Goal: Task Accomplishment & Management: Manage account settings

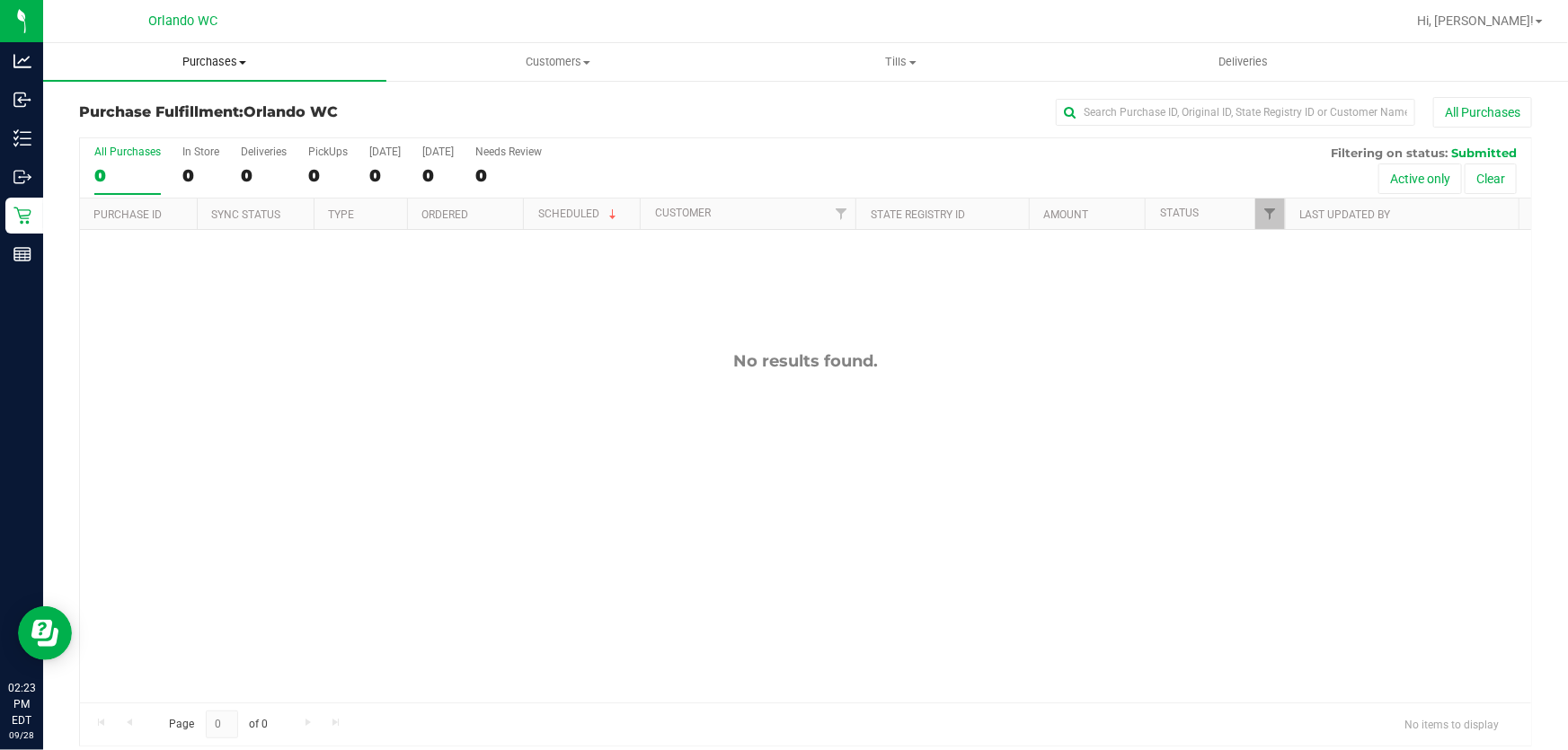
click at [196, 63] on span "Purchases" at bounding box center [215, 61] width 343 height 16
click at [177, 124] on li "Fulfillment" at bounding box center [215, 129] width 343 height 22
click at [242, 59] on span "Purchases" at bounding box center [215, 61] width 343 height 16
click at [173, 137] on li "Fulfillment" at bounding box center [215, 129] width 343 height 22
click at [233, 61] on span "Purchases" at bounding box center [215, 61] width 343 height 16
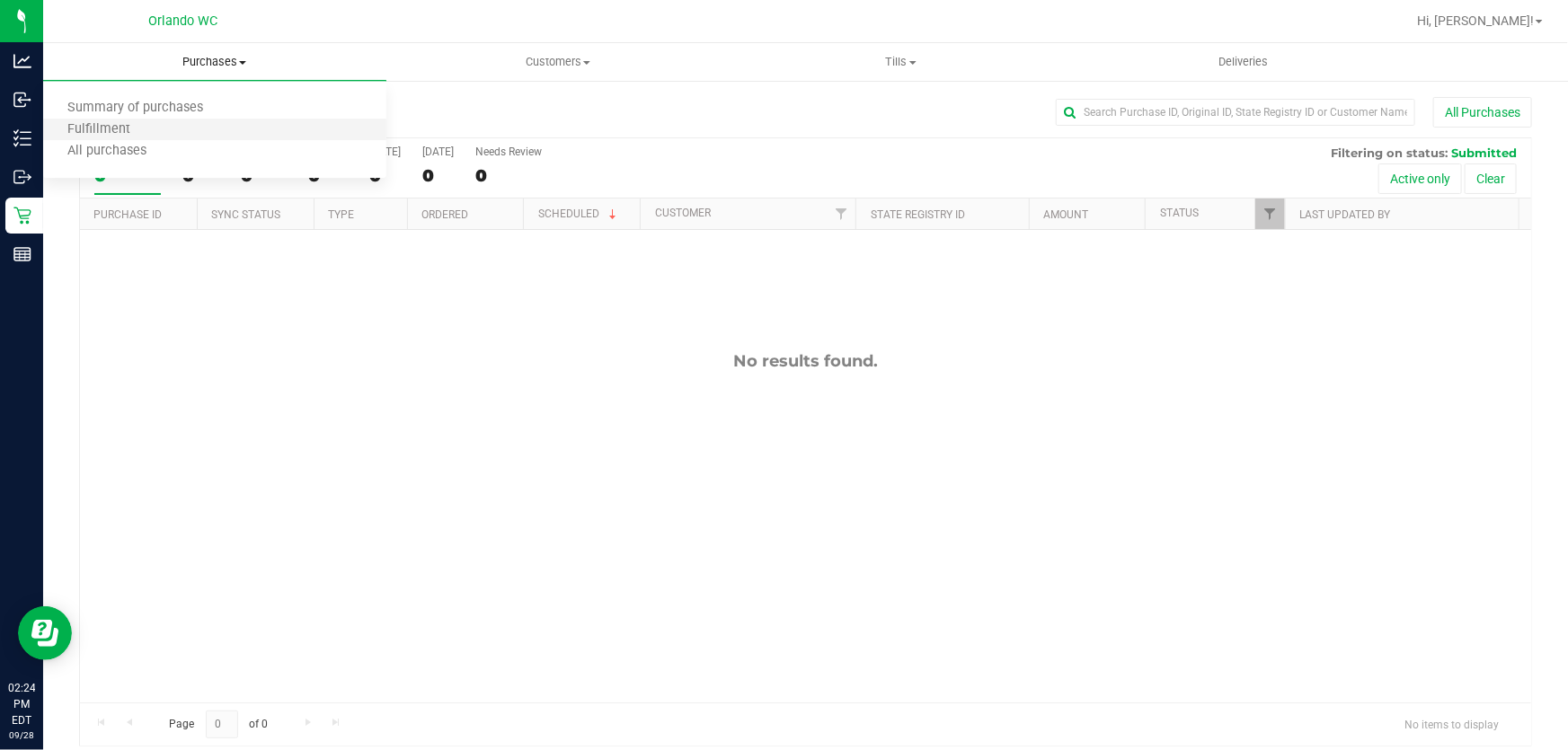
click at [175, 128] on li "Fulfillment" at bounding box center [215, 129] width 343 height 22
click at [213, 56] on span "Purchases" at bounding box center [215, 61] width 343 height 16
click at [166, 104] on span "Summary of purchases" at bounding box center [135, 108] width 184 height 15
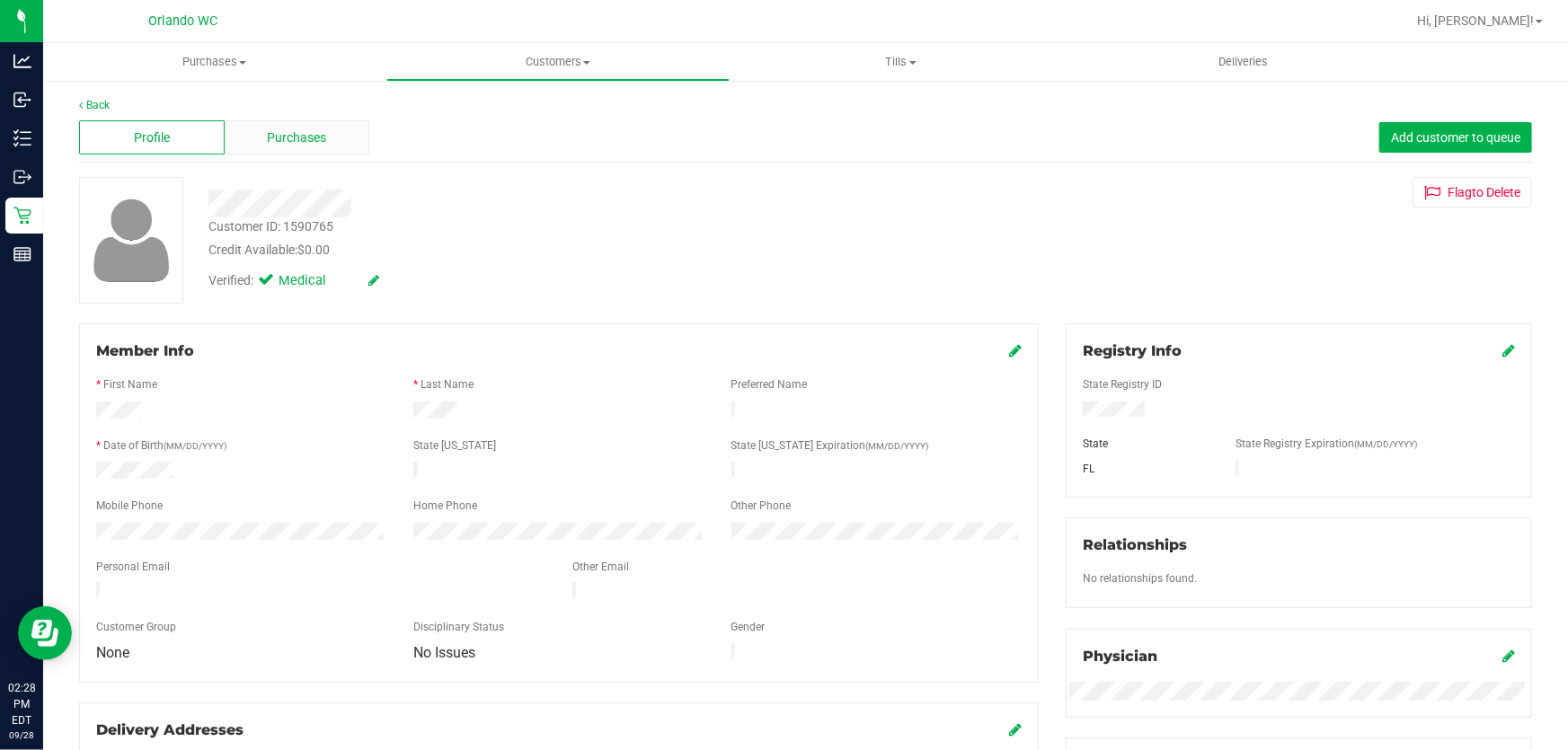
click at [323, 130] on span "Purchases" at bounding box center [297, 138] width 59 height 19
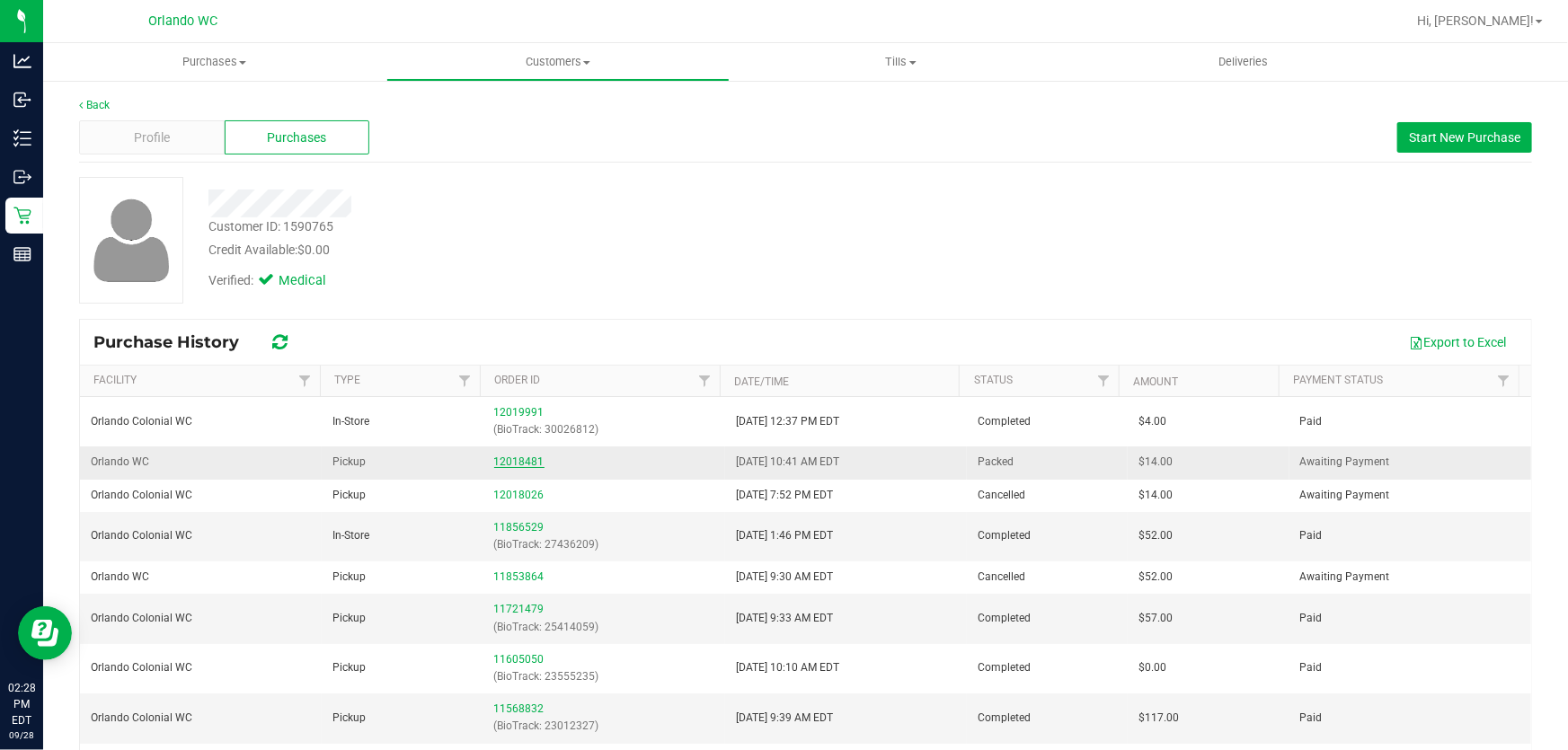
click at [520, 458] on link "12018481" at bounding box center [520, 461] width 51 height 12
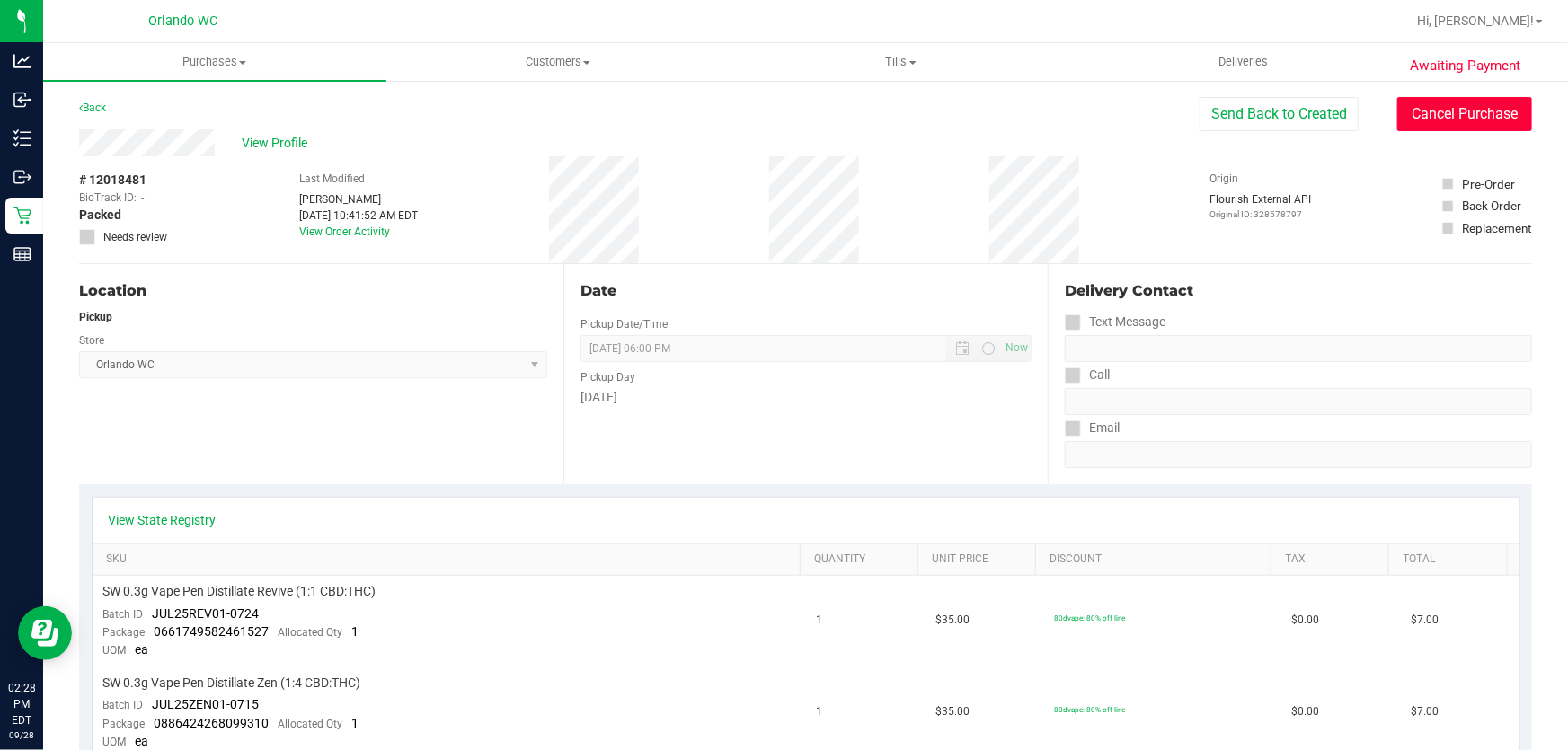
click at [1455, 114] on button "Cancel Purchase" at bounding box center [1465, 113] width 135 height 34
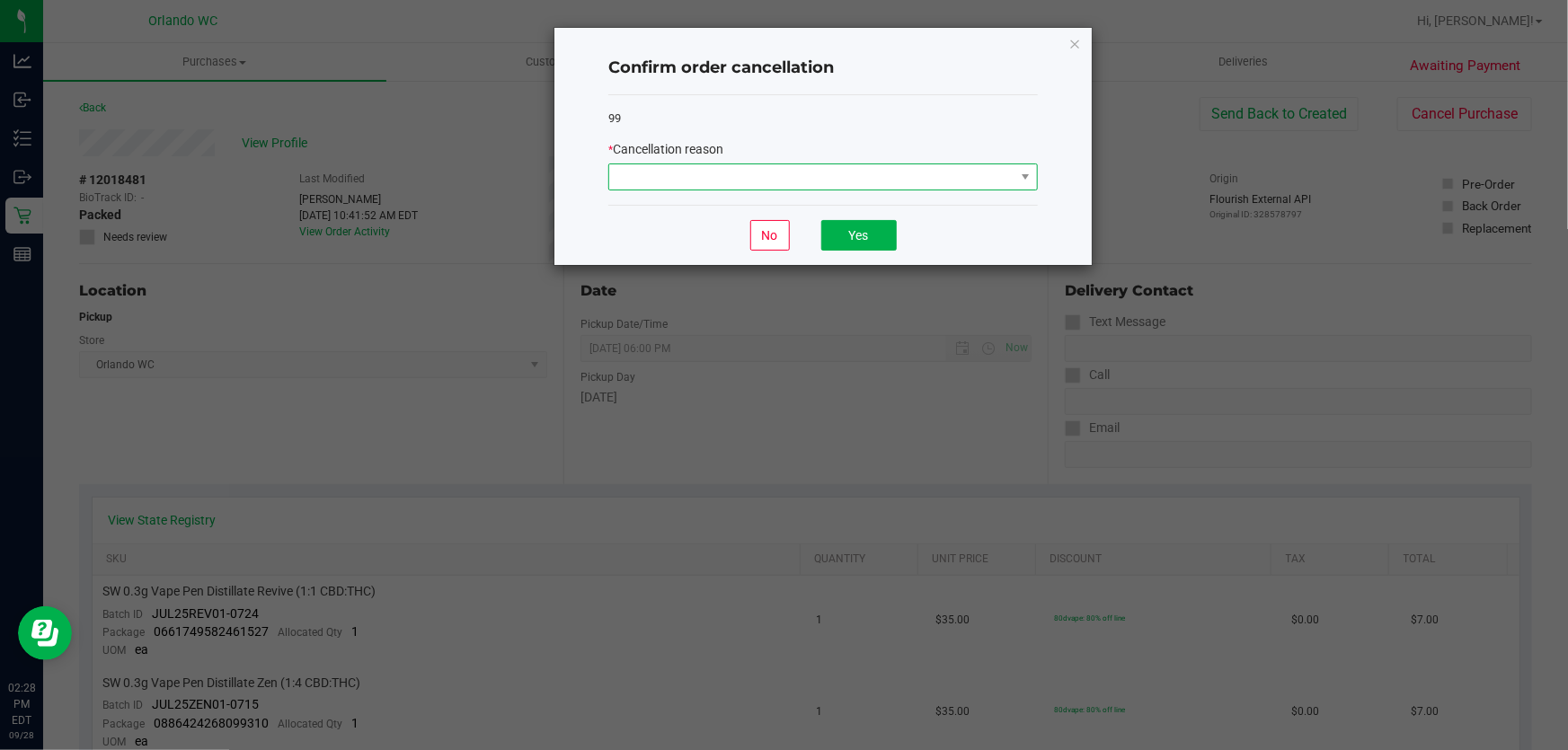
click at [1033, 171] on span at bounding box center [1026, 176] width 23 height 25
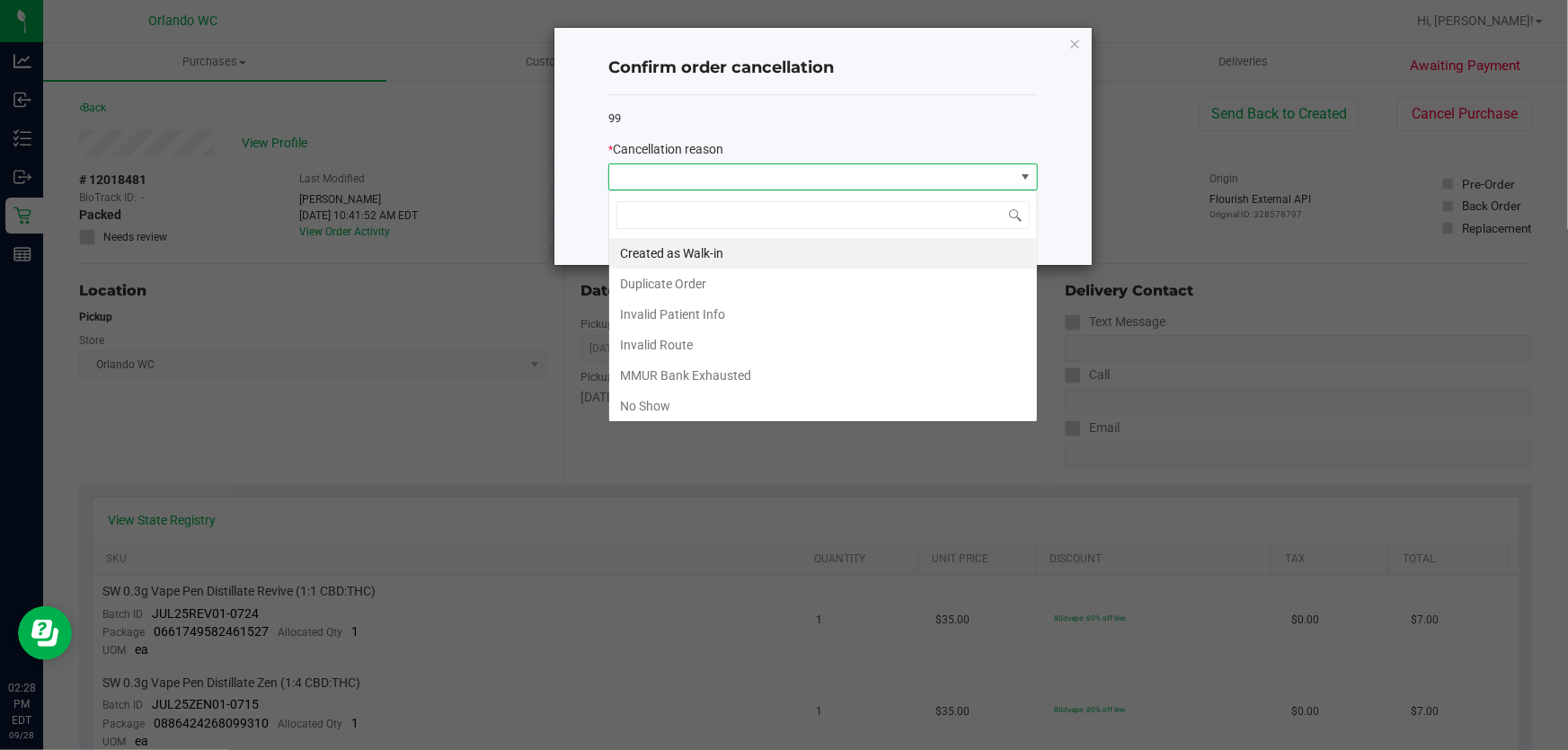
scroll to position [27, 430]
click at [769, 404] on li "No Show" at bounding box center [823, 406] width 428 height 31
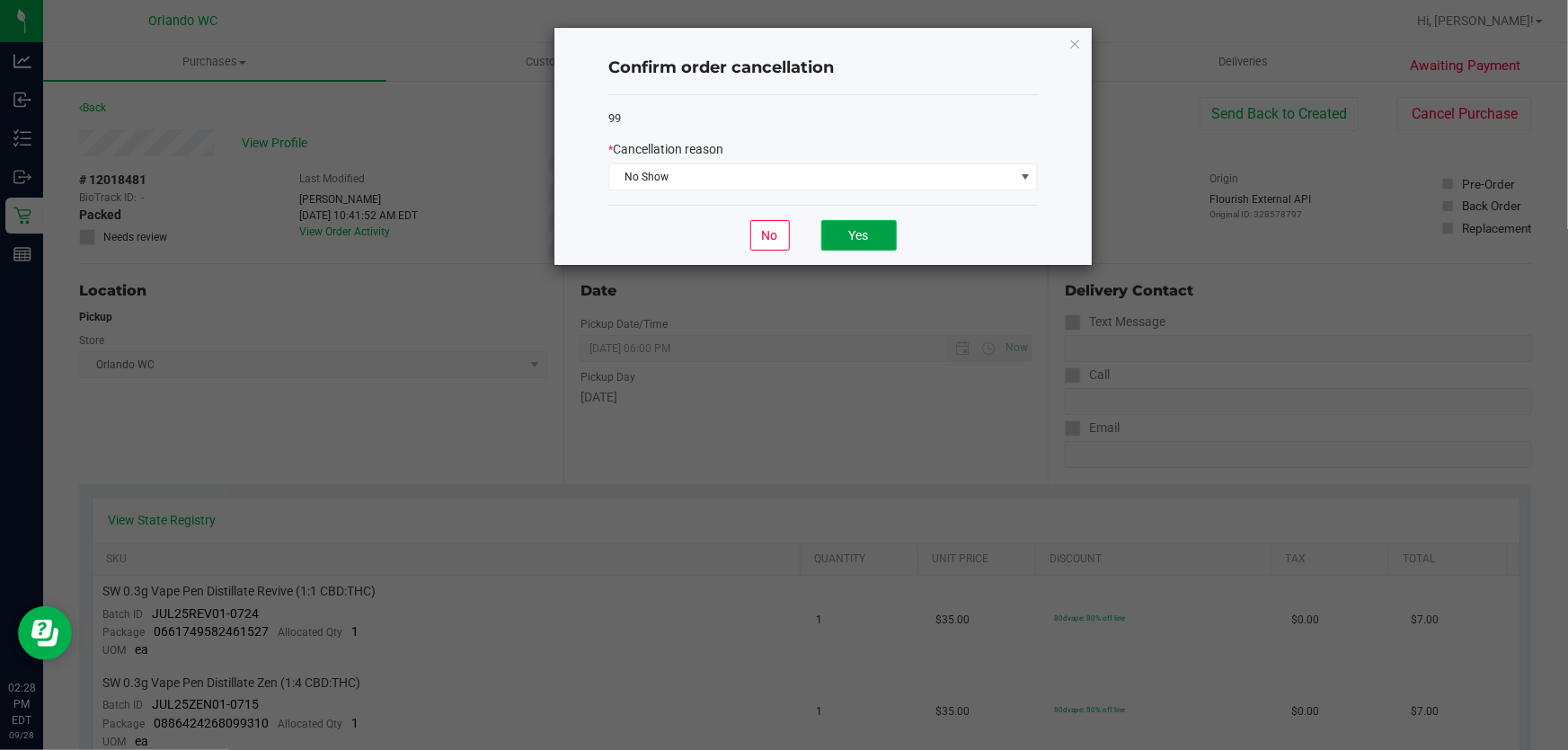
click at [887, 237] on button "Yes" at bounding box center [859, 235] width 75 height 31
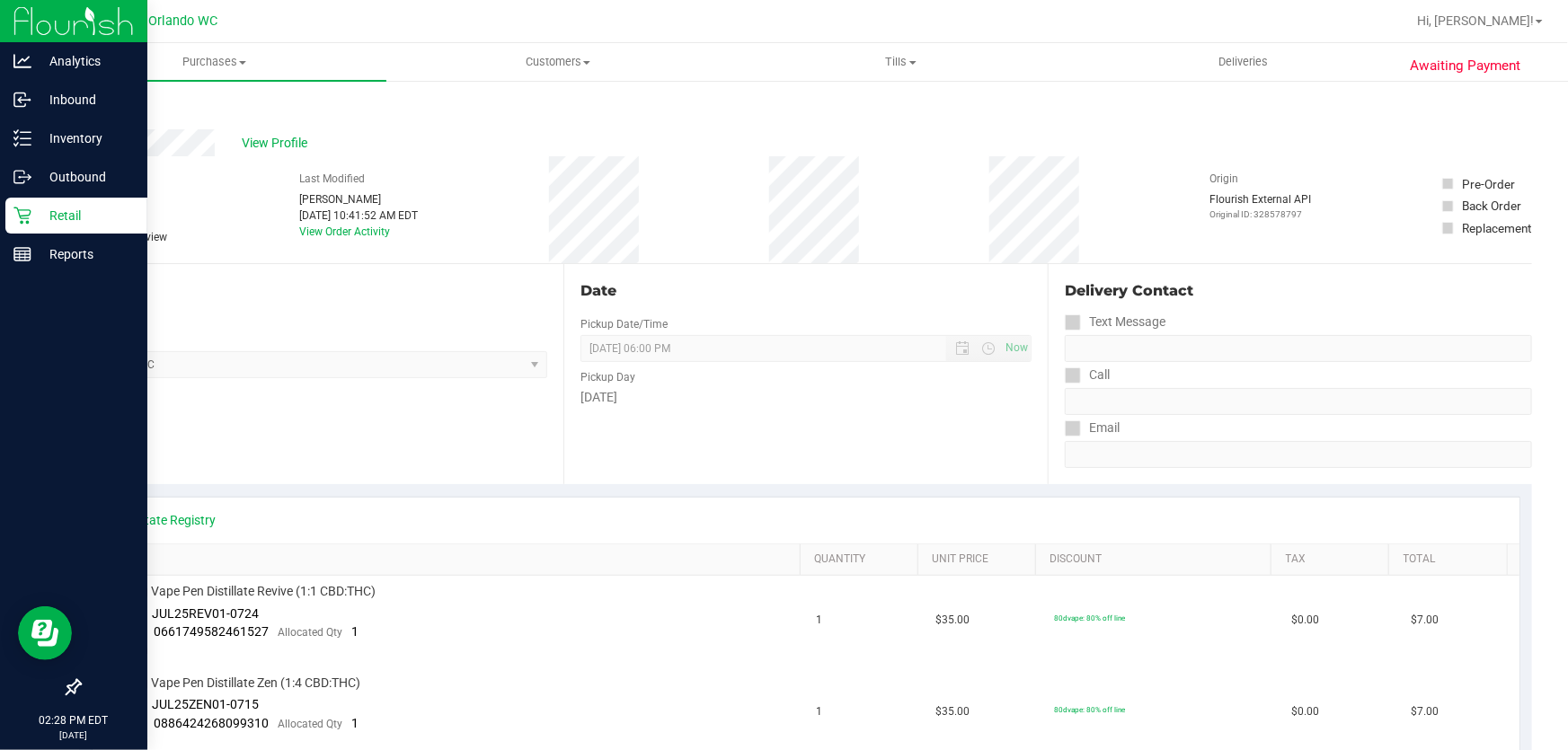
click at [20, 215] on icon at bounding box center [22, 215] width 18 height 18
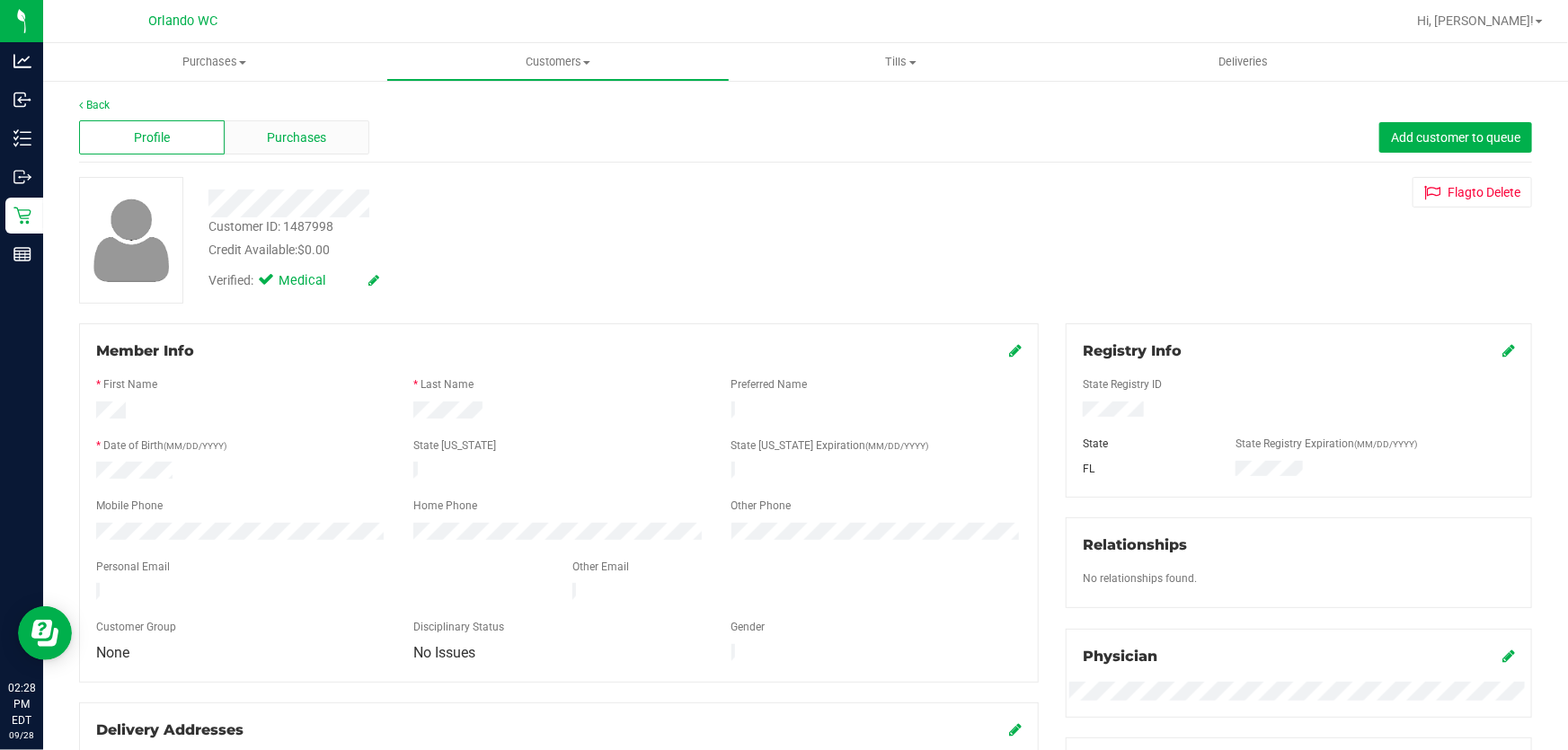
click at [315, 130] on span "Purchases" at bounding box center [297, 138] width 59 height 19
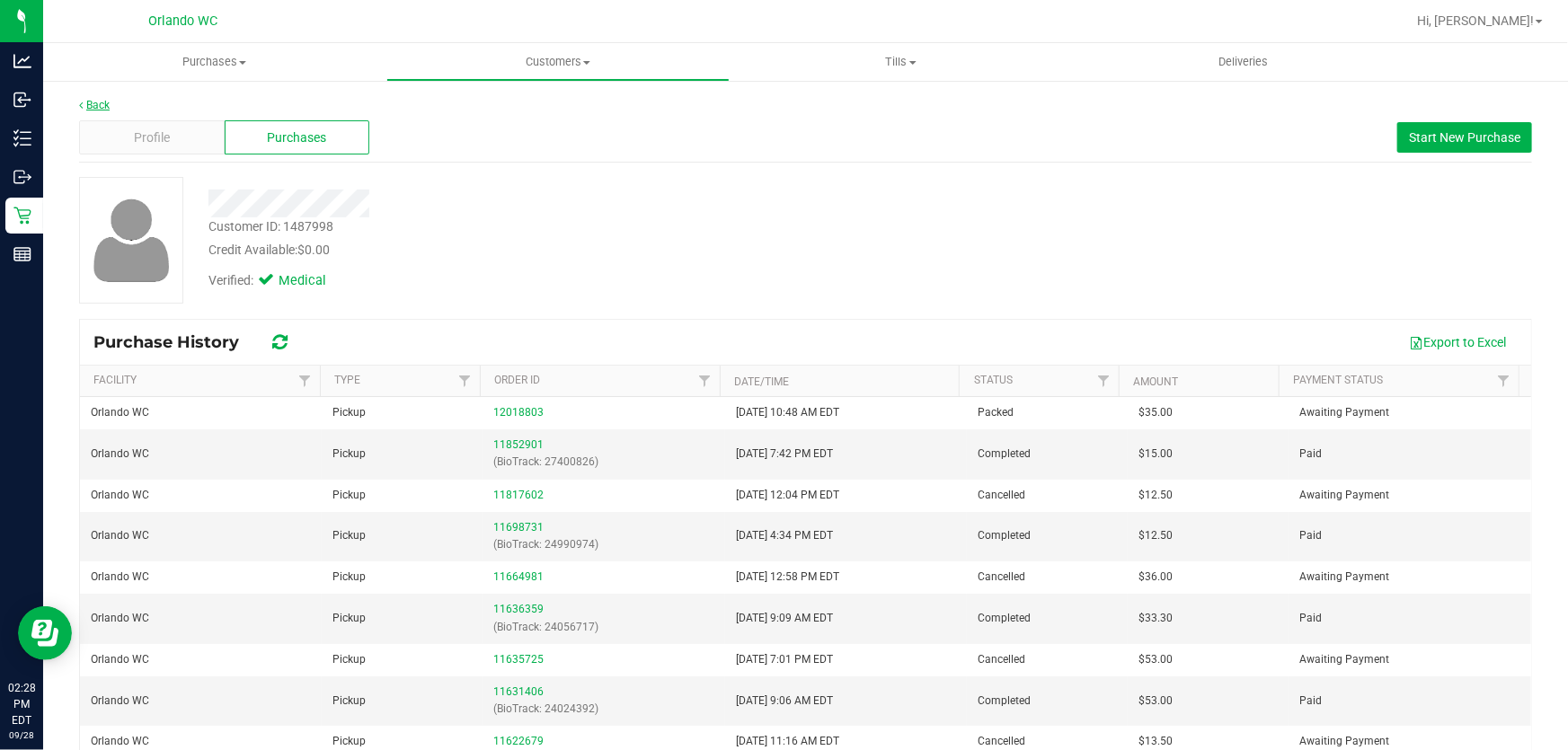
click at [104, 98] on link "Back" at bounding box center [94, 104] width 31 height 12
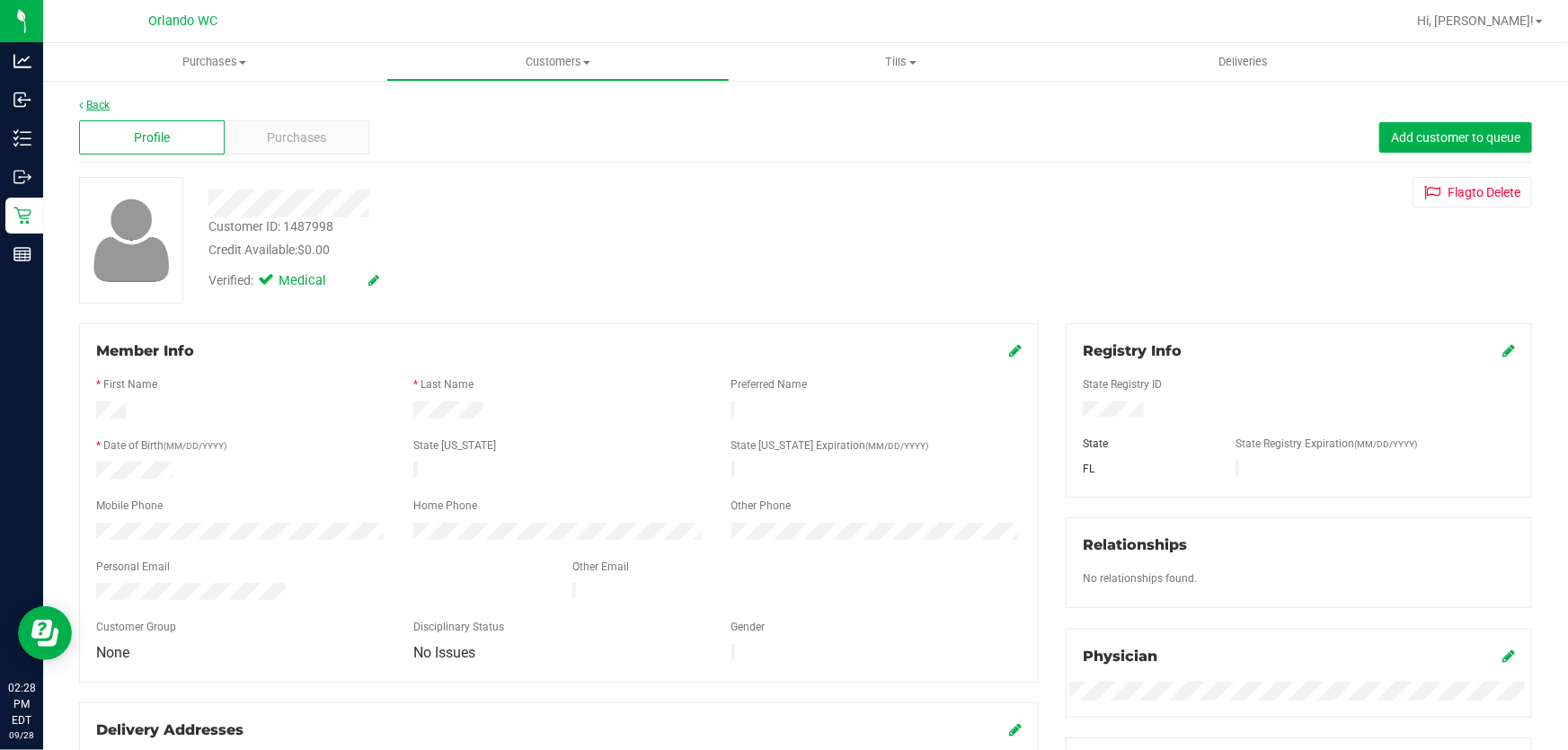
click at [102, 107] on link "Back" at bounding box center [94, 104] width 31 height 12
click at [324, 136] on span "Purchases" at bounding box center [297, 138] width 59 height 19
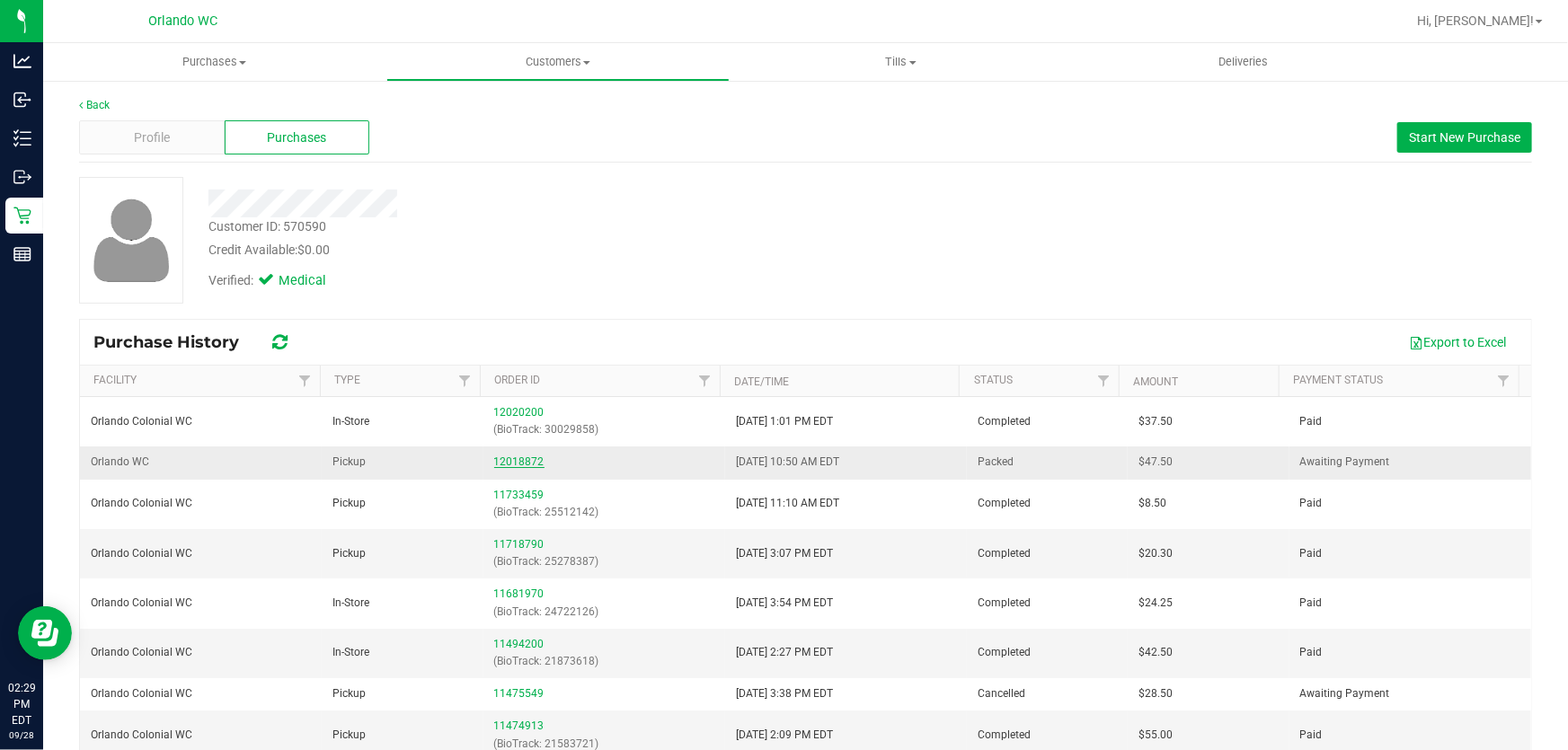
click at [515, 462] on link "12018872" at bounding box center [520, 461] width 51 height 12
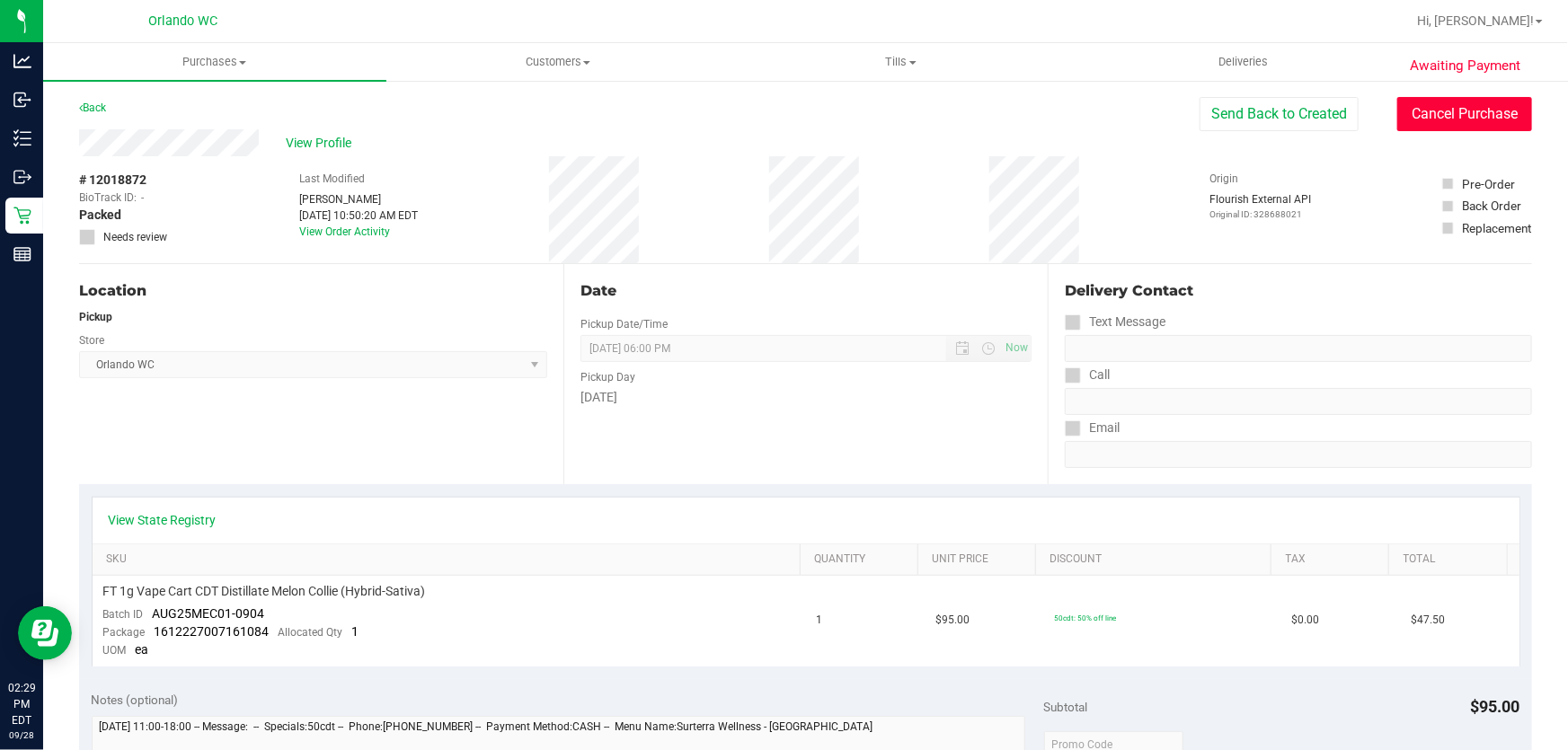
click at [1488, 113] on button "Cancel Purchase" at bounding box center [1465, 113] width 135 height 34
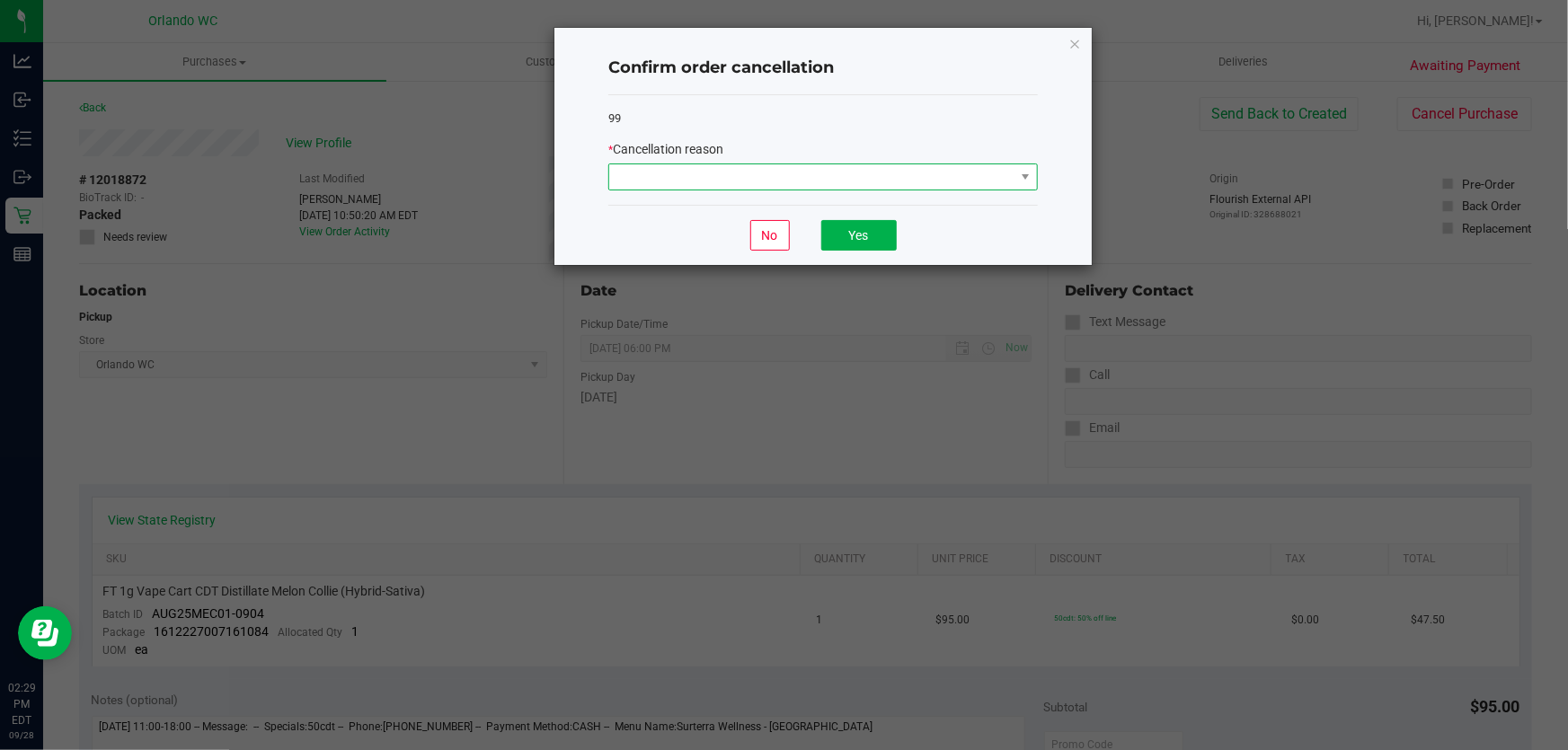
click at [966, 172] on span at bounding box center [812, 176] width 405 height 25
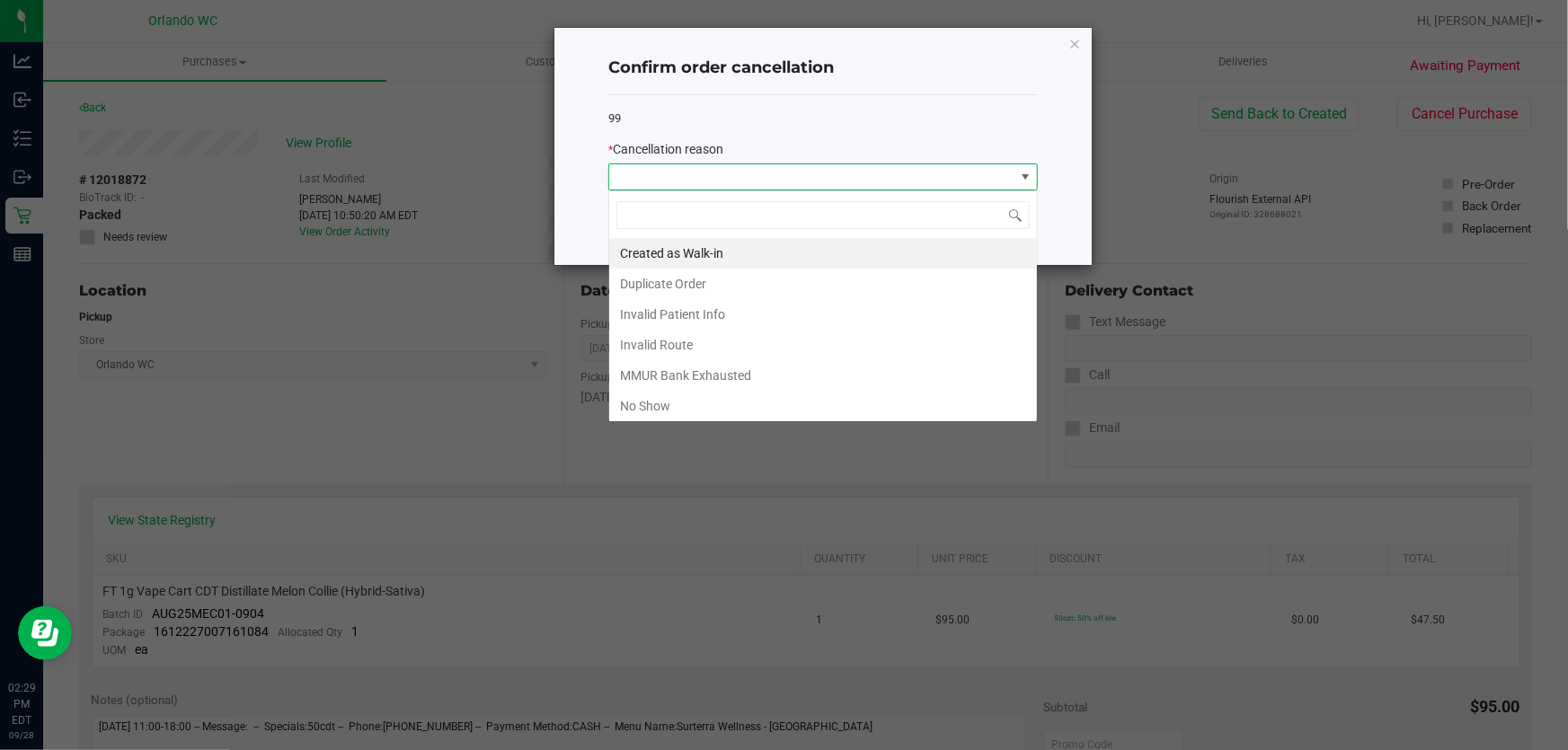
scroll to position [27, 430]
click at [663, 404] on li "No Show" at bounding box center [823, 406] width 428 height 31
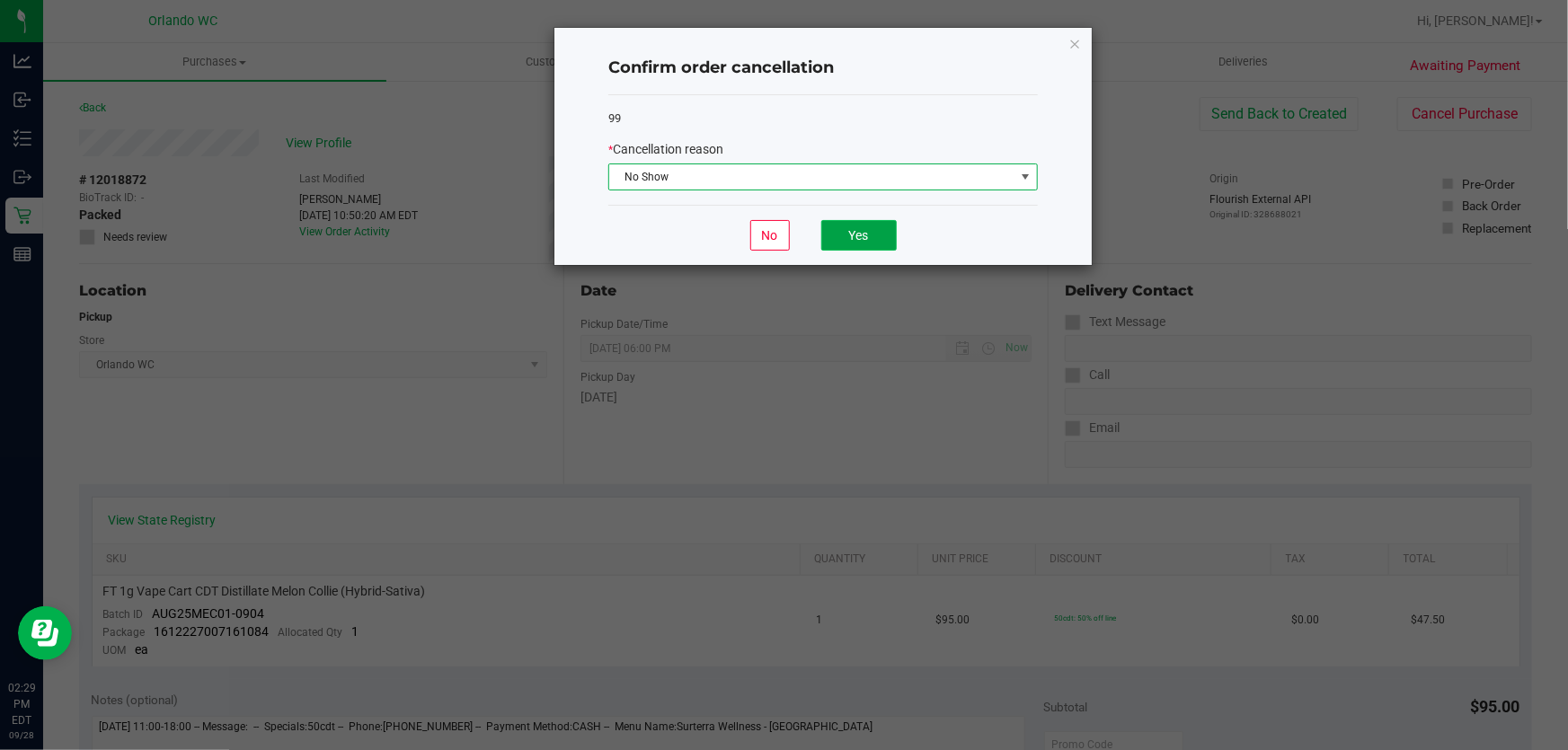
click at [871, 236] on button "Yes" at bounding box center [859, 235] width 75 height 31
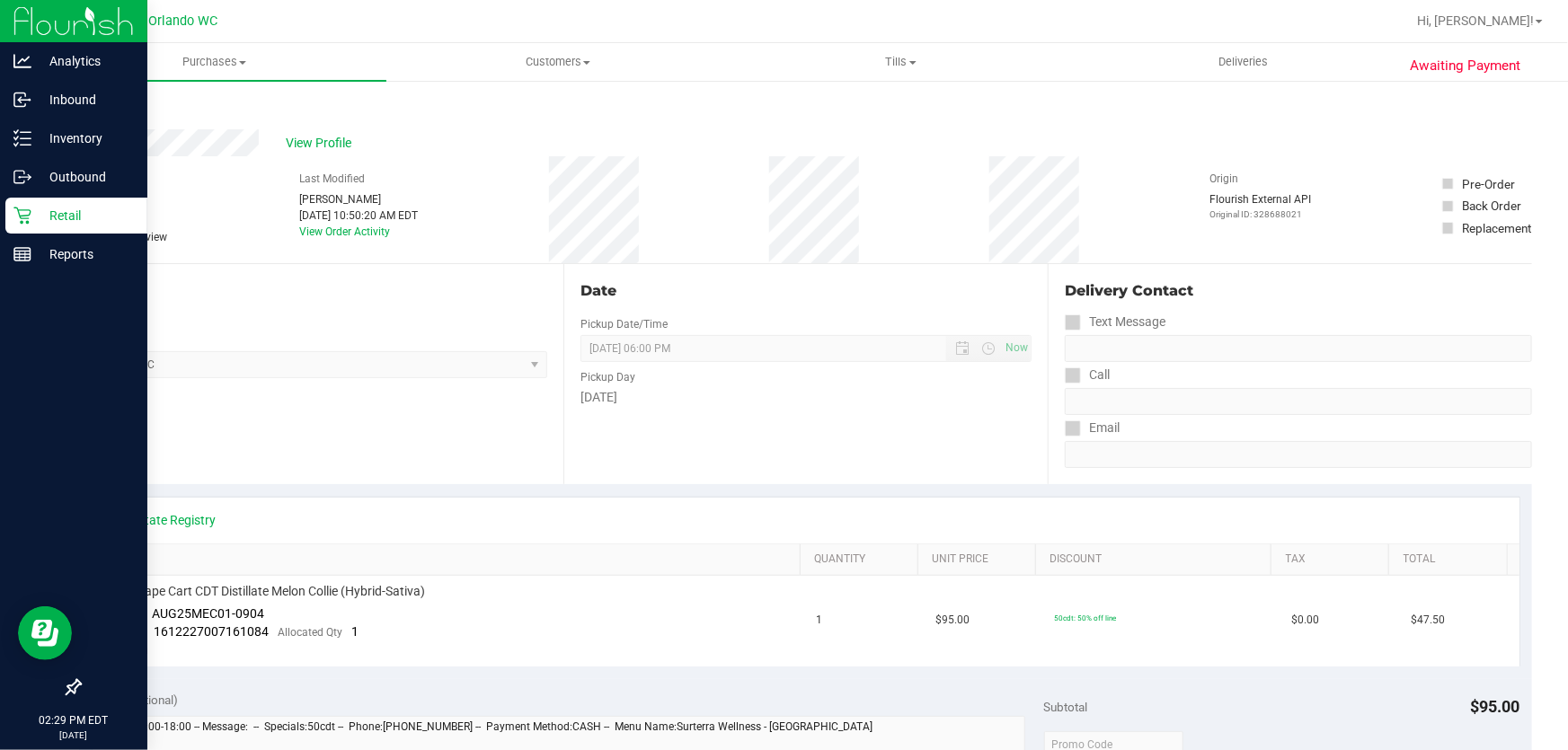
click at [22, 211] on icon at bounding box center [22, 215] width 18 height 18
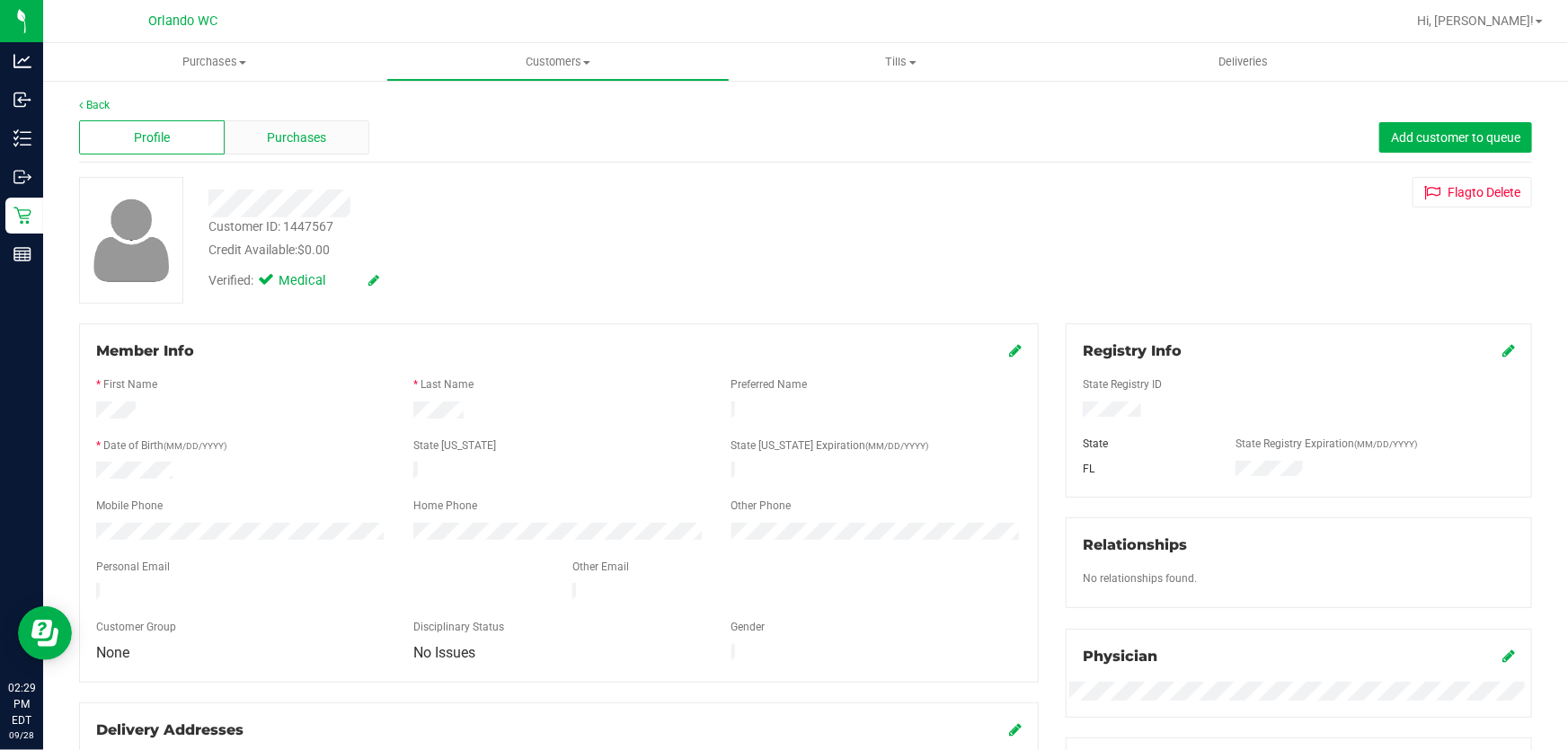
click at [302, 141] on span "Purchases" at bounding box center [297, 138] width 59 height 19
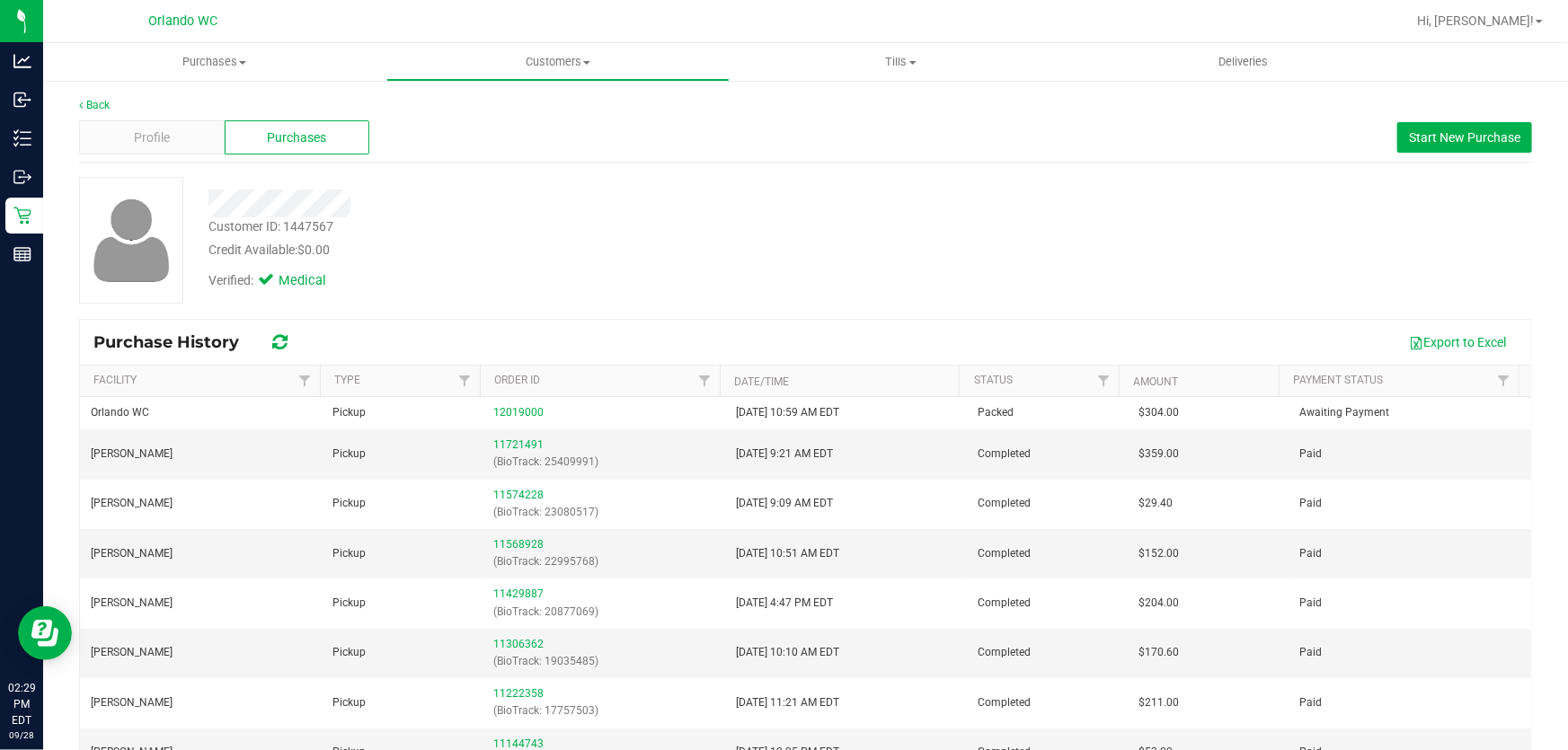
click at [97, 97] on div "Back" at bounding box center [805, 104] width 1453 height 16
click at [100, 102] on link "Back" at bounding box center [94, 104] width 31 height 12
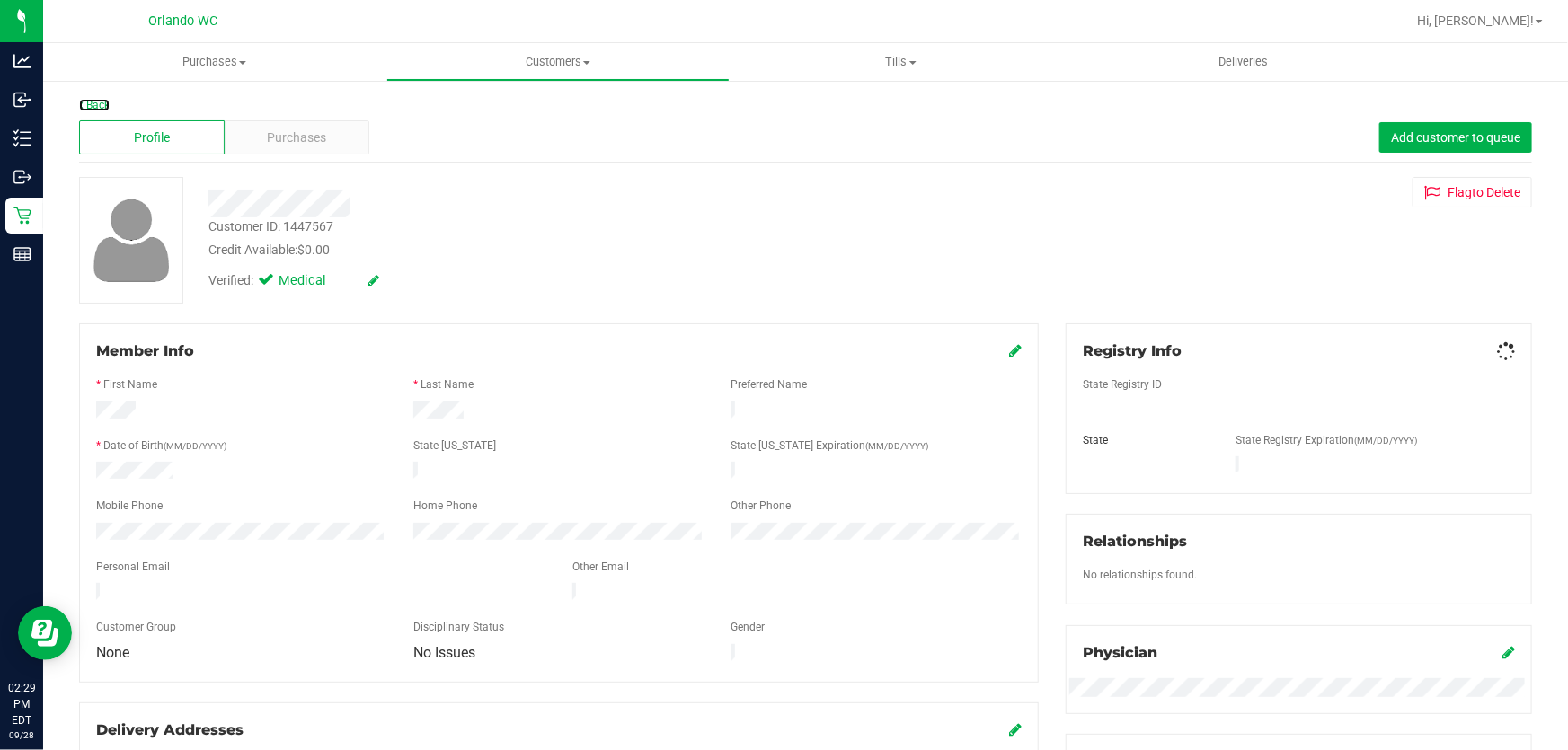
click at [96, 101] on link "Back" at bounding box center [94, 104] width 31 height 12
click at [324, 135] on div "Purchases" at bounding box center [297, 137] width 145 height 34
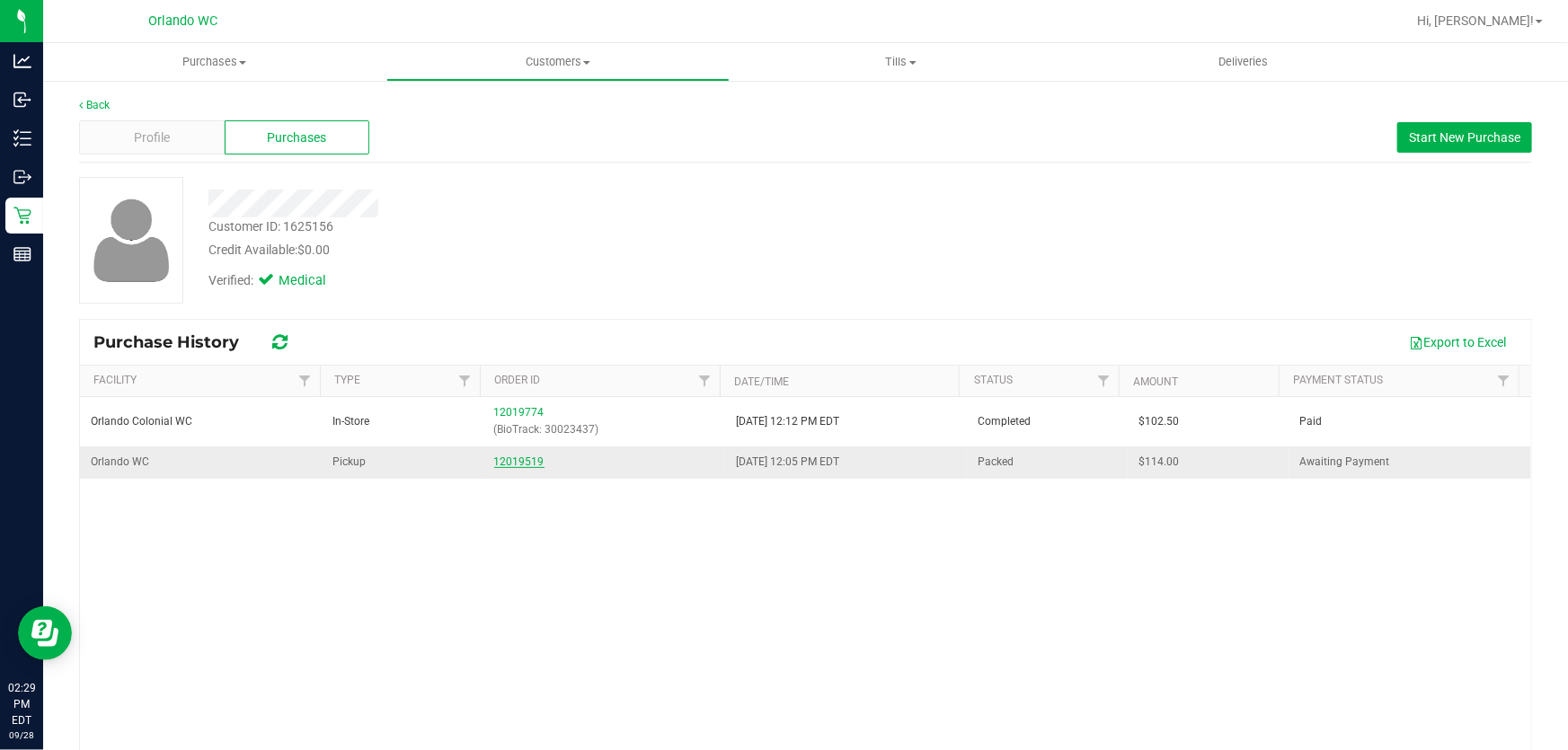
click at [518, 457] on link "12019519" at bounding box center [520, 461] width 51 height 12
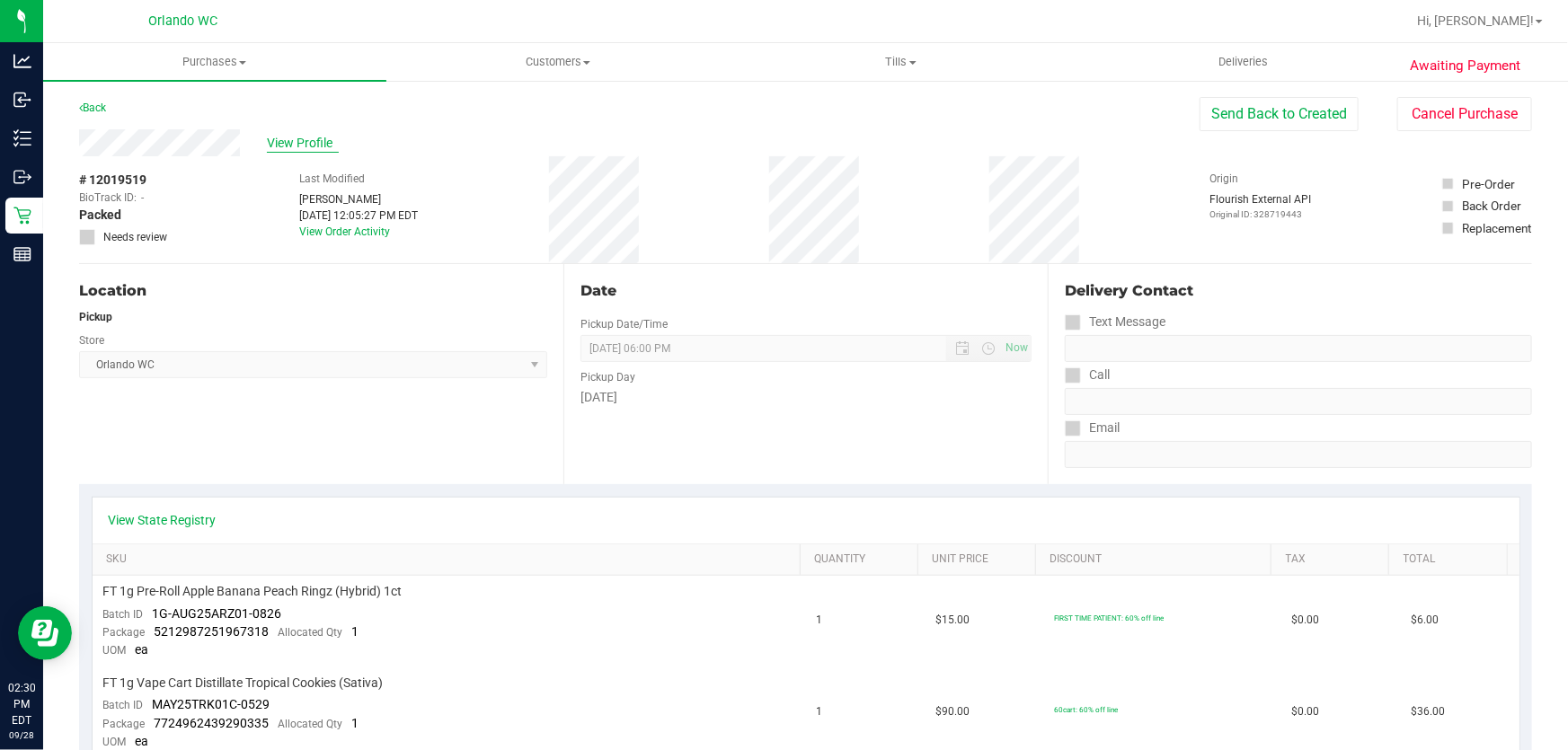
click at [302, 142] on span "View Profile" at bounding box center [303, 143] width 72 height 19
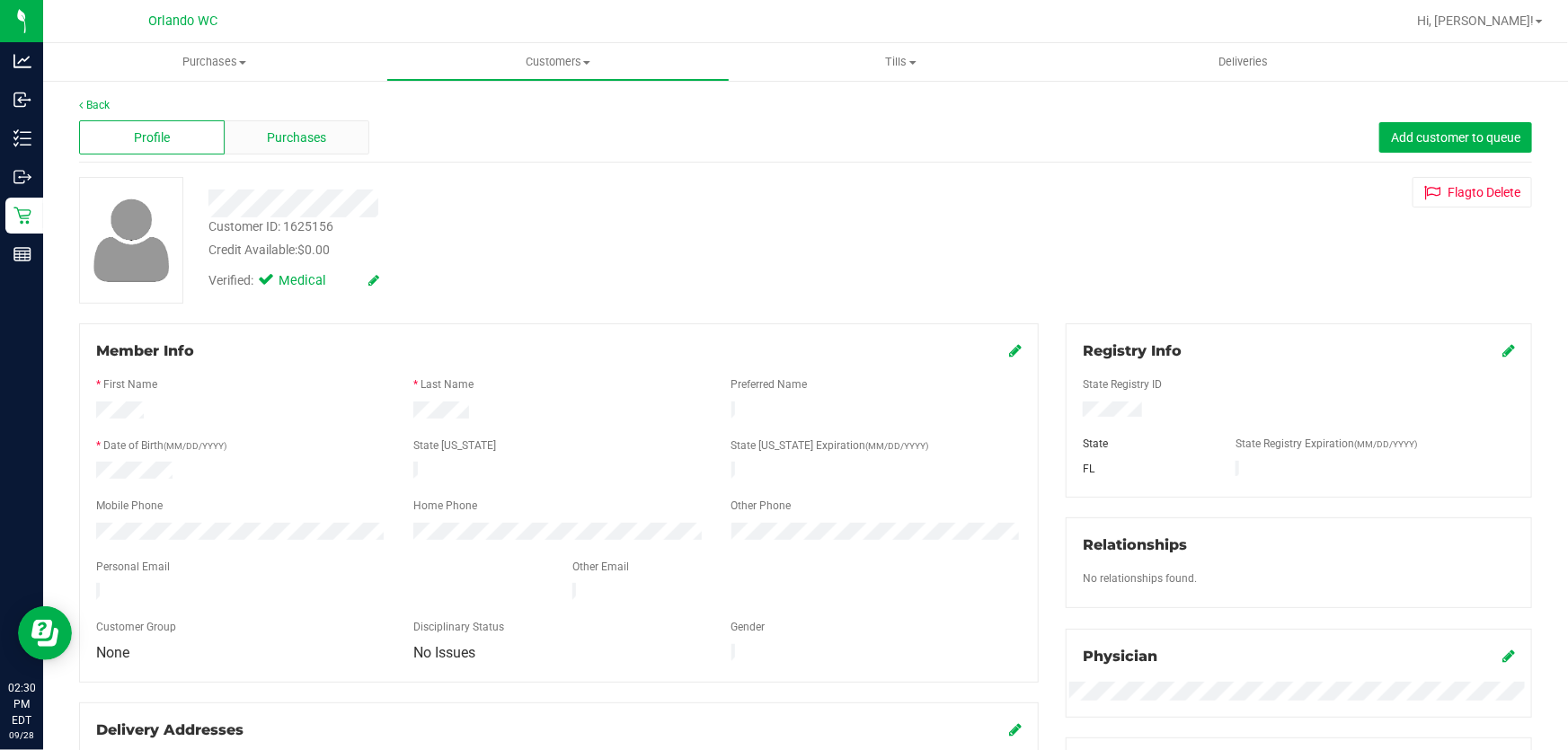
click at [303, 143] on span "Purchases" at bounding box center [297, 138] width 59 height 19
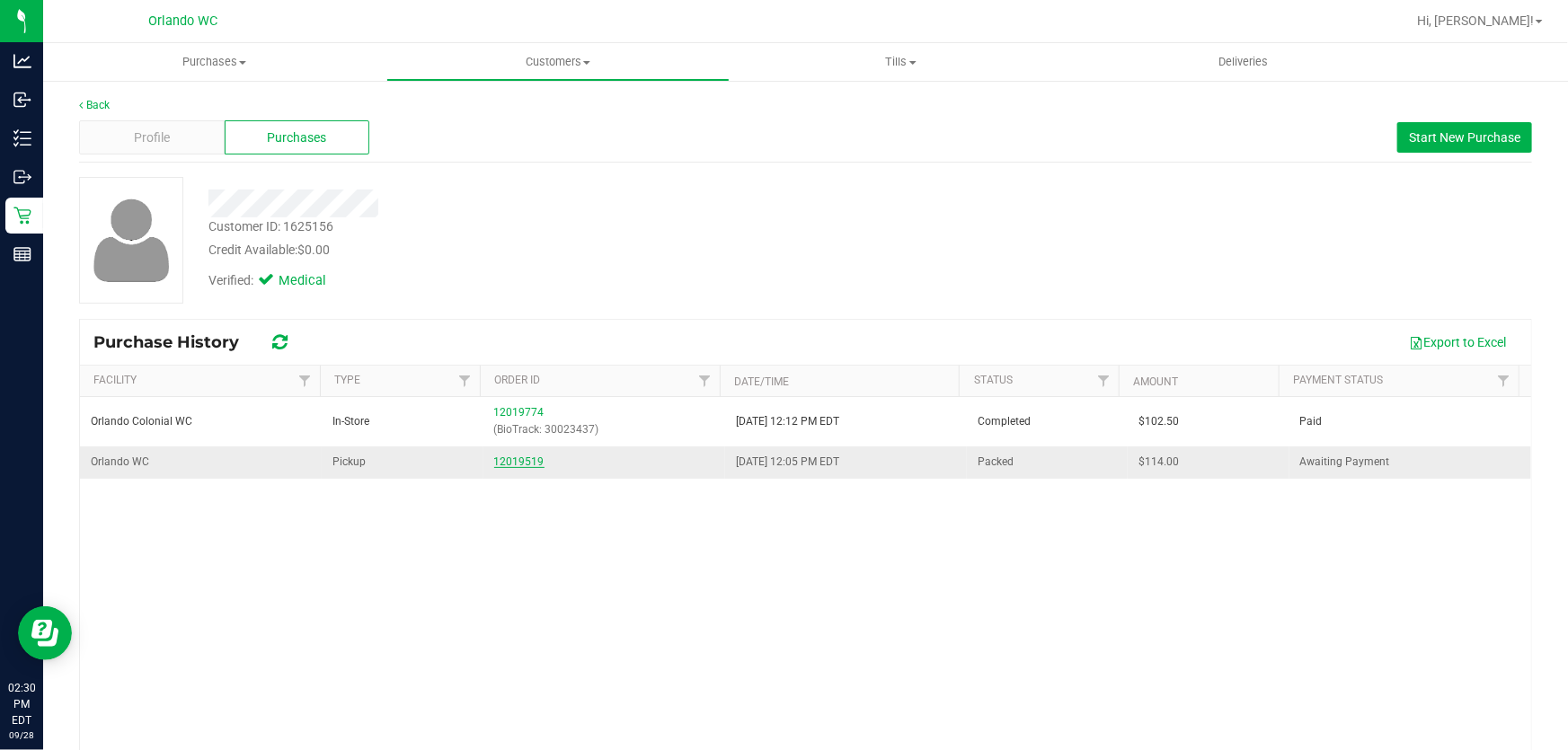
click at [512, 458] on link "12019519" at bounding box center [520, 461] width 51 height 12
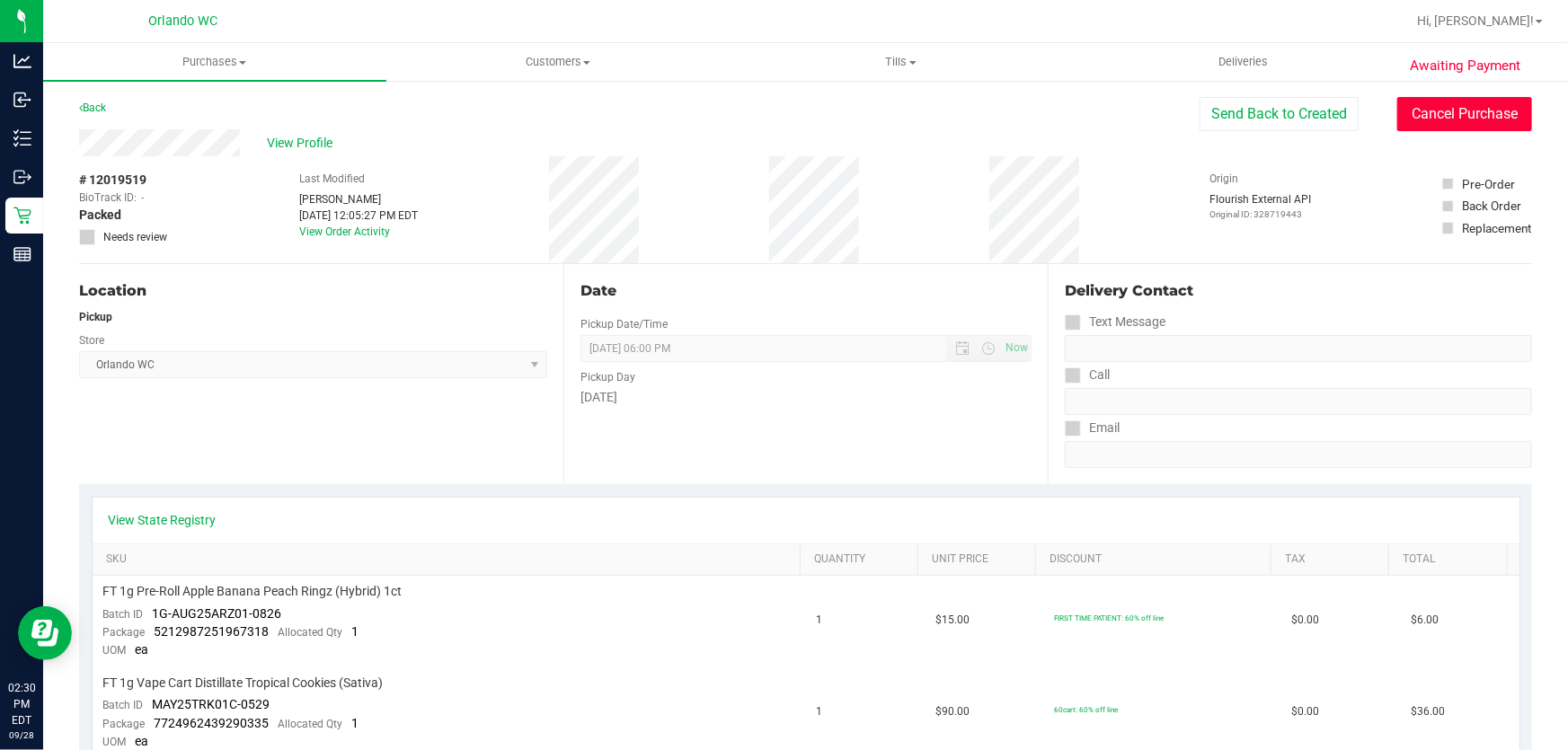
click at [1472, 117] on button "Cancel Purchase" at bounding box center [1465, 113] width 135 height 34
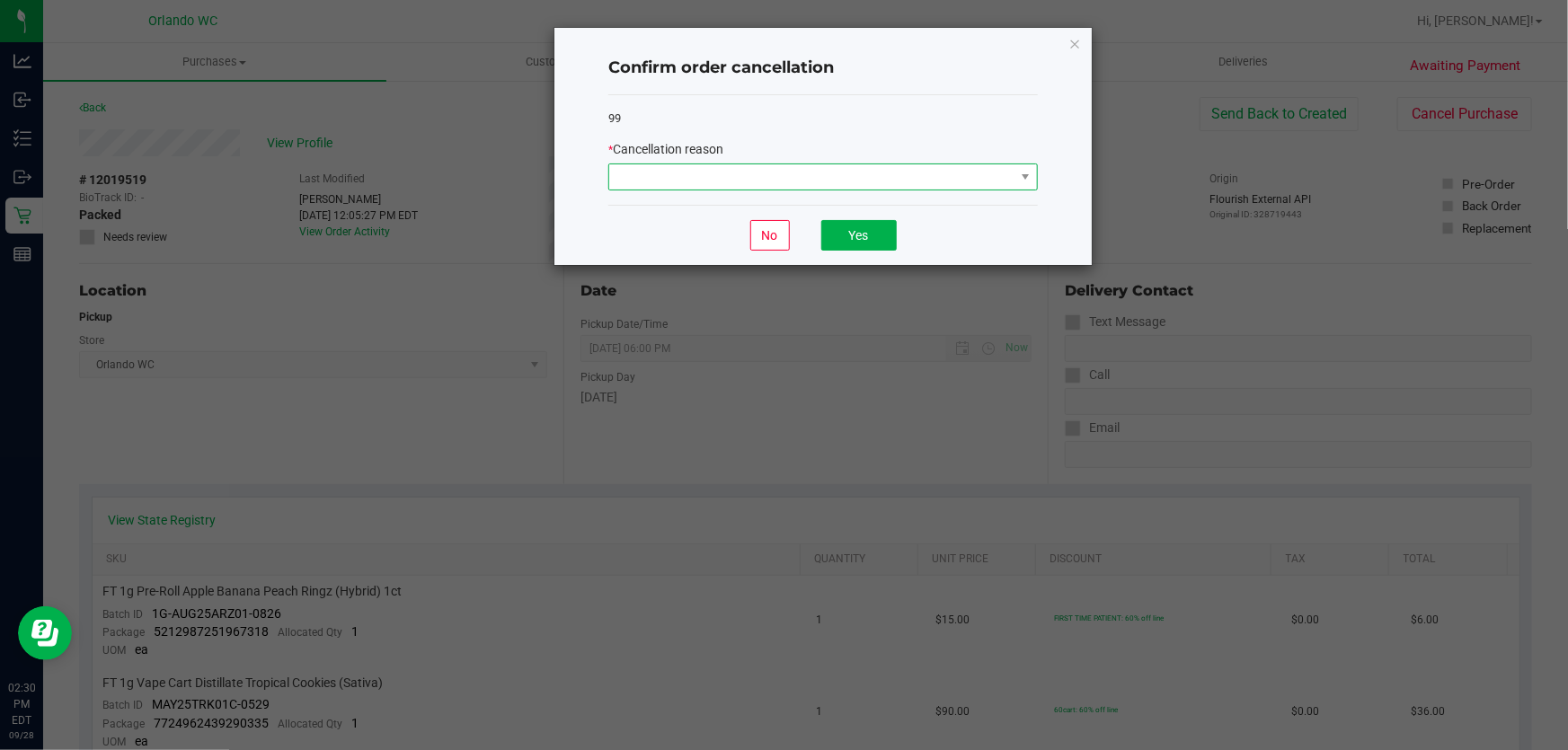
click at [1018, 168] on span at bounding box center [1026, 176] width 23 height 25
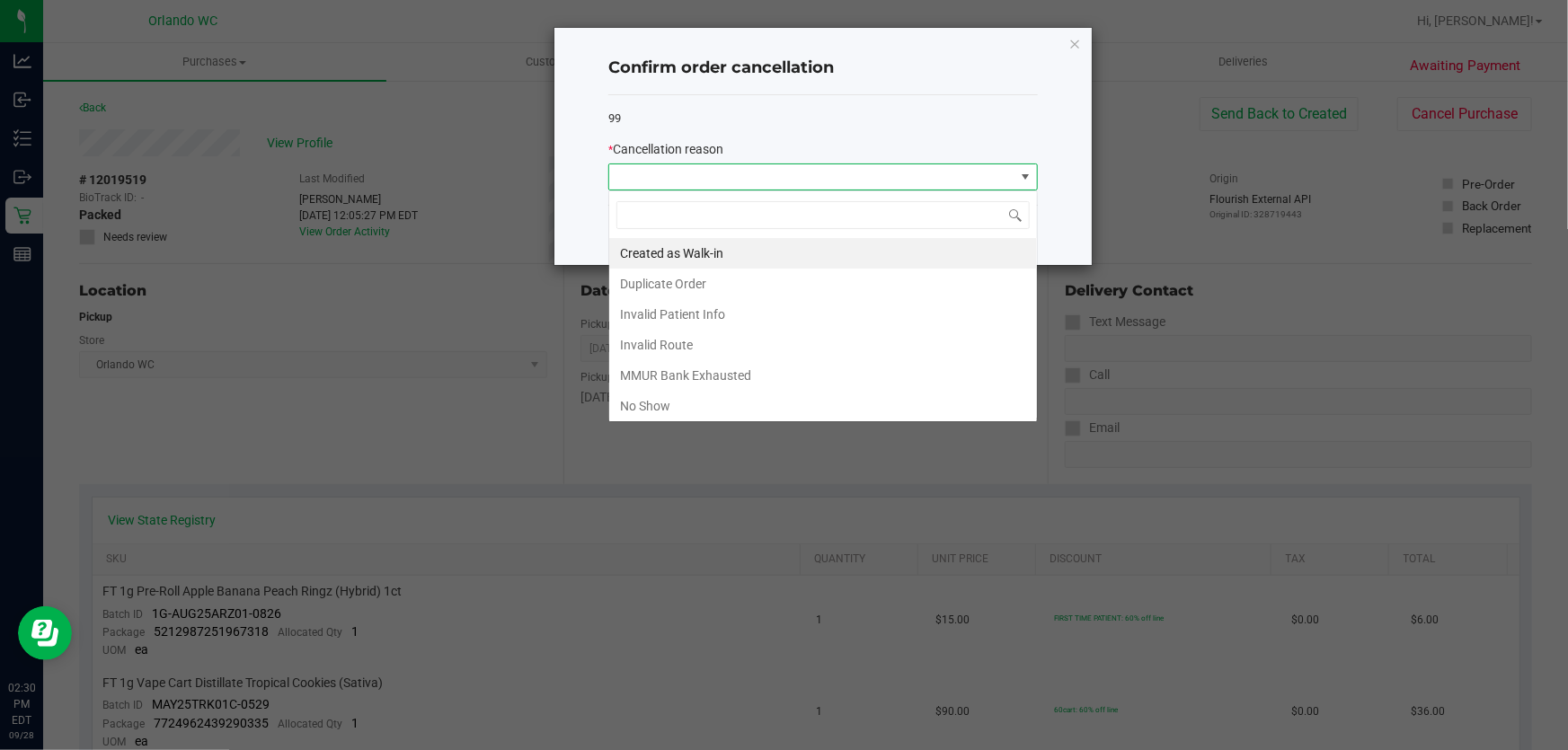
scroll to position [27, 430]
click at [698, 411] on li "No Show" at bounding box center [823, 406] width 428 height 31
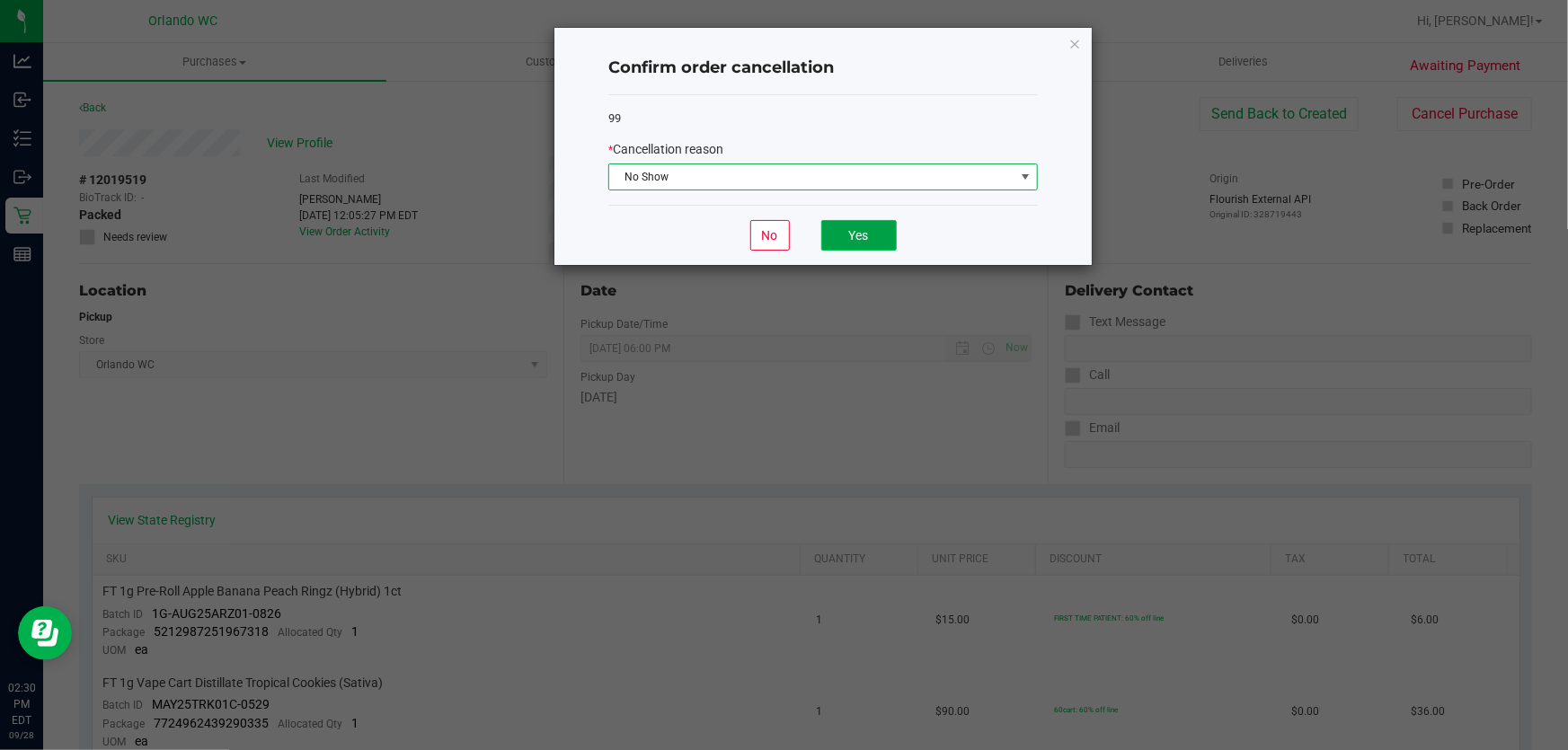
click at [853, 224] on button "Yes" at bounding box center [859, 235] width 75 height 31
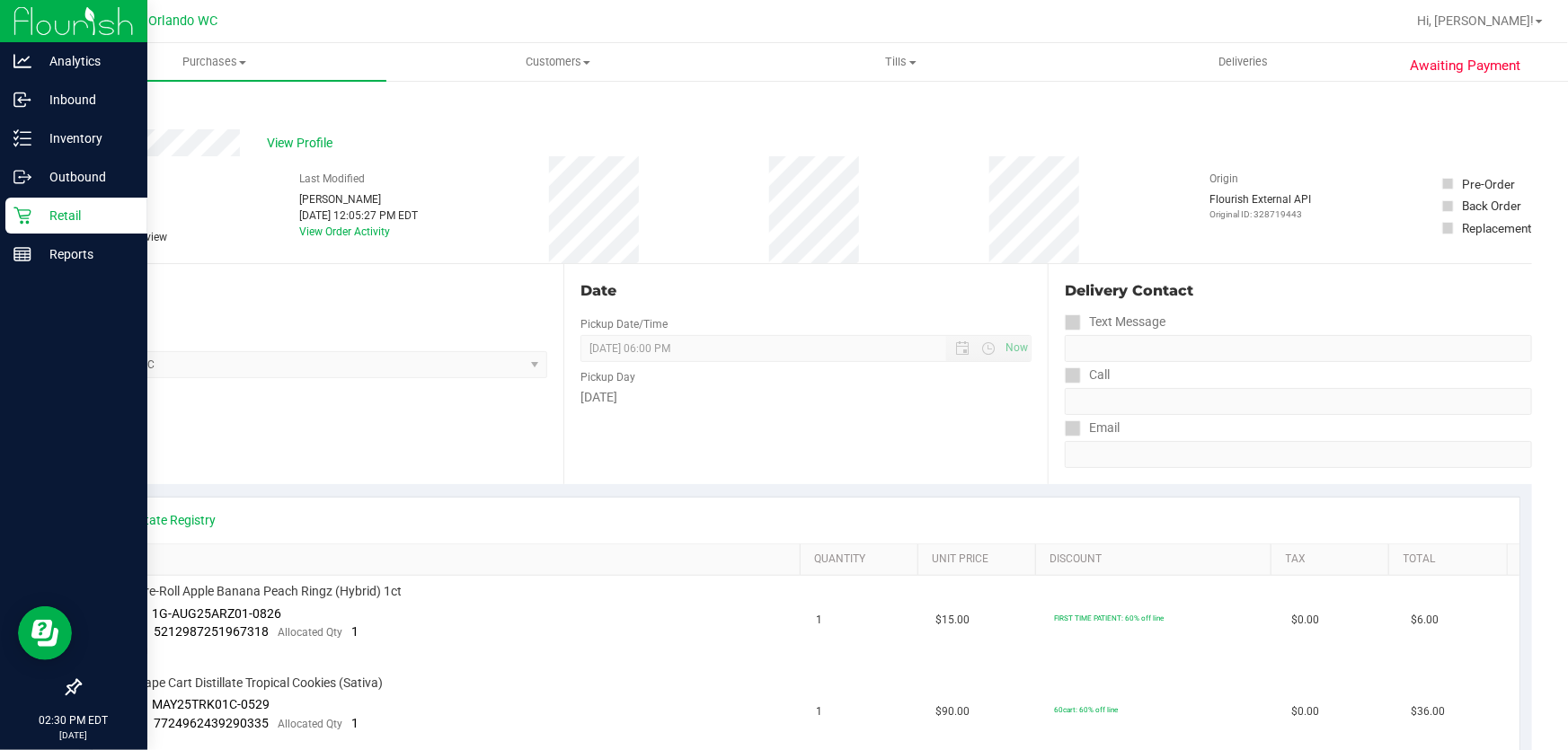
click at [29, 222] on icon at bounding box center [22, 215] width 18 height 18
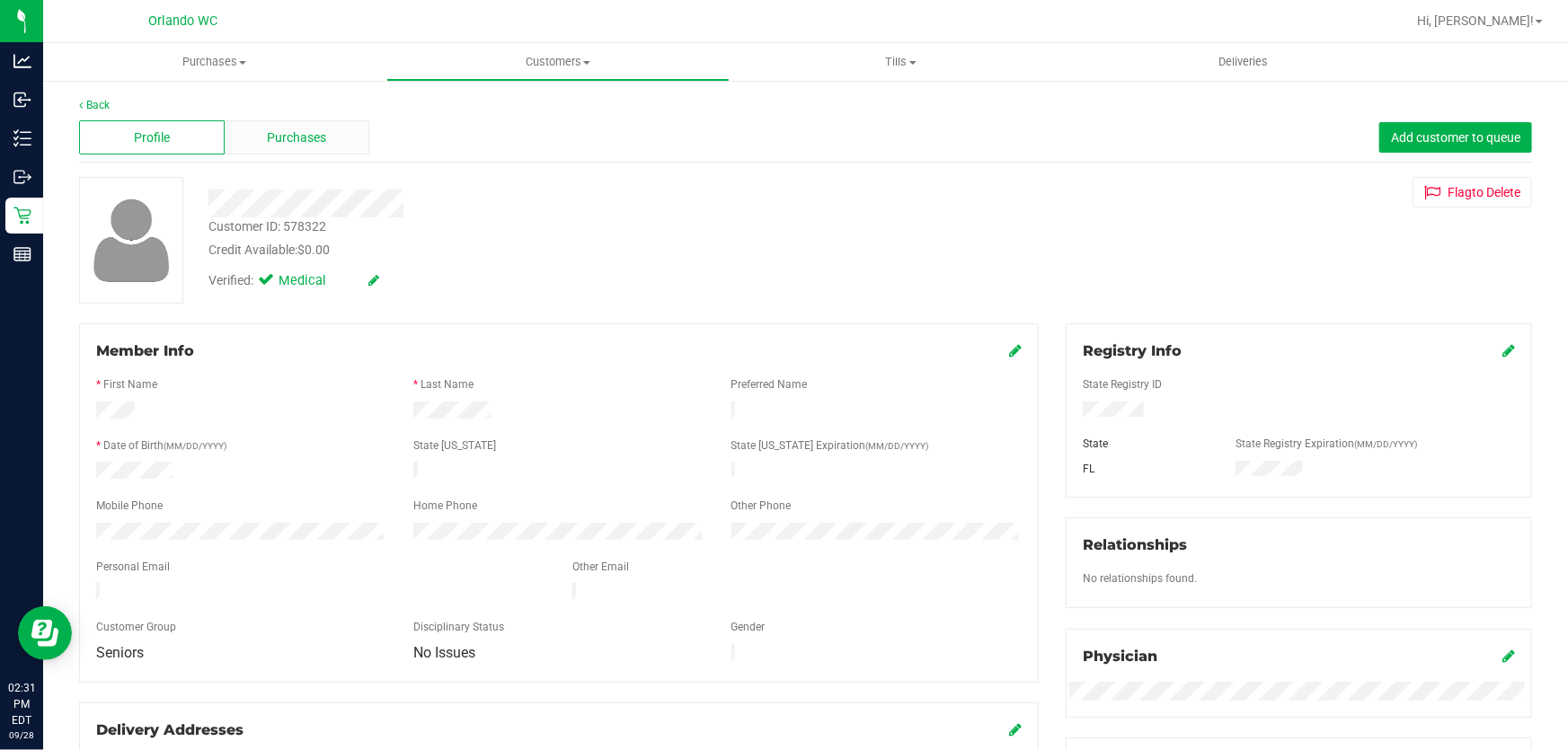
click at [324, 140] on span "Purchases" at bounding box center [297, 138] width 59 height 19
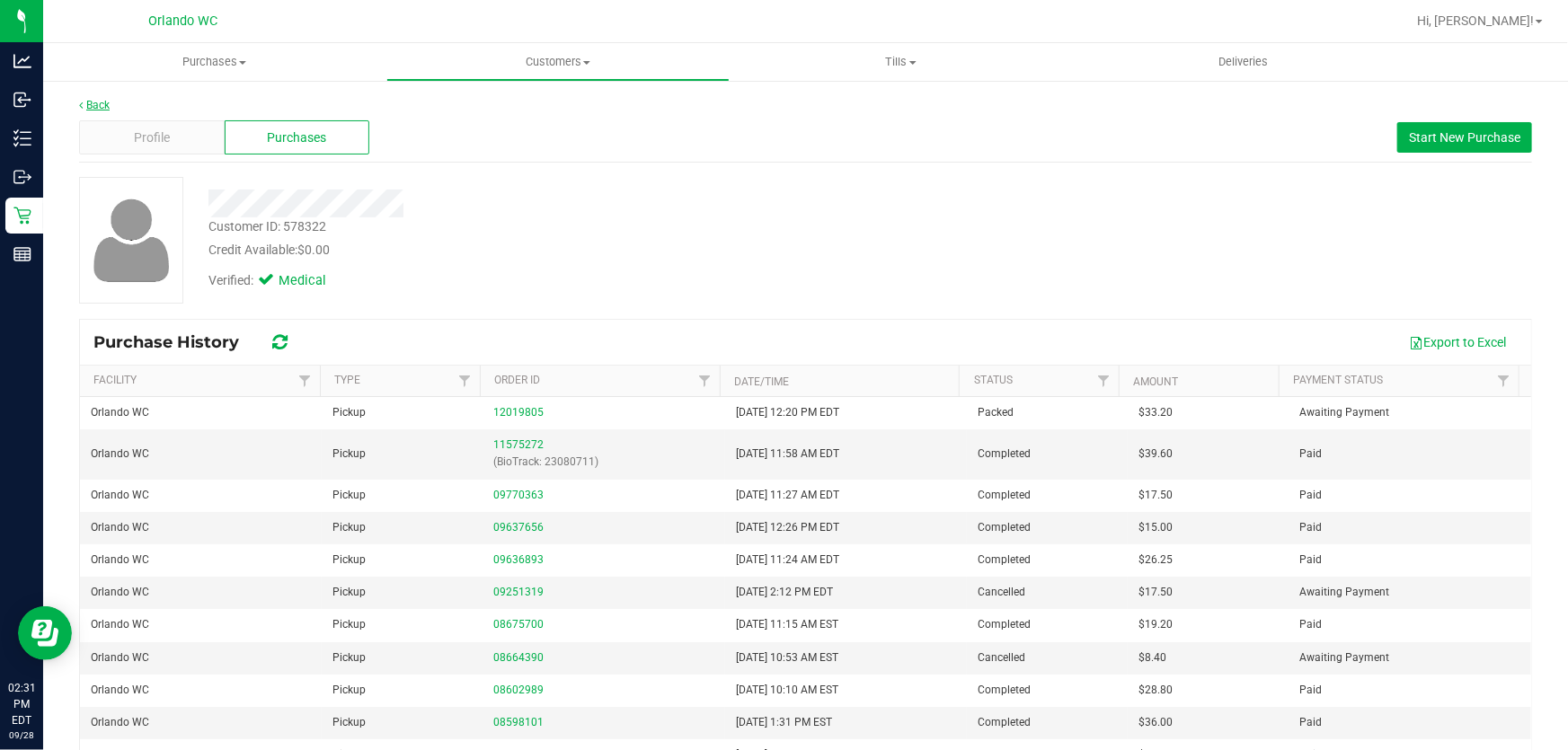
click at [97, 101] on link "Back" at bounding box center [94, 104] width 31 height 12
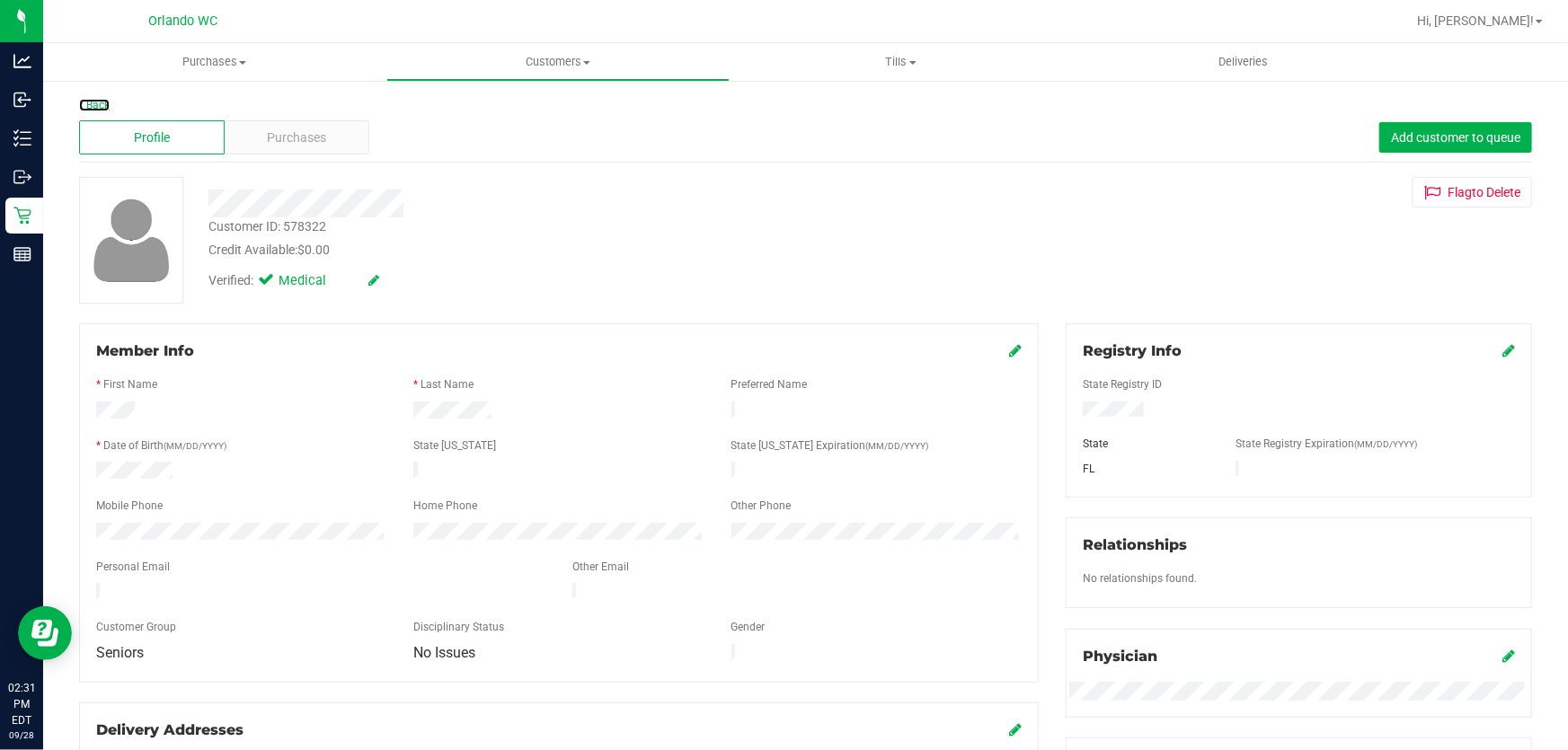
click at [97, 101] on link "Back" at bounding box center [94, 104] width 31 height 12
click at [313, 133] on span "Purchases" at bounding box center [297, 138] width 59 height 19
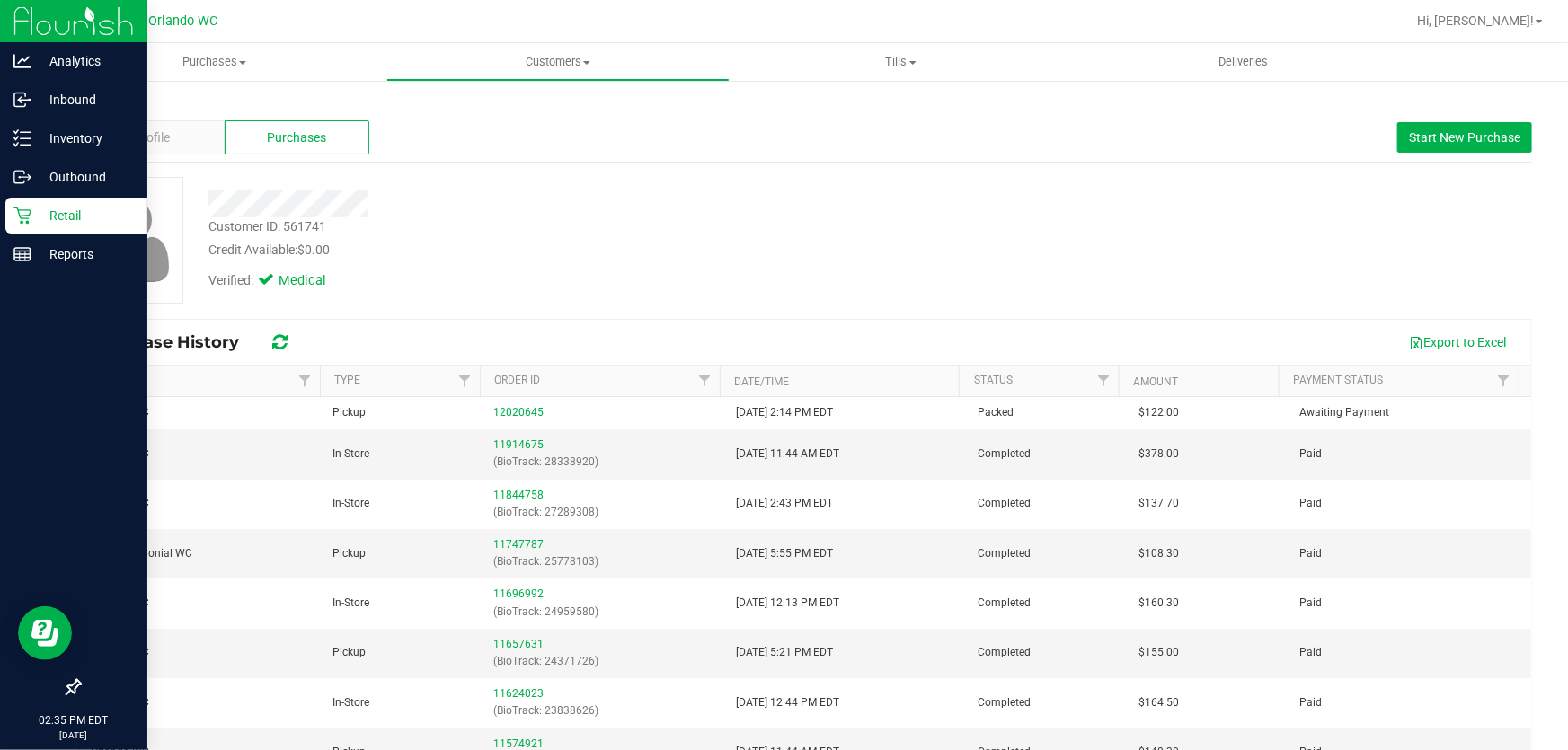
click at [18, 208] on icon at bounding box center [22, 215] width 18 height 18
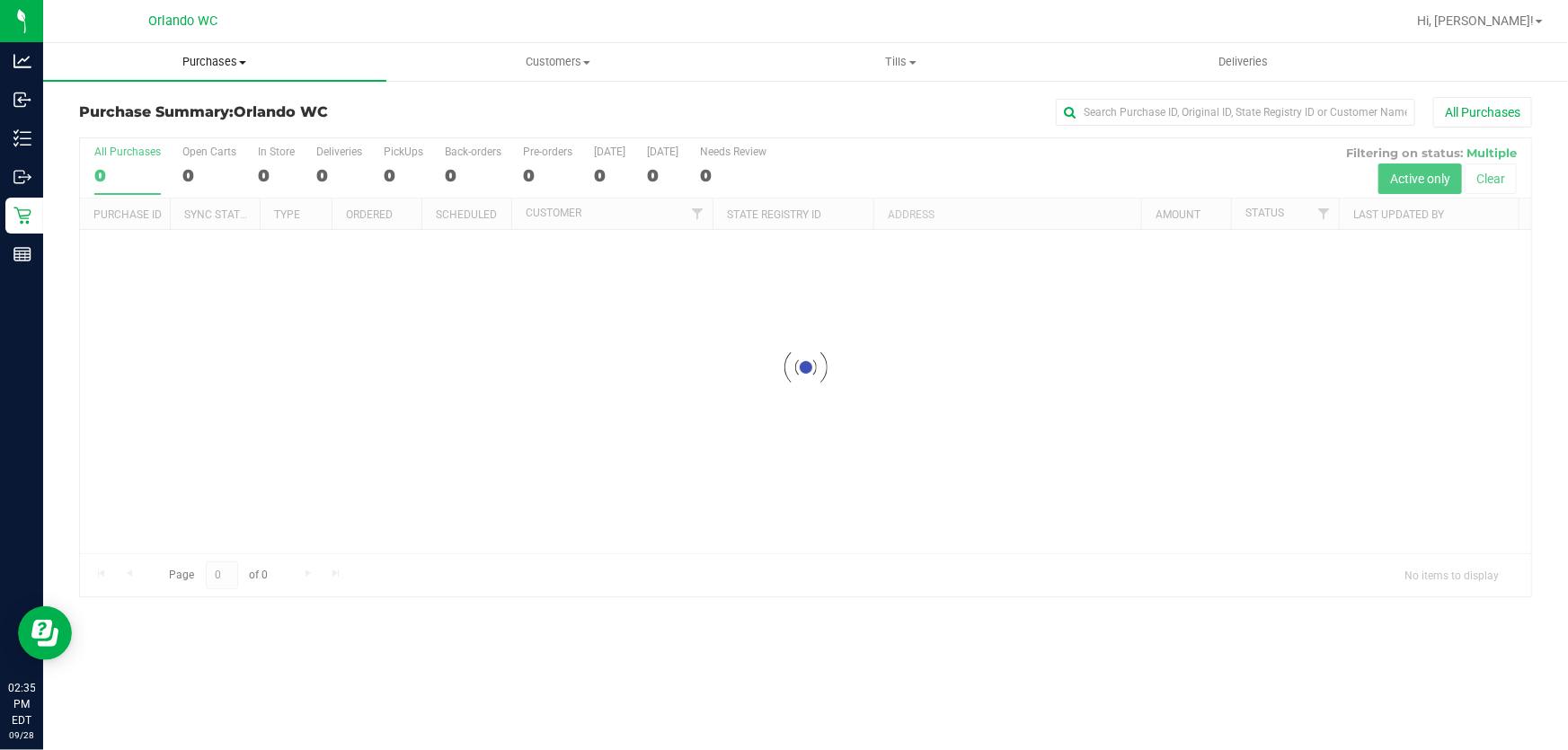
click at [225, 58] on span "Purchases" at bounding box center [215, 61] width 343 height 16
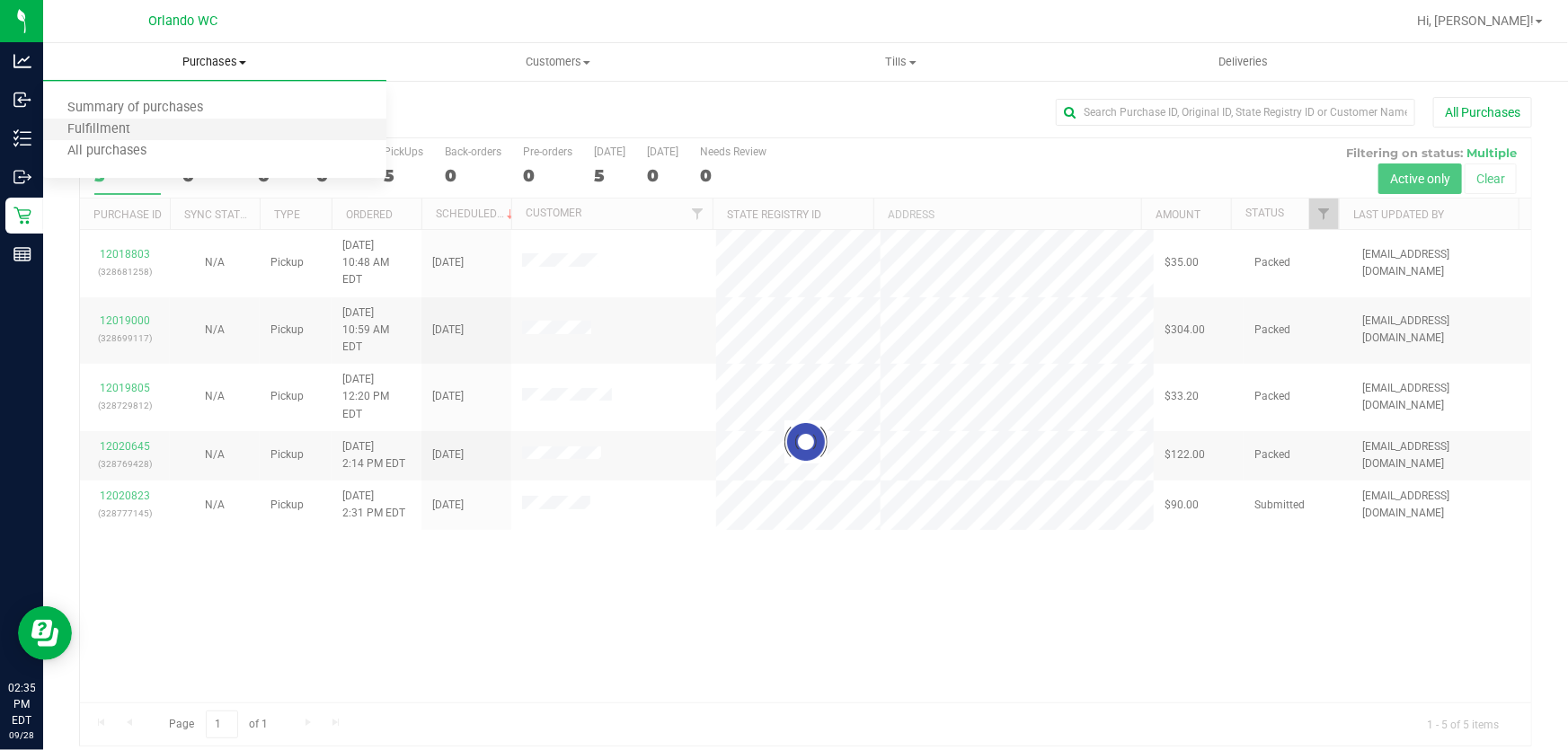
click at [149, 138] on li "Fulfillment" at bounding box center [215, 129] width 343 height 22
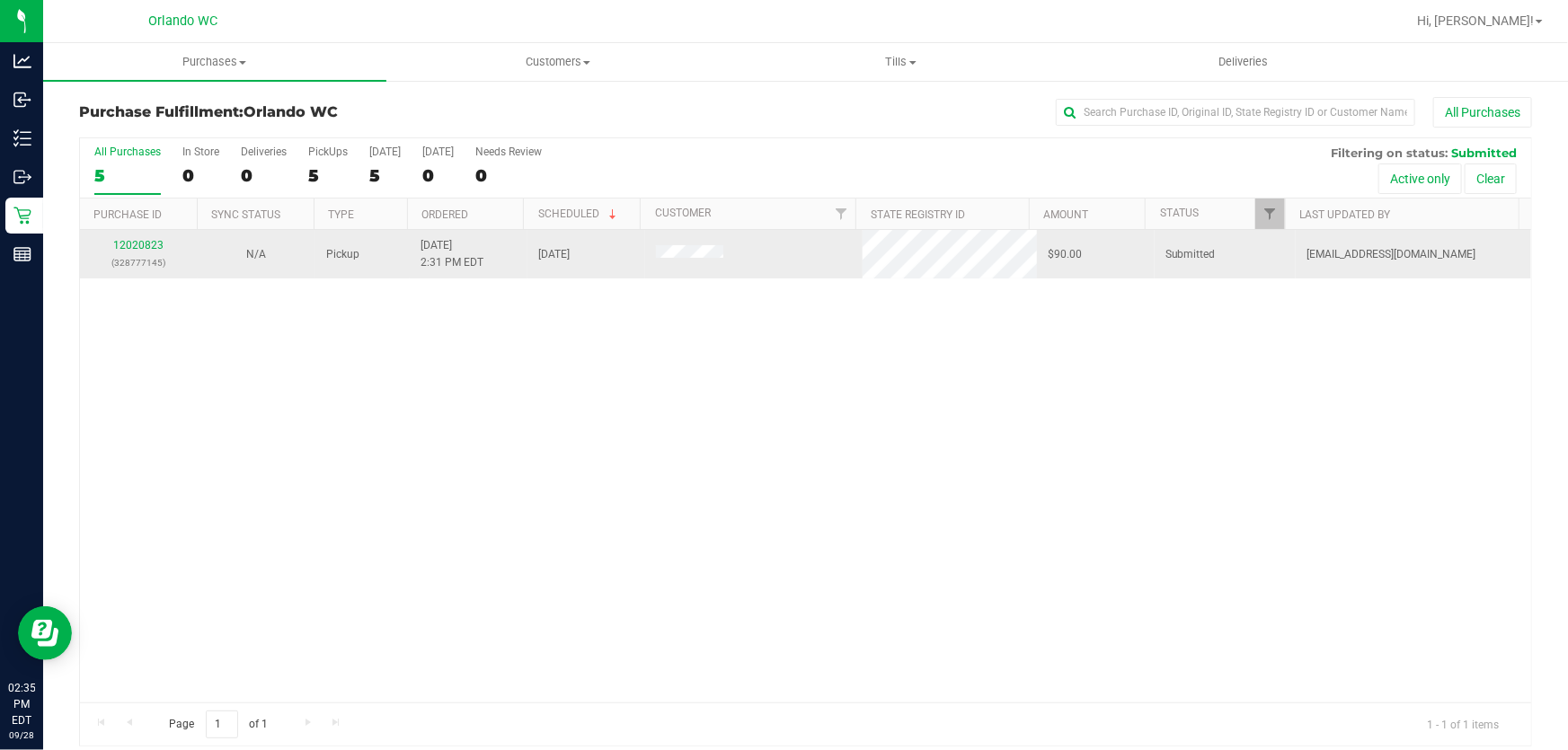
click at [137, 251] on div "12020823 (328777145)" at bounding box center [139, 254] width 97 height 34
click at [143, 246] on link "12020823" at bounding box center [139, 245] width 51 height 12
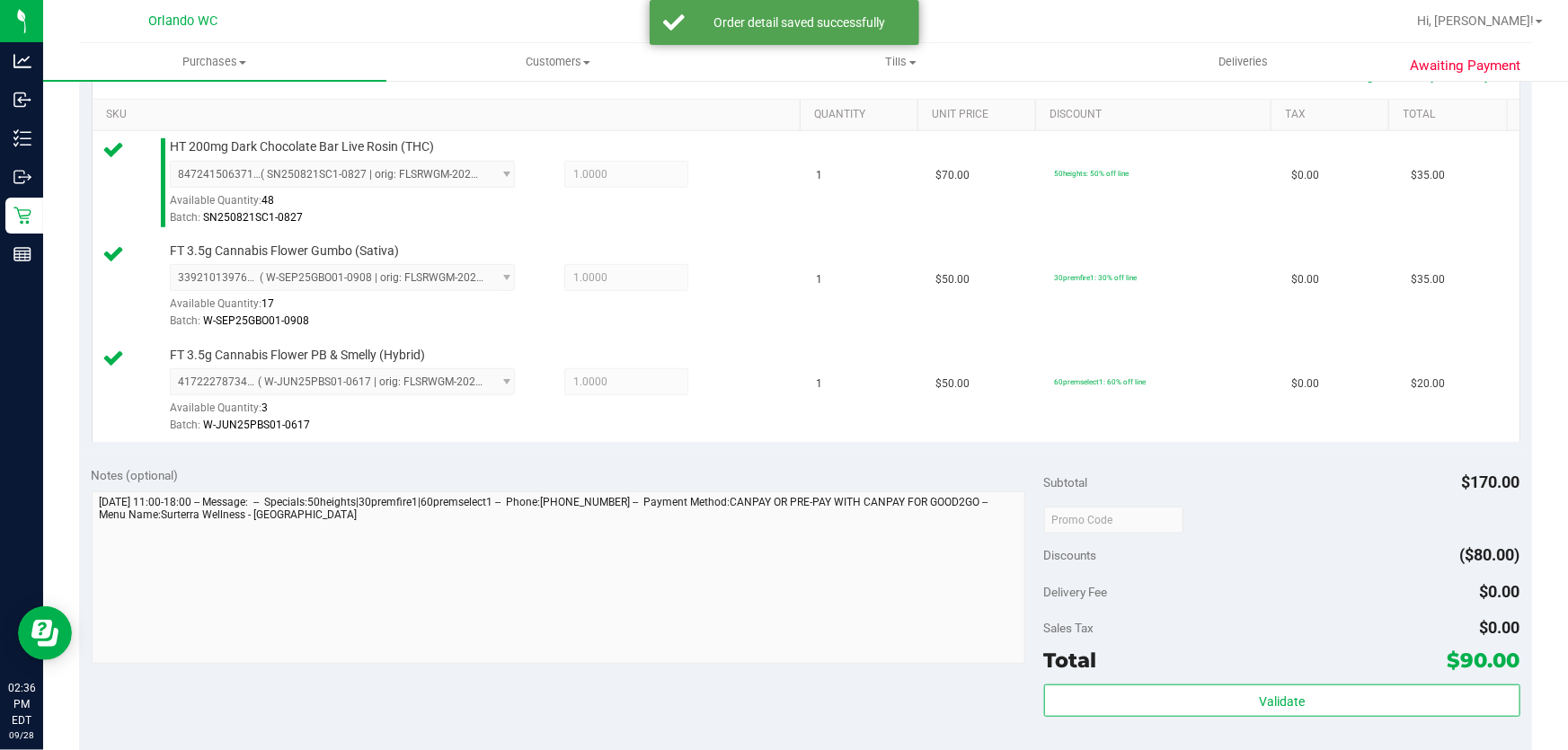
scroll to position [728, 0]
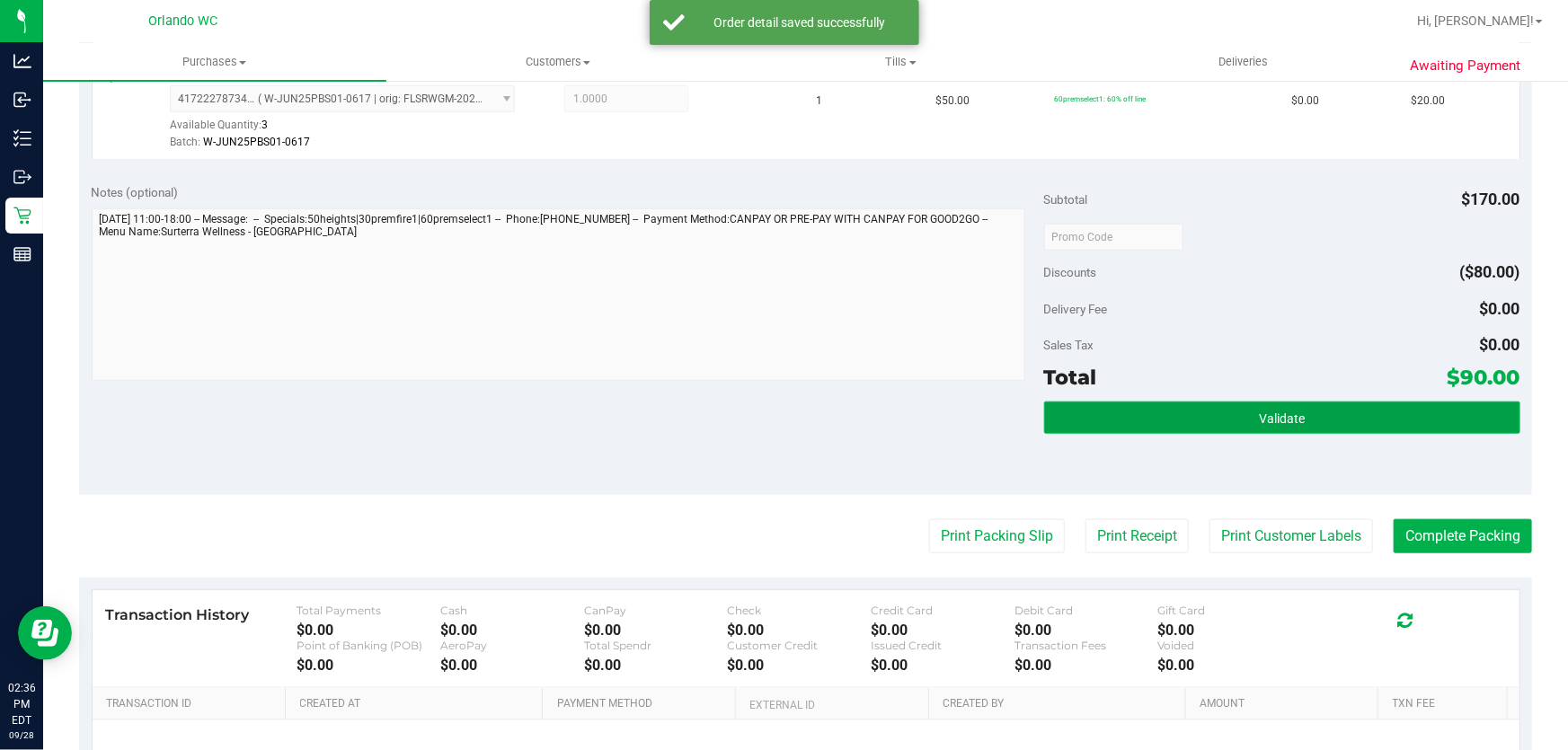
click at [1273, 422] on span "Validate" at bounding box center [1281, 418] width 46 height 14
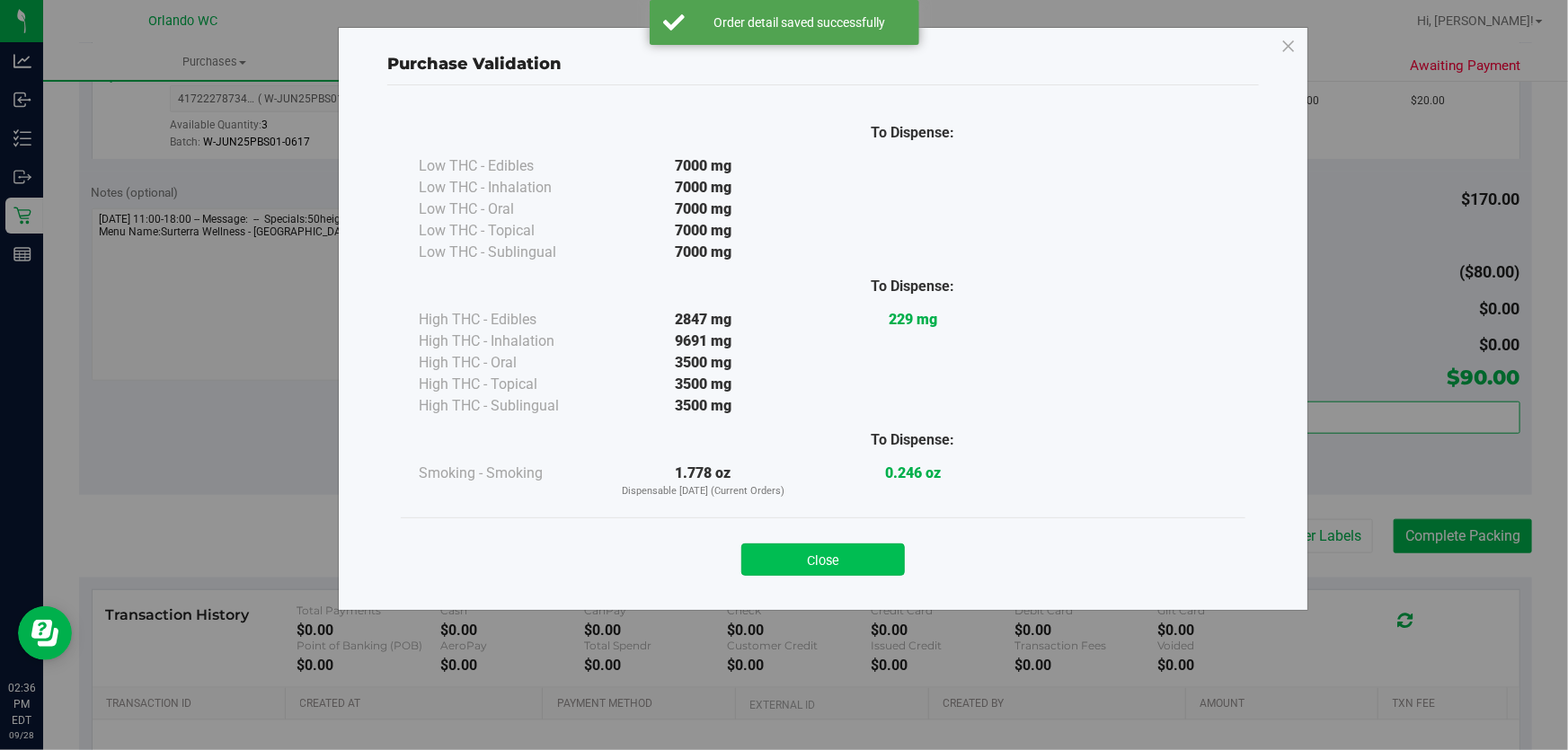
click at [866, 567] on button "Close" at bounding box center [823, 560] width 163 height 32
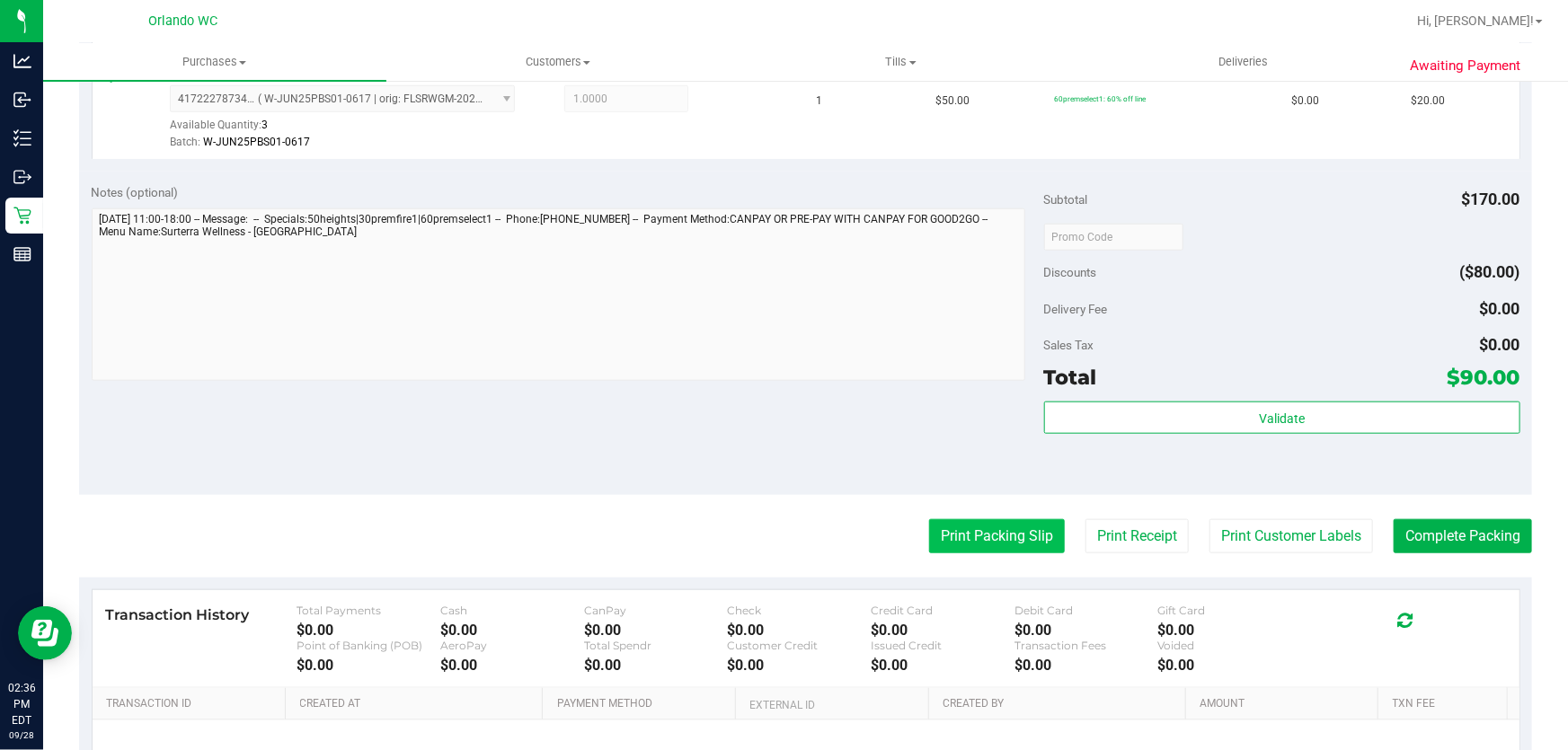
click at [998, 534] on button "Print Packing Slip" at bounding box center [997, 536] width 136 height 34
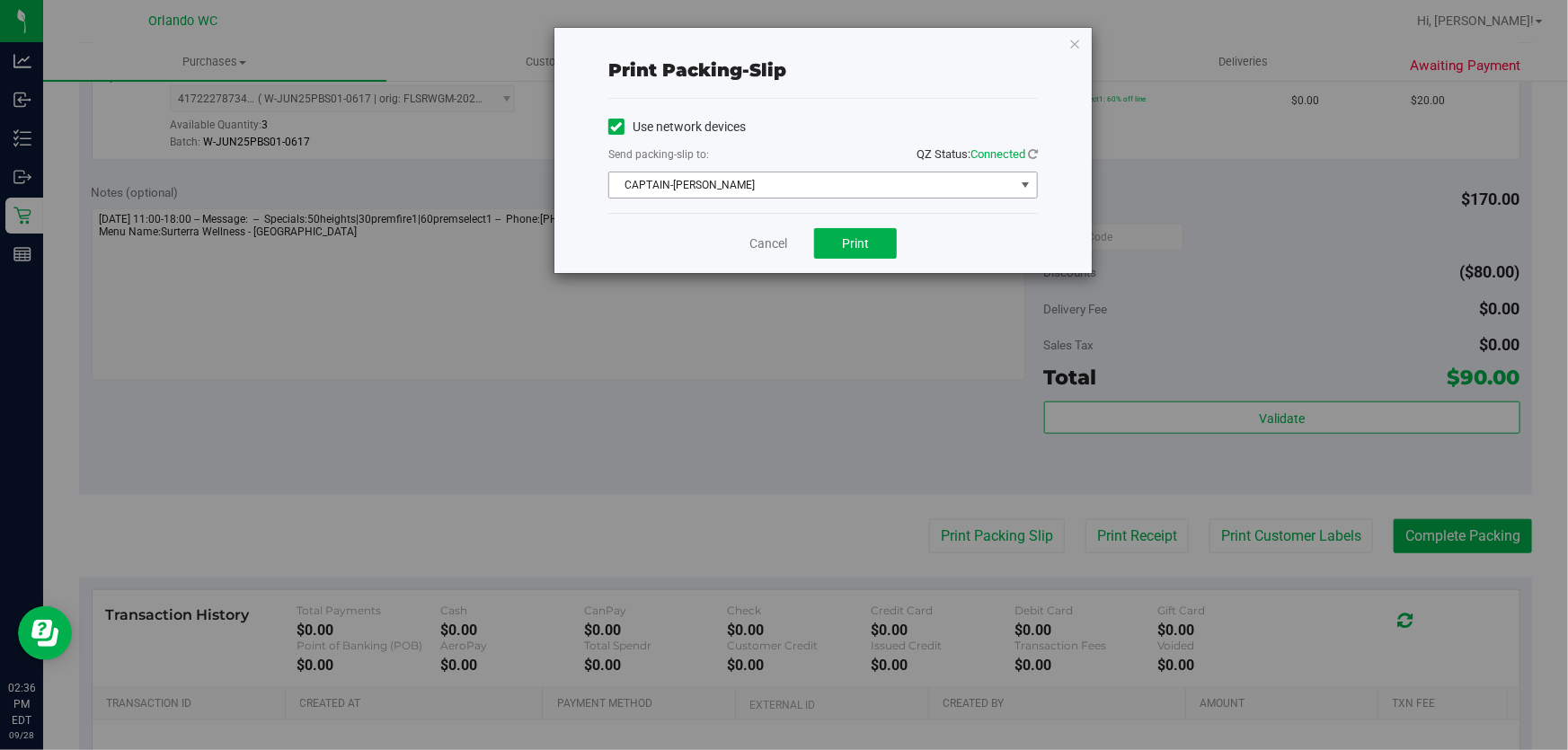
click at [867, 184] on span "CAPTAIN-KANGA" at bounding box center [812, 185] width 405 height 25
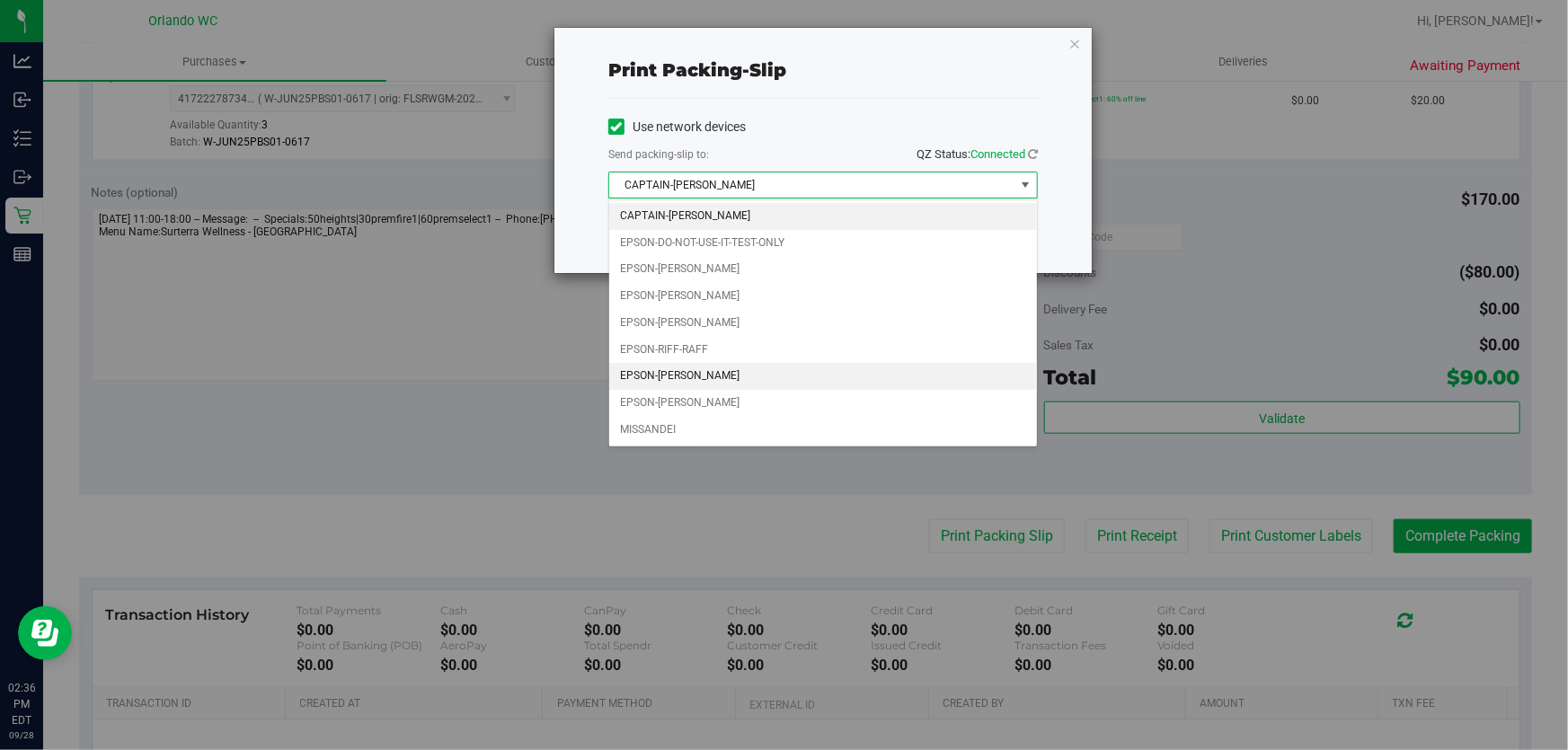
click at [754, 372] on li "EPSON-RODNEY-ATKINS" at bounding box center [823, 376] width 428 height 27
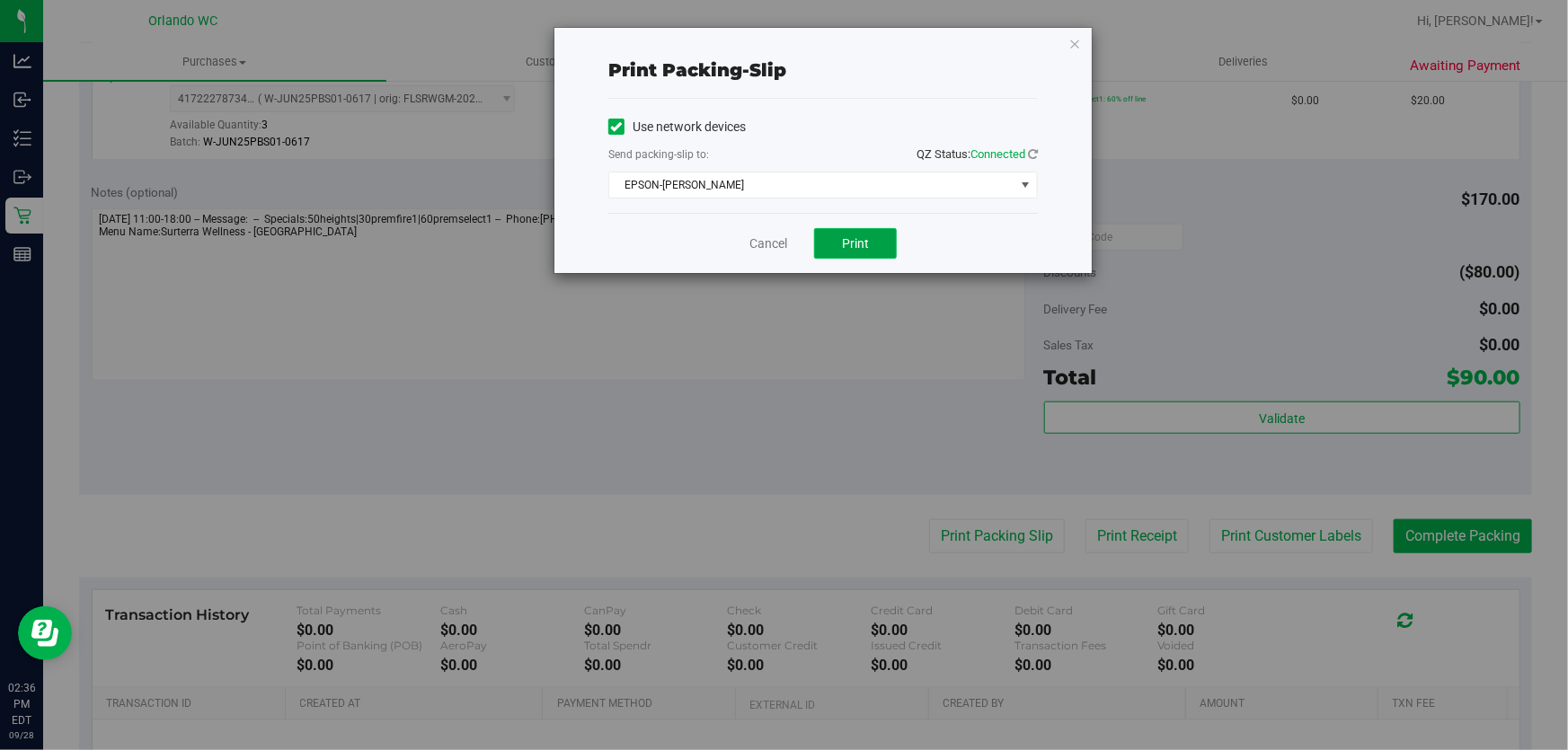
click at [868, 247] on span "Print" at bounding box center [855, 243] width 27 height 14
click at [768, 244] on link "Cancel" at bounding box center [768, 244] width 38 height 19
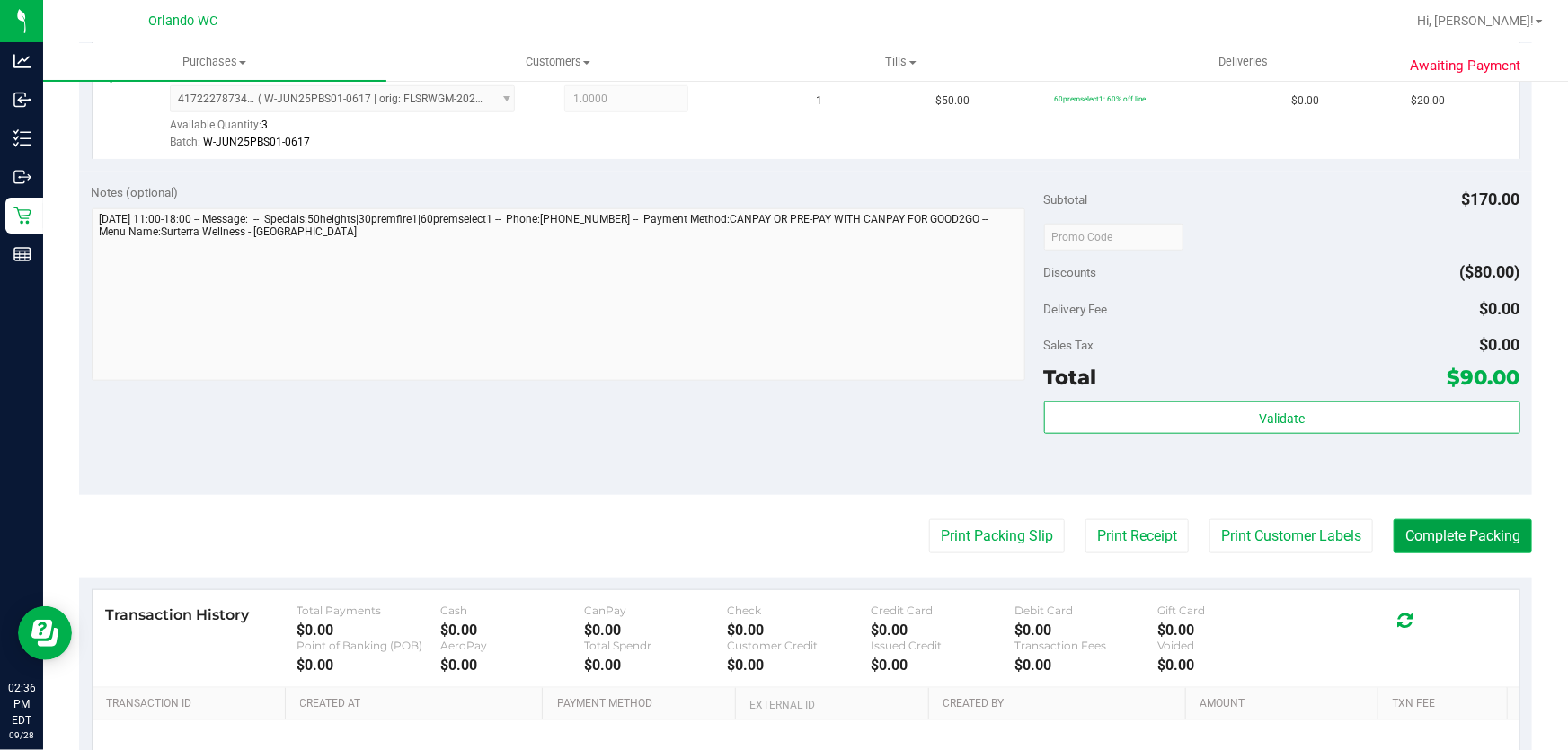
click at [1475, 538] on button "Complete Packing" at bounding box center [1463, 536] width 139 height 34
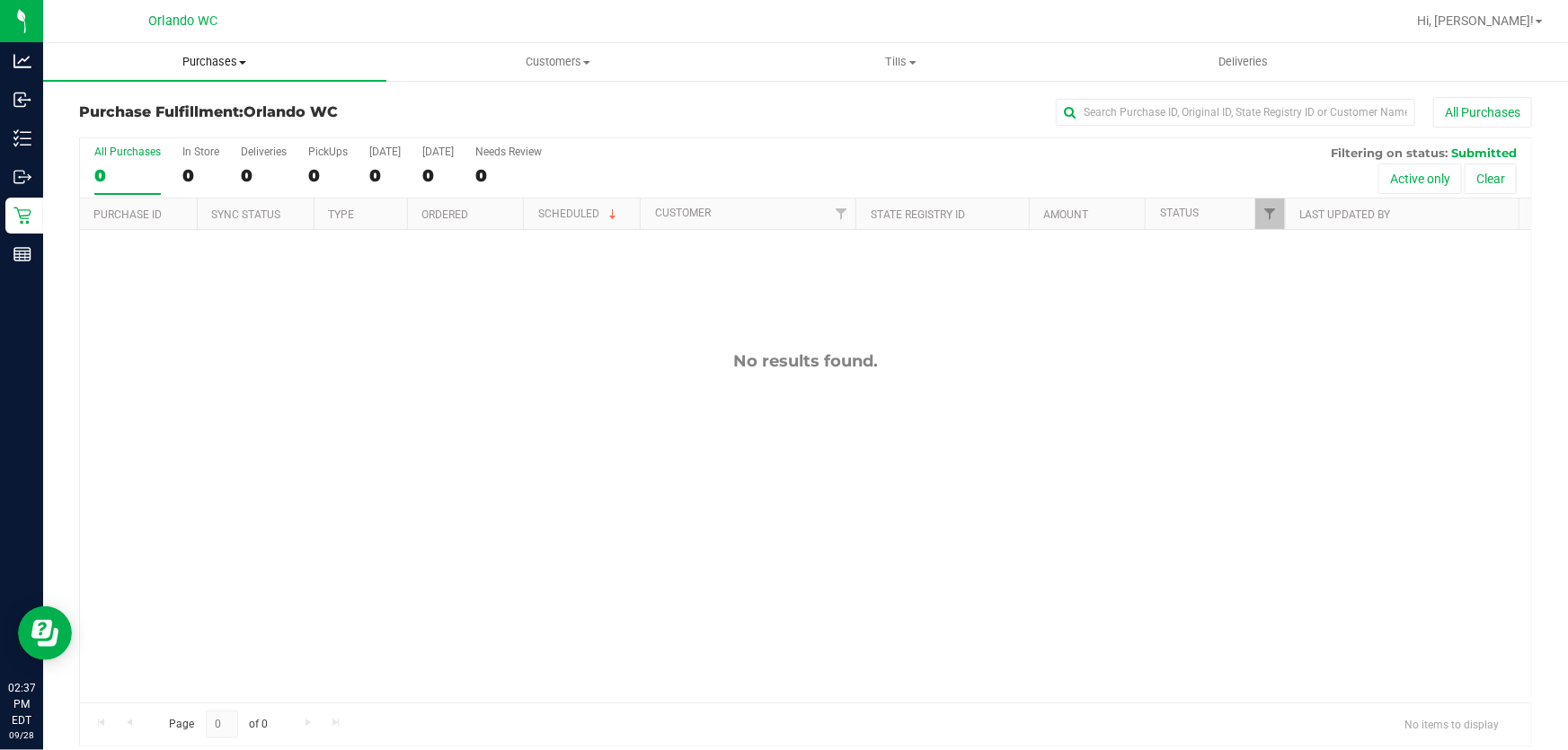
click at [225, 62] on span "Purchases" at bounding box center [215, 61] width 343 height 16
click at [172, 127] on li "Fulfillment" at bounding box center [215, 129] width 343 height 22
click at [215, 64] on span "Purchases" at bounding box center [215, 61] width 343 height 16
click at [150, 125] on span "Fulfillment" at bounding box center [98, 129] width 112 height 15
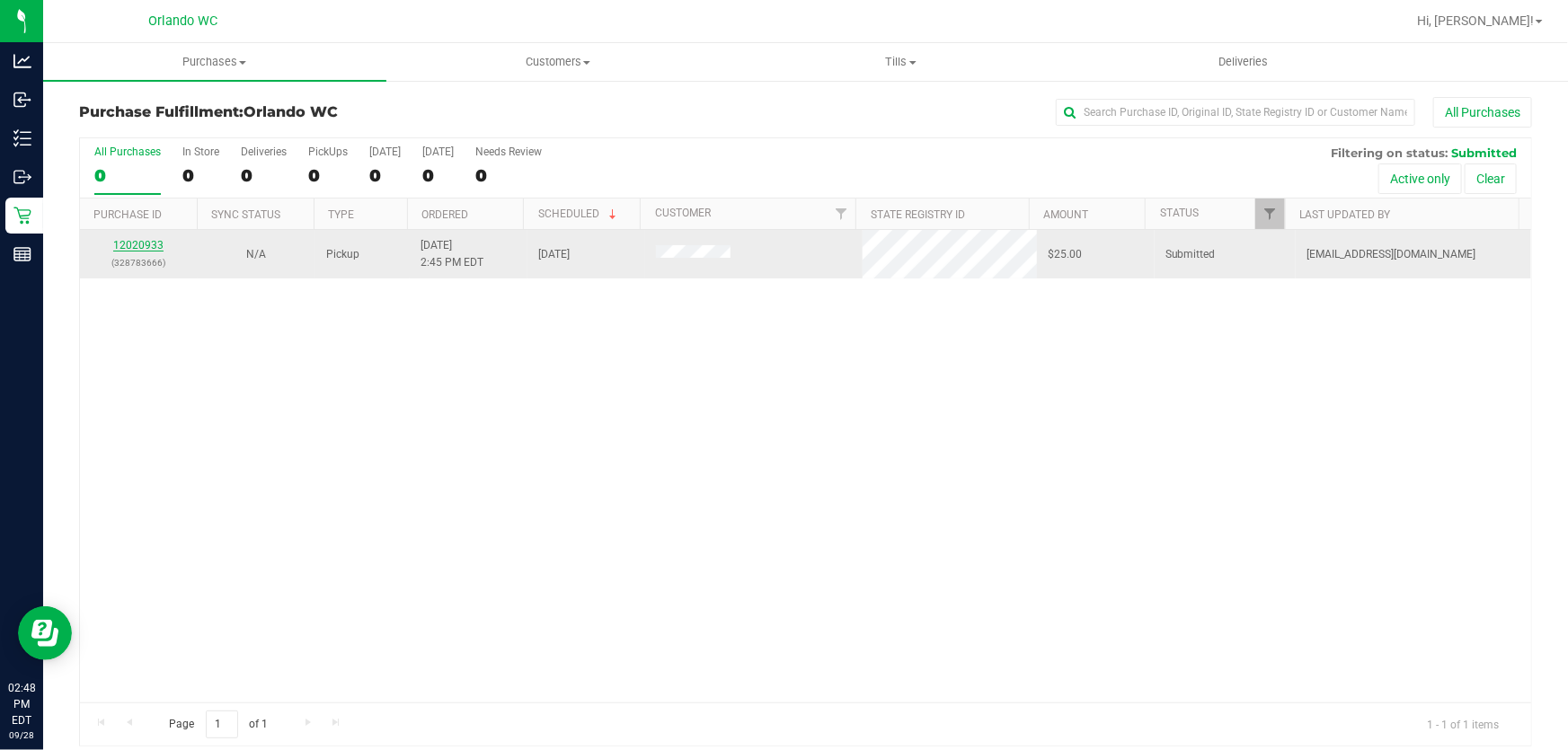
click at [146, 247] on link "12020933" at bounding box center [139, 245] width 51 height 12
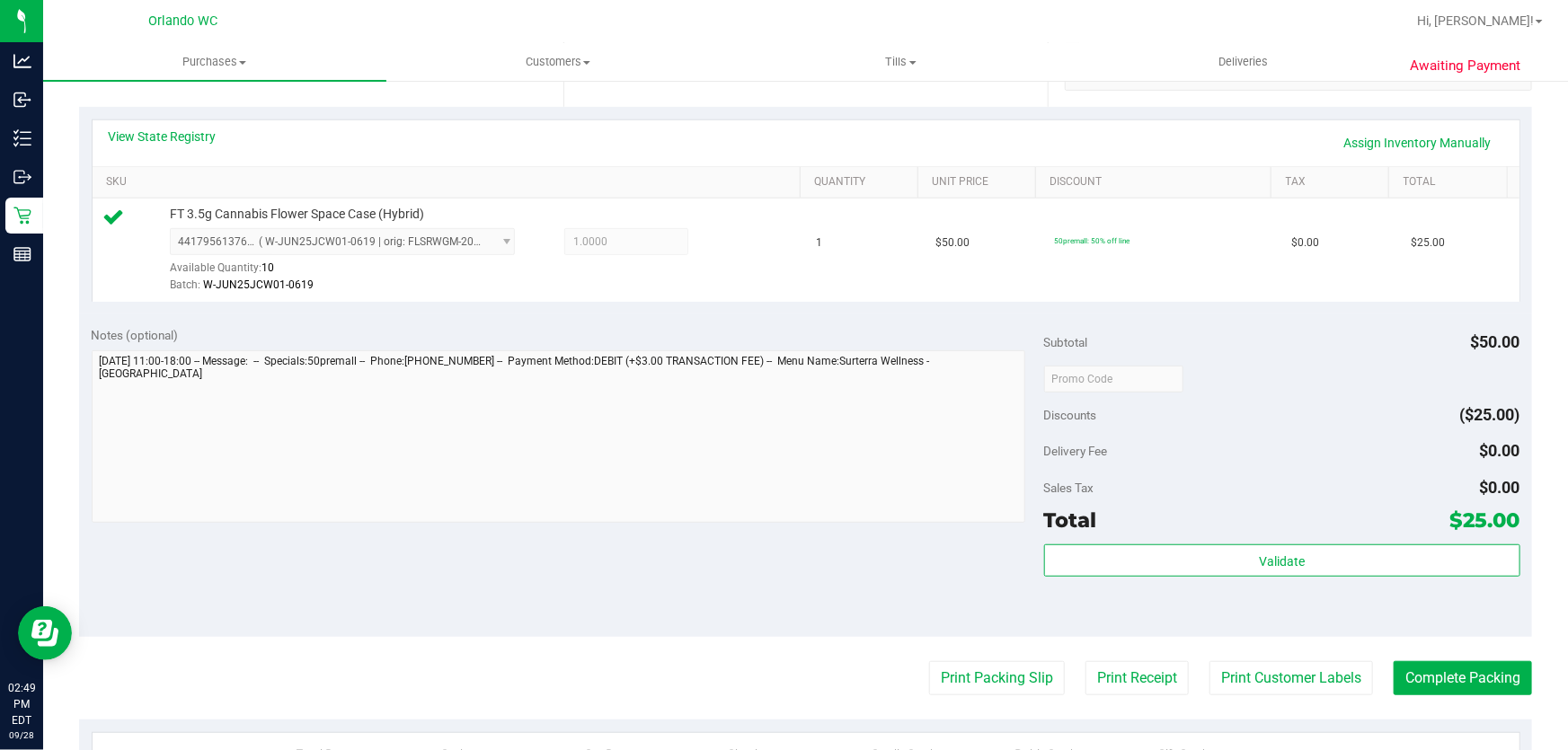
scroll to position [394, 0]
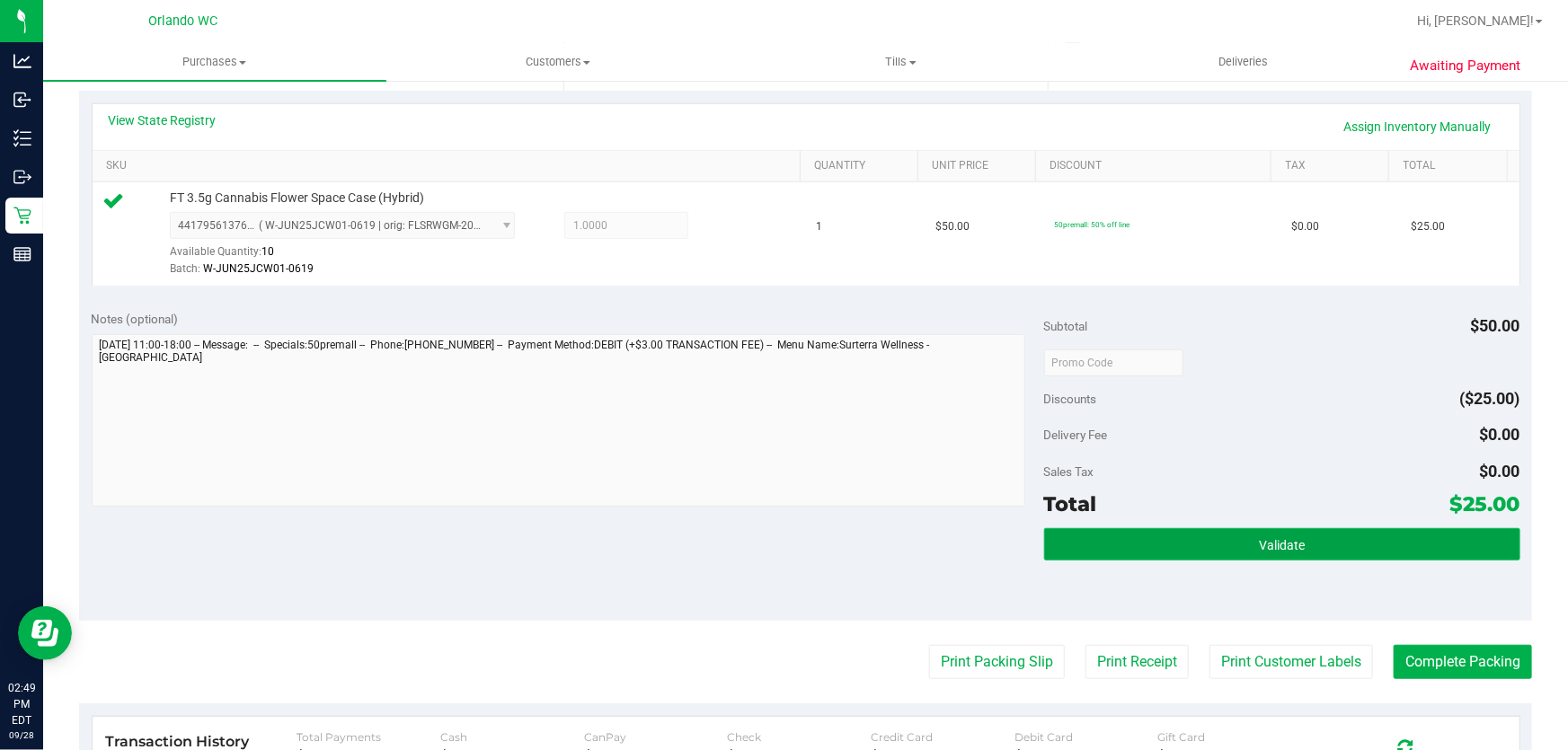
click at [1334, 552] on button "Validate" at bounding box center [1282, 544] width 476 height 32
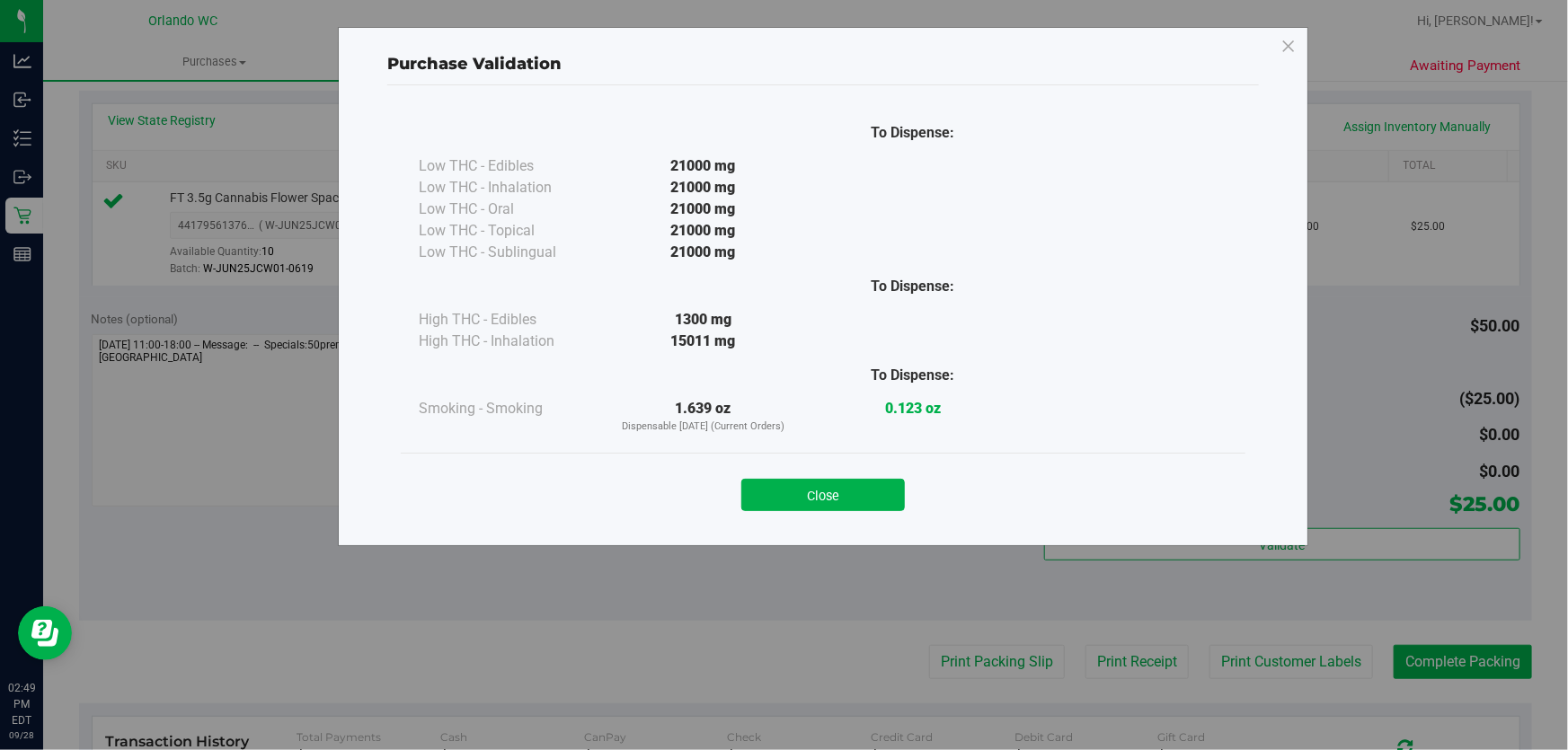
click at [824, 472] on div "Close" at bounding box center [823, 489] width 818 height 45
click at [824, 492] on button "Close" at bounding box center [823, 495] width 163 height 32
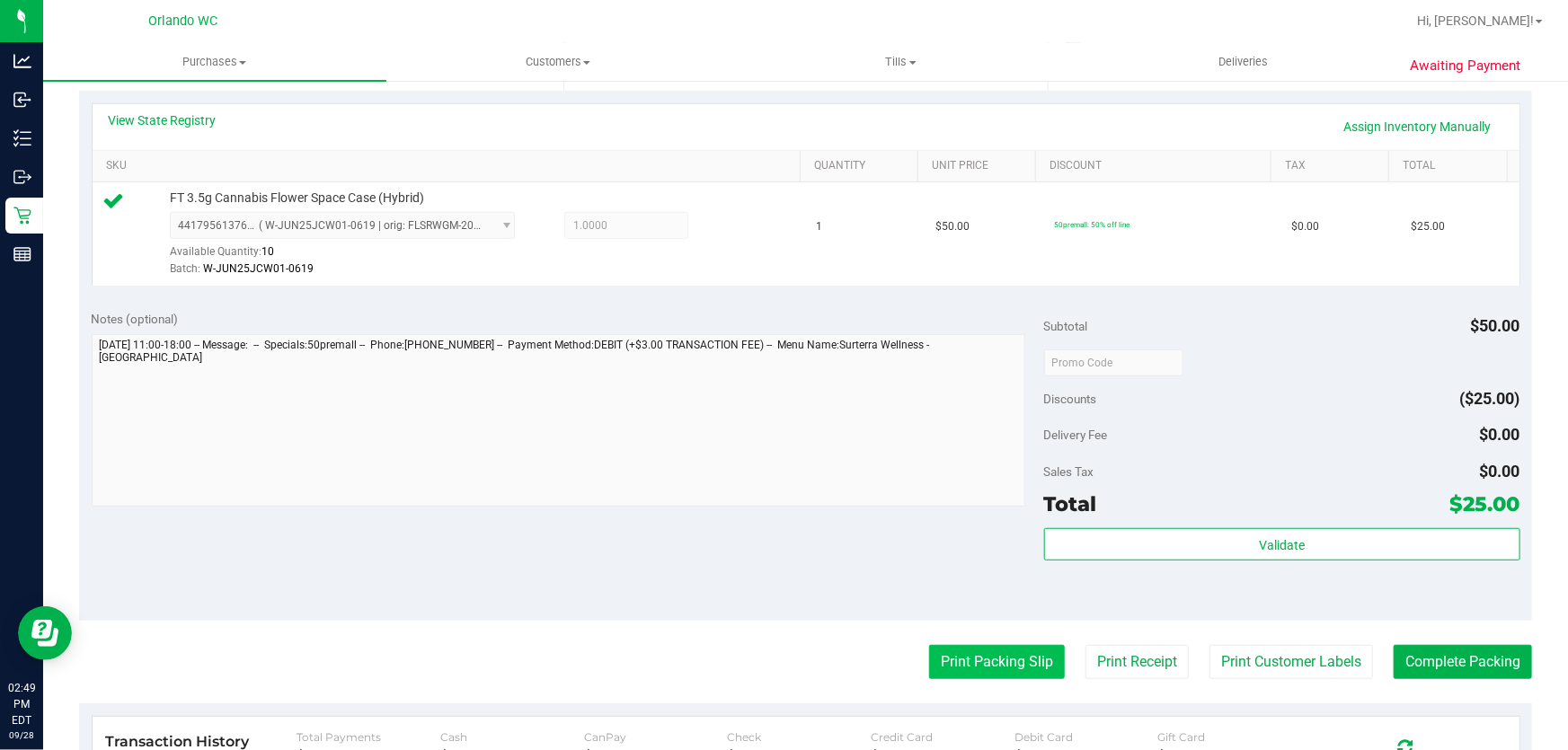
click at [982, 662] on button "Print Packing Slip" at bounding box center [997, 662] width 136 height 34
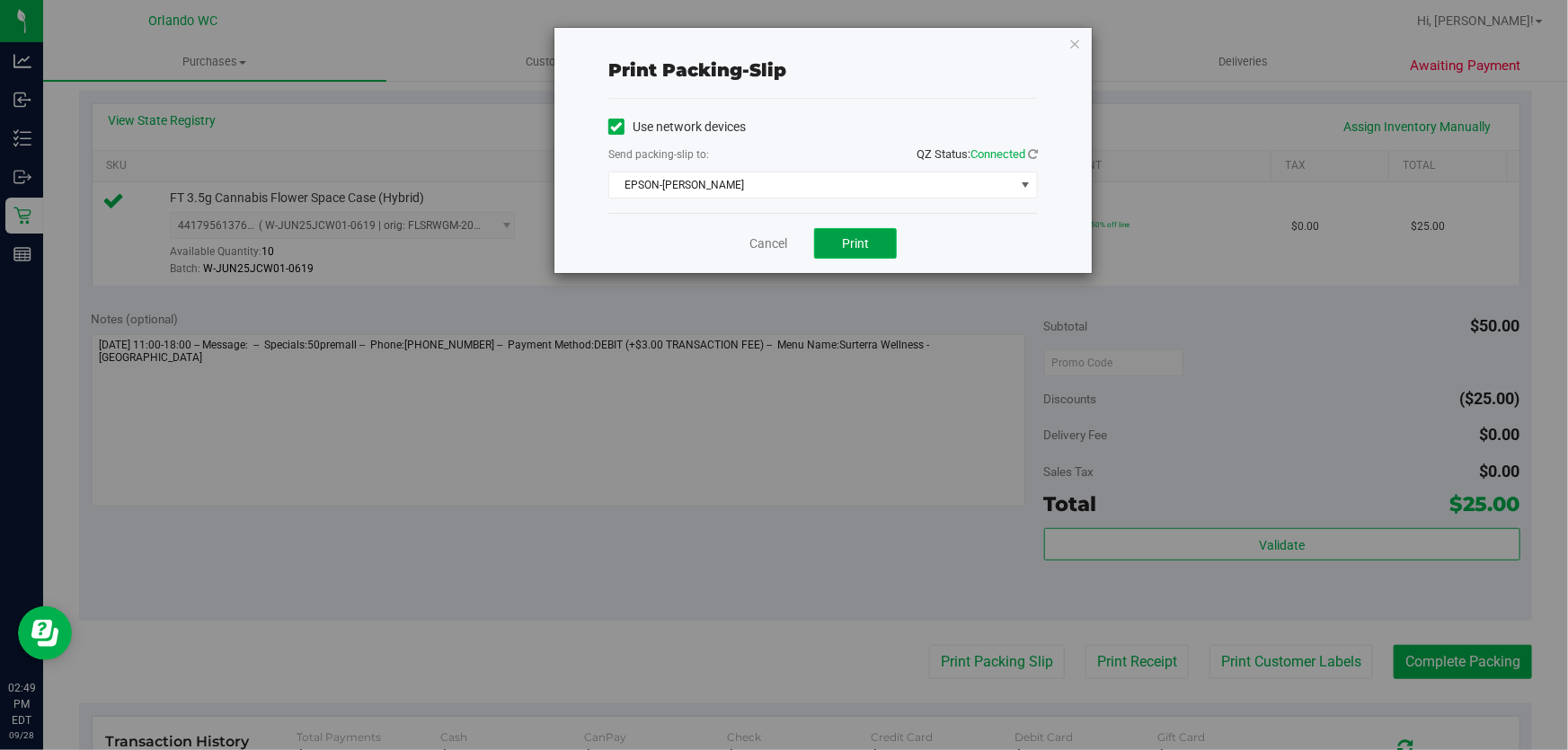
click at [865, 240] on span "Print" at bounding box center [855, 243] width 27 height 14
click at [766, 247] on link "Cancel" at bounding box center [768, 244] width 38 height 19
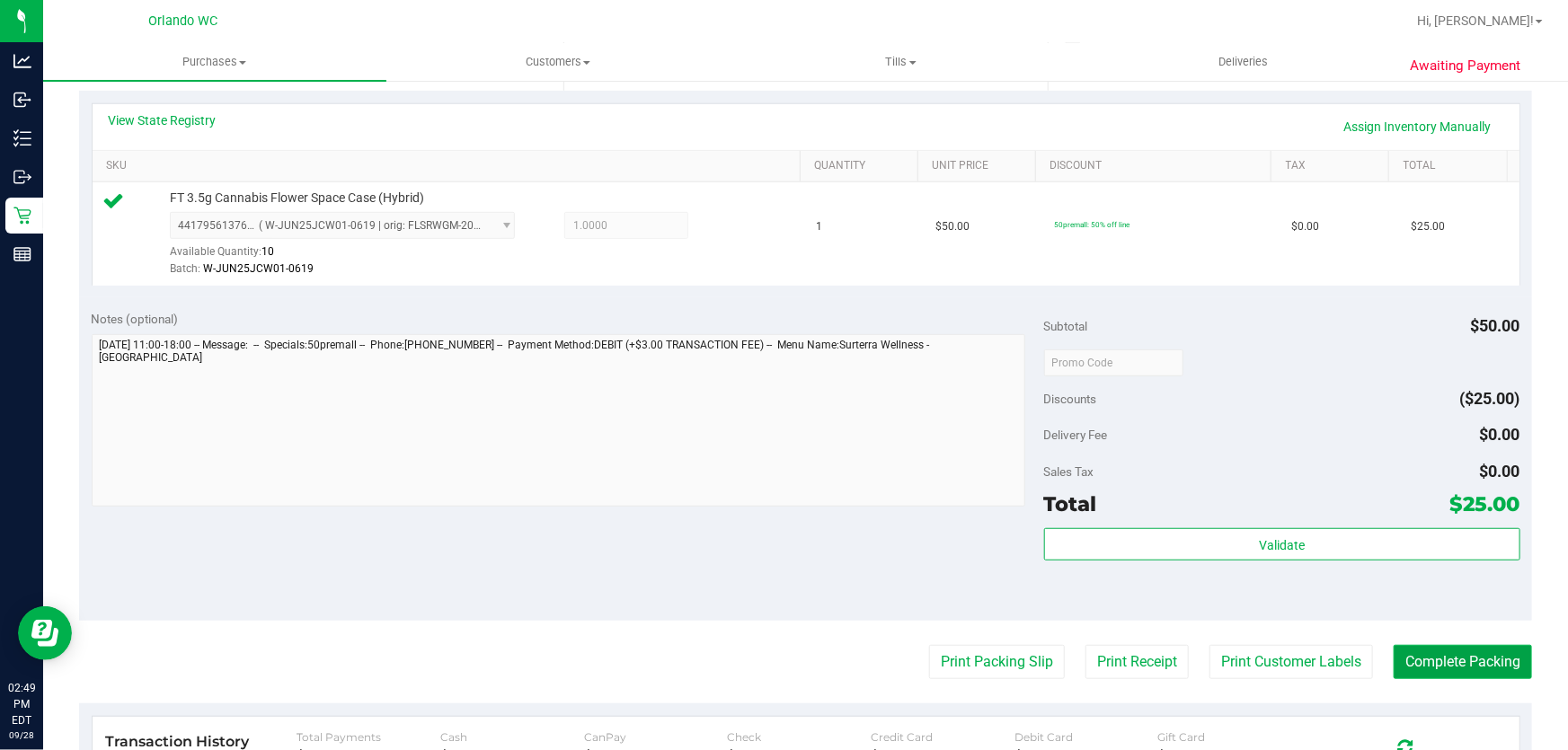
click at [1429, 656] on button "Complete Packing" at bounding box center [1463, 662] width 139 height 34
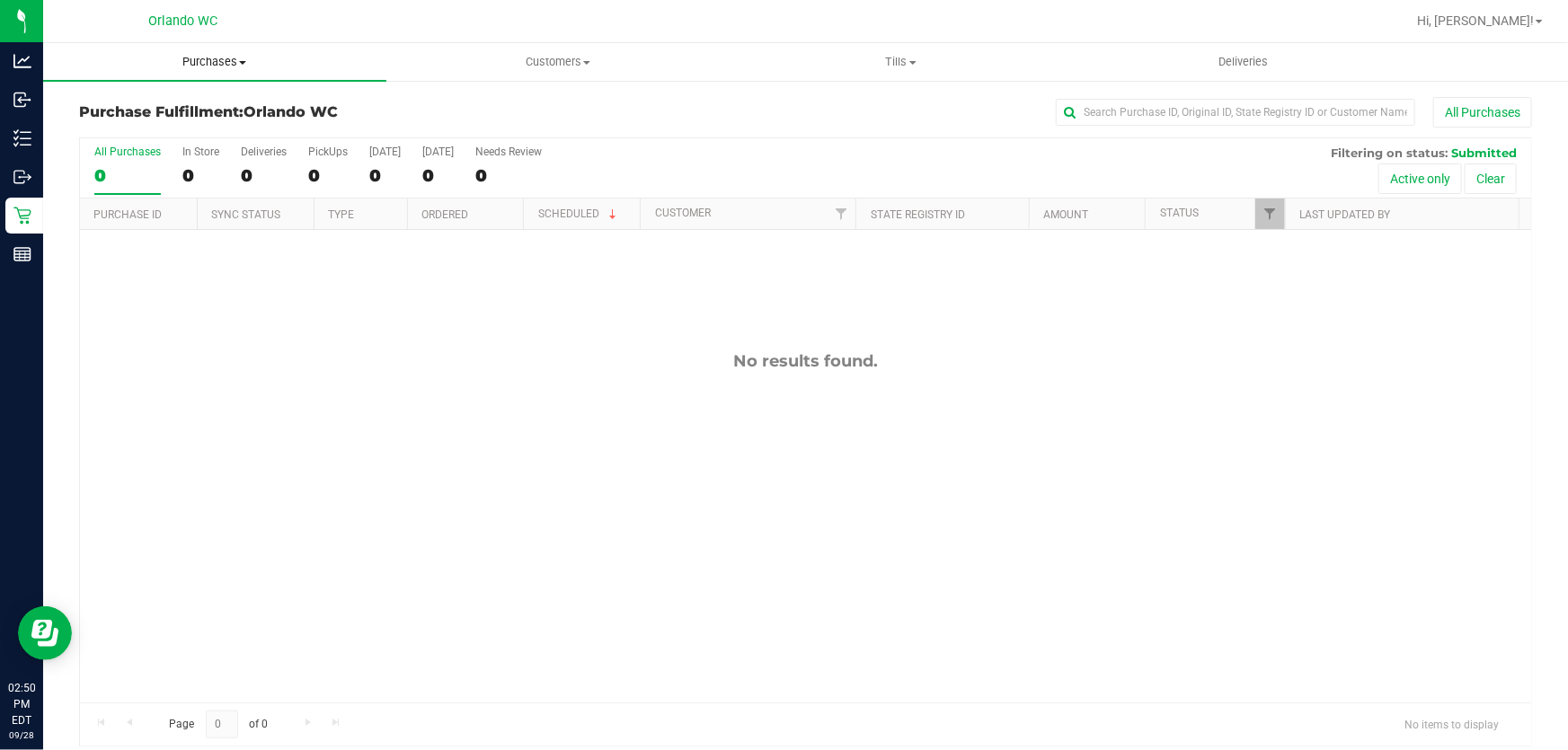
click at [217, 58] on span "Purchases" at bounding box center [215, 61] width 343 height 16
click at [169, 128] on li "Fulfillment" at bounding box center [215, 129] width 343 height 22
click at [208, 62] on span "Purchases" at bounding box center [215, 61] width 343 height 16
click at [169, 136] on li "Fulfillment" at bounding box center [215, 129] width 343 height 22
click at [220, 58] on span "Purchases" at bounding box center [215, 61] width 343 height 16
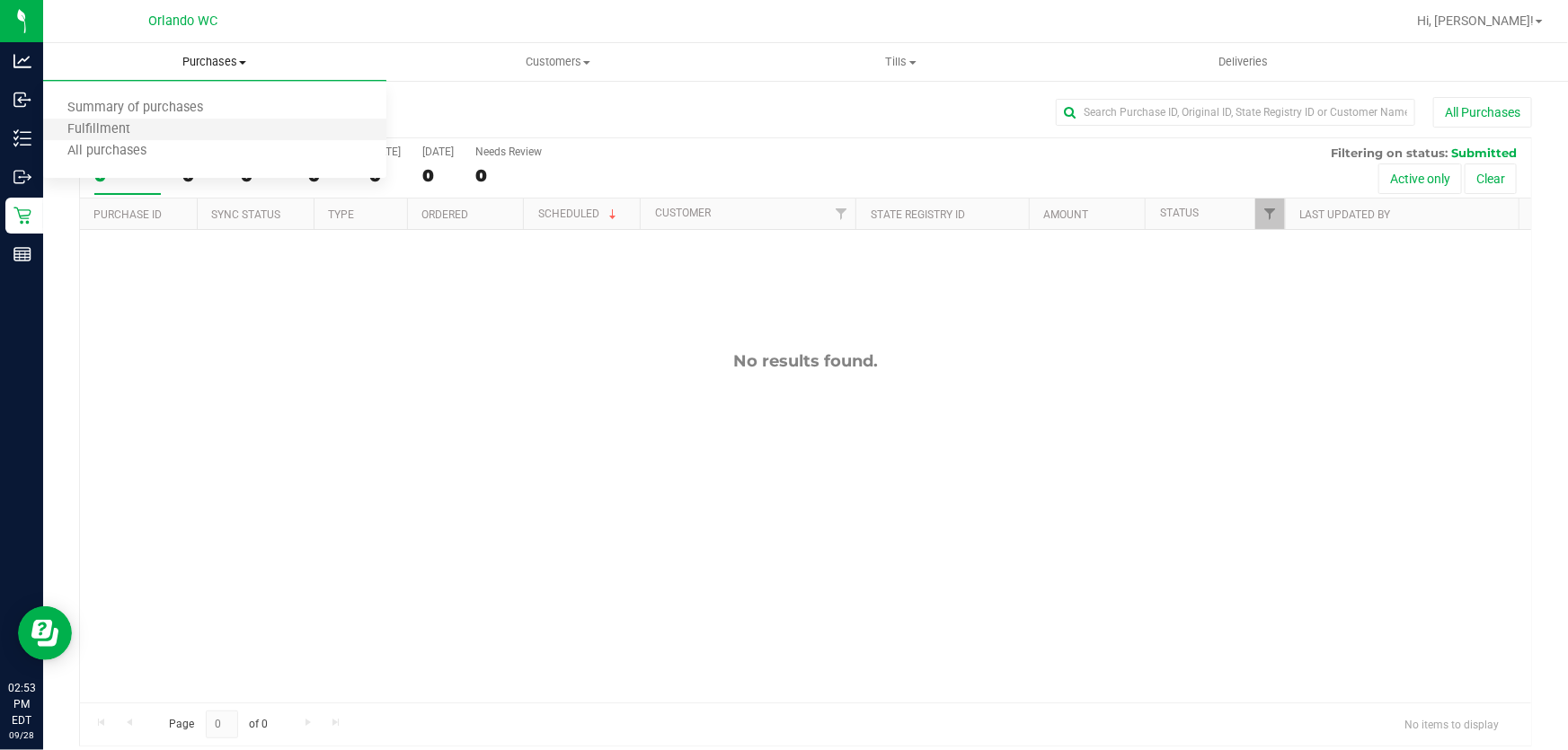
click at [152, 123] on li "Fulfillment" at bounding box center [215, 129] width 343 height 22
click at [240, 59] on span "Purchases" at bounding box center [215, 61] width 343 height 16
click at [191, 132] on li "Fulfillment" at bounding box center [215, 129] width 343 height 22
click at [219, 61] on span "Purchases" at bounding box center [215, 61] width 343 height 16
click at [204, 128] on li "Fulfillment" at bounding box center [215, 129] width 343 height 22
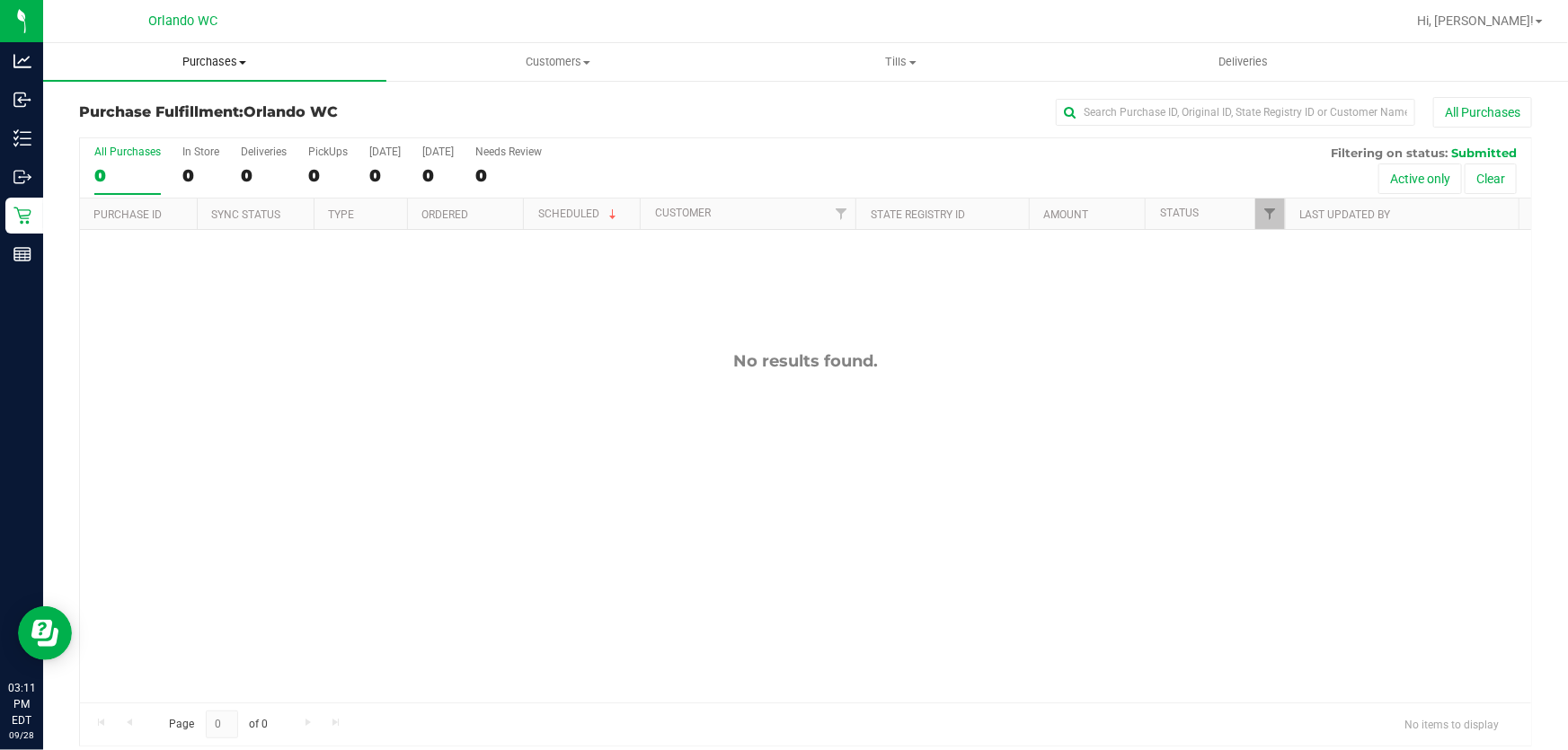
click at [209, 61] on span "Purchases" at bounding box center [215, 61] width 343 height 16
click at [145, 130] on span "Fulfillment" at bounding box center [98, 129] width 112 height 15
click at [219, 61] on span "Purchases" at bounding box center [215, 61] width 343 height 16
click at [153, 130] on li "Fulfillment" at bounding box center [215, 129] width 343 height 22
click at [207, 58] on span "Purchases" at bounding box center [215, 61] width 343 height 16
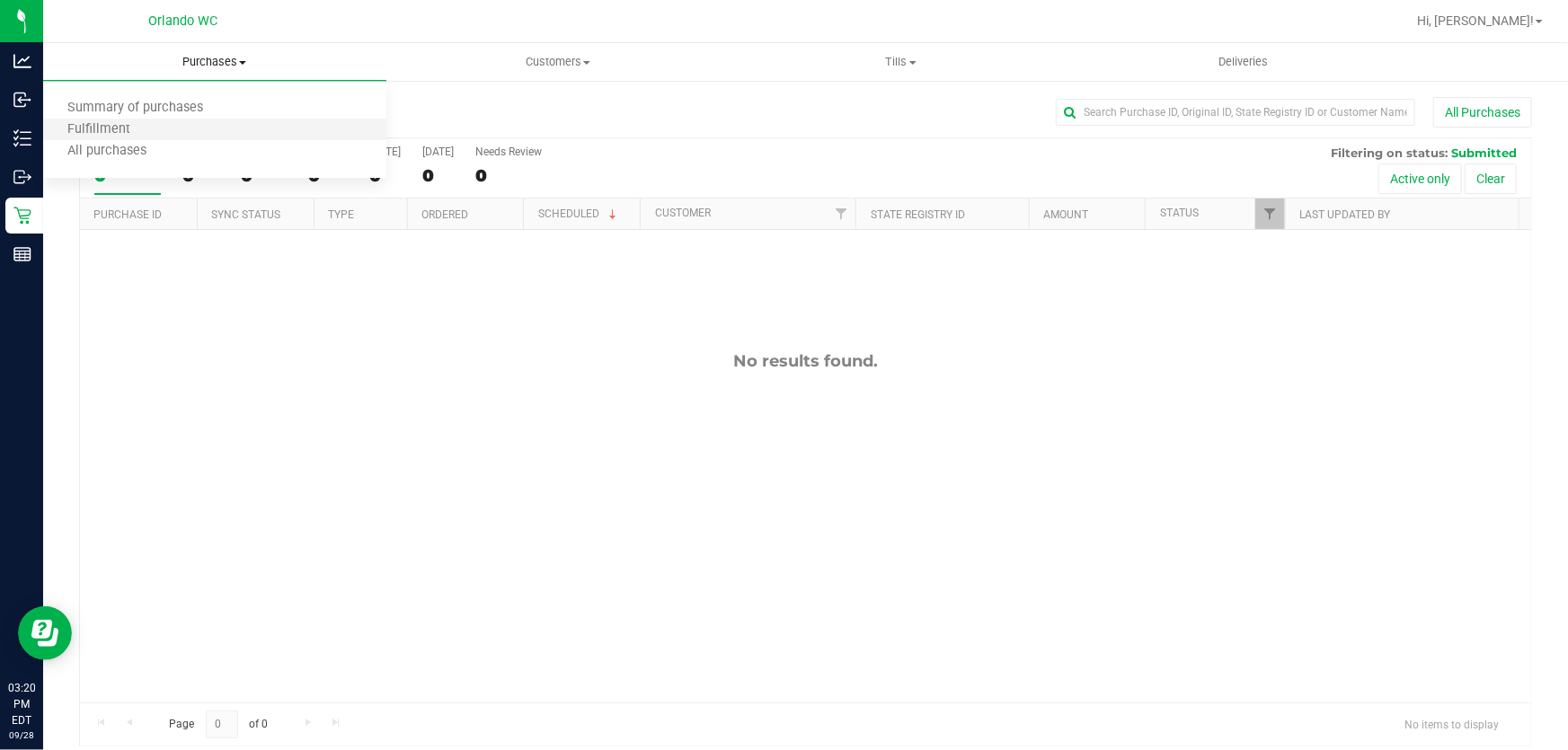
click at [181, 134] on li "Fulfillment" at bounding box center [215, 129] width 343 height 22
click at [206, 53] on span "Purchases" at bounding box center [215, 61] width 343 height 16
click at [175, 129] on li "Fulfillment" at bounding box center [215, 129] width 343 height 22
click at [212, 62] on span "Purchases" at bounding box center [215, 61] width 343 height 16
click at [155, 134] on li "Fulfillment" at bounding box center [215, 129] width 343 height 22
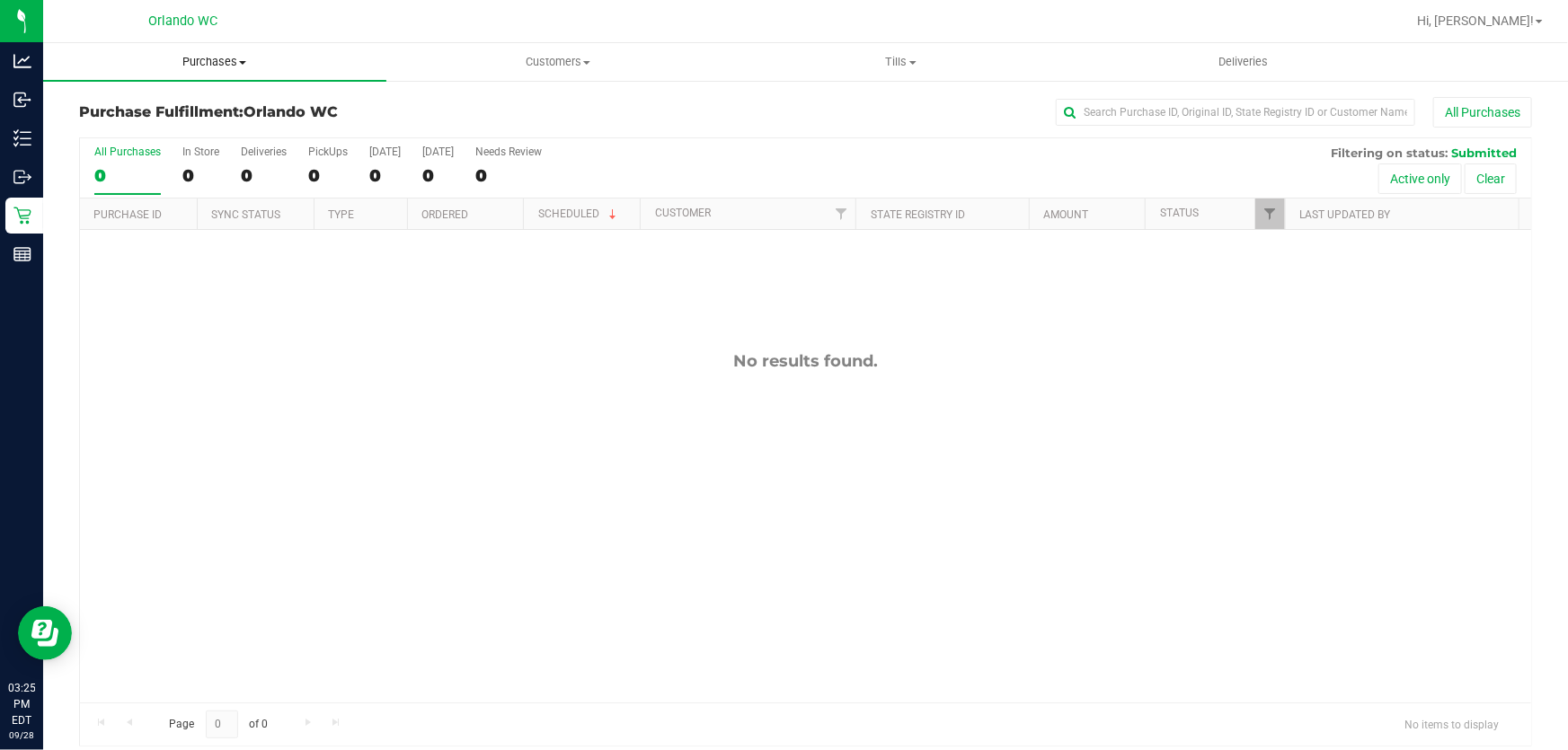
click at [224, 57] on span "Purchases" at bounding box center [215, 61] width 343 height 16
click at [165, 135] on li "Fulfillment" at bounding box center [215, 129] width 343 height 22
click at [223, 61] on span "Purchases" at bounding box center [215, 61] width 343 height 16
click at [140, 127] on span "Fulfillment" at bounding box center [98, 129] width 112 height 15
click at [211, 61] on span "Purchases" at bounding box center [215, 61] width 343 height 16
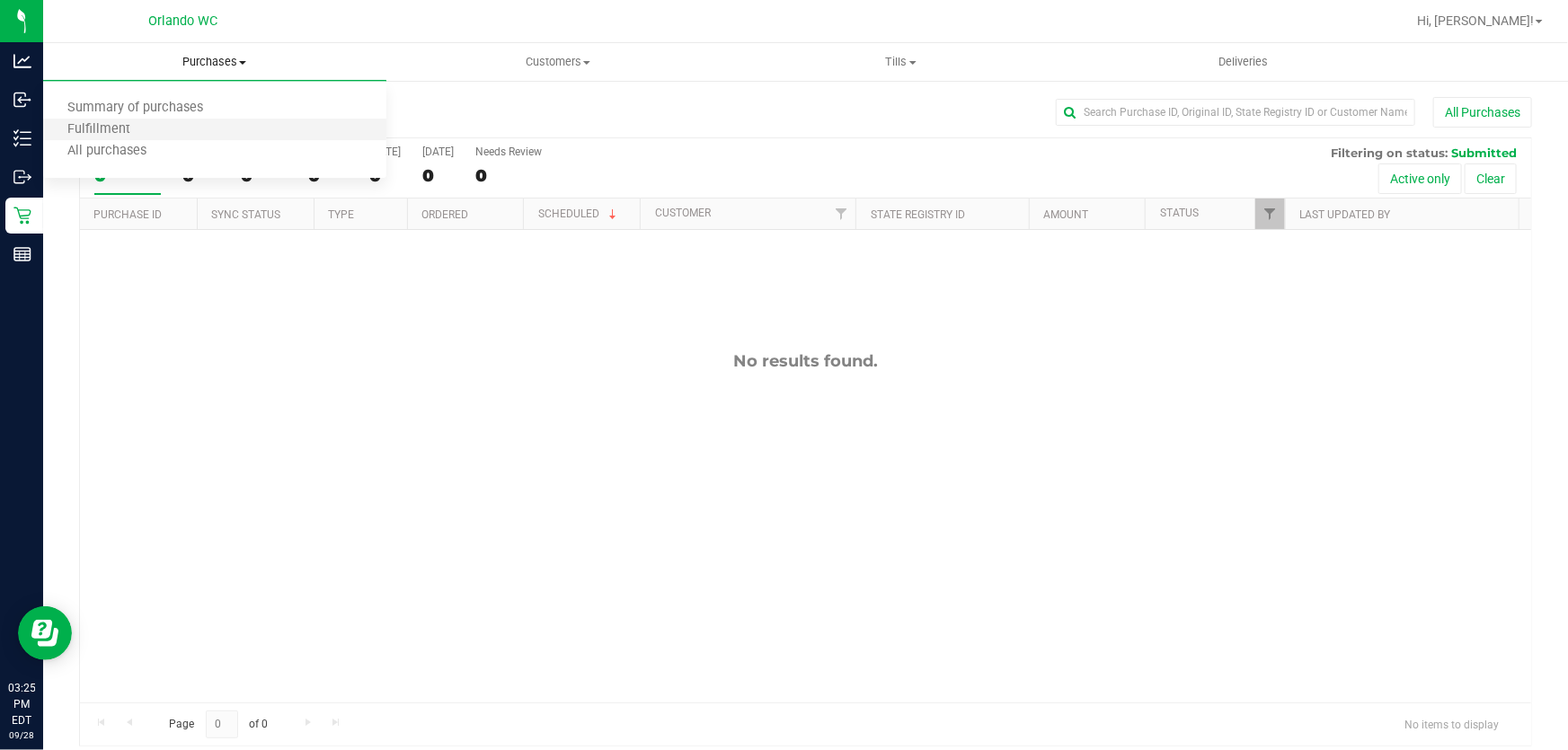
click at [212, 132] on li "Fulfillment" at bounding box center [215, 129] width 343 height 22
click at [196, 53] on span "Purchases" at bounding box center [215, 61] width 343 height 16
click at [153, 128] on li "Fulfillment" at bounding box center [215, 129] width 343 height 22
click at [196, 65] on span "Purchases" at bounding box center [215, 61] width 343 height 16
click at [180, 128] on li "Fulfillment" at bounding box center [215, 129] width 343 height 22
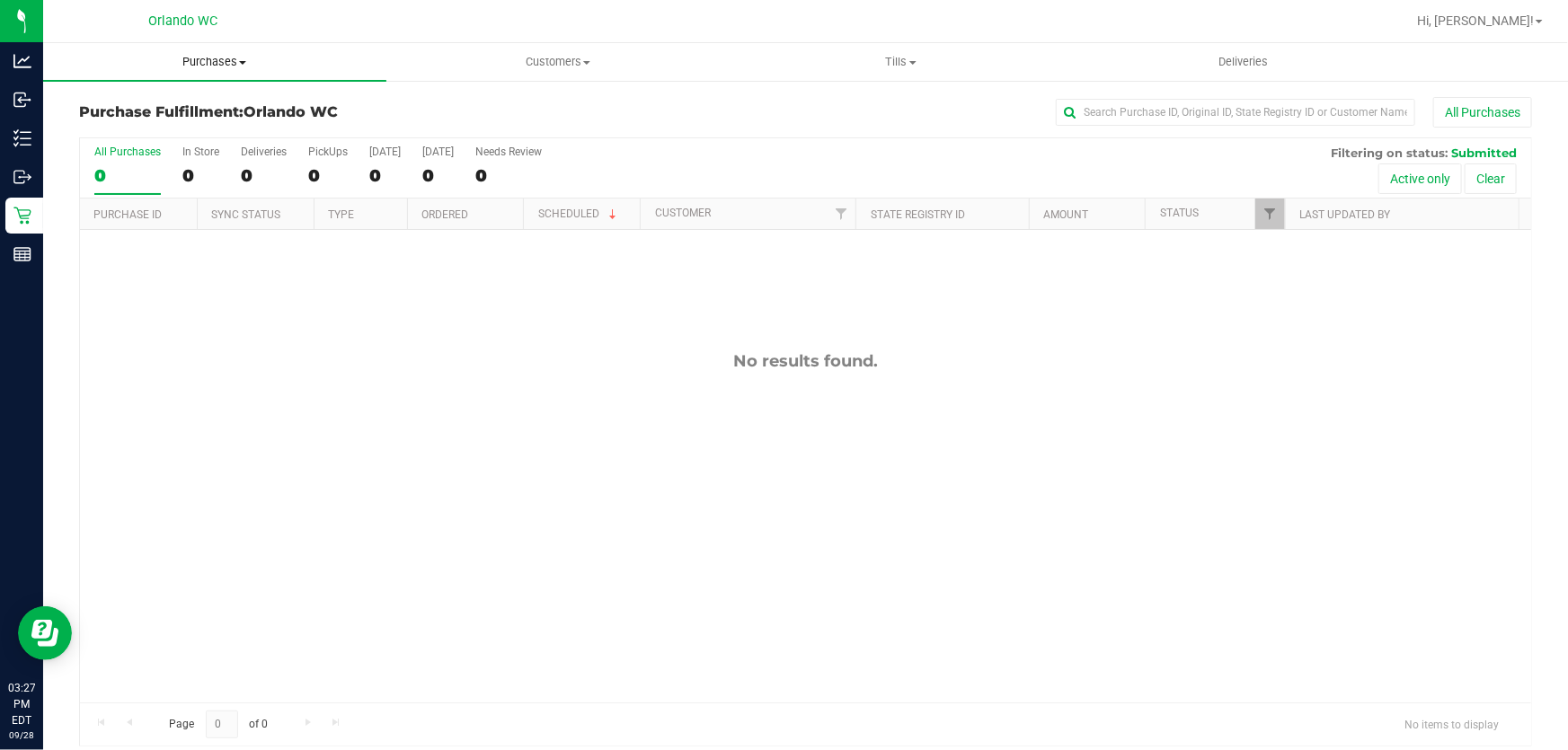
click at [205, 59] on span "Purchases" at bounding box center [215, 61] width 343 height 16
click at [142, 129] on span "Fulfillment" at bounding box center [98, 129] width 112 height 15
click at [224, 60] on span "Purchases" at bounding box center [215, 61] width 343 height 16
click at [146, 132] on span "Fulfillment" at bounding box center [98, 129] width 112 height 15
click at [233, 61] on span "Purchases" at bounding box center [215, 61] width 343 height 16
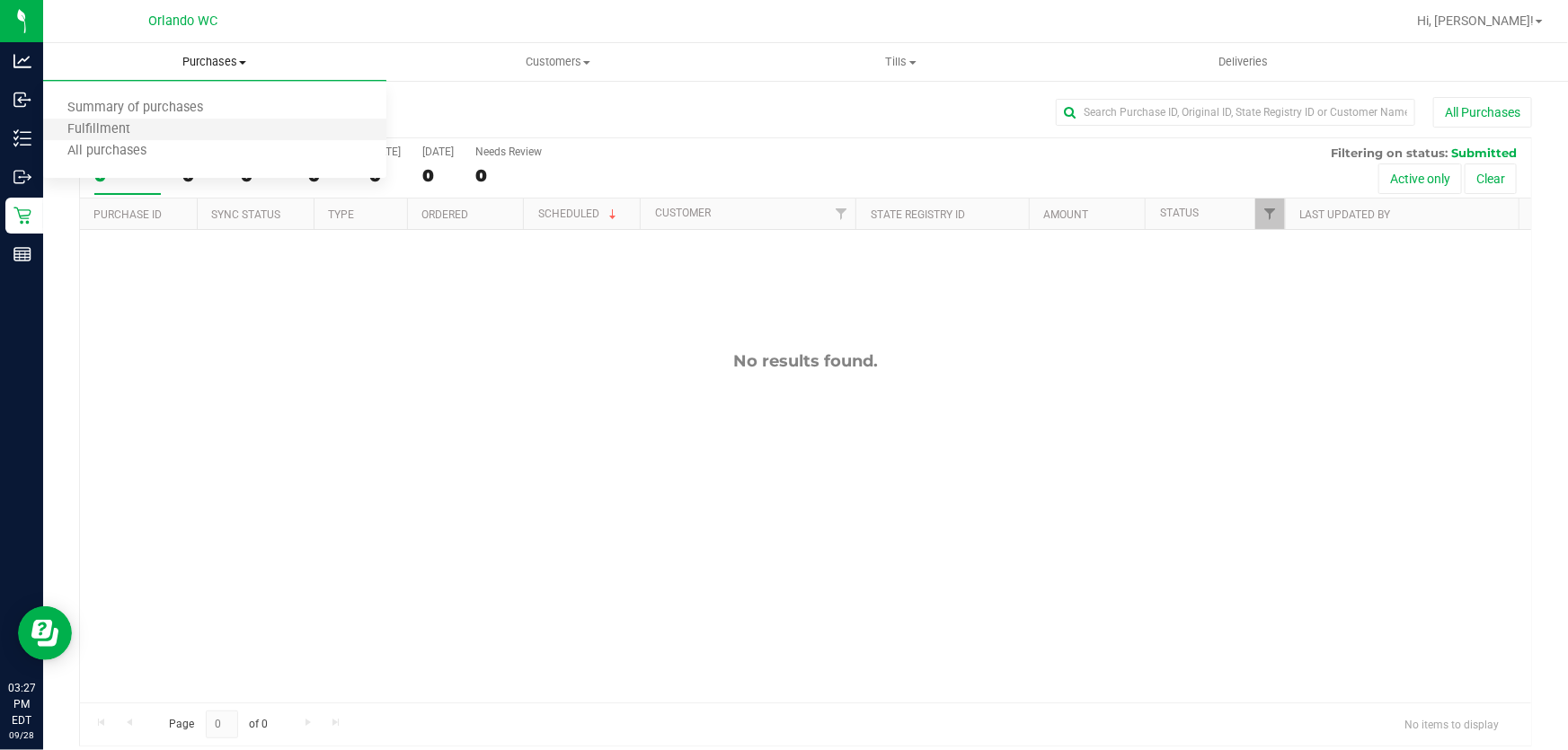
click at [172, 126] on li "Fulfillment" at bounding box center [215, 129] width 343 height 22
click at [224, 59] on span "Purchases" at bounding box center [215, 61] width 343 height 16
click at [200, 138] on li "Fulfillment" at bounding box center [215, 129] width 343 height 22
click at [475, 359] on div "No results found." at bounding box center [806, 361] width 1452 height 20
click at [199, 54] on span "Purchases" at bounding box center [215, 61] width 343 height 16
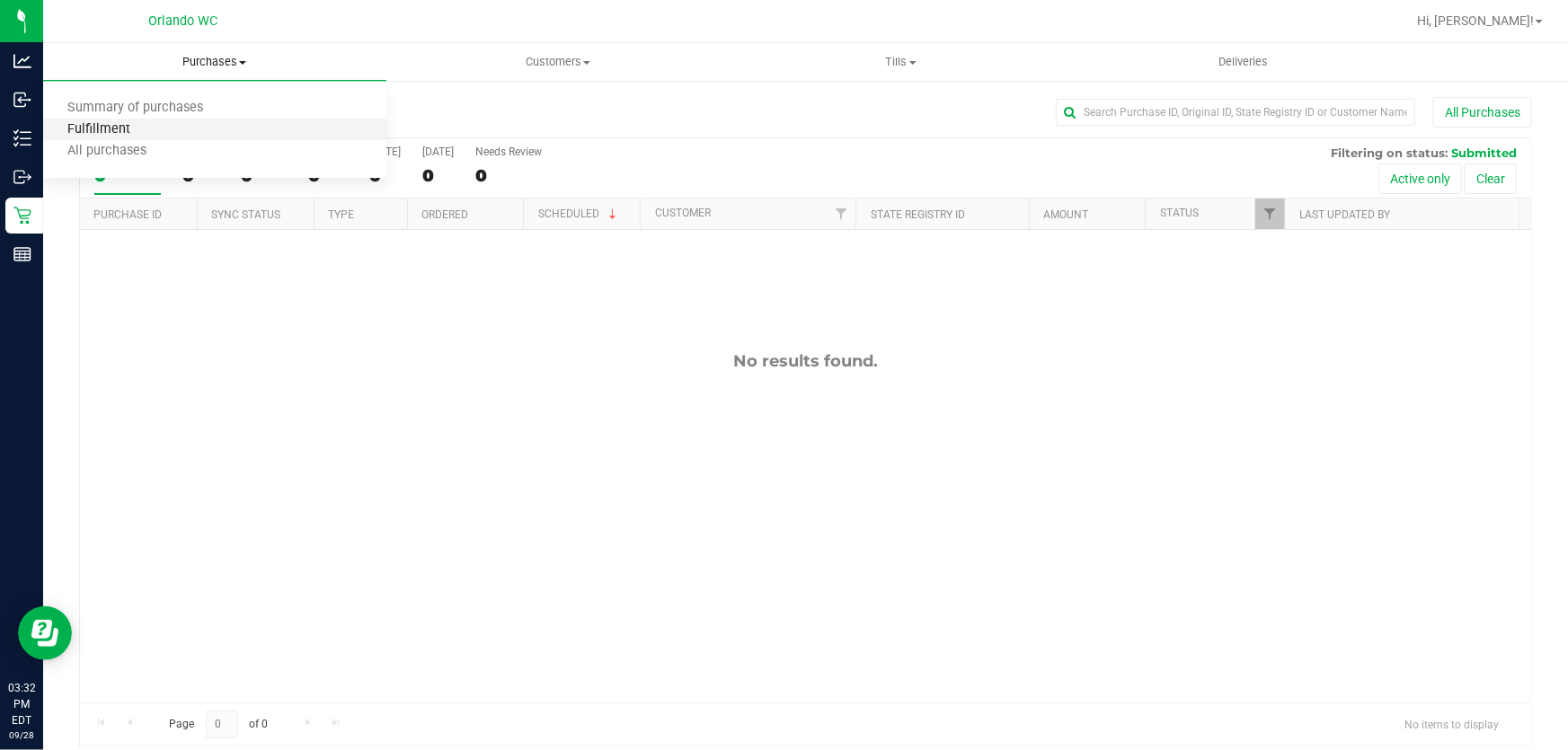
click at [138, 126] on span "Fulfillment" at bounding box center [98, 129] width 112 height 15
click at [219, 63] on span "Purchases" at bounding box center [215, 61] width 343 height 16
click at [143, 124] on span "Fulfillment" at bounding box center [98, 129] width 112 height 15
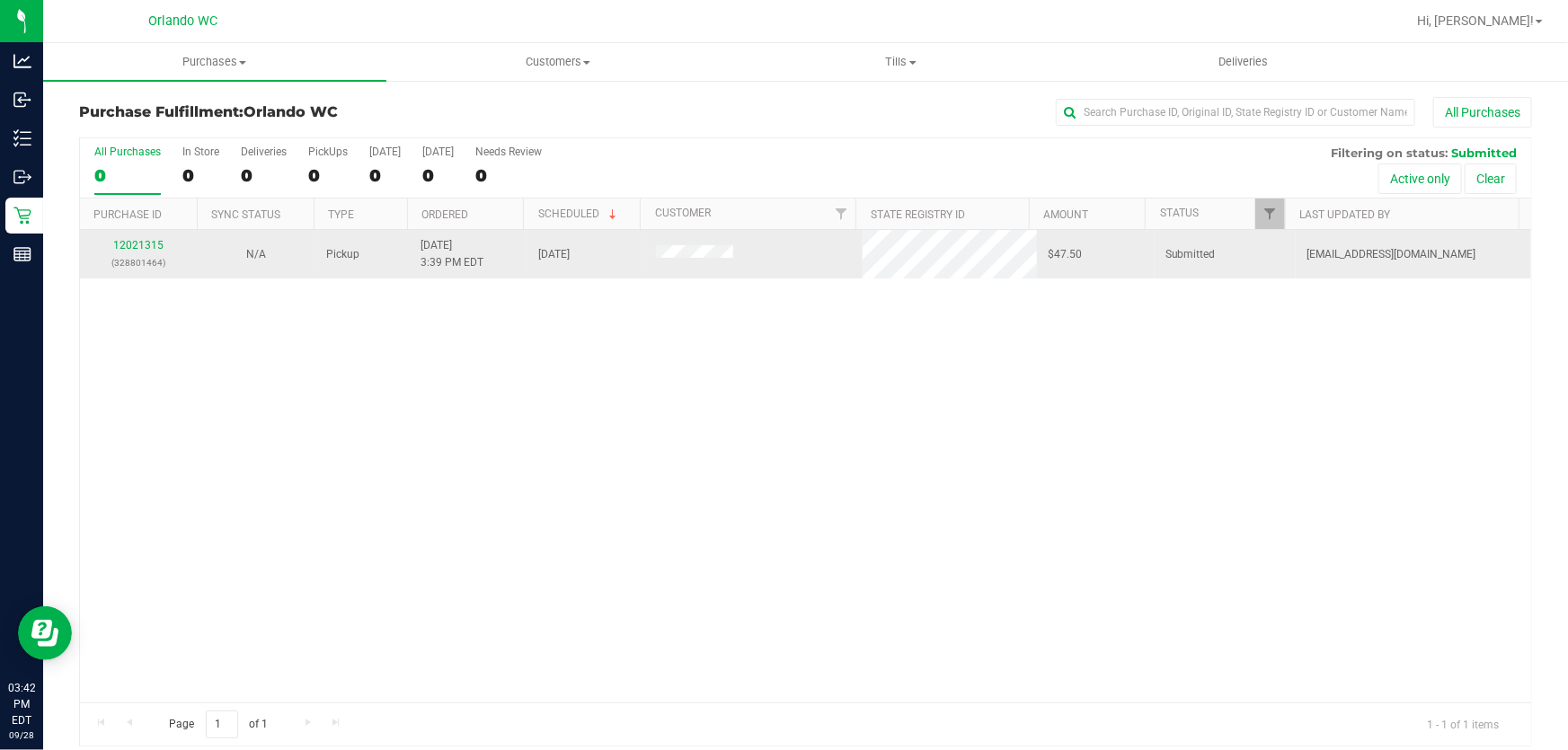
click at [138, 251] on div "12021315 (328801464)" at bounding box center [139, 254] width 97 height 34
click at [144, 242] on link "12021315" at bounding box center [139, 245] width 51 height 12
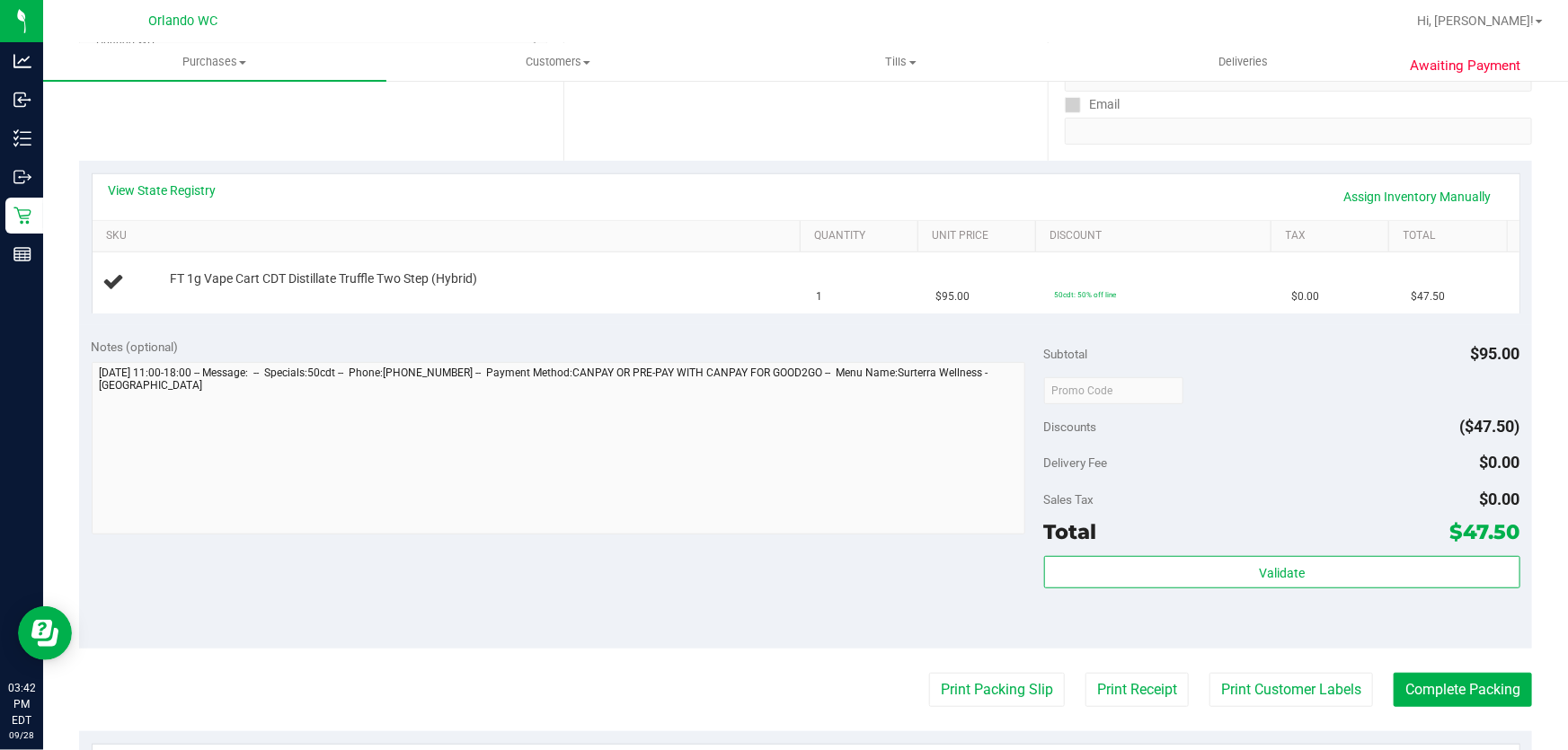
scroll to position [325, 0]
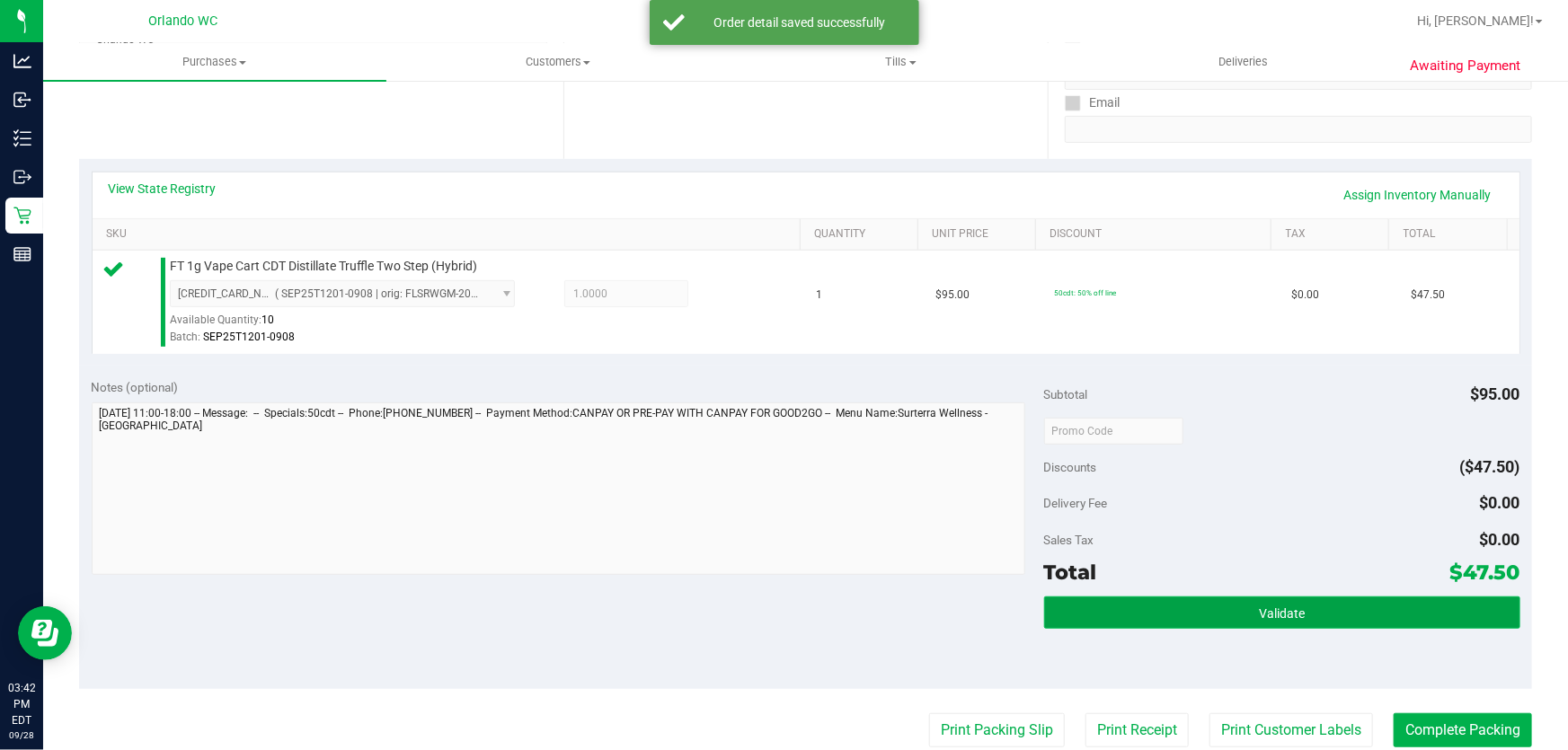
click at [1319, 602] on button "Validate" at bounding box center [1282, 612] width 476 height 32
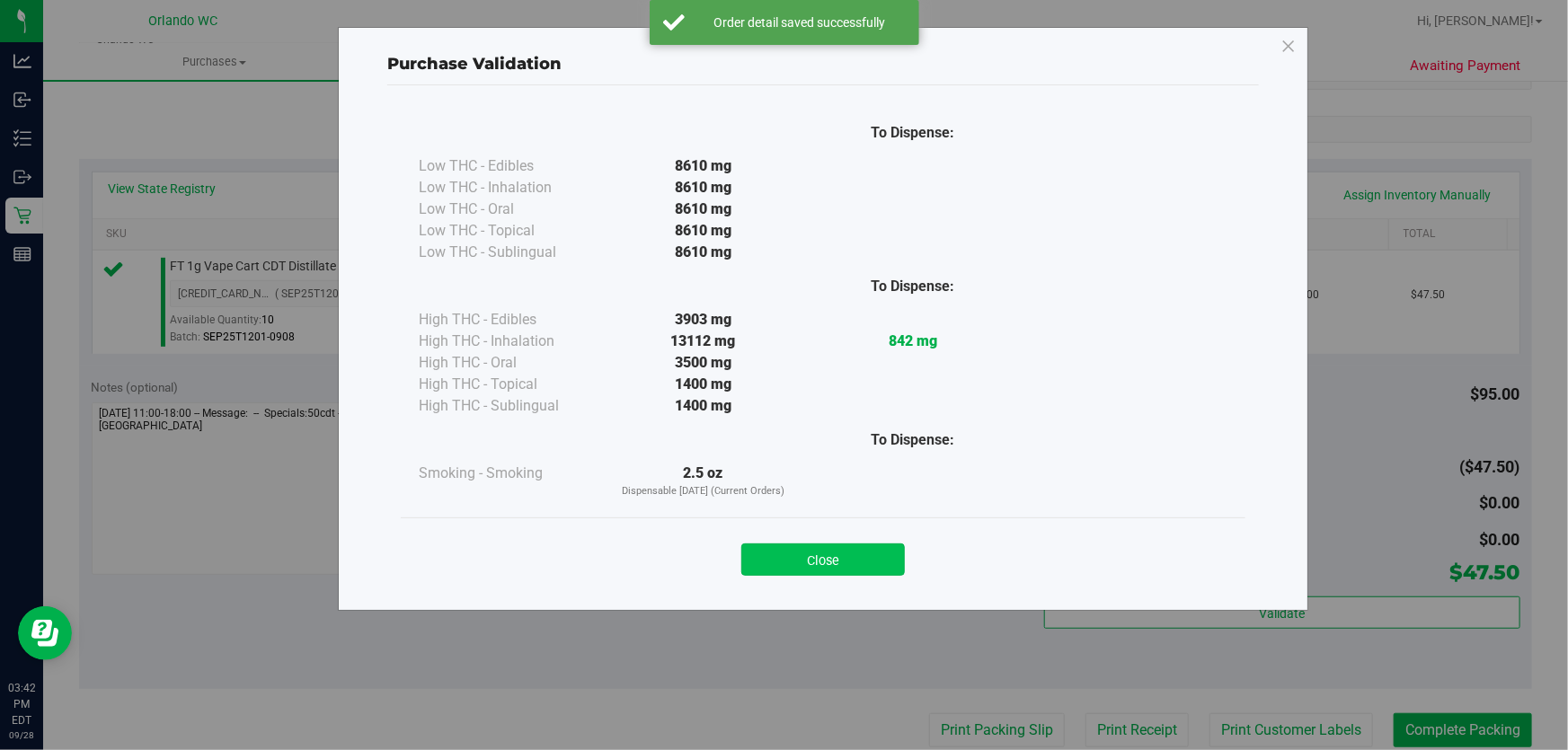
click at [832, 547] on button "Close" at bounding box center [823, 560] width 163 height 32
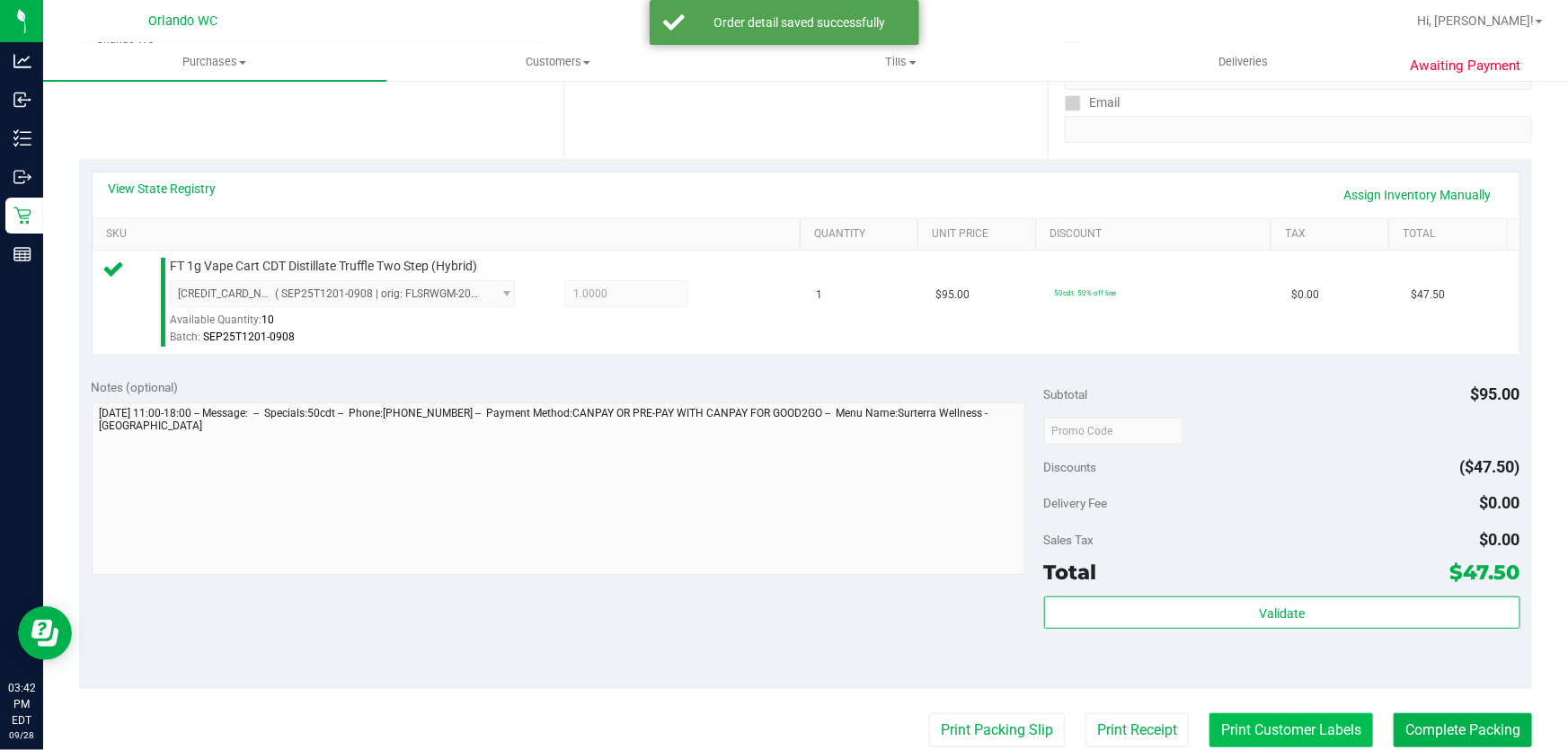
click at [1280, 729] on button "Print Customer Labels" at bounding box center [1291, 730] width 163 height 34
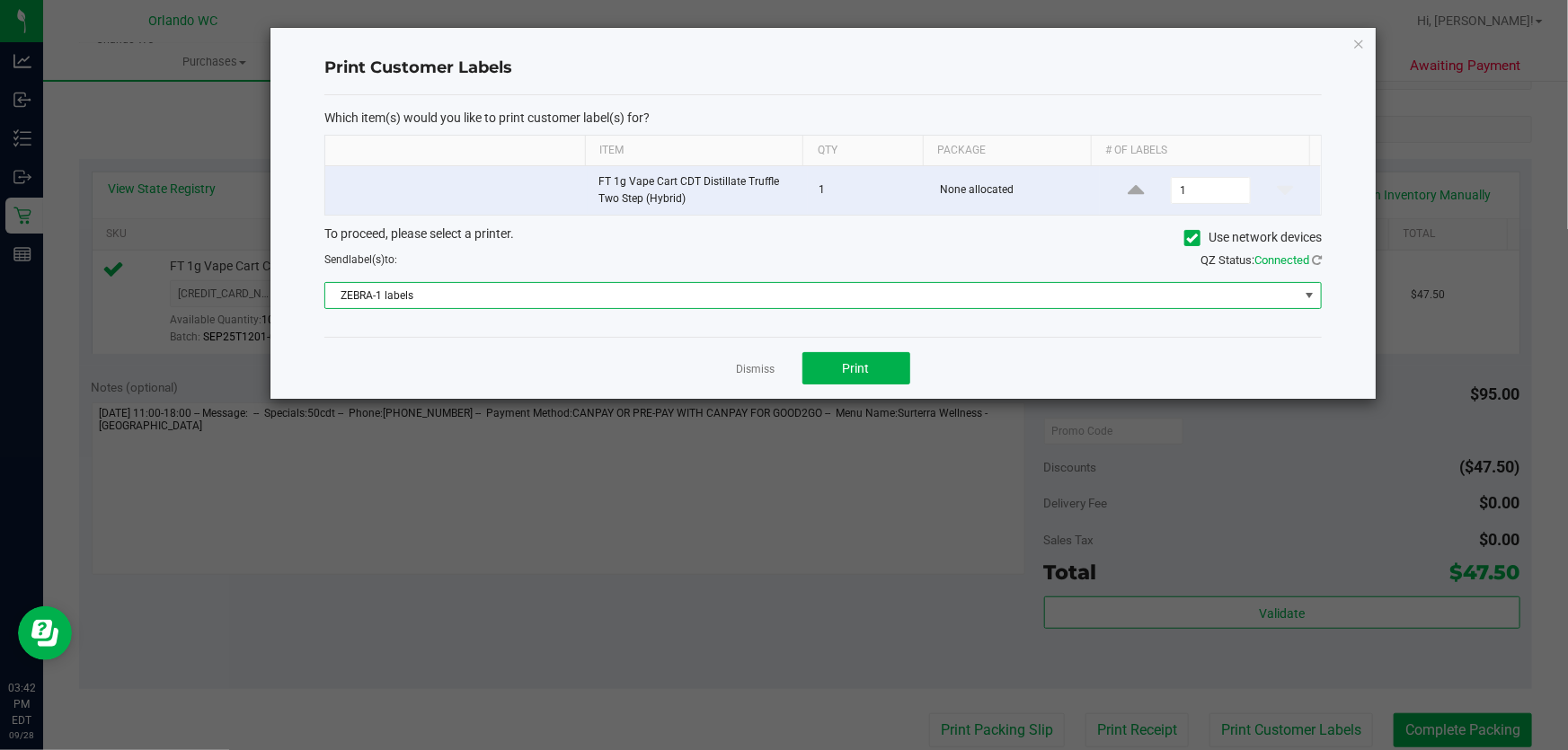
click at [807, 288] on span "ZEBRA-1 labels" at bounding box center [812, 295] width 973 height 25
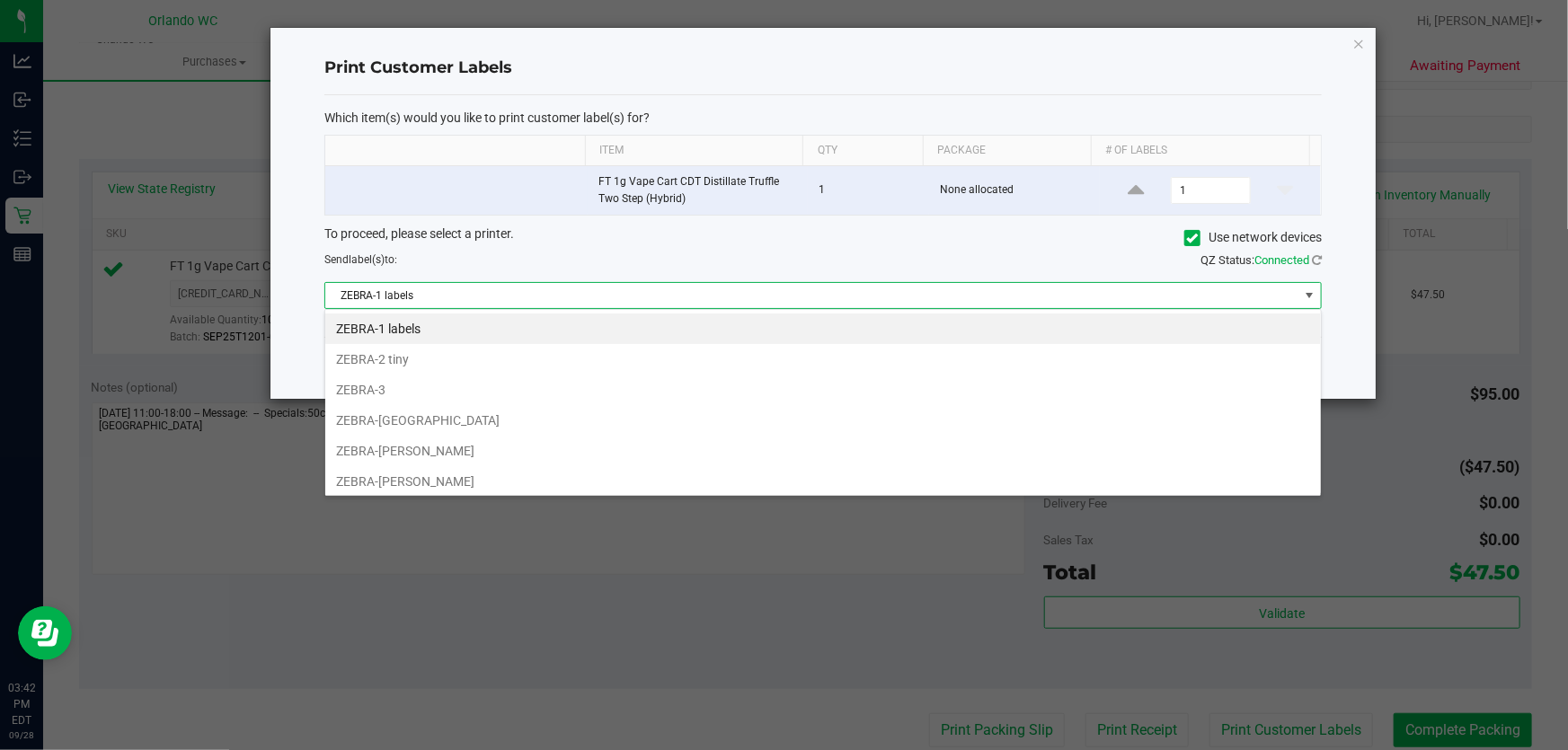
scroll to position [27, 998]
click at [485, 478] on li "ZEBRA-TYWIN-LANNISTER" at bounding box center [823, 481] width 996 height 31
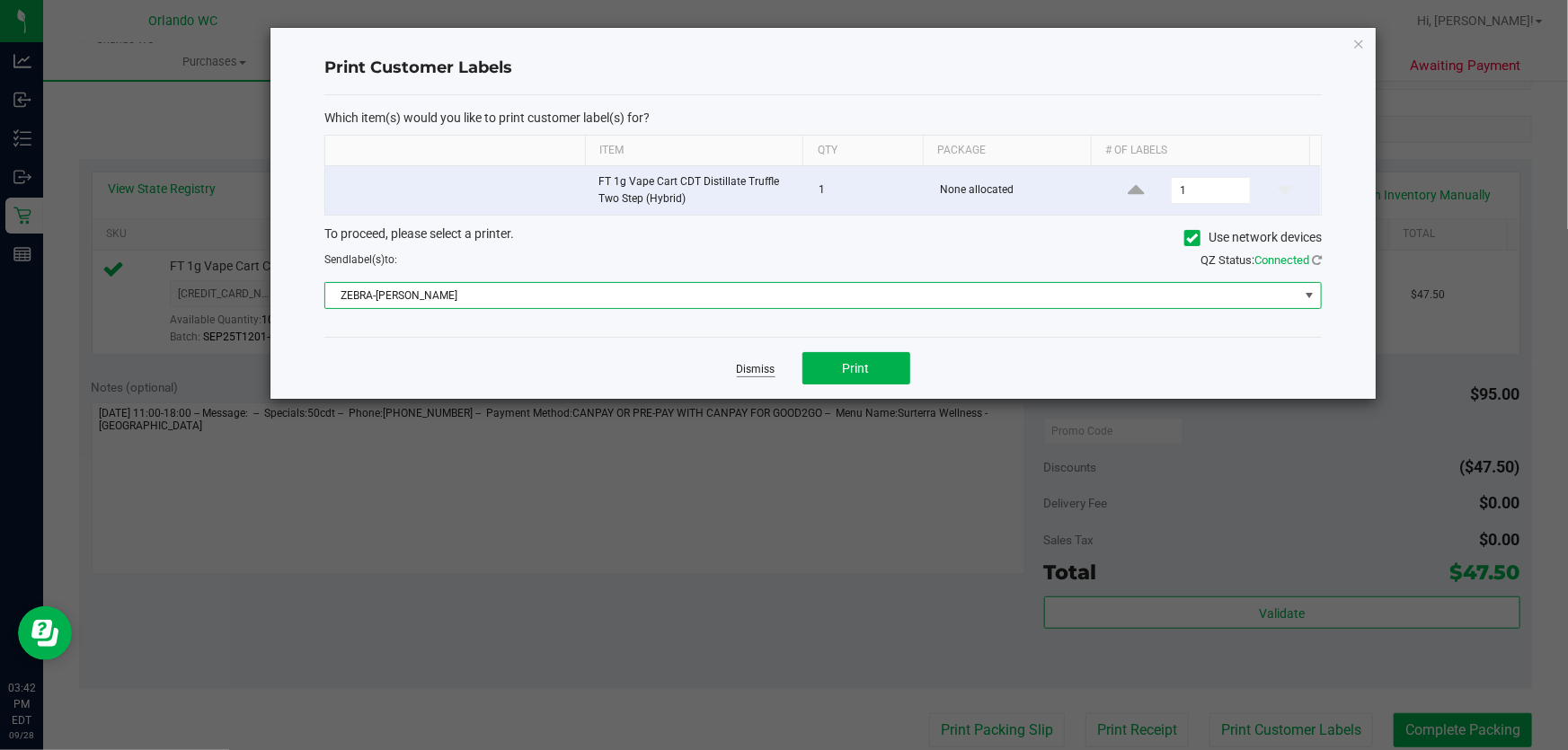
click at [768, 369] on link "Dismiss" at bounding box center [756, 369] width 38 height 15
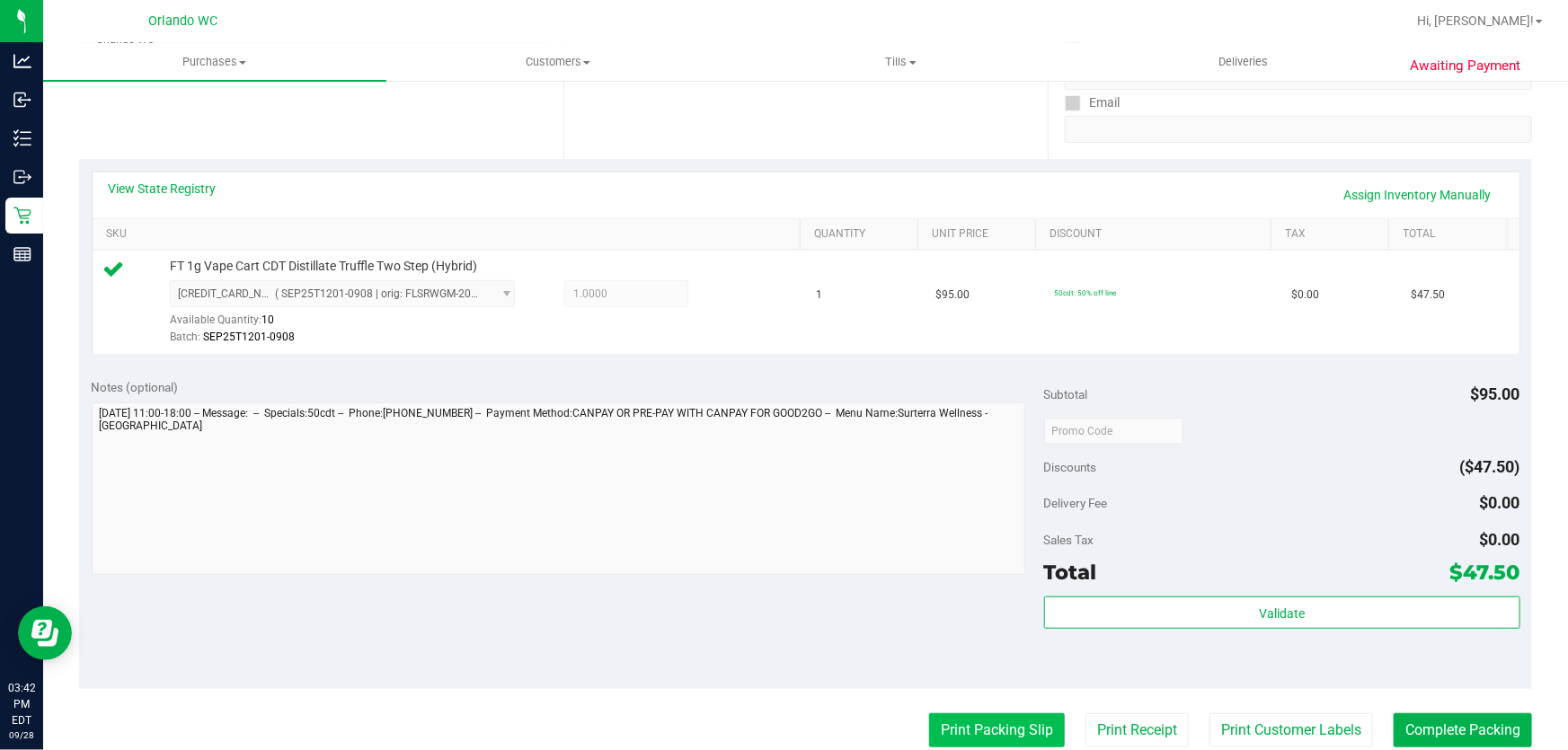
click at [979, 726] on button "Print Packing Slip" at bounding box center [997, 730] width 136 height 34
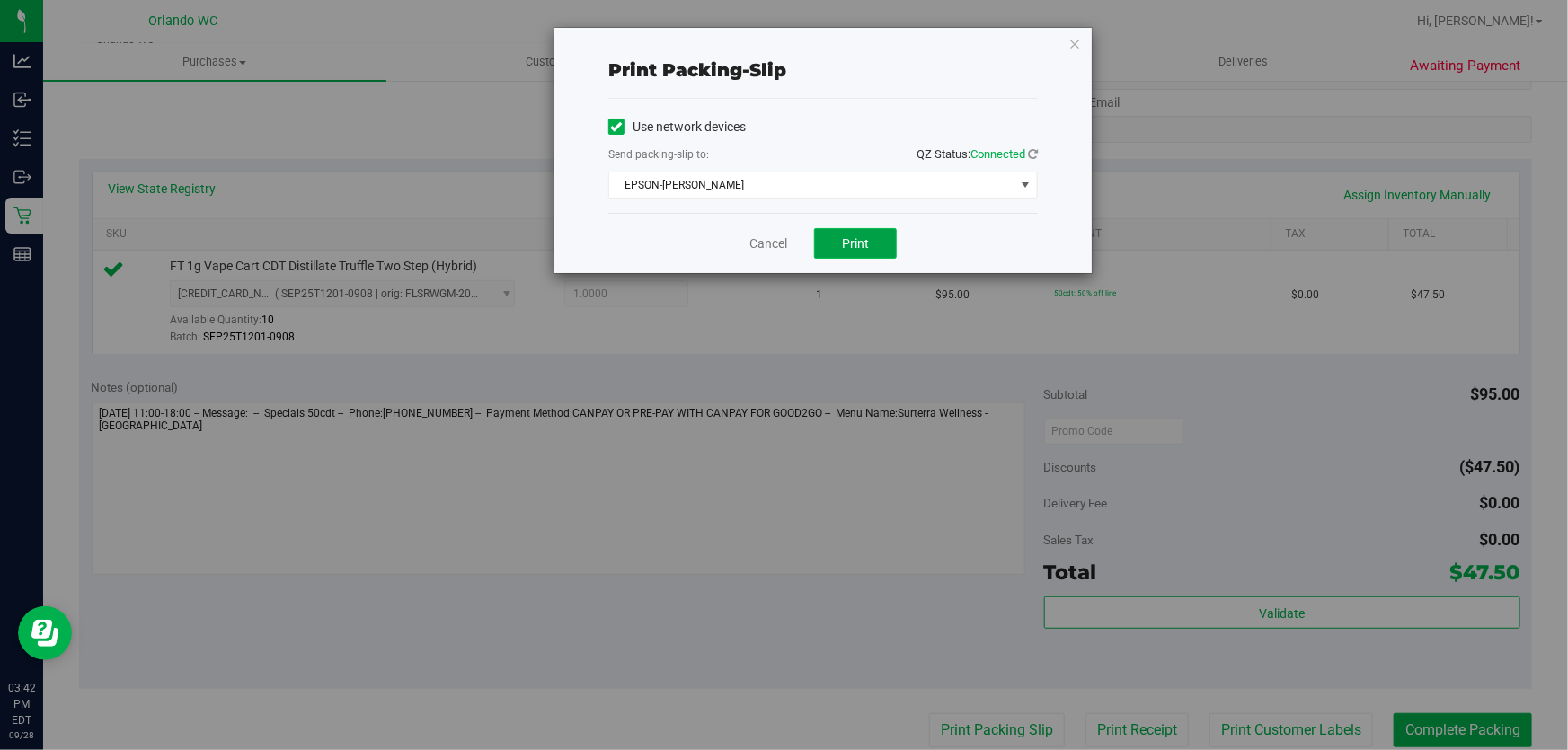
click at [850, 244] on span "Print" at bounding box center [855, 243] width 27 height 14
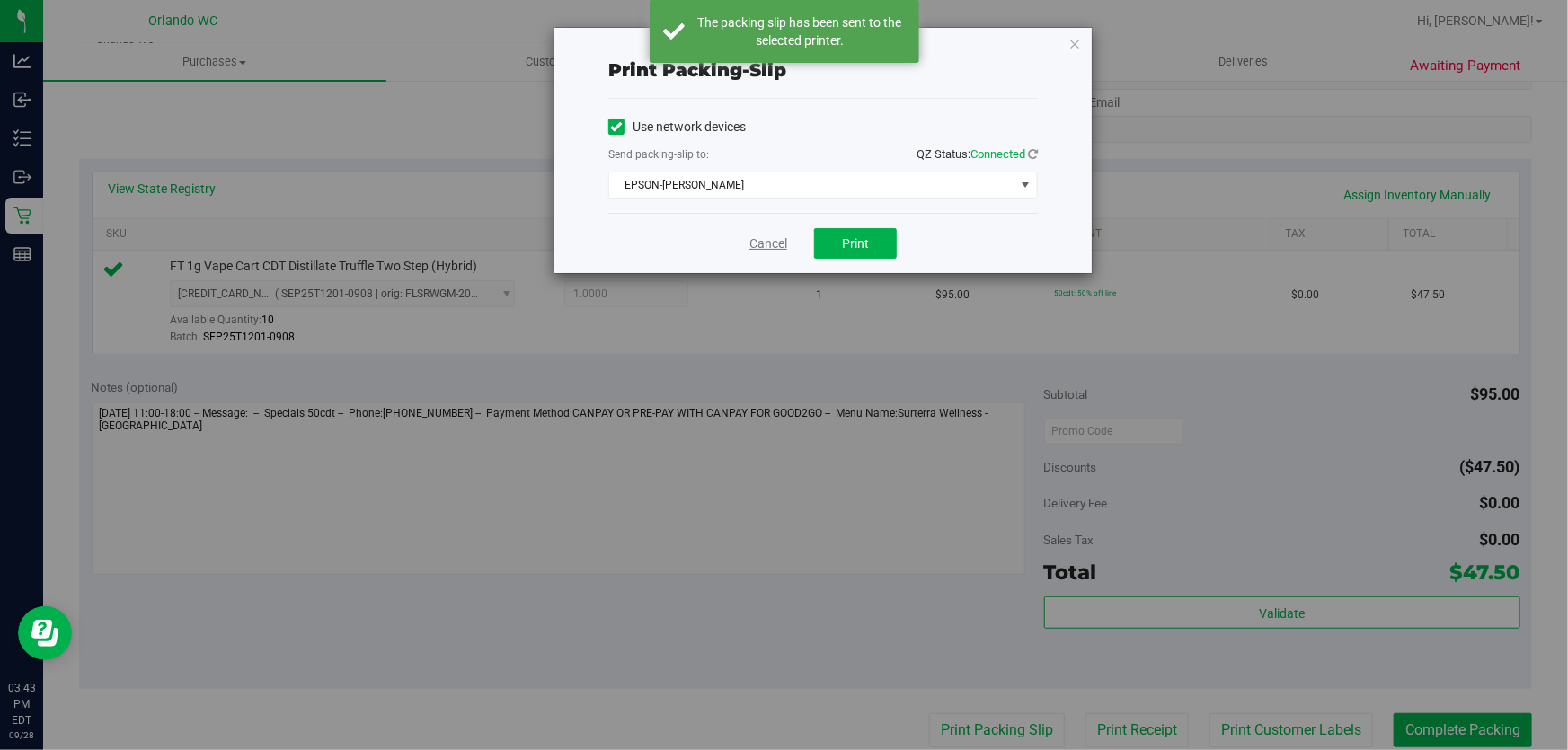
click at [782, 247] on link "Cancel" at bounding box center [768, 244] width 38 height 19
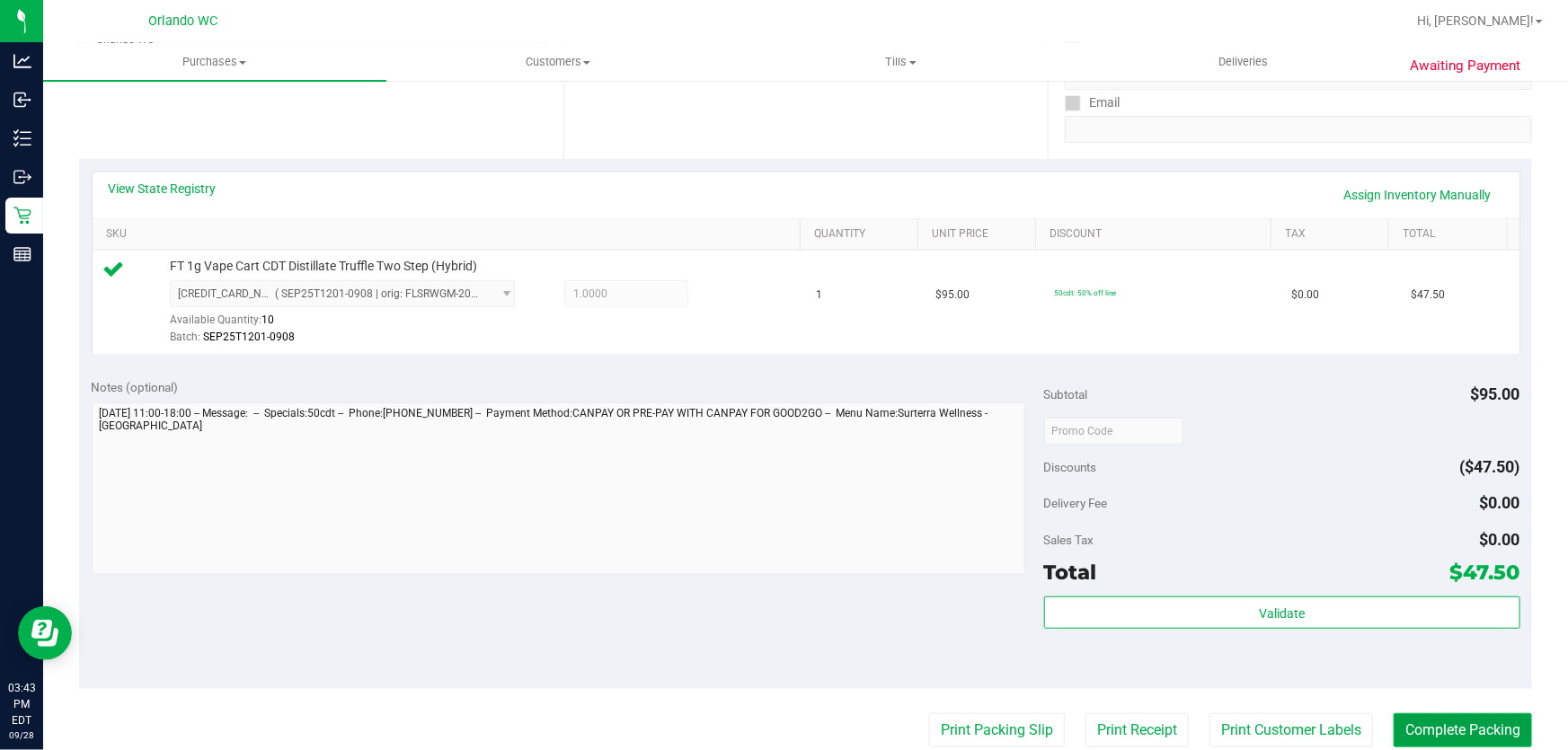
click at [1487, 735] on button "Complete Packing" at bounding box center [1463, 730] width 139 height 34
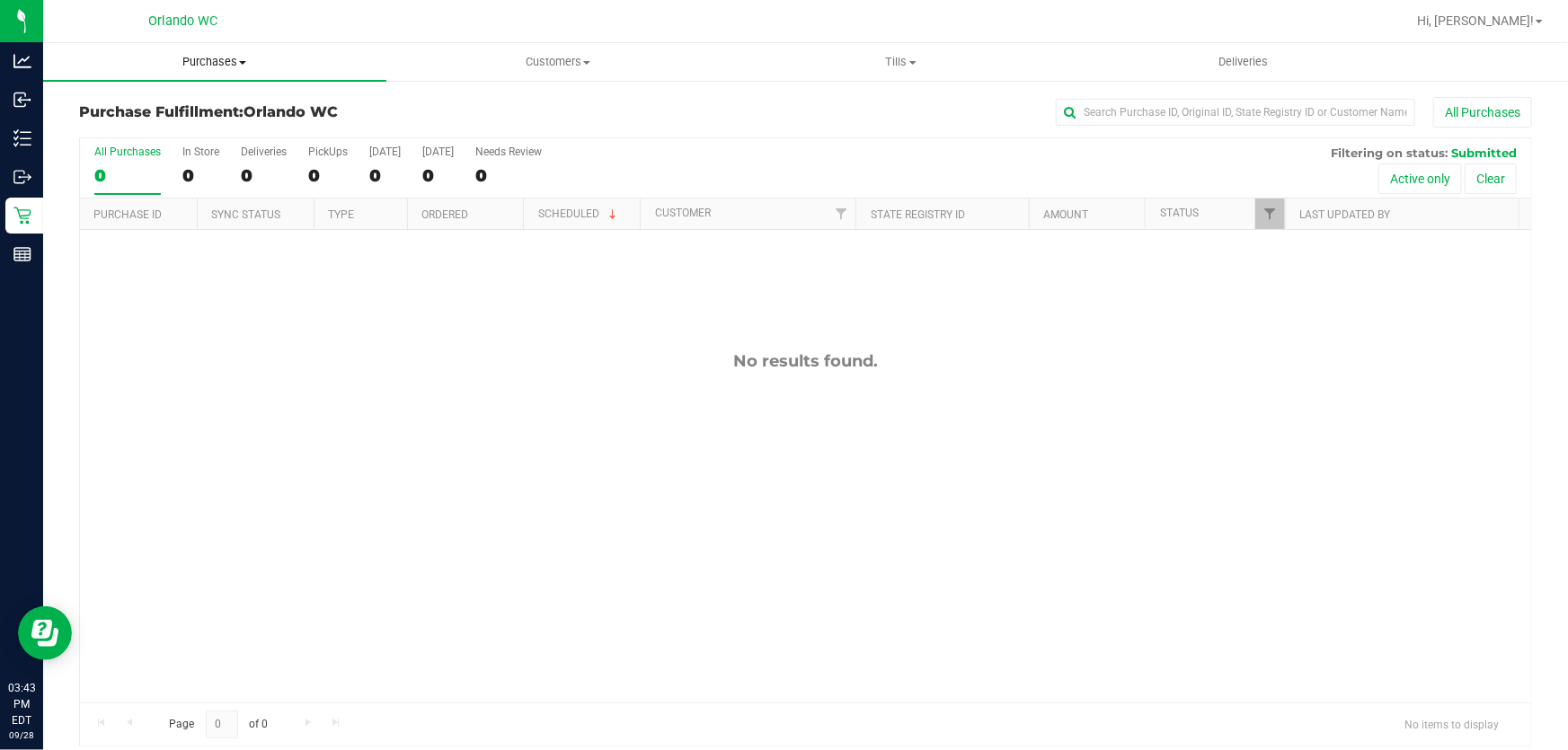
click at [226, 62] on span "Purchases" at bounding box center [215, 61] width 343 height 16
click at [165, 129] on li "Fulfillment" at bounding box center [215, 129] width 343 height 22
click at [218, 57] on span "Purchases" at bounding box center [215, 61] width 343 height 16
click at [145, 130] on span "Fulfillment" at bounding box center [98, 129] width 112 height 15
click at [234, 60] on span "Purchases" at bounding box center [215, 61] width 343 height 16
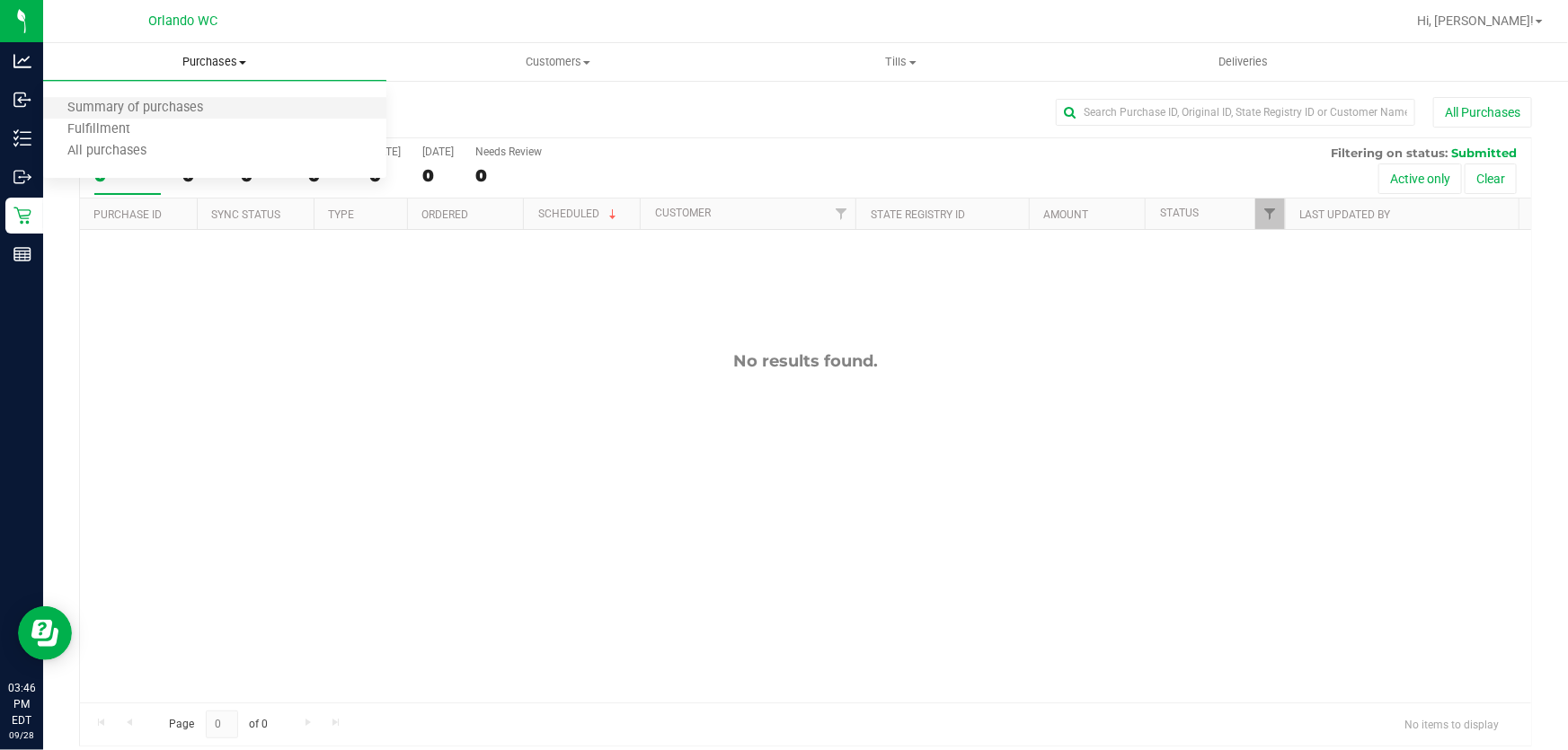
click at [273, 108] on li "Summary of purchases" at bounding box center [215, 108] width 343 height 22
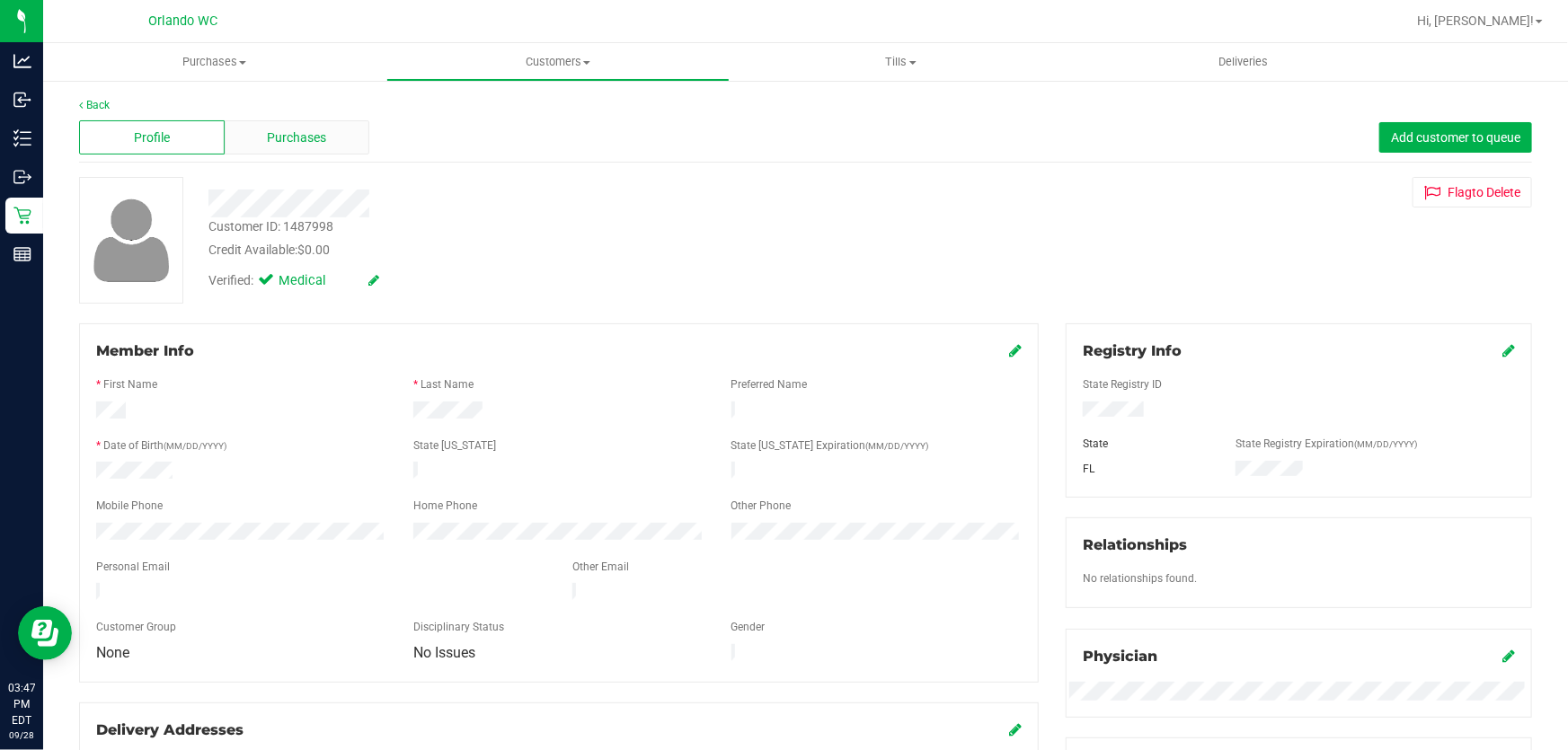
click at [296, 137] on span "Purchases" at bounding box center [297, 138] width 59 height 19
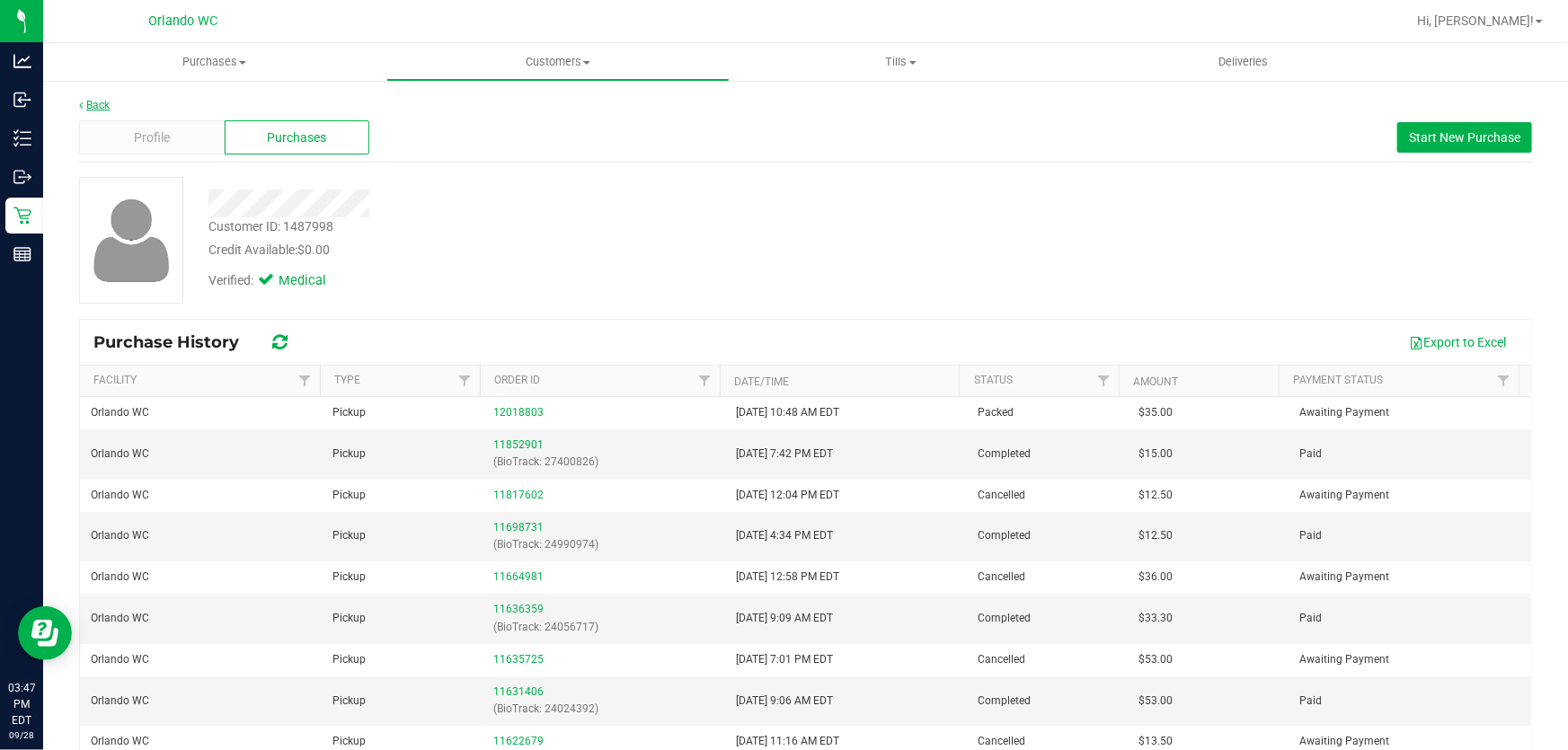
click at [101, 99] on link "Back" at bounding box center [94, 104] width 31 height 12
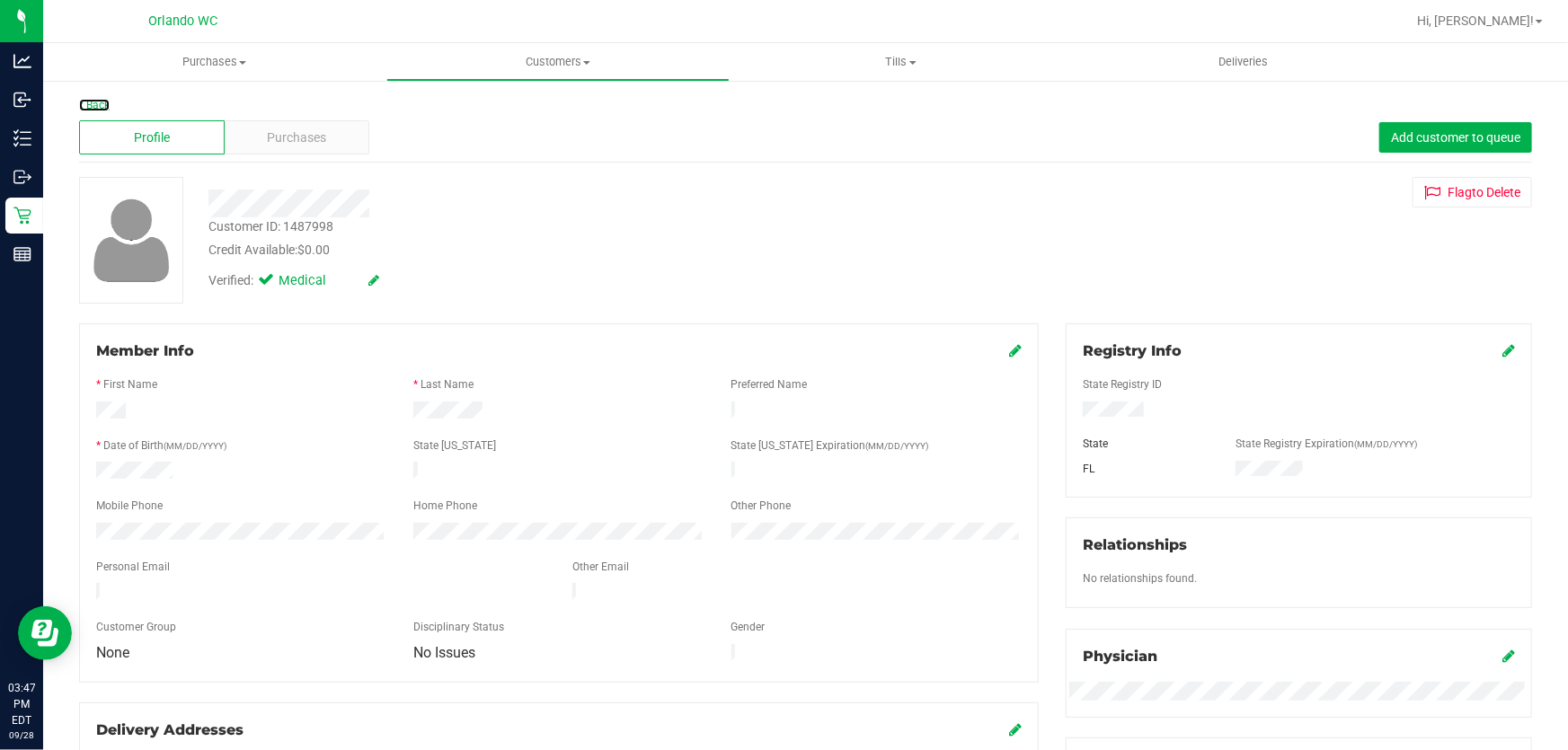
click at [101, 99] on link "Back" at bounding box center [94, 104] width 31 height 12
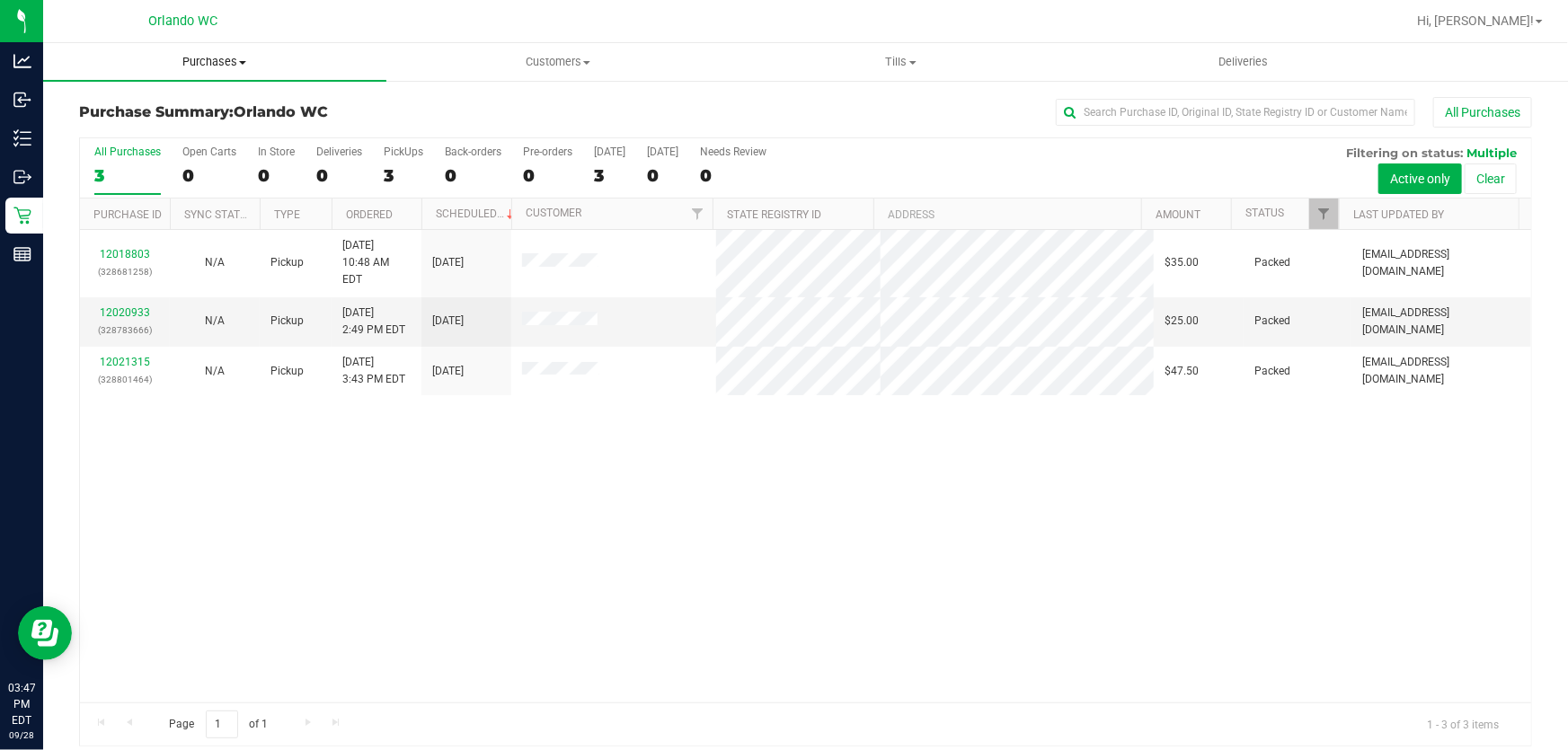
click at [216, 58] on span "Purchases" at bounding box center [215, 61] width 343 height 16
click at [158, 129] on li "Fulfillment" at bounding box center [215, 129] width 343 height 22
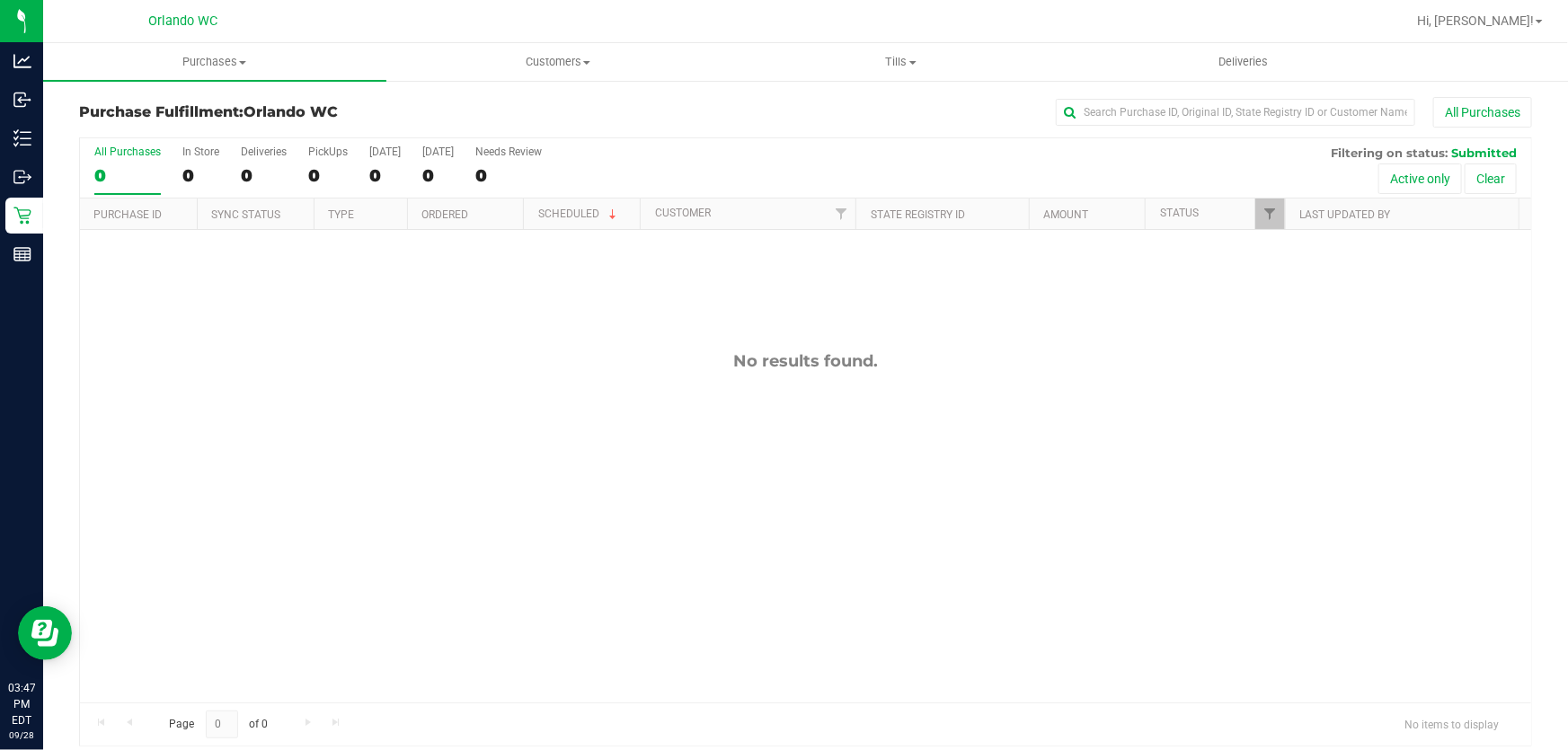
click at [851, 418] on div "No results found." at bounding box center [806, 526] width 1452 height 593
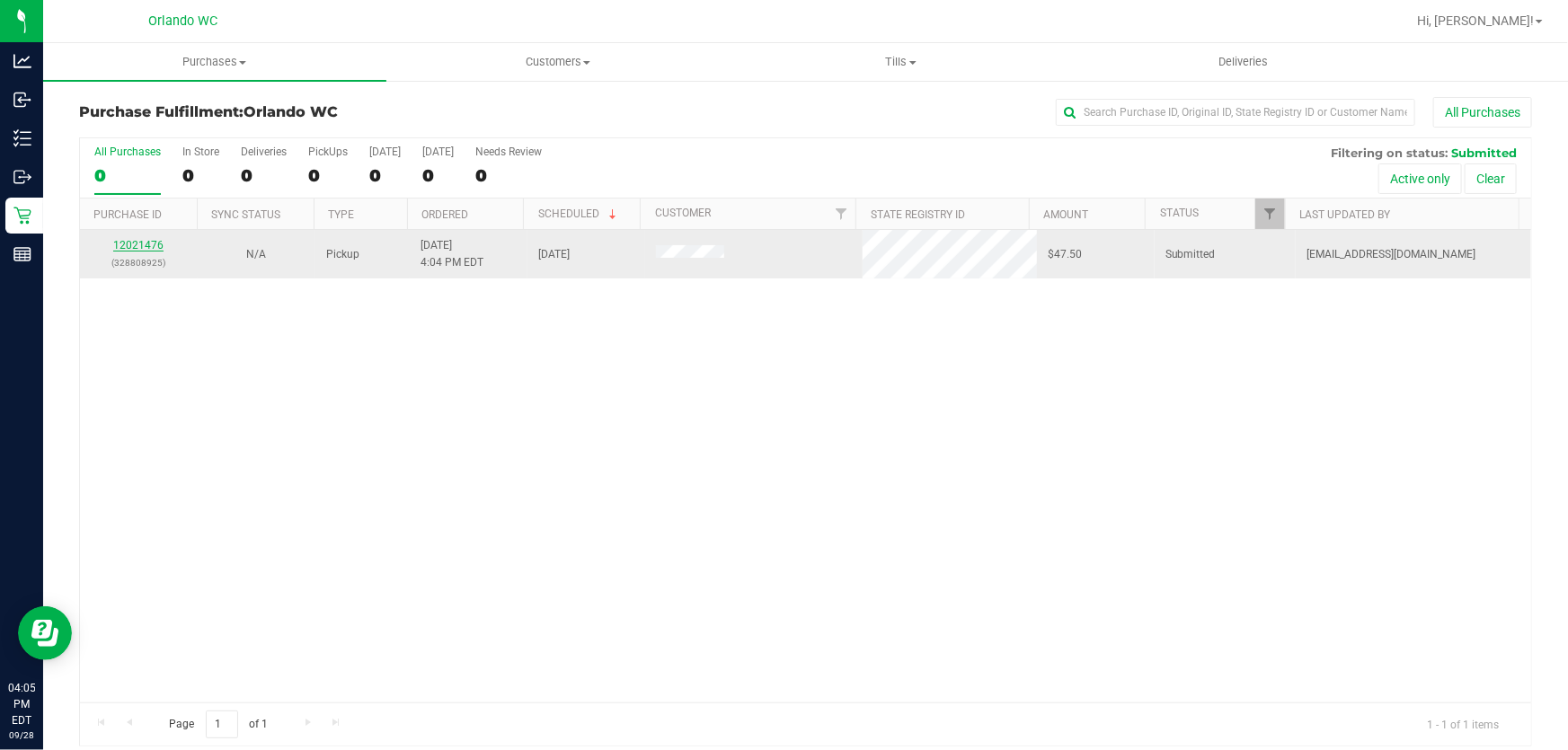
click at [143, 247] on link "12021476" at bounding box center [139, 245] width 51 height 12
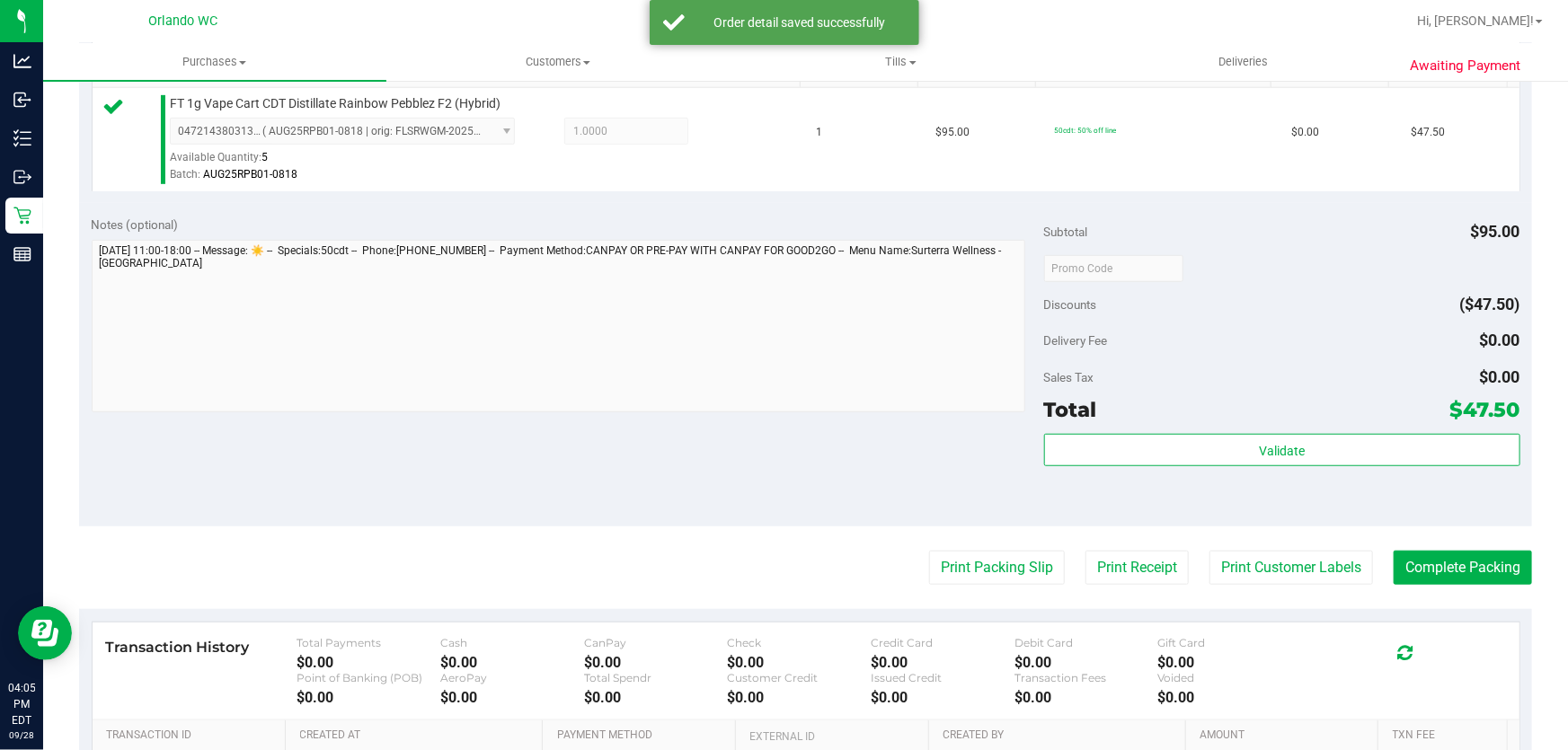
scroll to position [584, 0]
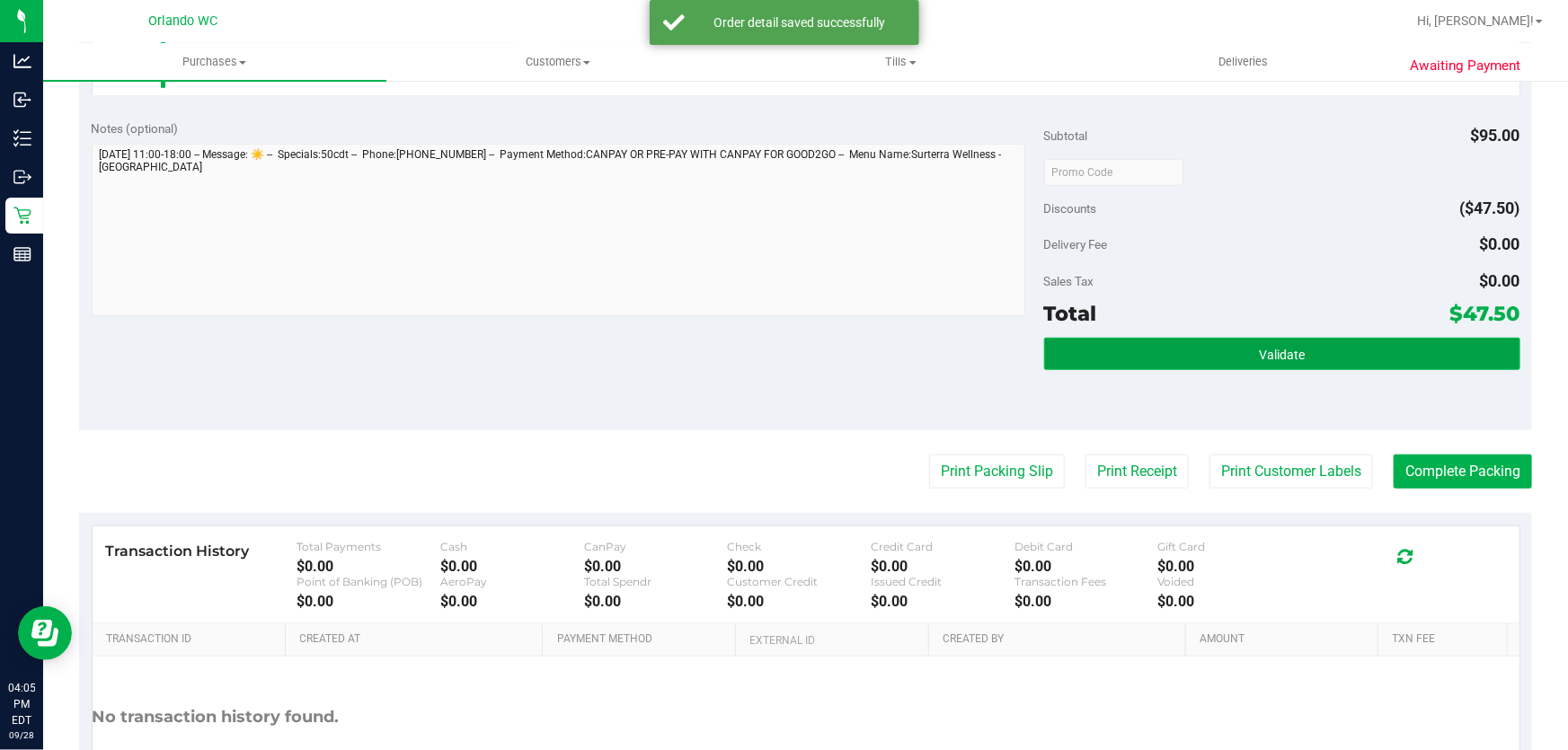
click at [1223, 360] on button "Validate" at bounding box center [1282, 353] width 476 height 32
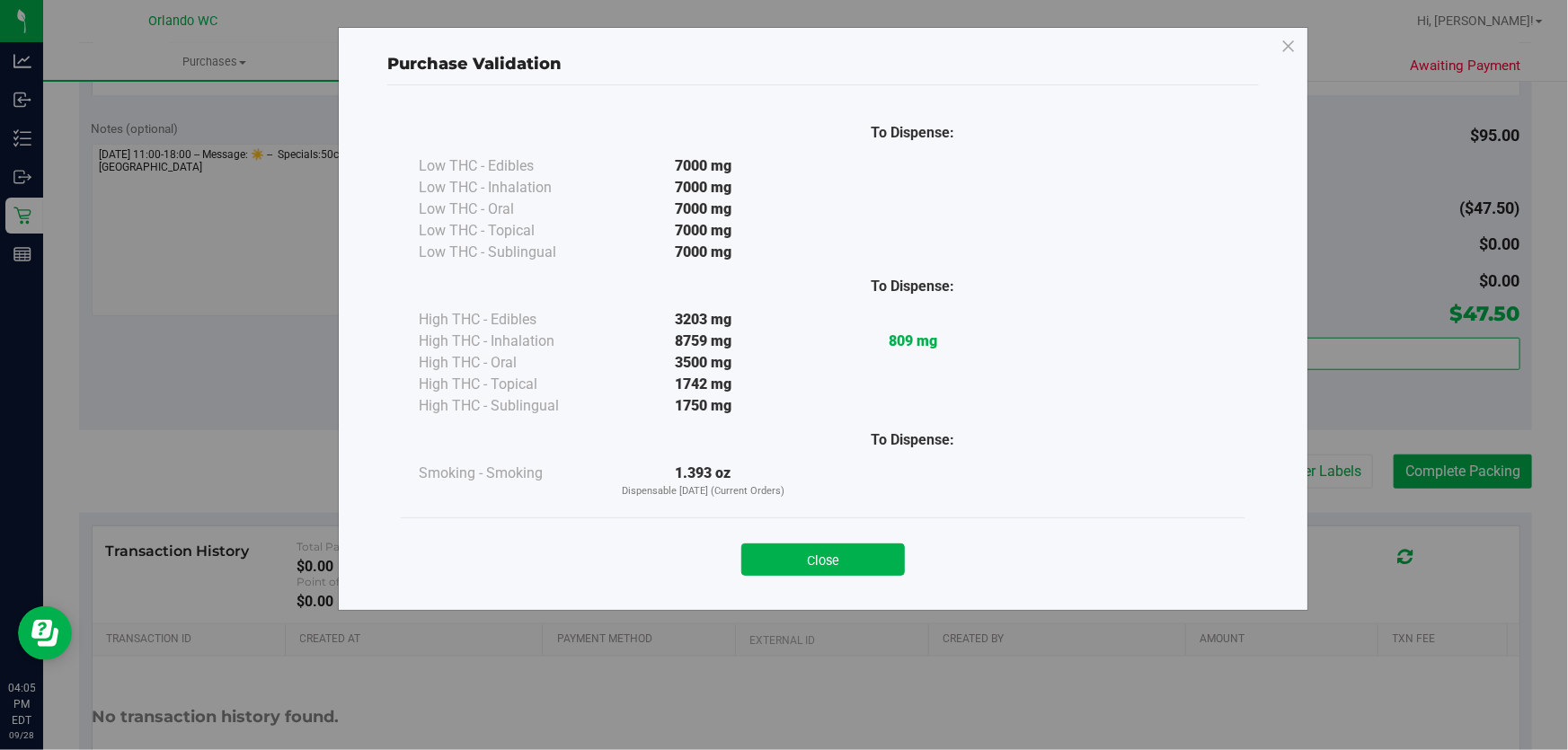
drag, startPoint x: 1234, startPoint y: 359, endPoint x: 1218, endPoint y: 361, distance: 16.1
click at [844, 573] on button "Close" at bounding box center [823, 560] width 163 height 32
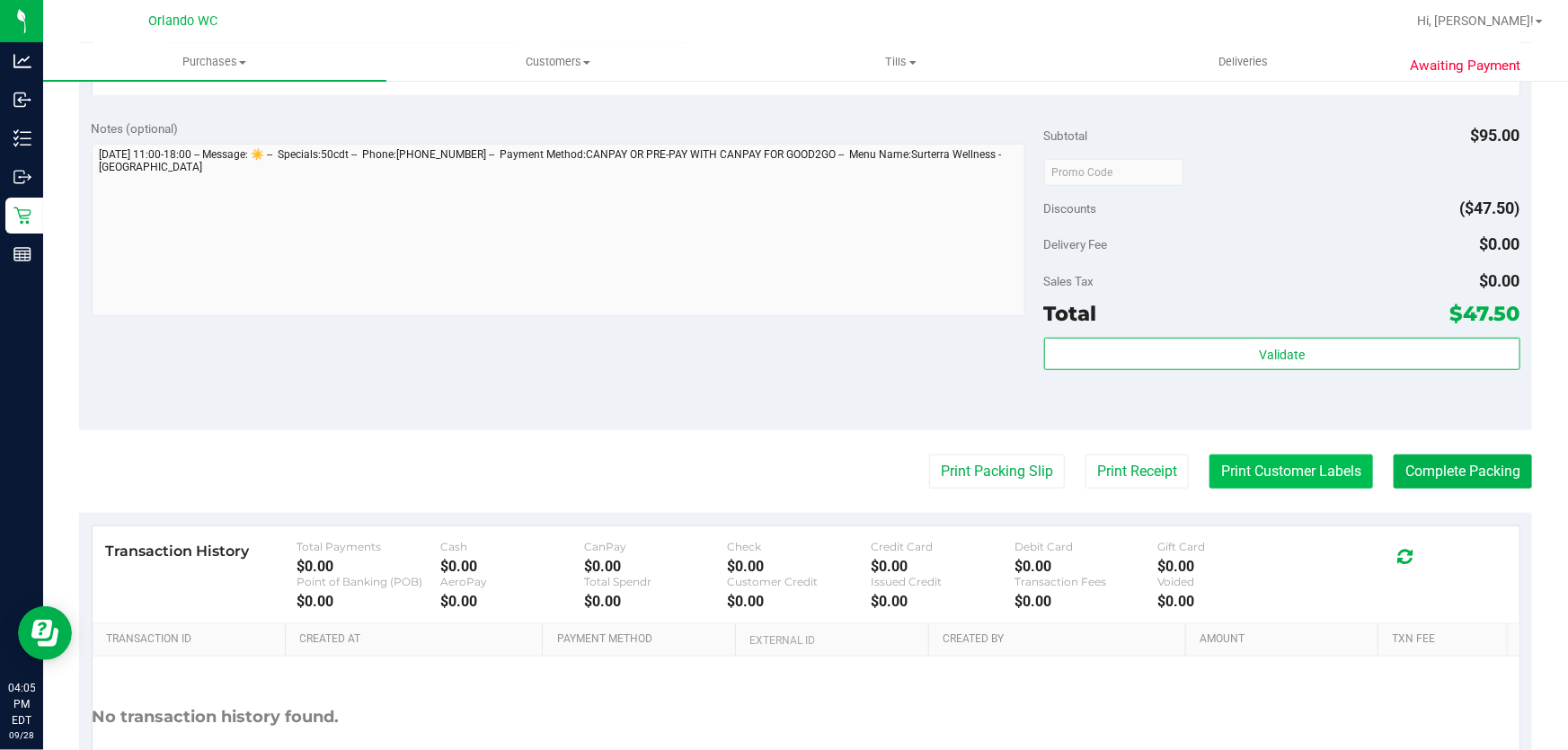
click at [1289, 472] on button "Print Customer Labels" at bounding box center [1291, 472] width 163 height 34
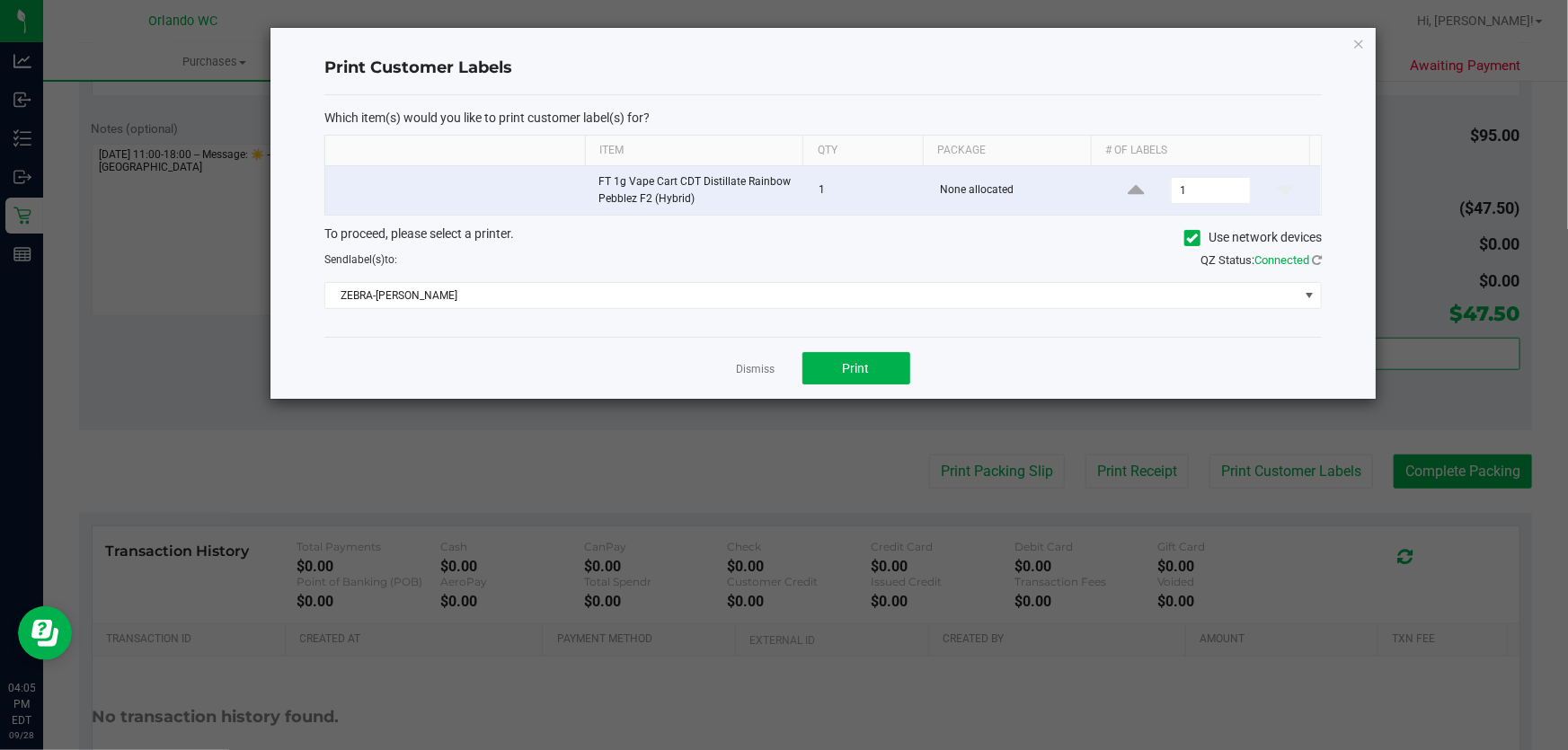
click at [913, 395] on div "Dismiss Print" at bounding box center [823, 368] width 998 height 62
click at [892, 367] on button "Print" at bounding box center [856, 368] width 108 height 32
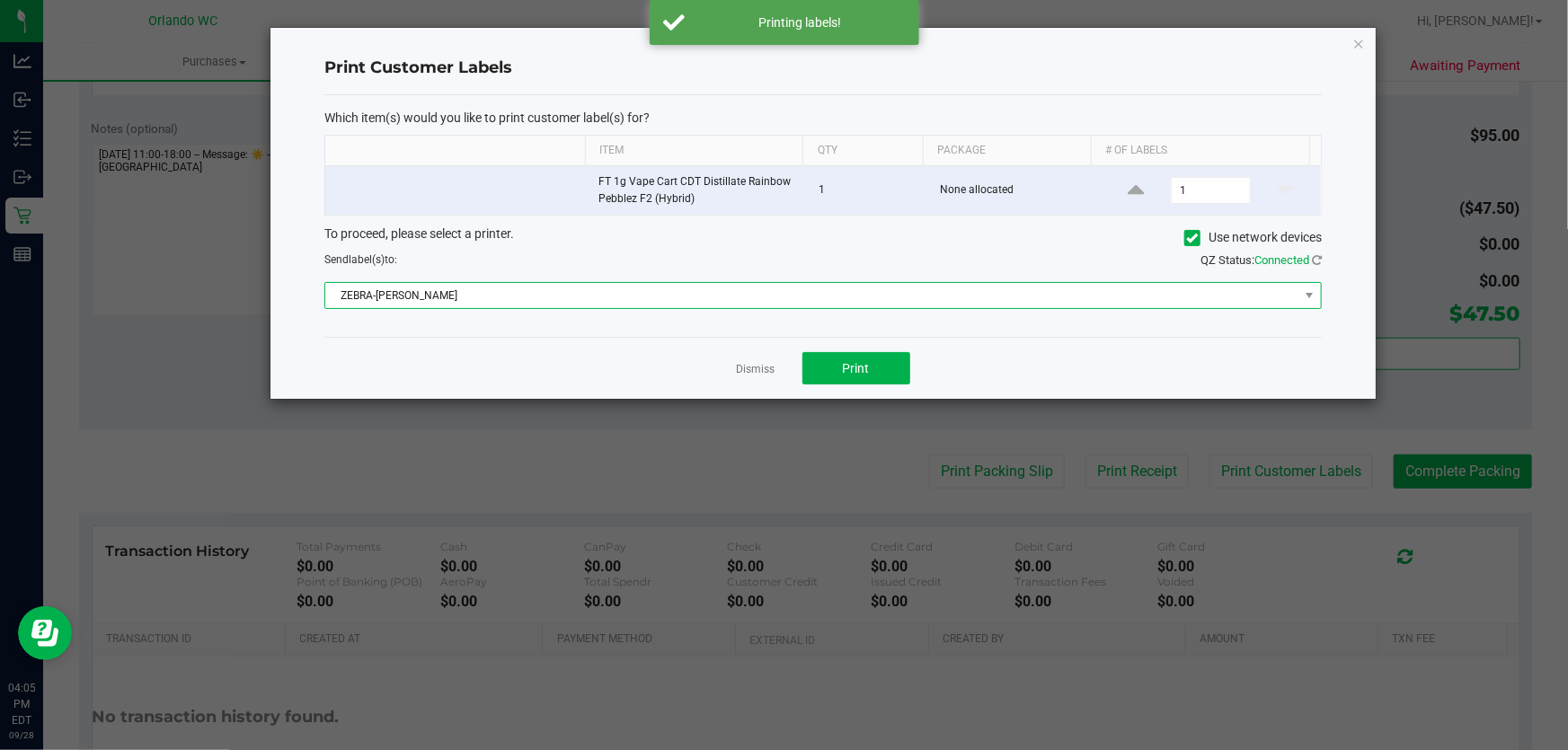
click at [817, 285] on span "ZEBRA-TYWIN-LANNISTER" at bounding box center [812, 295] width 973 height 25
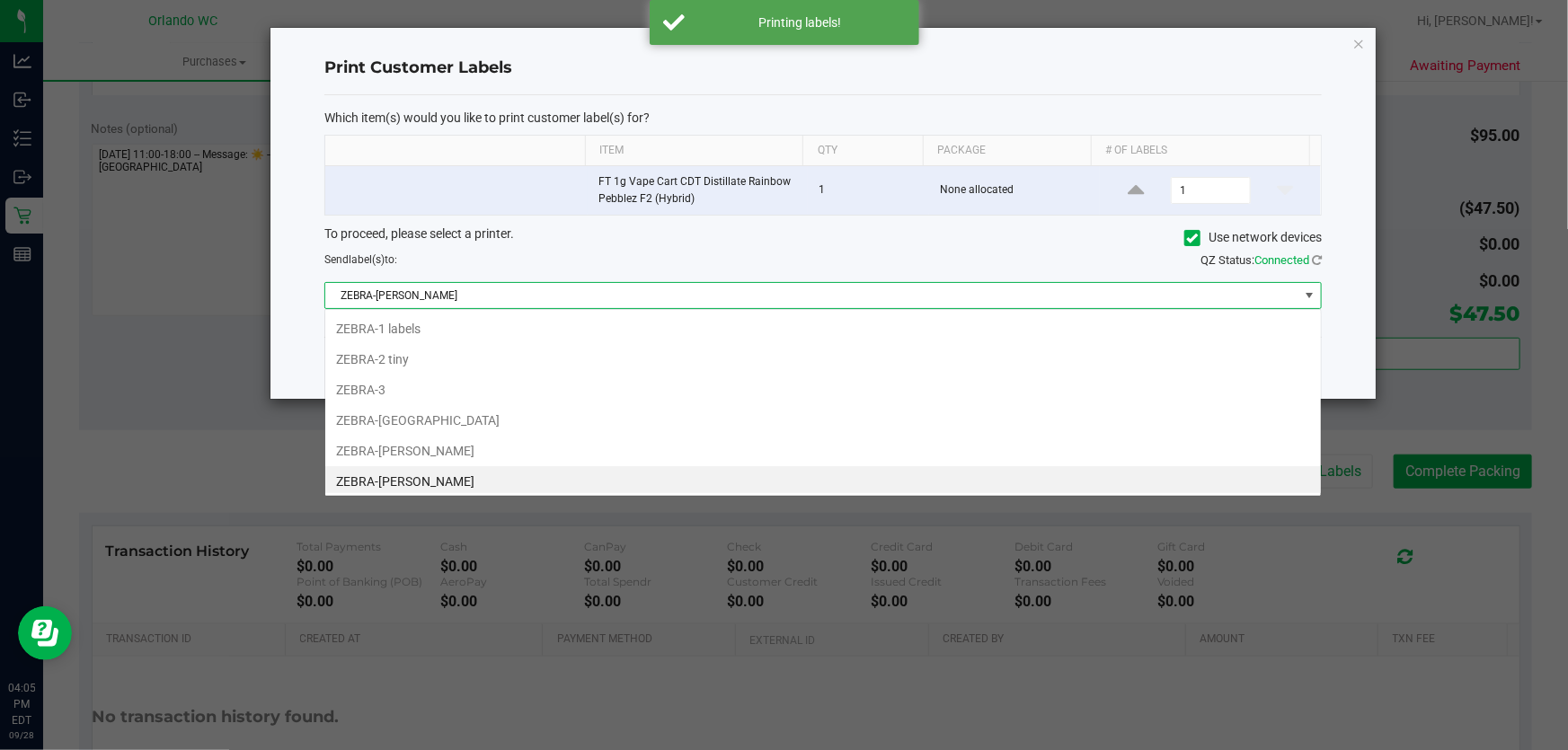
scroll to position [27, 998]
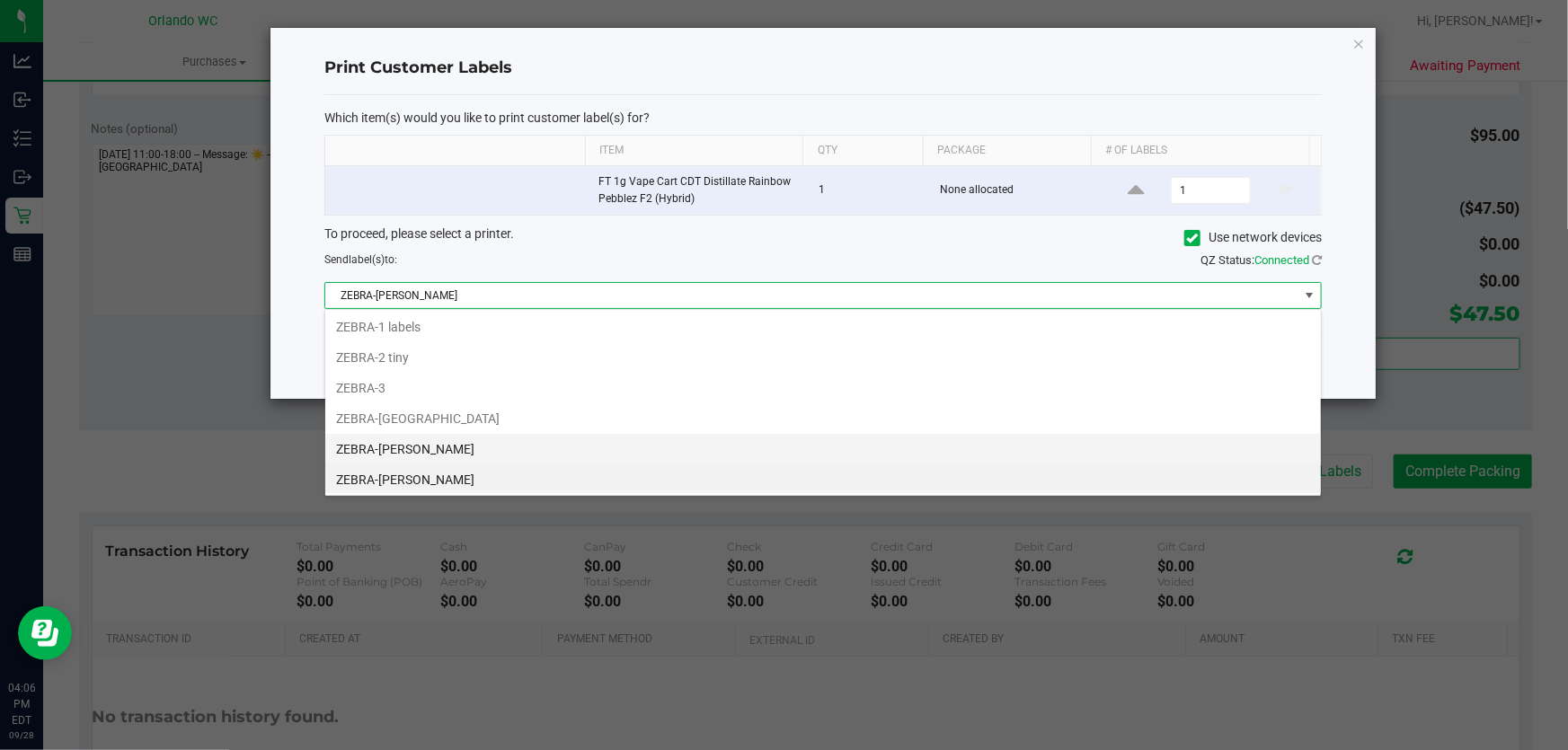
click at [486, 442] on li "ZEBRA-RODNEY-ATKINS" at bounding box center [823, 449] width 996 height 31
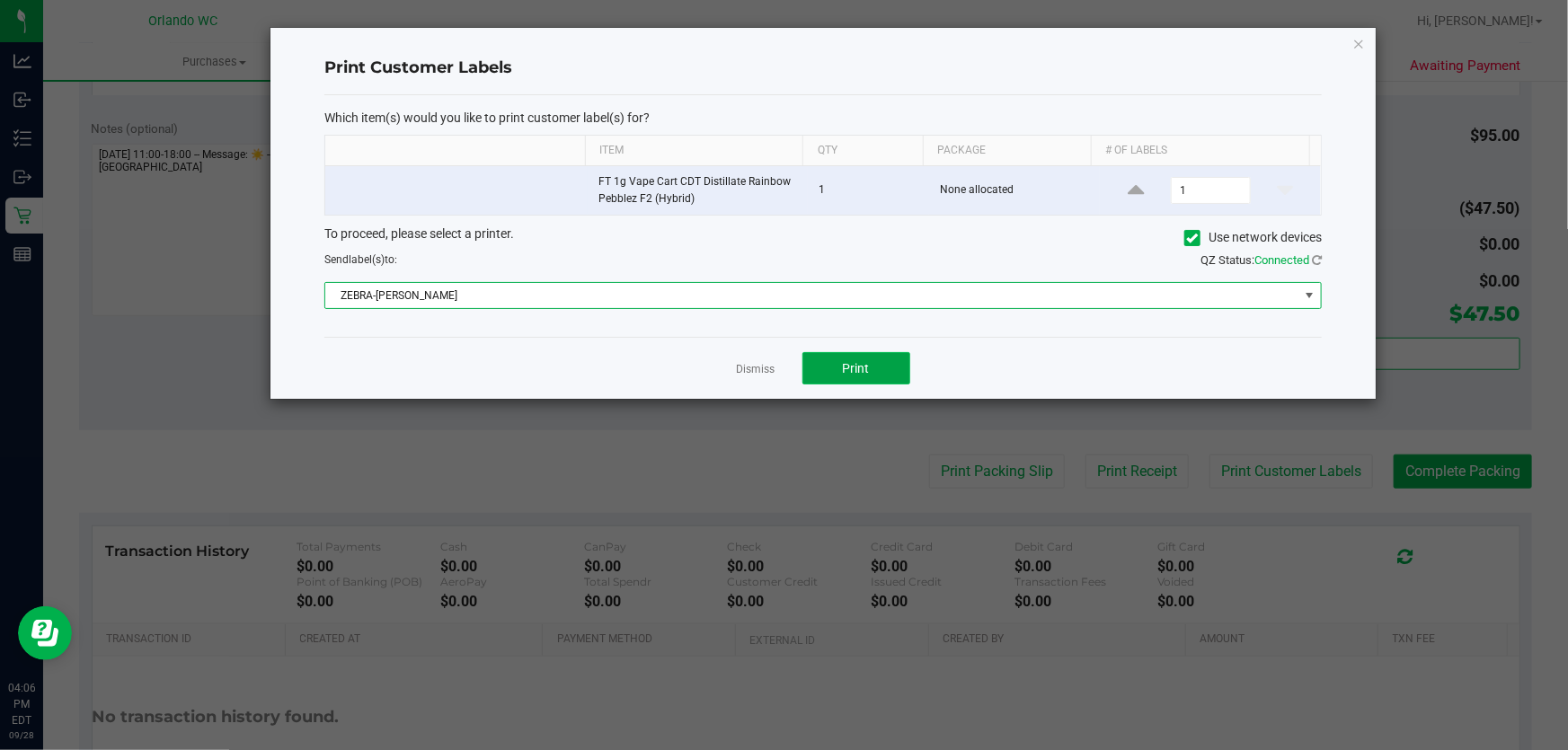
click at [901, 373] on button "Print" at bounding box center [856, 368] width 108 height 32
click at [752, 370] on link "Dismiss" at bounding box center [756, 369] width 38 height 15
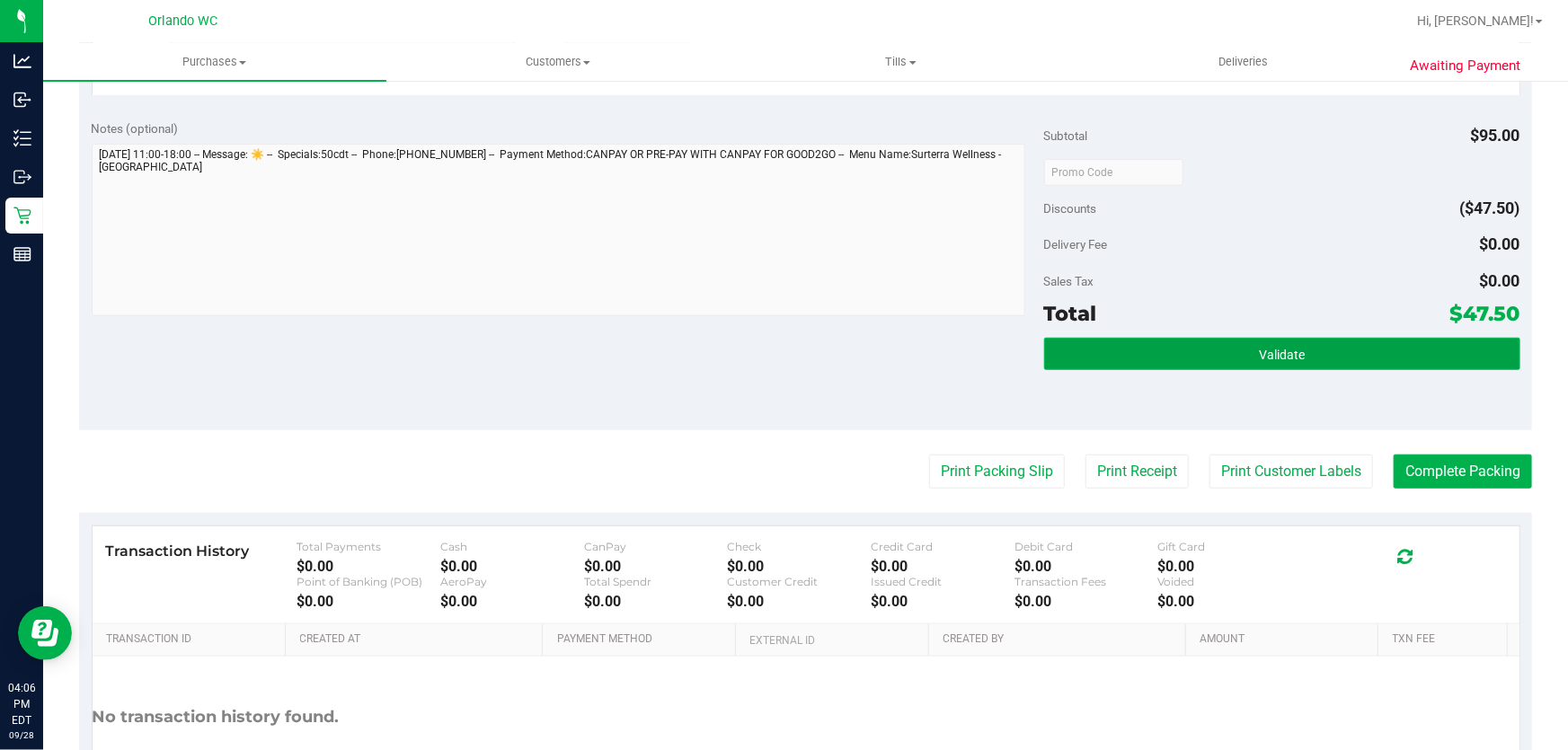
click at [1324, 347] on button "Validate" at bounding box center [1282, 353] width 476 height 32
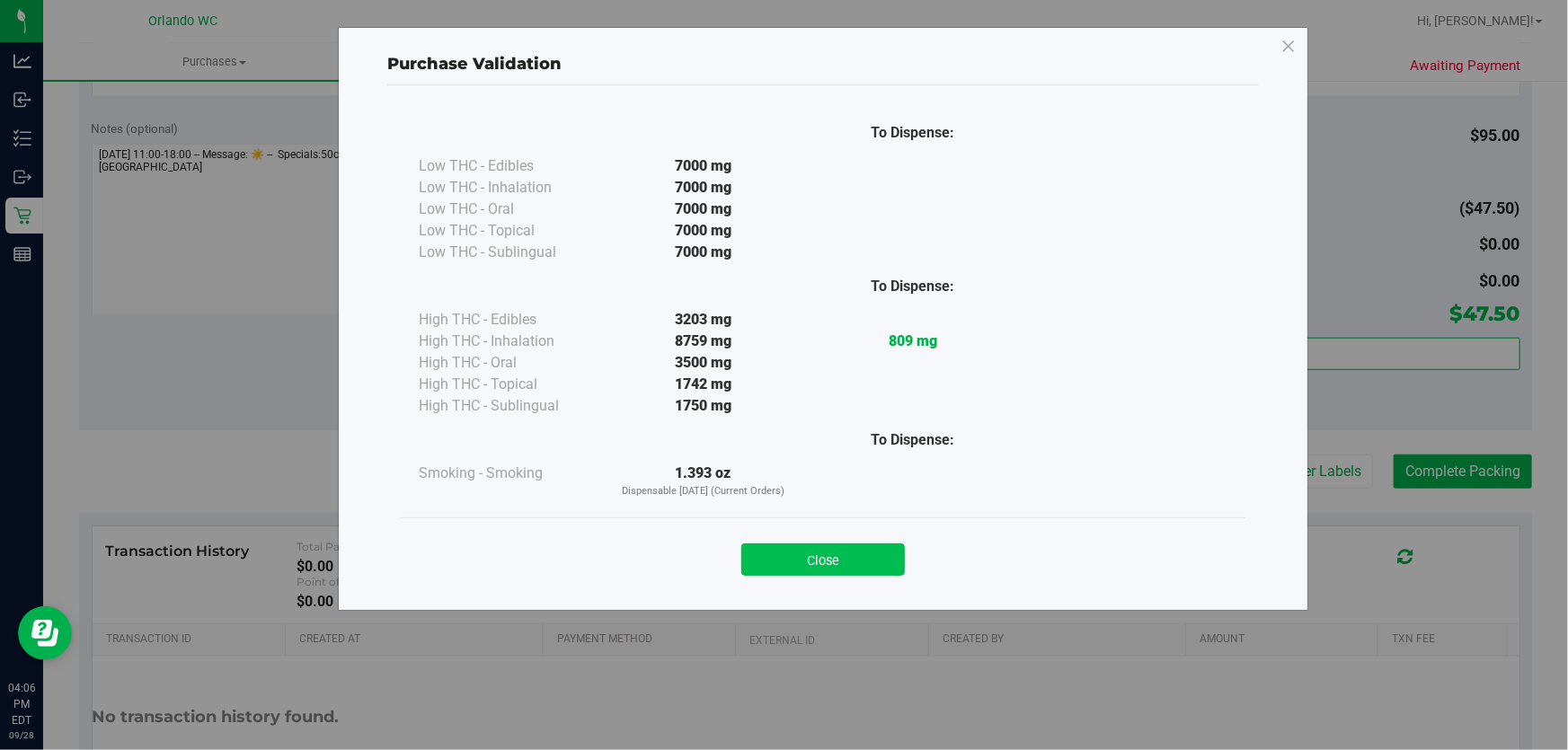
click at [875, 548] on button "Close" at bounding box center [823, 560] width 163 height 32
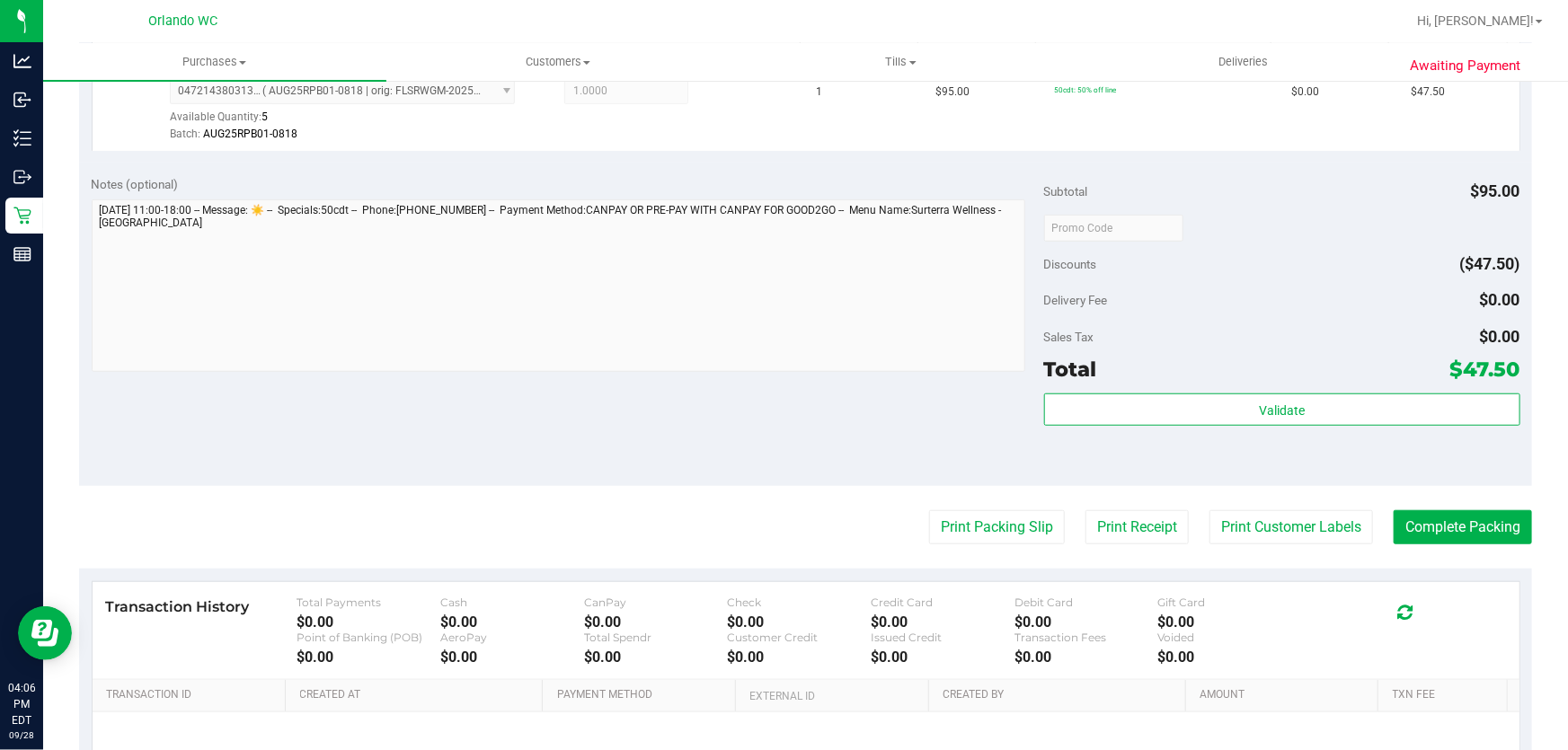
scroll to position [531, 0]
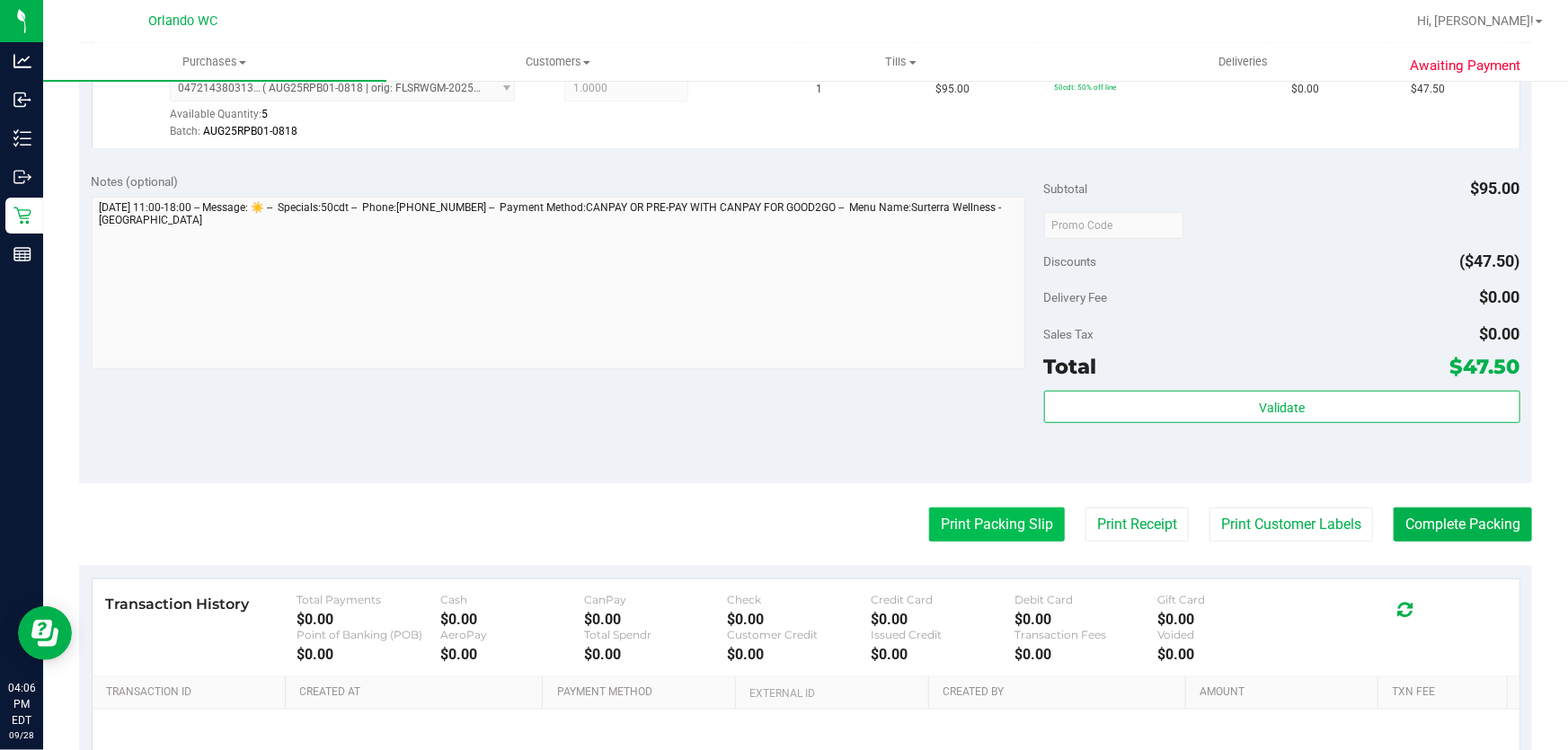
click at [994, 527] on button "Print Packing Slip" at bounding box center [997, 524] width 136 height 34
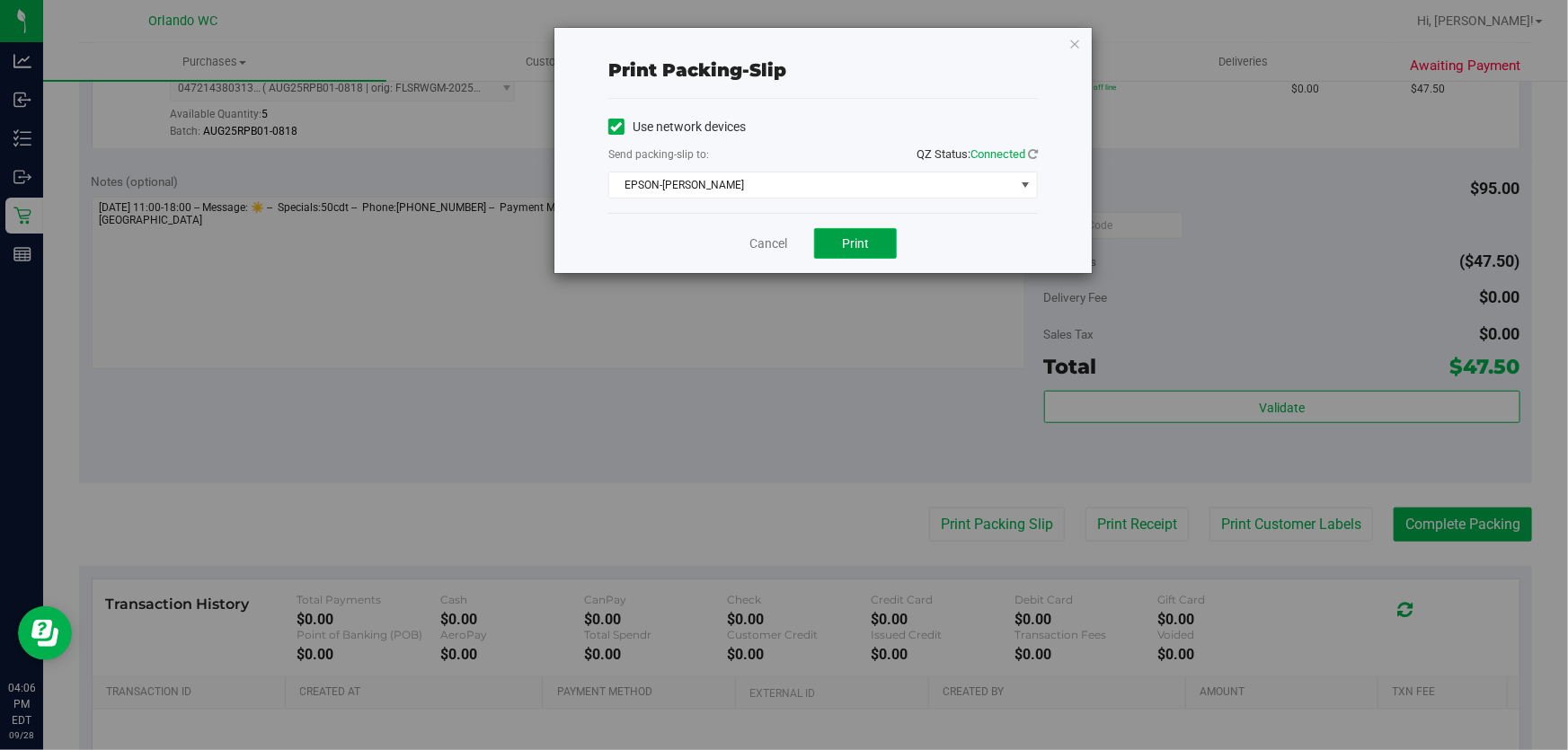
click at [859, 240] on span "Print" at bounding box center [855, 243] width 27 height 14
click at [777, 242] on link "Cancel" at bounding box center [768, 244] width 38 height 19
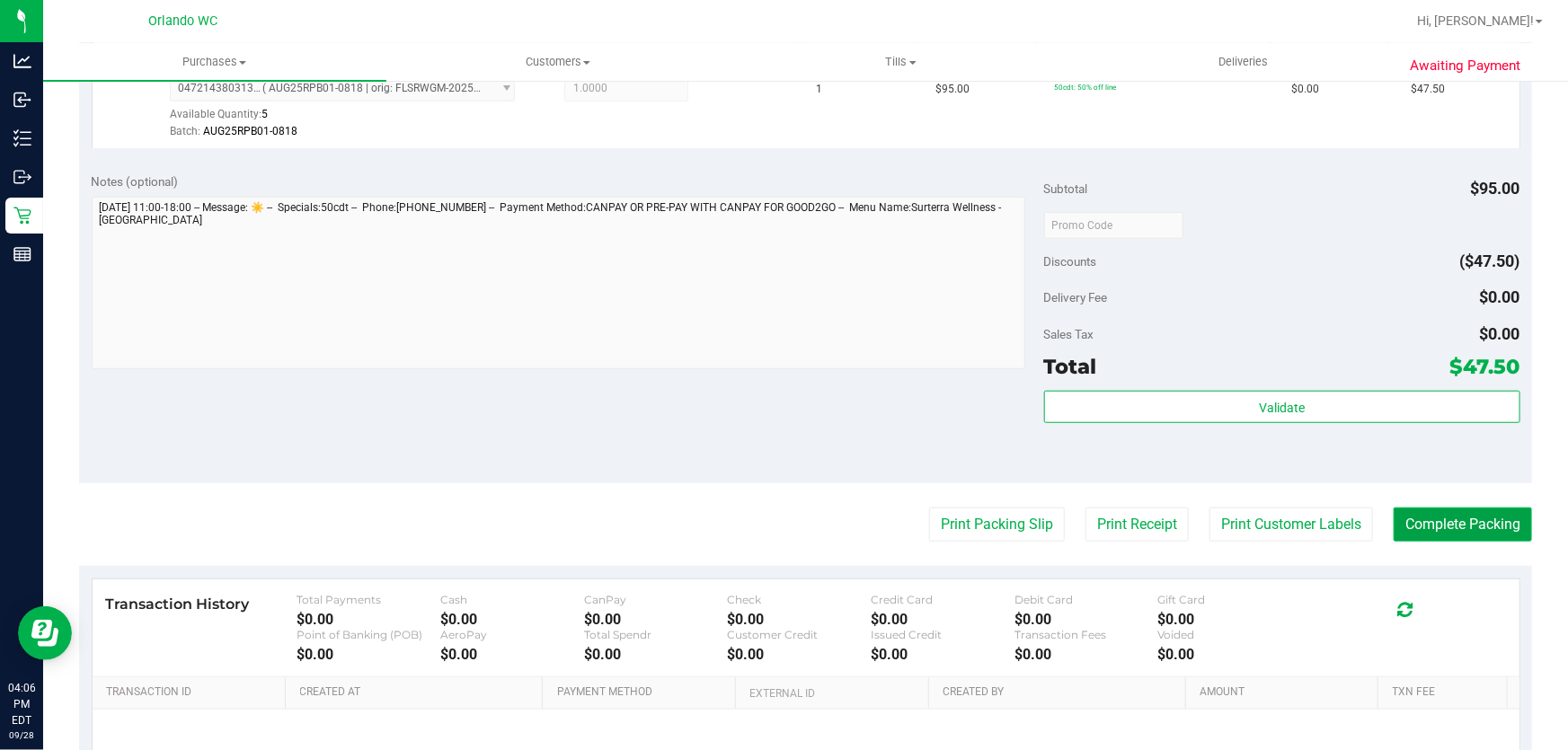
click at [1516, 516] on button "Complete Packing" at bounding box center [1463, 524] width 139 height 34
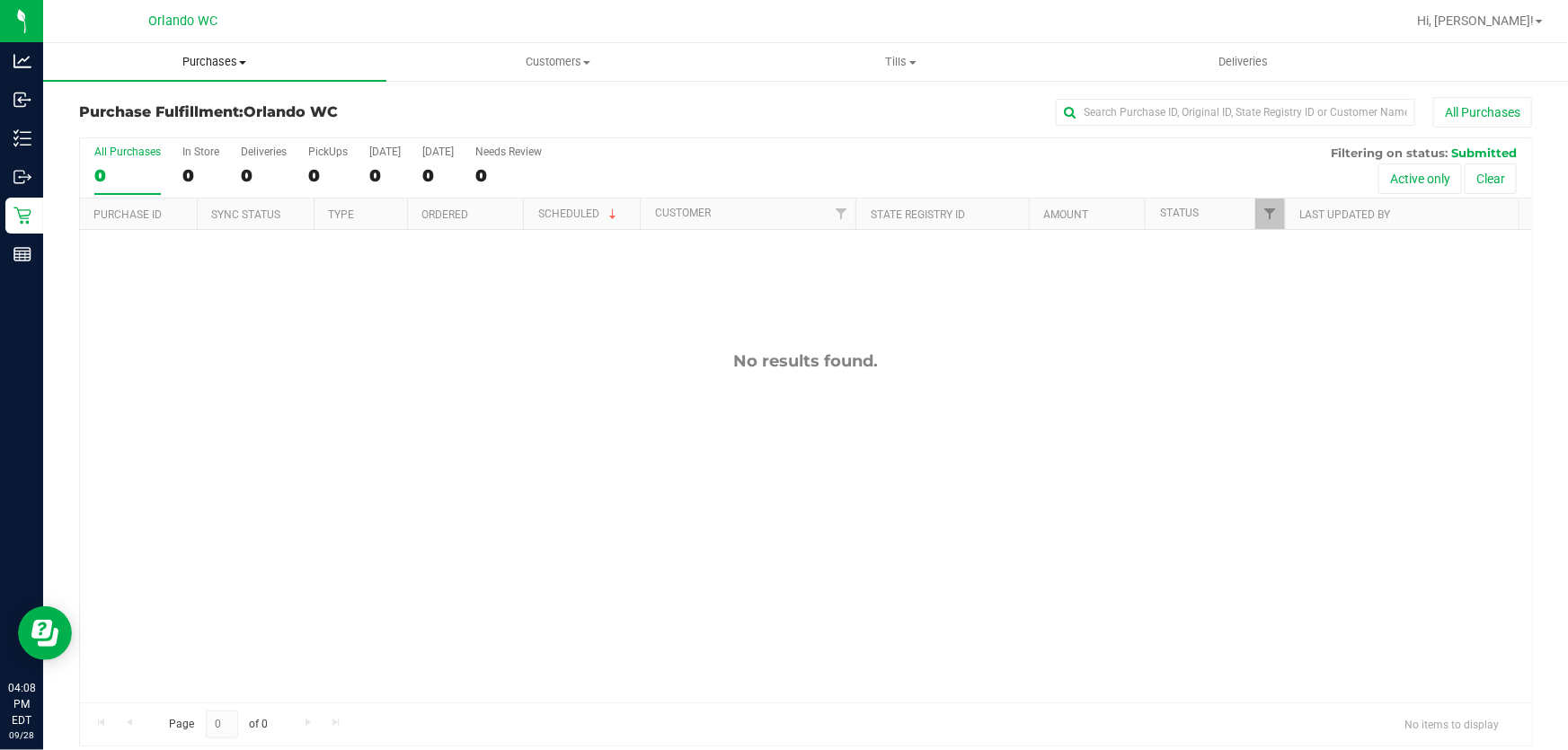
click at [234, 62] on span "Purchases" at bounding box center [215, 61] width 343 height 16
click at [168, 137] on li "Fulfillment" at bounding box center [215, 129] width 343 height 22
click at [224, 54] on span "Purchases" at bounding box center [215, 61] width 343 height 16
click at [174, 126] on li "Fulfillment" at bounding box center [215, 129] width 343 height 22
click at [209, 61] on span "Purchases" at bounding box center [215, 61] width 343 height 16
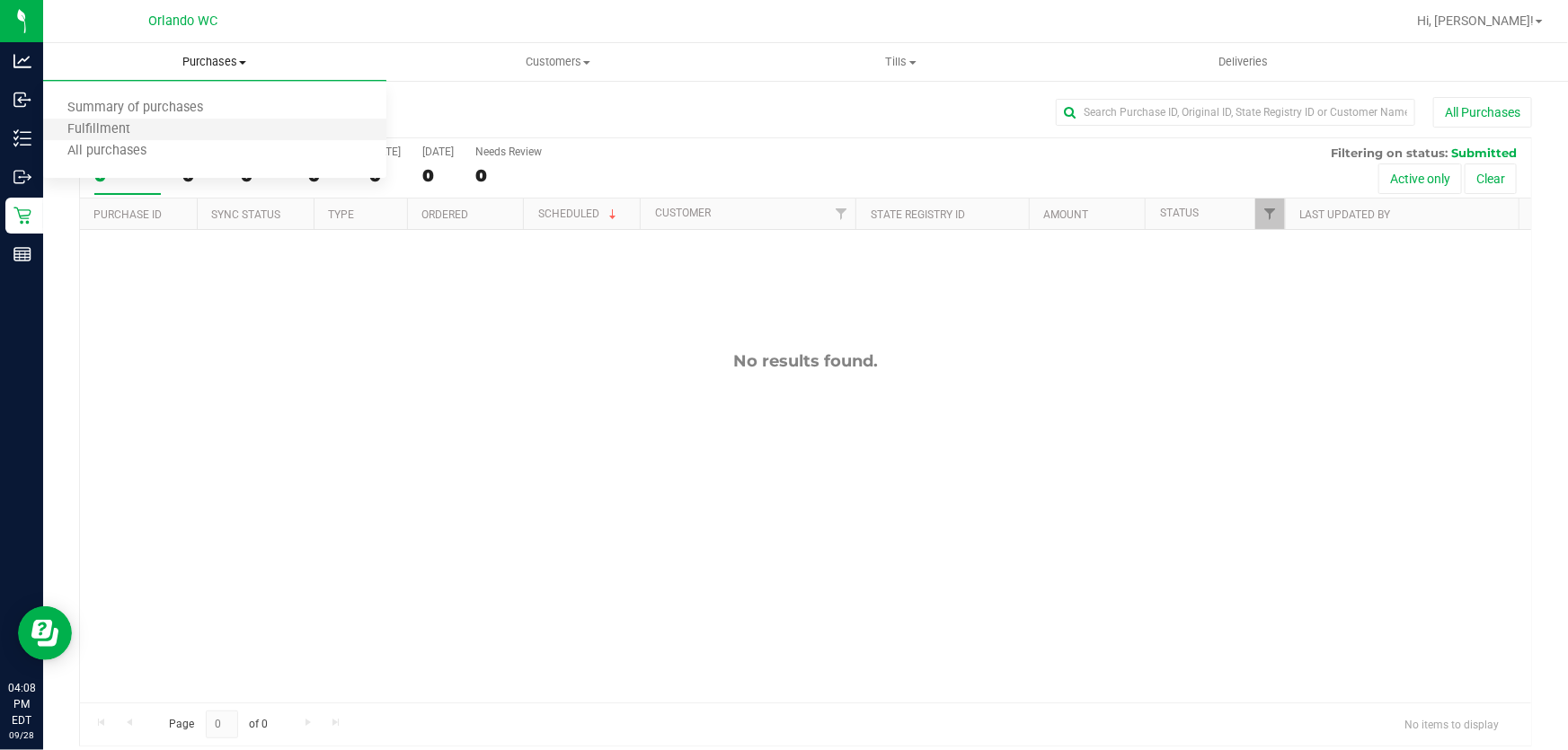
click at [224, 133] on li "Fulfillment" at bounding box center [215, 129] width 343 height 22
click at [219, 58] on span "Purchases" at bounding box center [215, 61] width 343 height 16
click at [118, 128] on span "Fulfillment" at bounding box center [98, 129] width 112 height 15
click at [215, 57] on span "Purchases" at bounding box center [215, 61] width 343 height 16
click at [110, 126] on span "Fulfillment" at bounding box center [98, 129] width 112 height 15
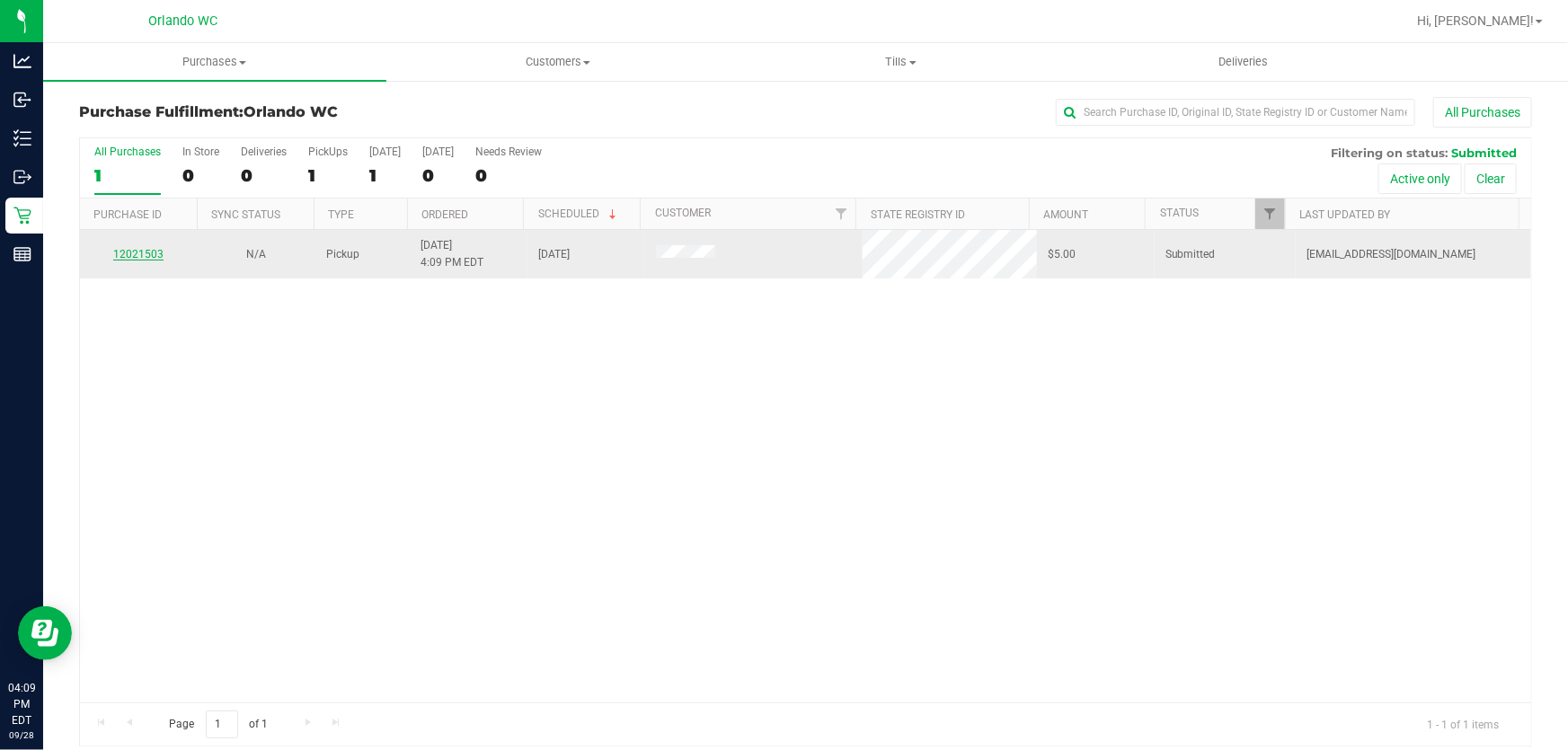
click at [140, 250] on link "12021503" at bounding box center [139, 253] width 51 height 12
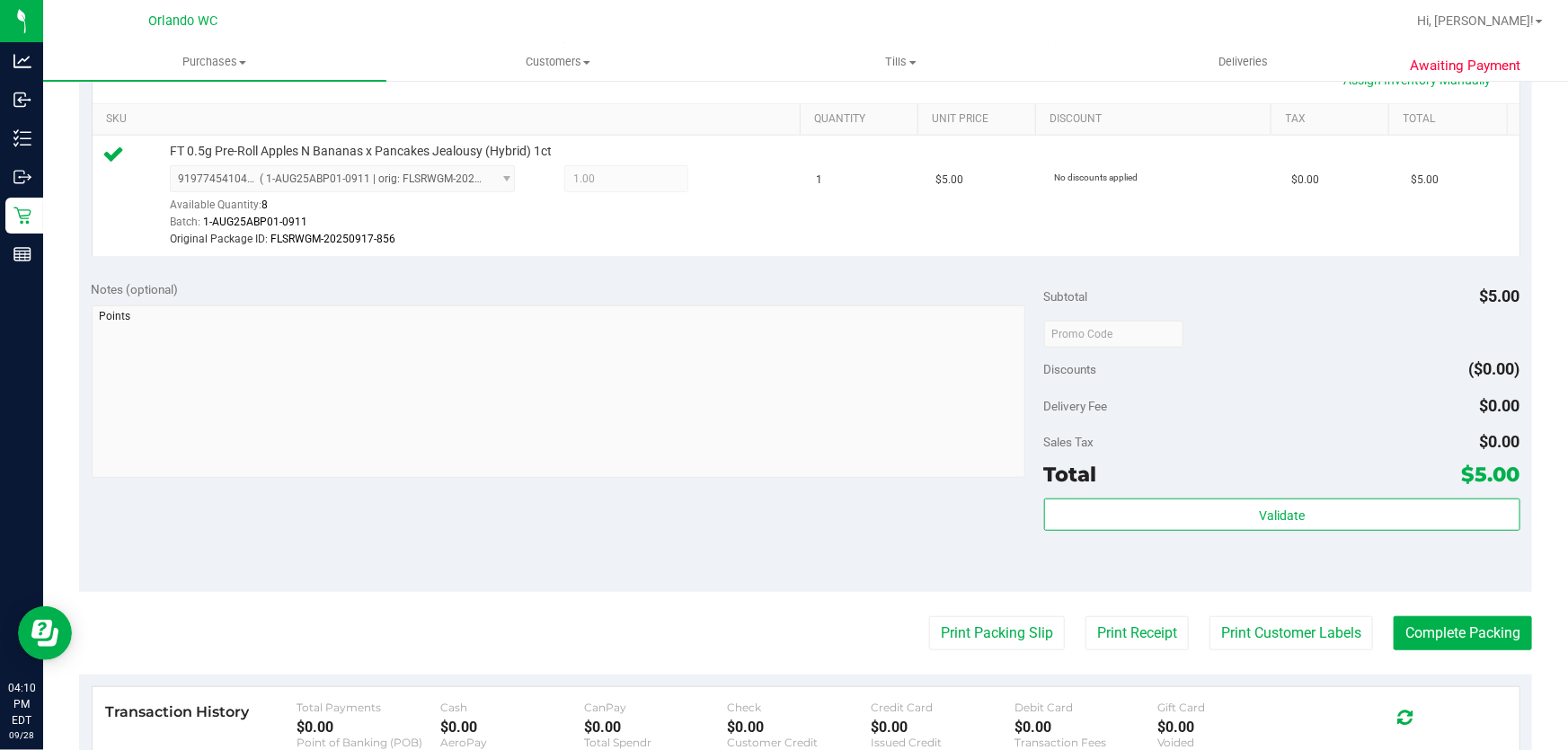
scroll to position [459, 0]
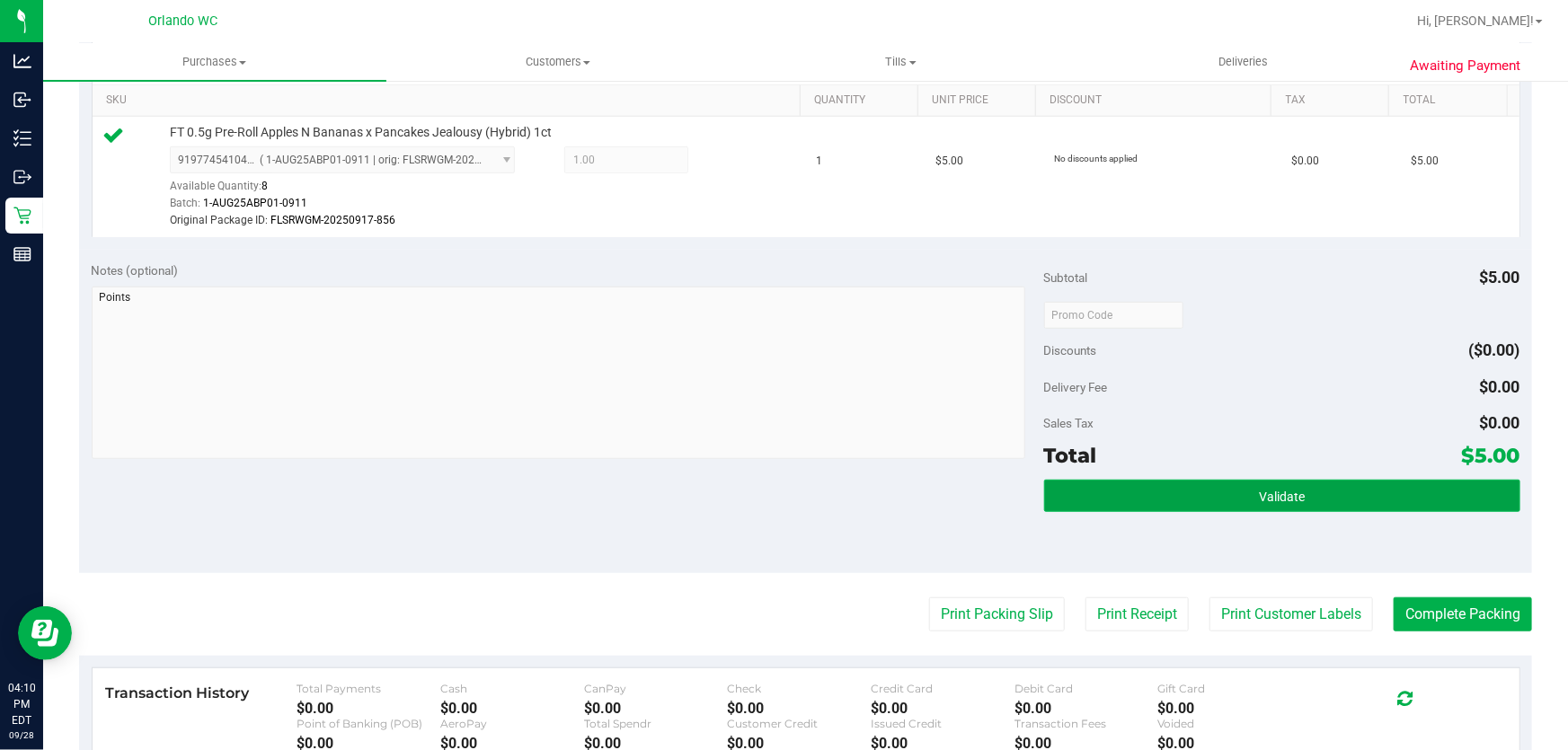
click at [1280, 489] on span "Validate" at bounding box center [1281, 496] width 46 height 14
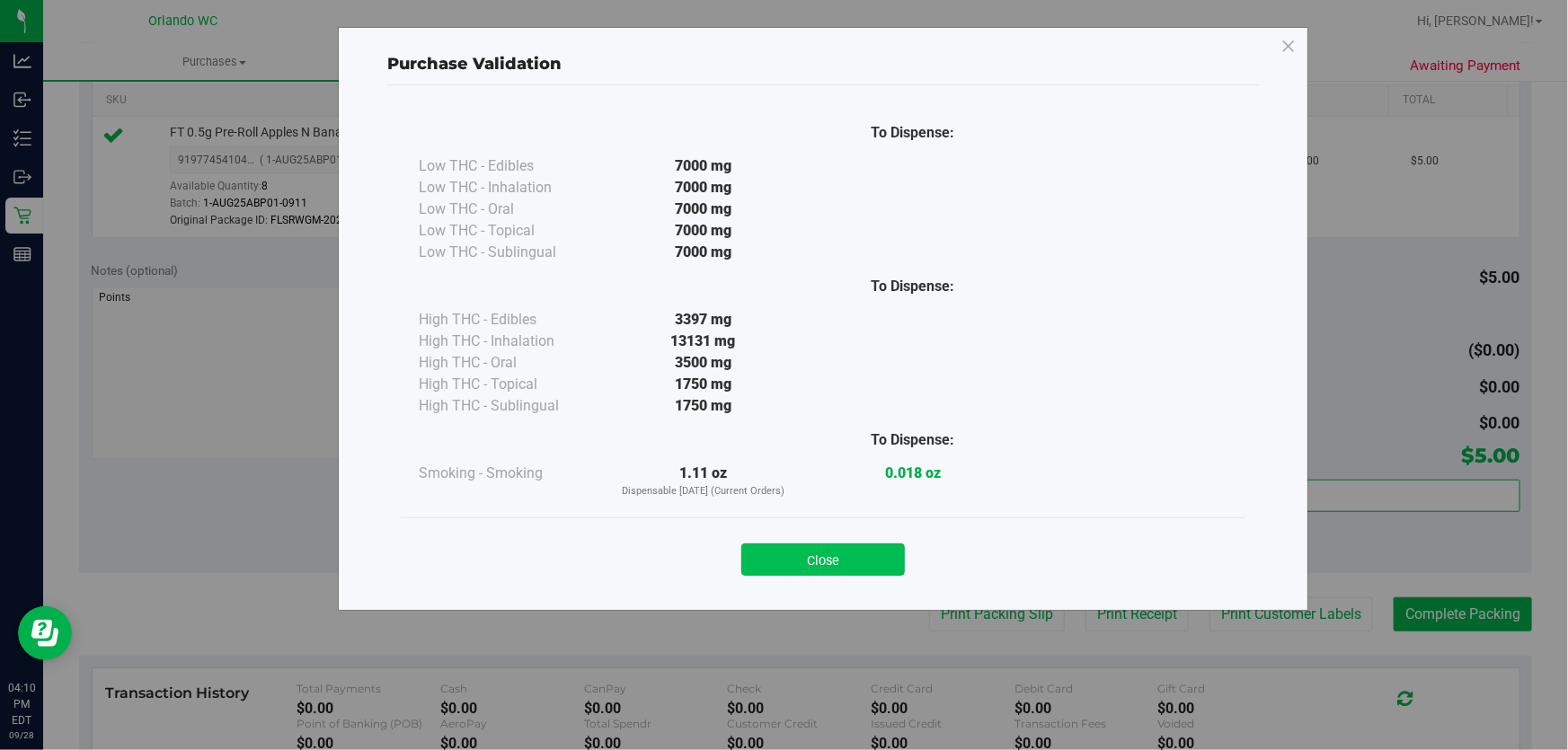
click at [852, 558] on button "Close" at bounding box center [823, 560] width 163 height 32
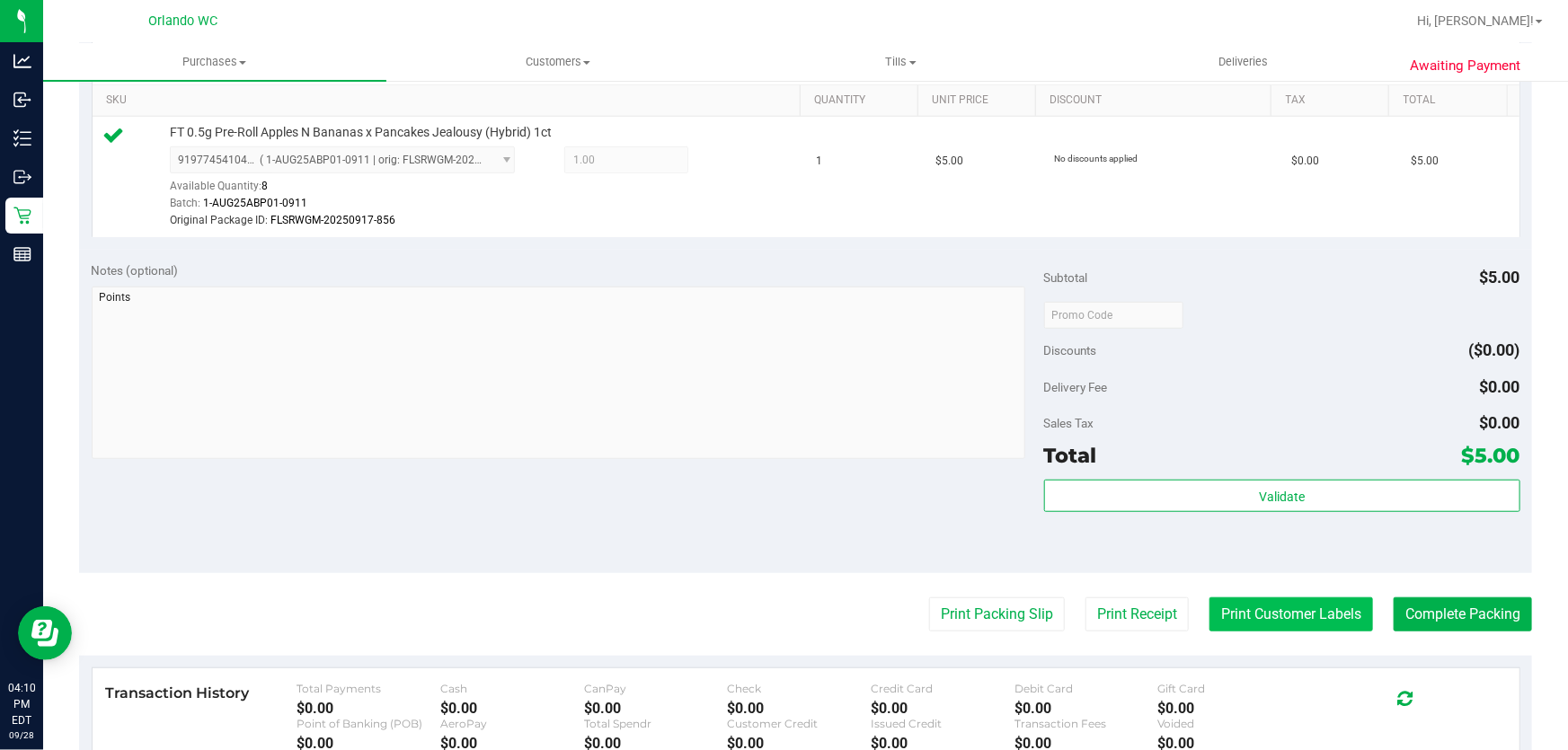
click at [1255, 614] on button "Print Customer Labels" at bounding box center [1291, 614] width 163 height 34
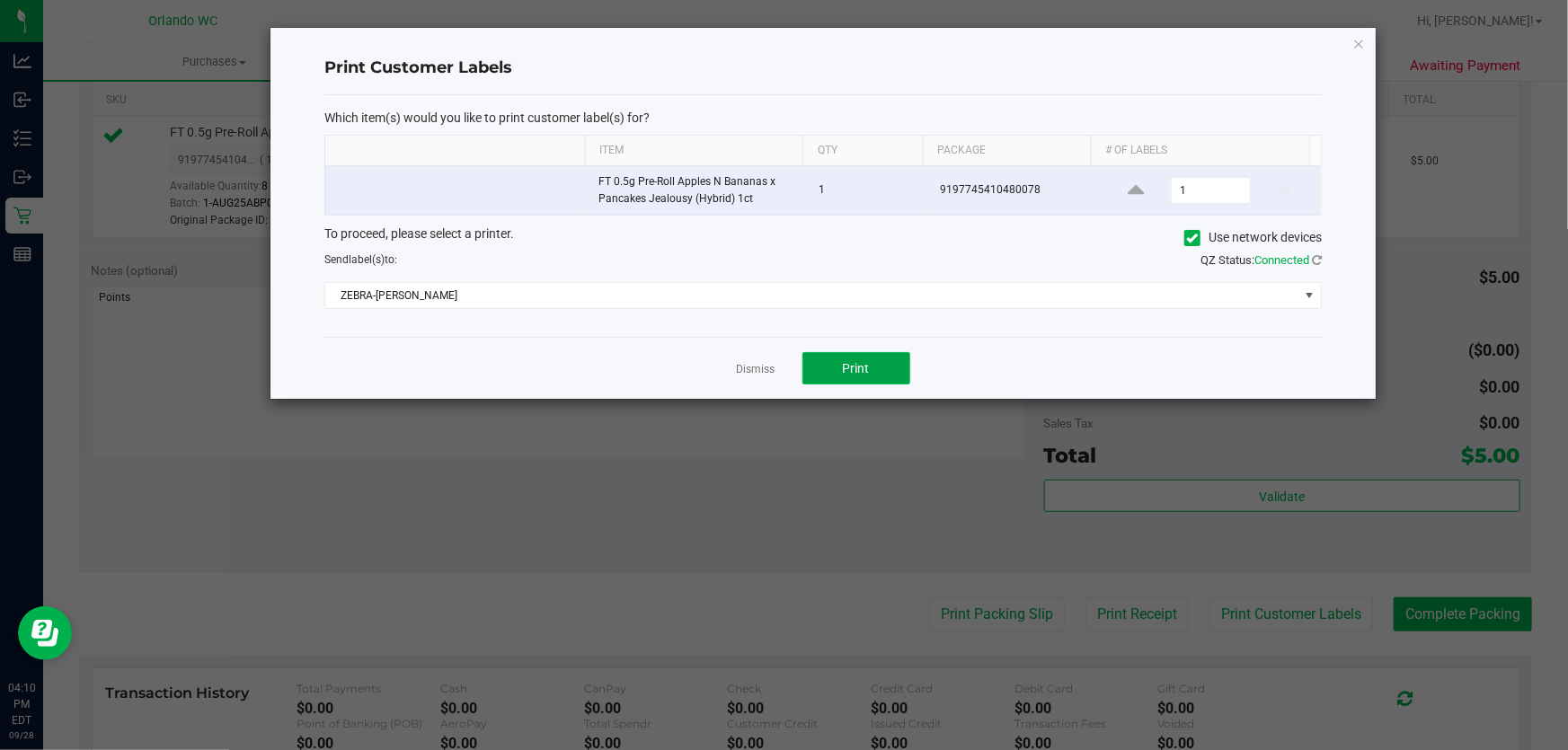
click at [852, 359] on button "Print" at bounding box center [856, 368] width 108 height 32
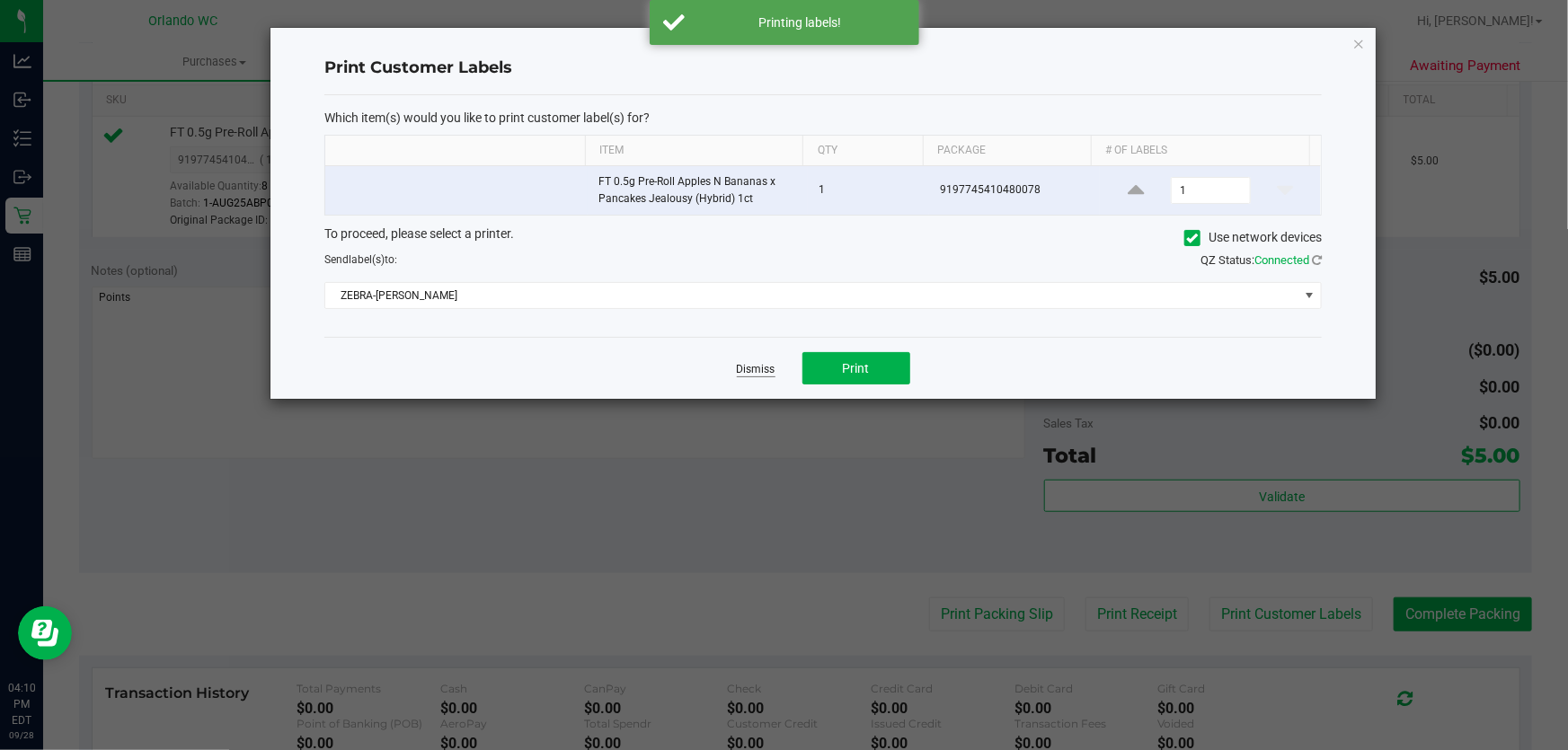
click at [756, 367] on link "Dismiss" at bounding box center [756, 369] width 38 height 15
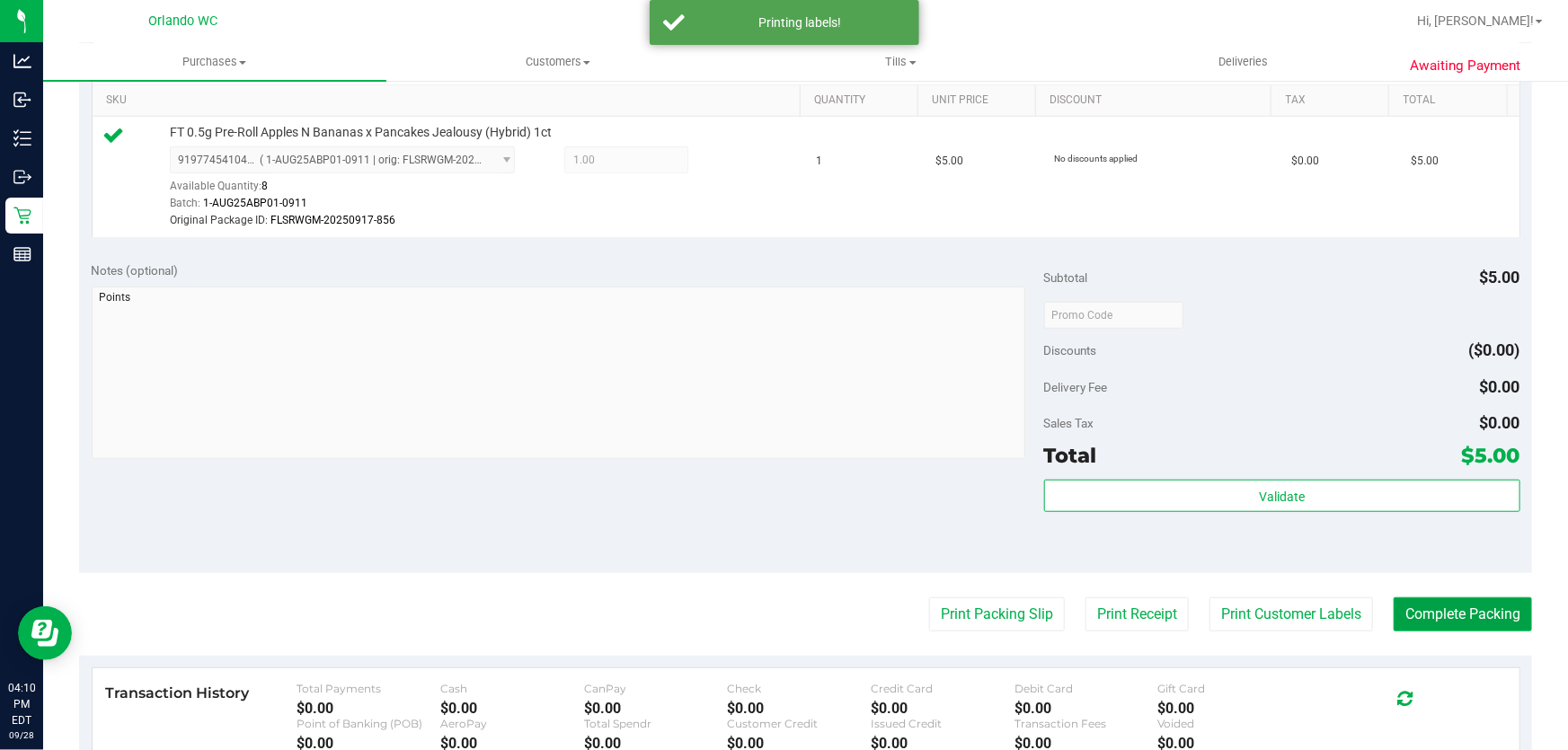
click at [1471, 613] on button "Complete Packing" at bounding box center [1463, 614] width 139 height 34
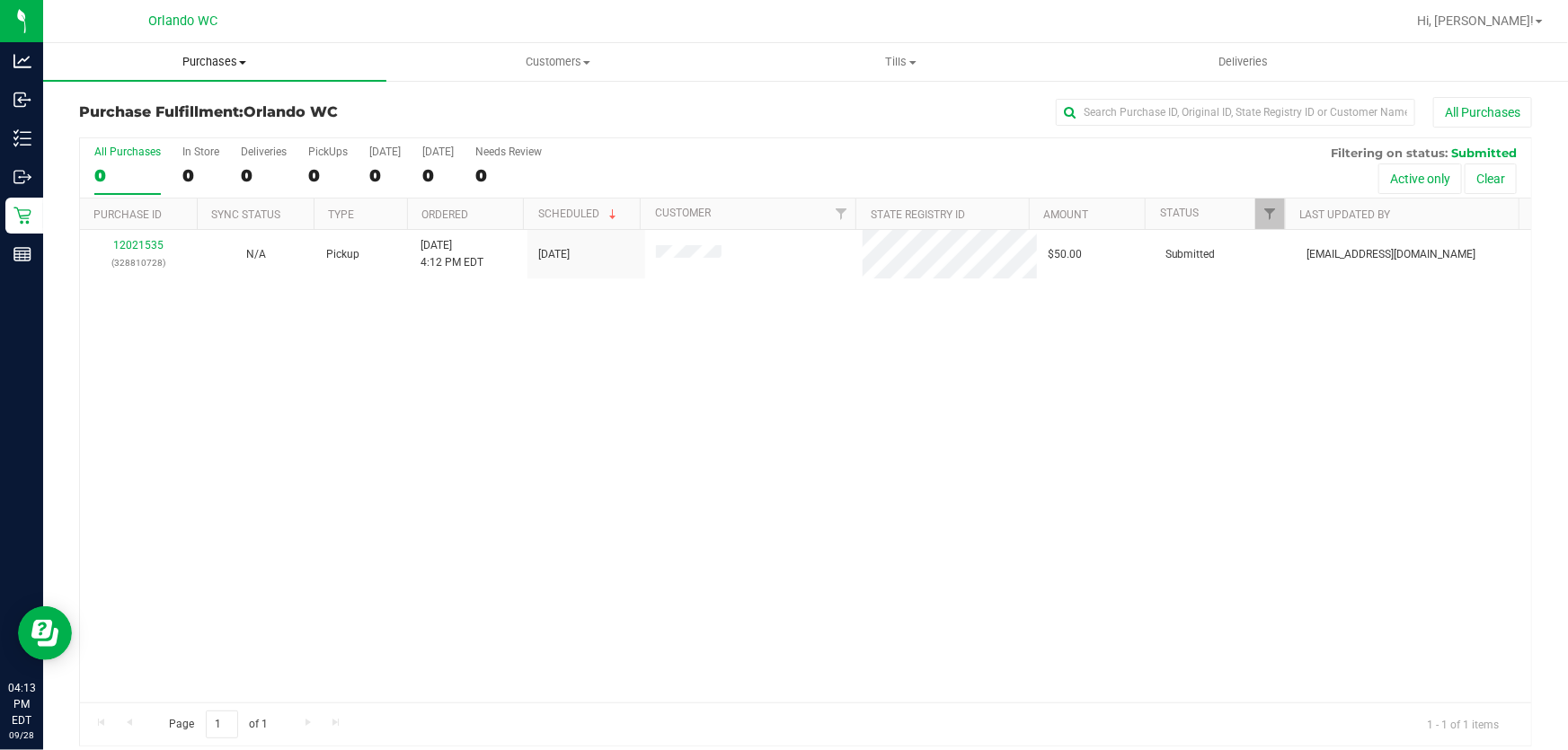
click at [239, 58] on span "Purchases" at bounding box center [215, 61] width 343 height 16
click at [172, 156] on li "All purchases" at bounding box center [215, 151] width 343 height 22
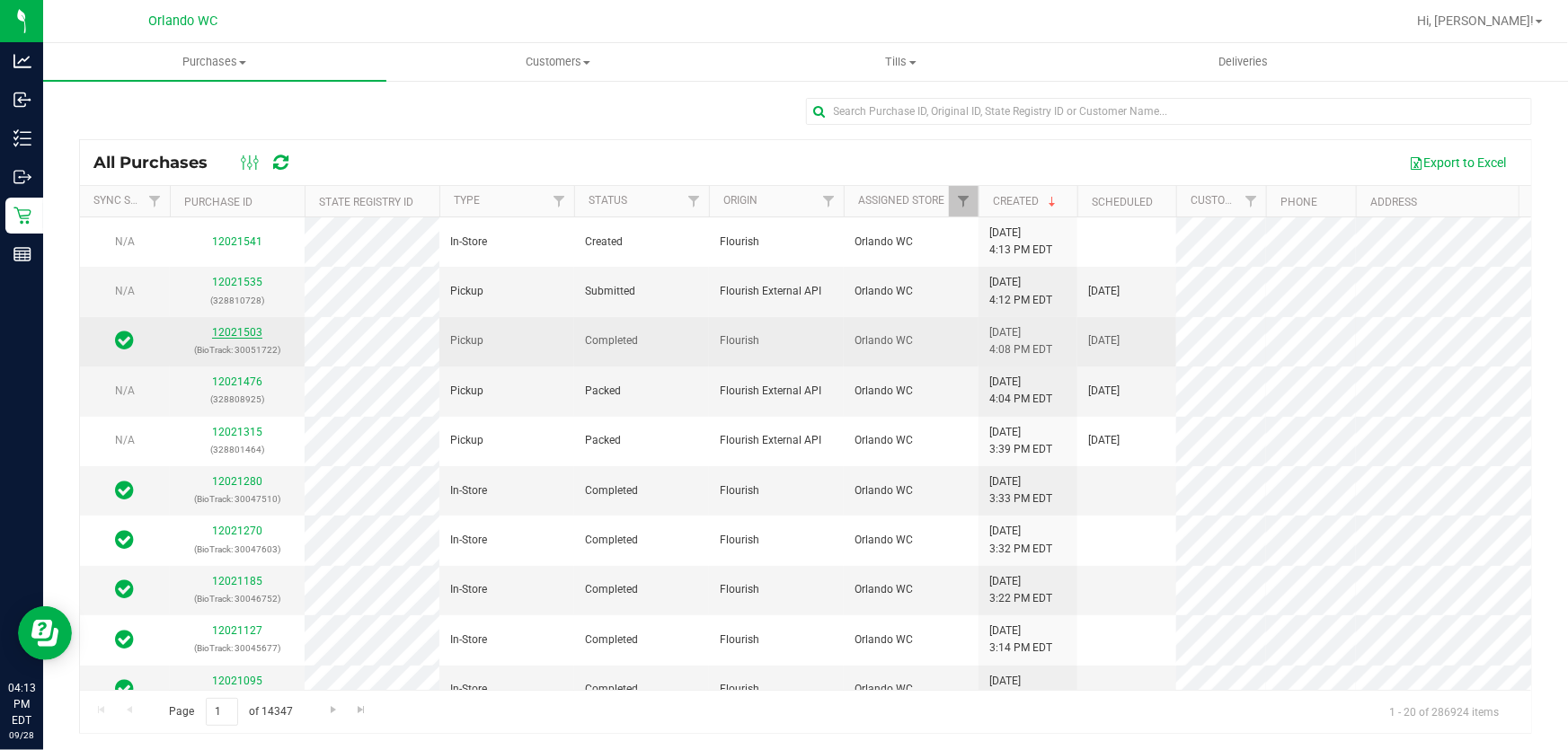
click at [252, 331] on link "12021503" at bounding box center [237, 332] width 51 height 12
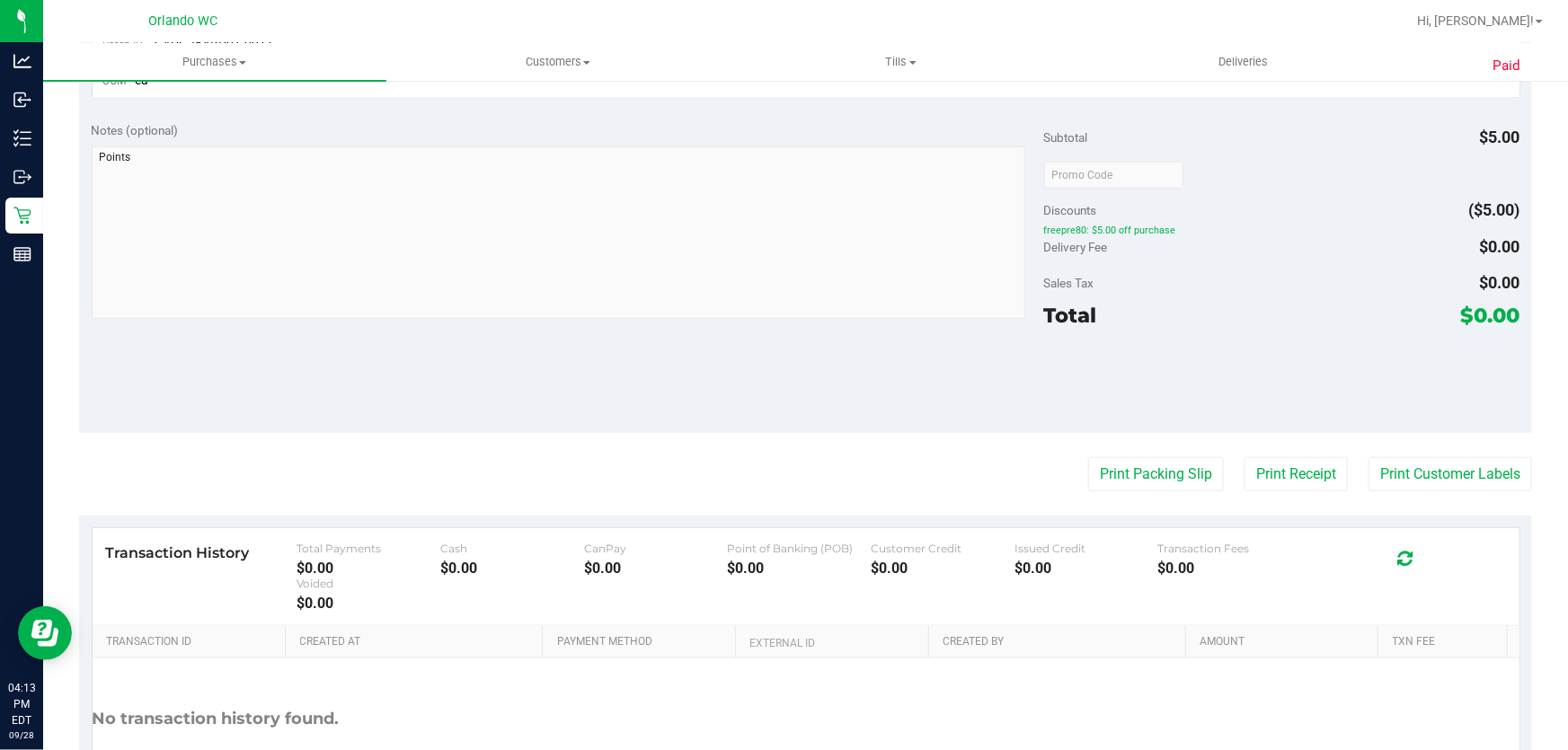
scroll to position [660, 0]
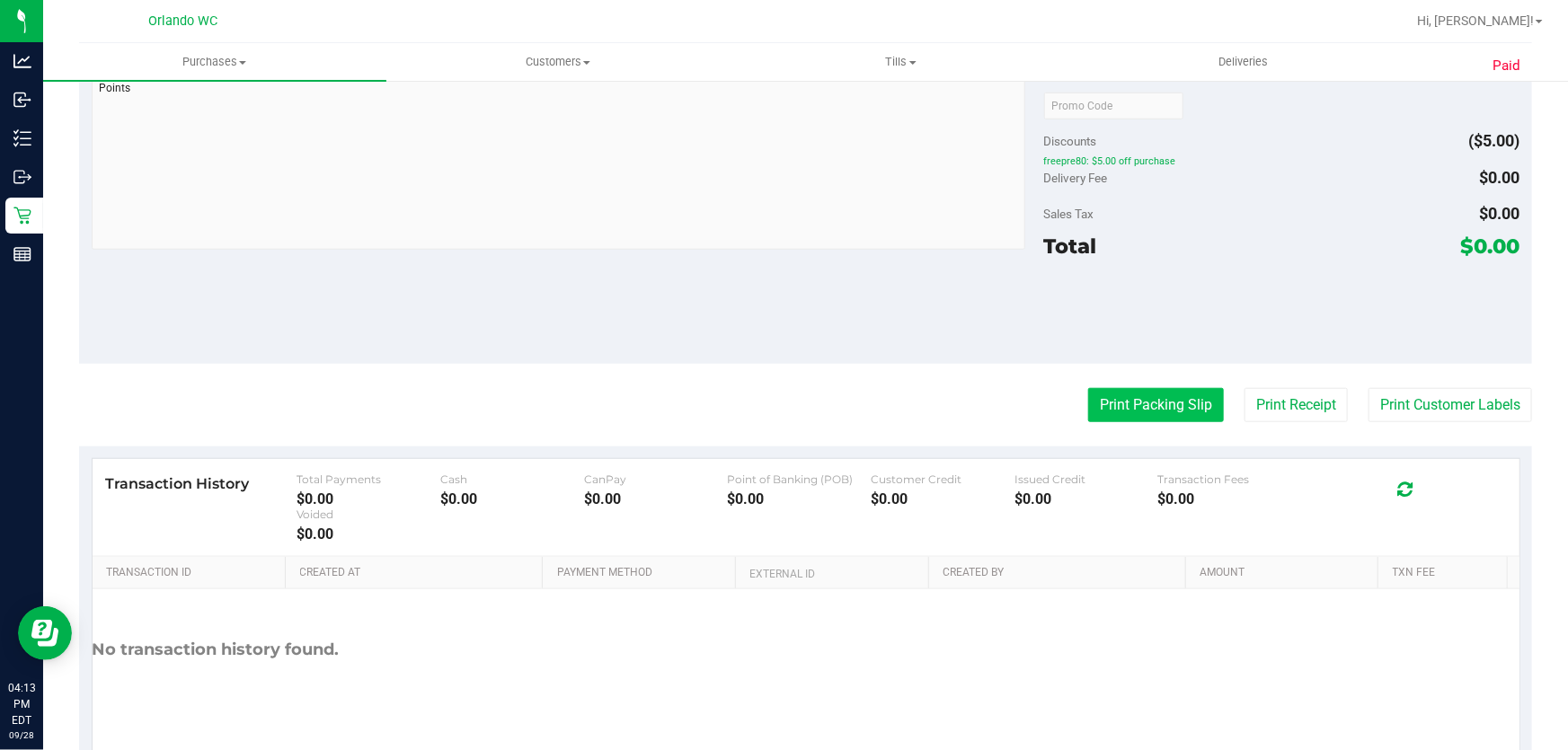
click at [1167, 403] on button "Print Packing Slip" at bounding box center [1155, 405] width 136 height 34
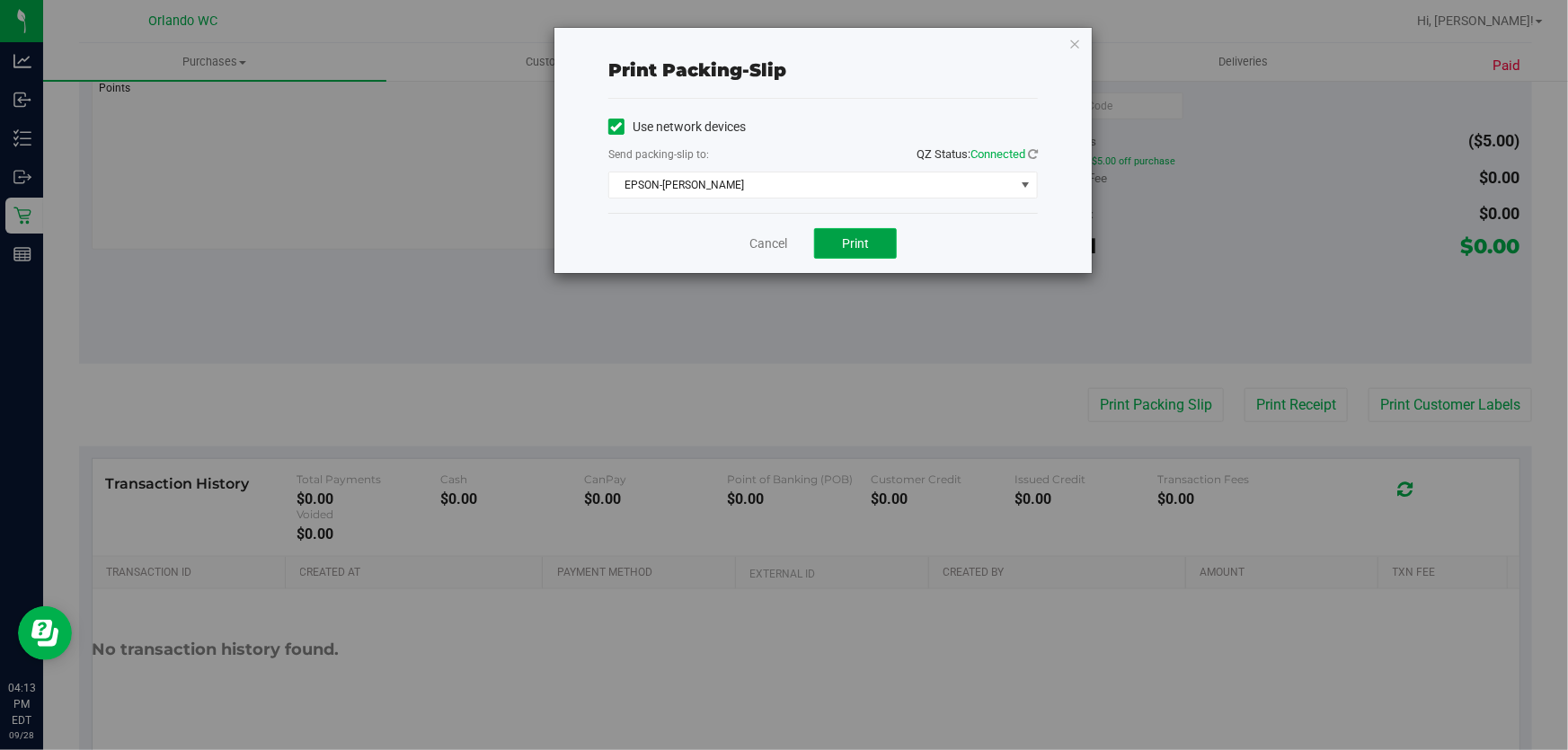
click at [857, 236] on span "Print" at bounding box center [855, 243] width 27 height 14
click at [761, 243] on link "Cancel" at bounding box center [768, 244] width 38 height 19
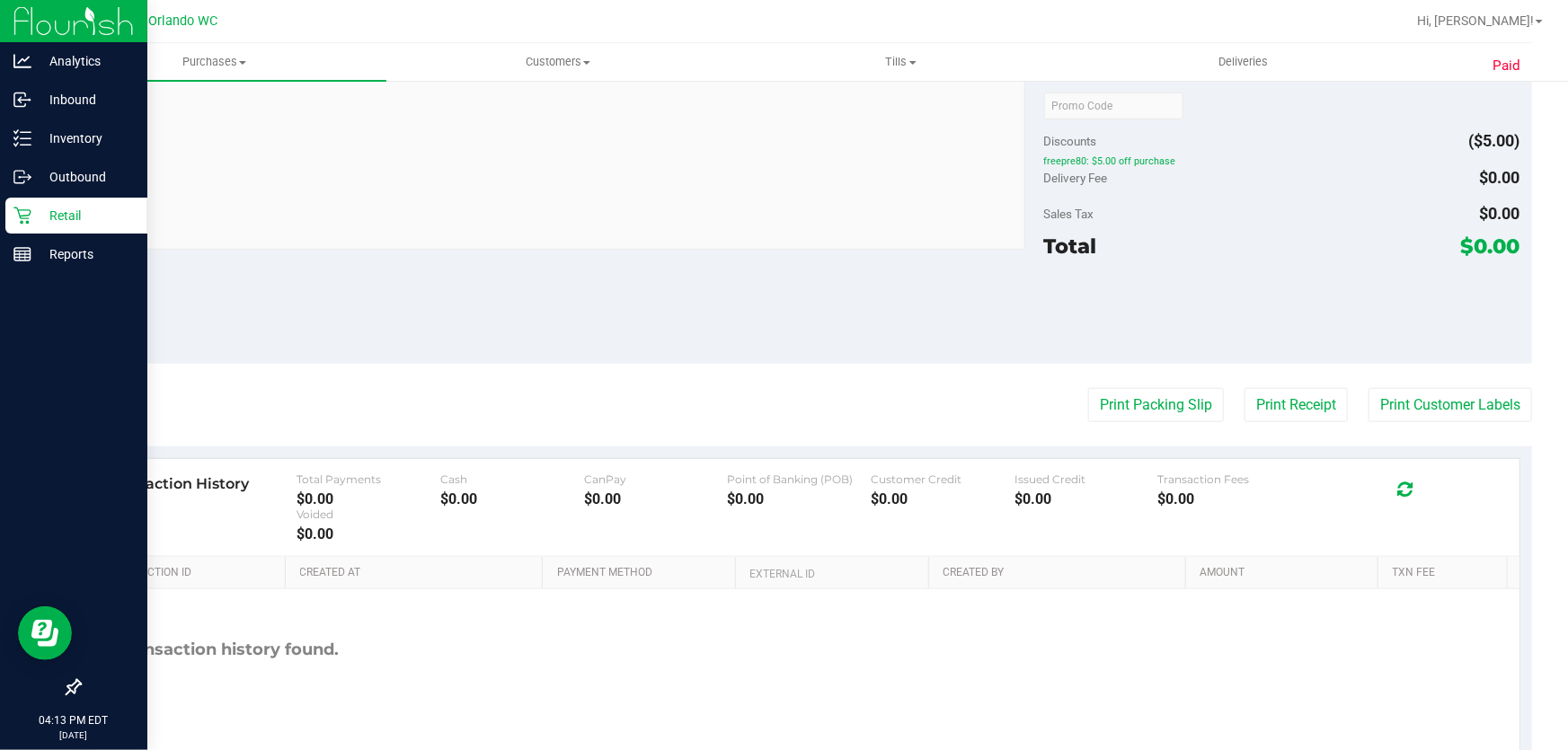
click at [25, 213] on icon at bounding box center [22, 215] width 18 height 18
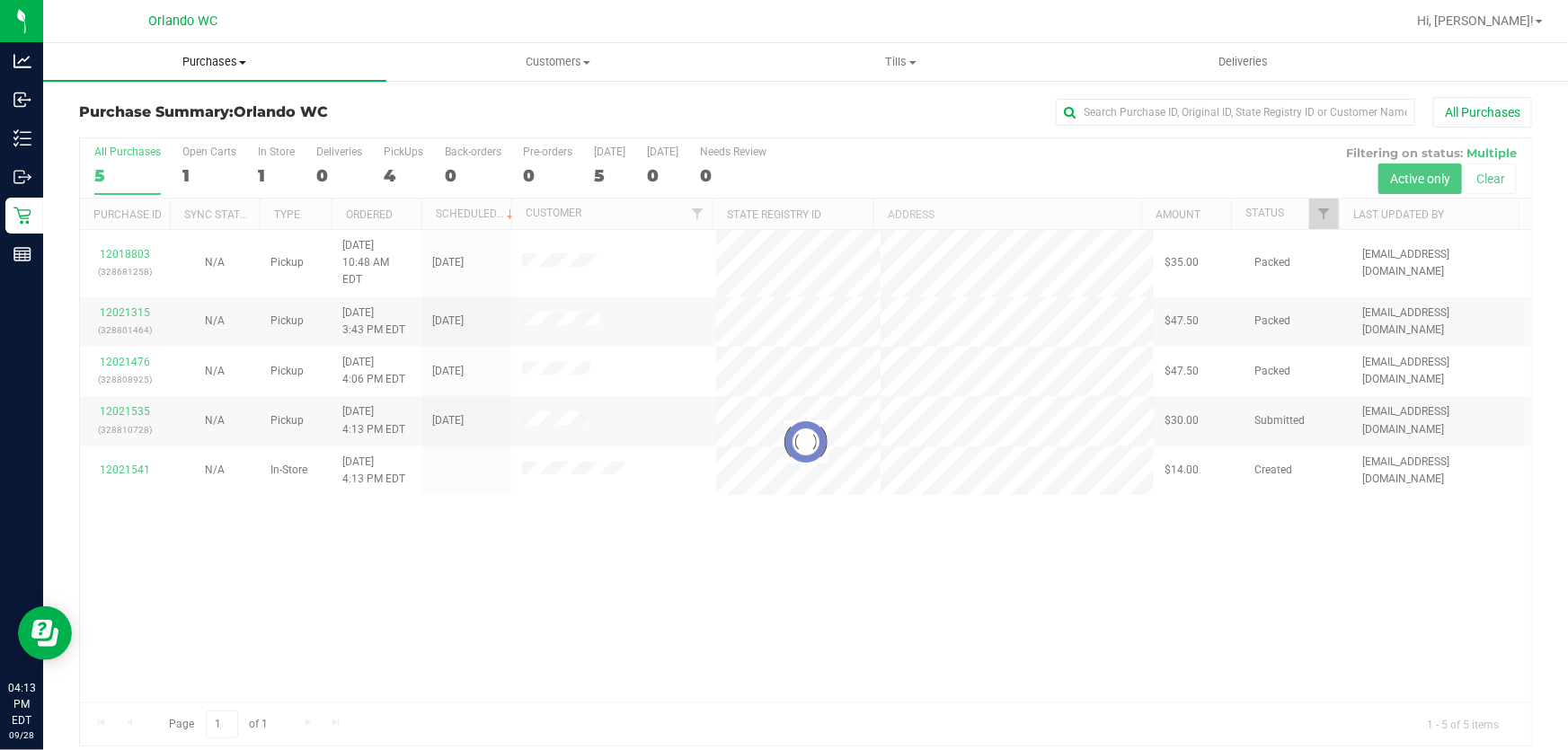
click at [216, 58] on span "Purchases" at bounding box center [215, 61] width 343 height 16
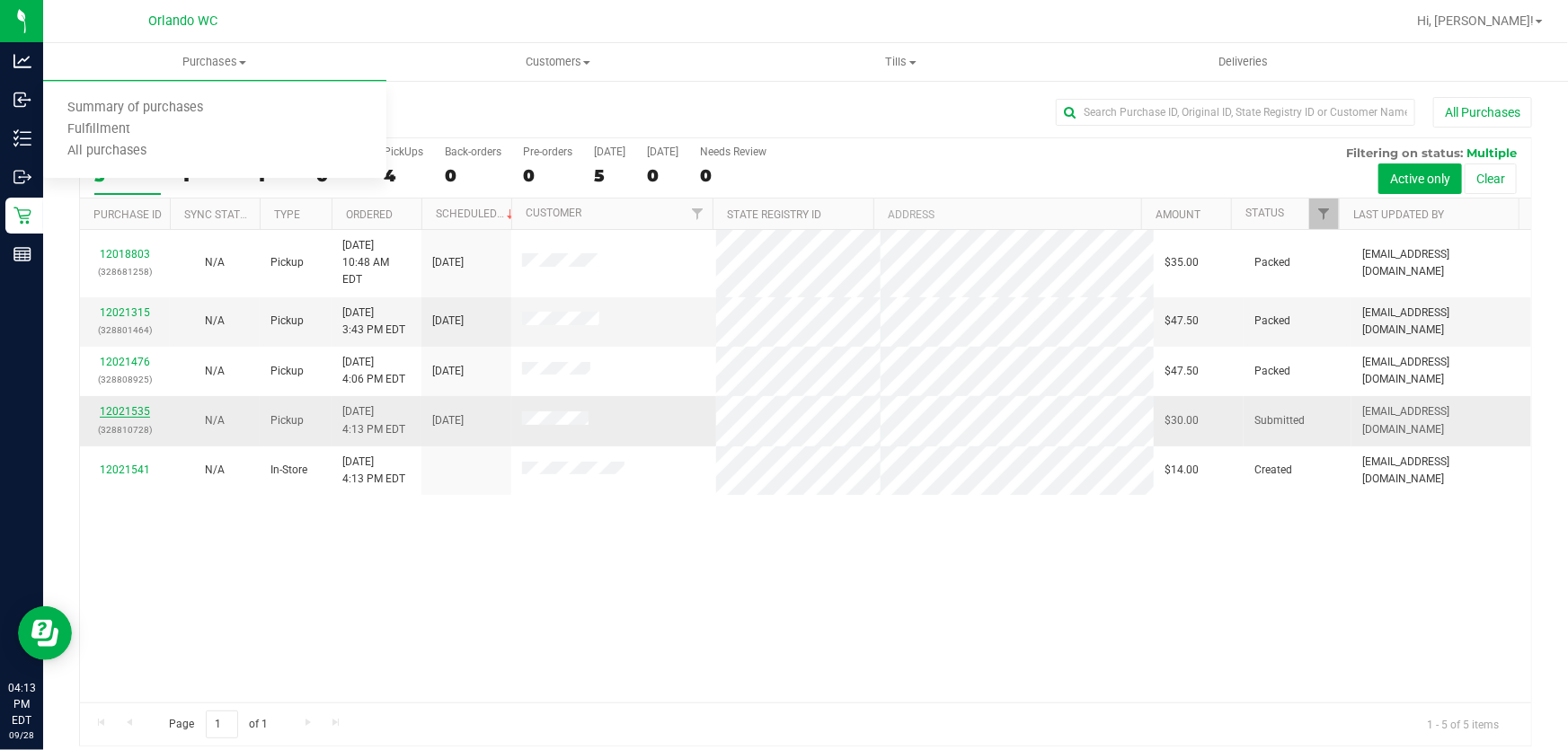
click at [127, 405] on link "12021535" at bounding box center [125, 411] width 51 height 12
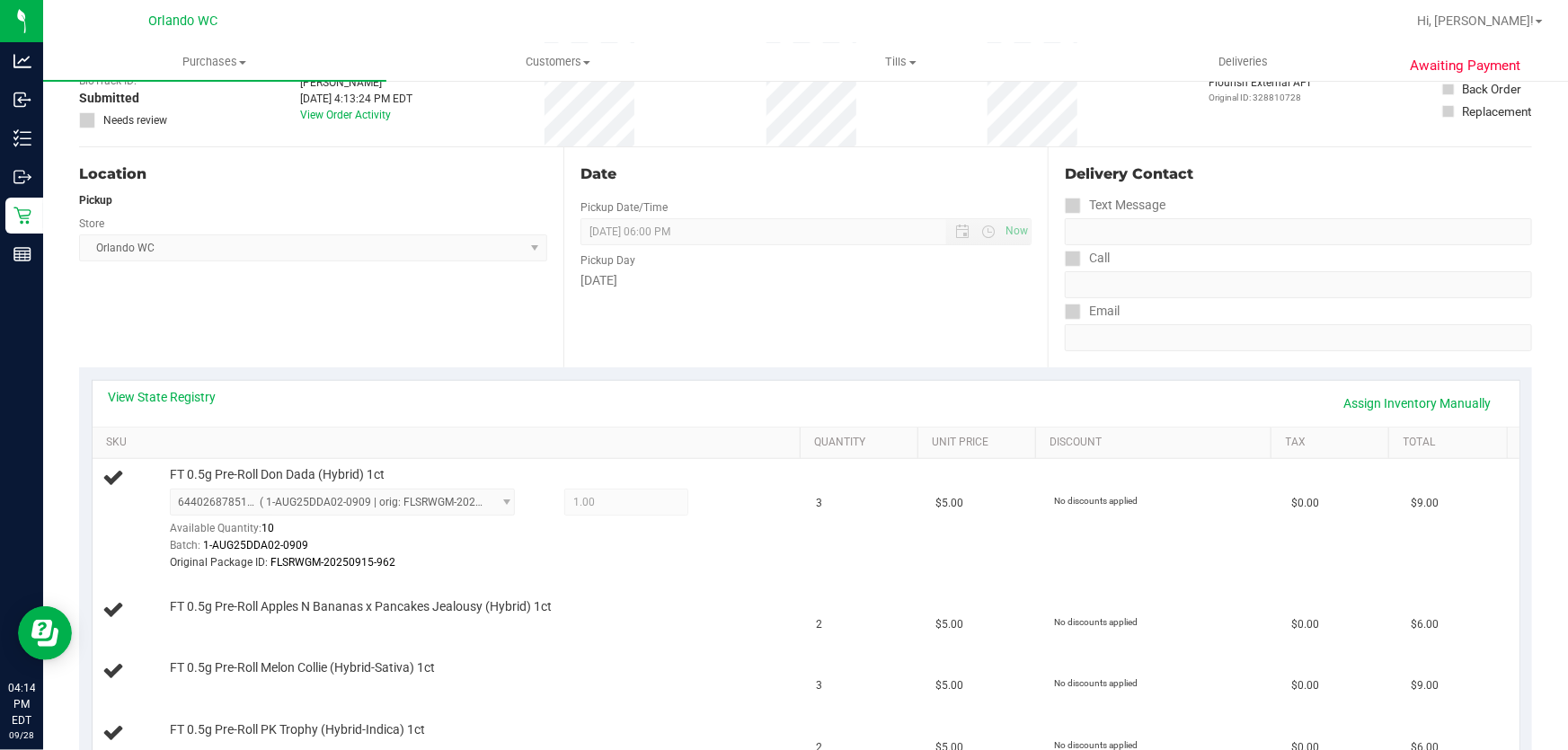
scroll to position [85, 0]
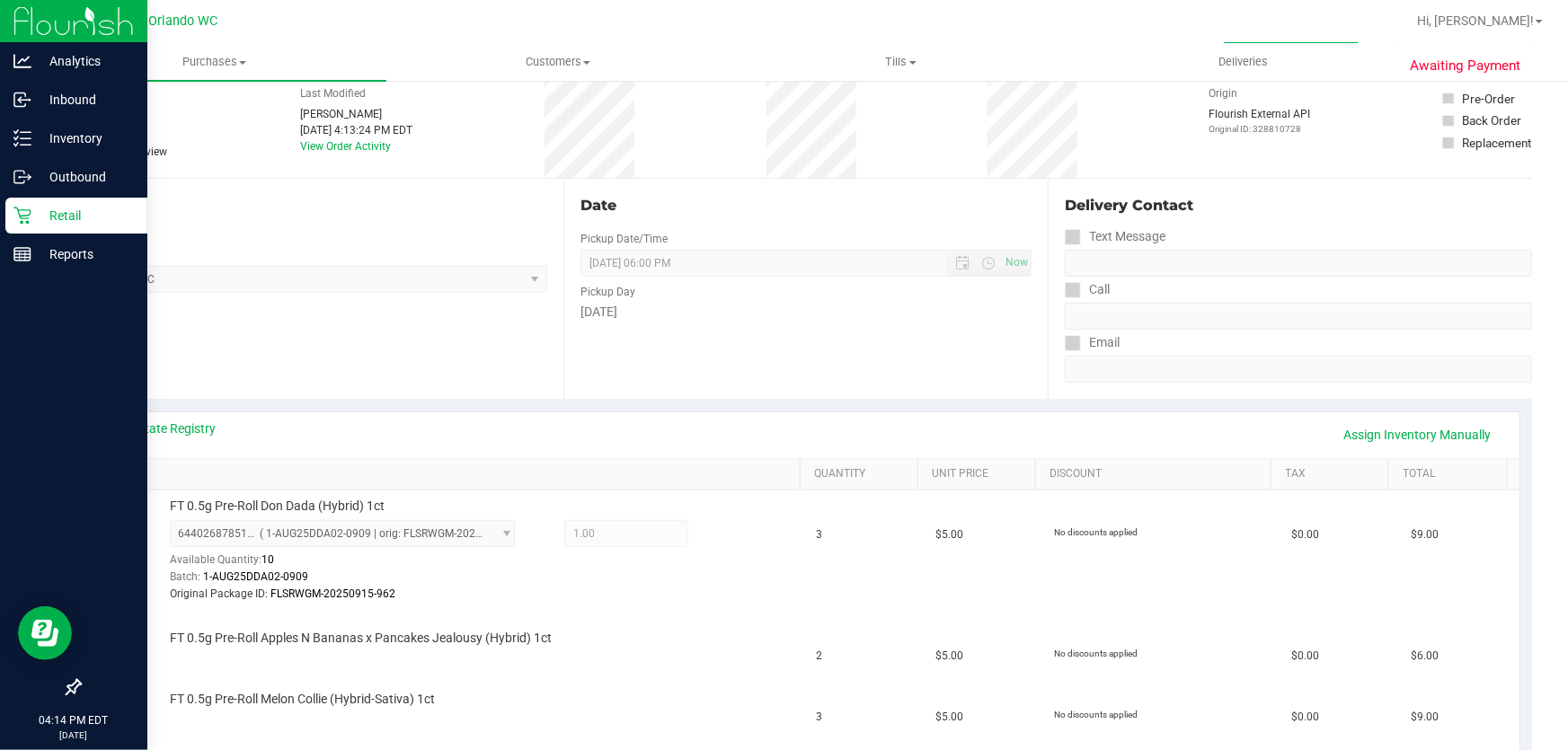
click at [25, 218] on icon at bounding box center [22, 216] width 17 height 17
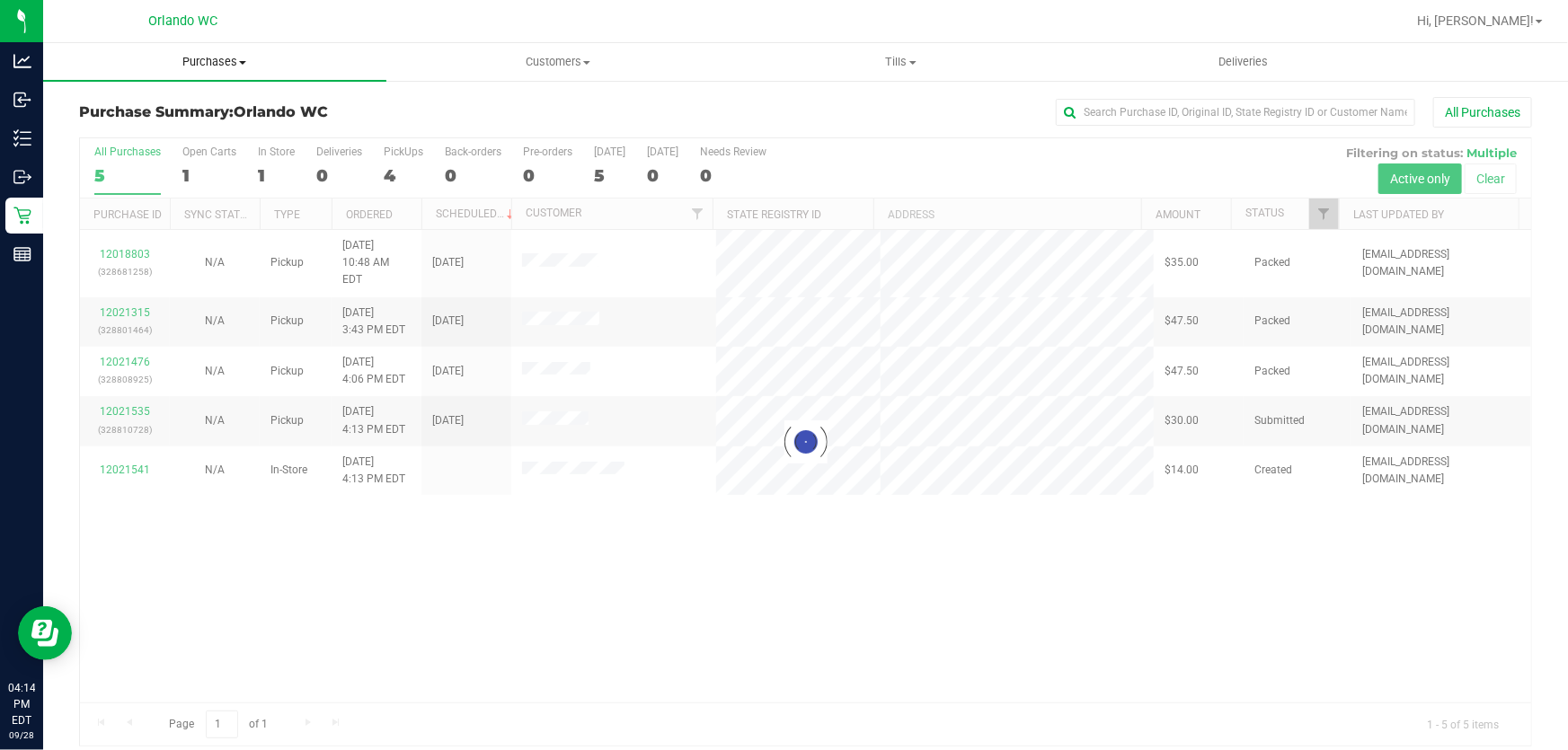
click at [217, 61] on span "Purchases" at bounding box center [215, 61] width 343 height 16
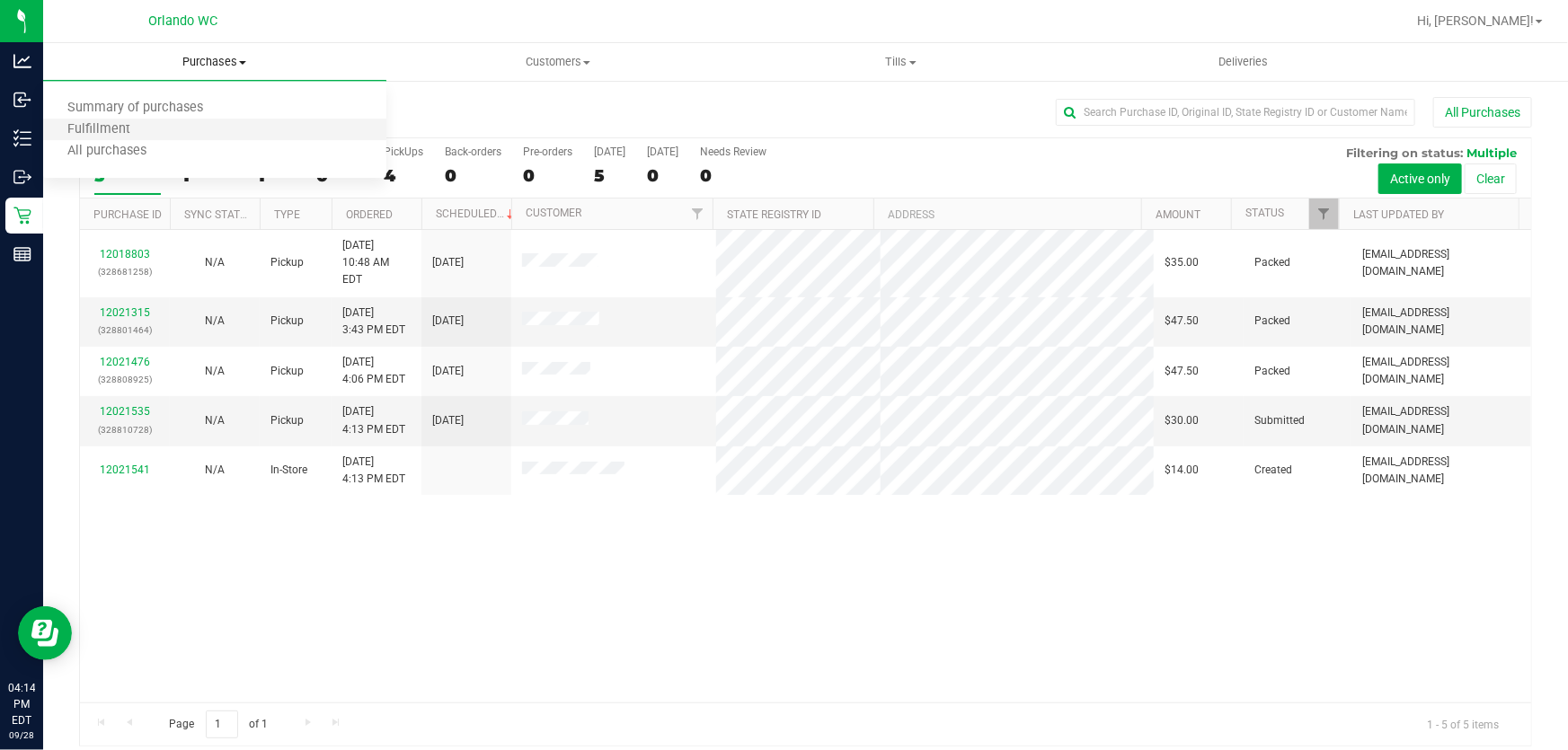
click at [190, 134] on li "Fulfillment" at bounding box center [215, 129] width 343 height 22
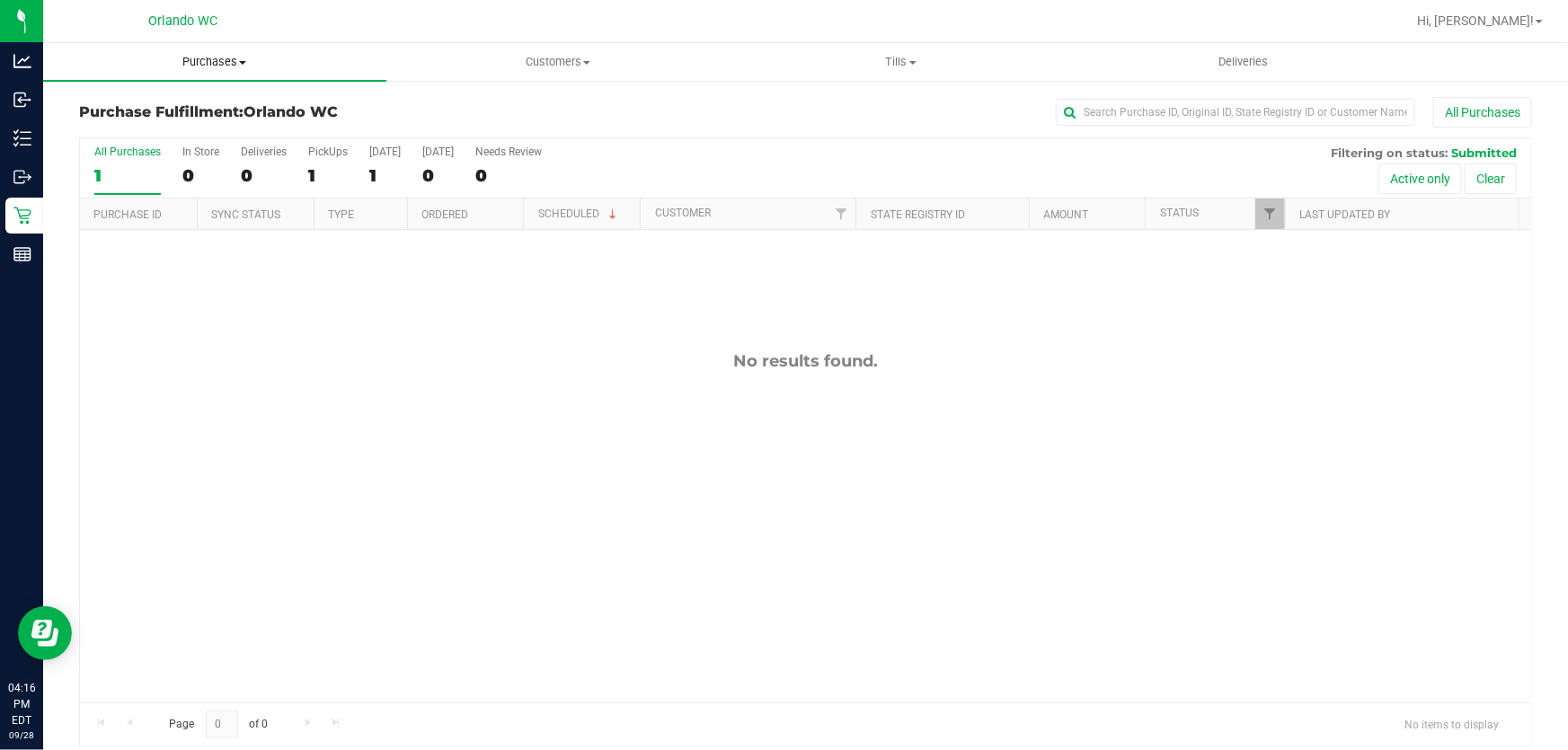
click at [209, 62] on span "Purchases" at bounding box center [215, 61] width 343 height 16
click at [140, 123] on span "Fulfillment" at bounding box center [98, 129] width 112 height 15
click at [224, 57] on span "Purchases" at bounding box center [215, 61] width 343 height 16
click at [153, 130] on li "Fulfillment" at bounding box center [215, 129] width 343 height 22
click at [204, 56] on span "Purchases" at bounding box center [215, 61] width 343 height 16
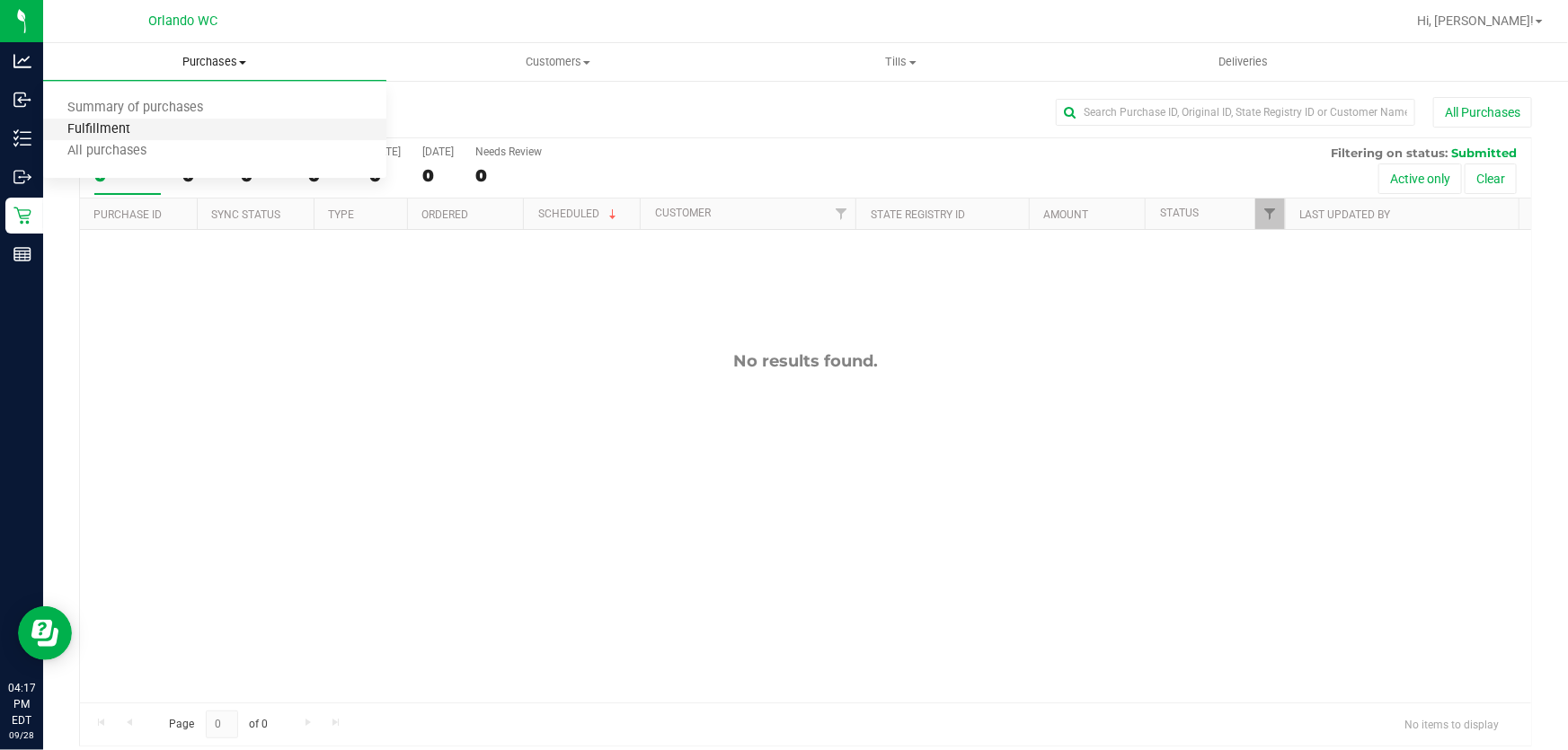
click at [131, 130] on span "Fulfillment" at bounding box center [98, 129] width 112 height 15
click at [228, 60] on span "Purchases" at bounding box center [215, 61] width 343 height 16
click at [184, 135] on li "Fulfillment" at bounding box center [215, 129] width 343 height 22
click at [225, 56] on span "Purchases" at bounding box center [215, 61] width 343 height 16
click at [133, 128] on span "Fulfillment" at bounding box center [98, 129] width 112 height 15
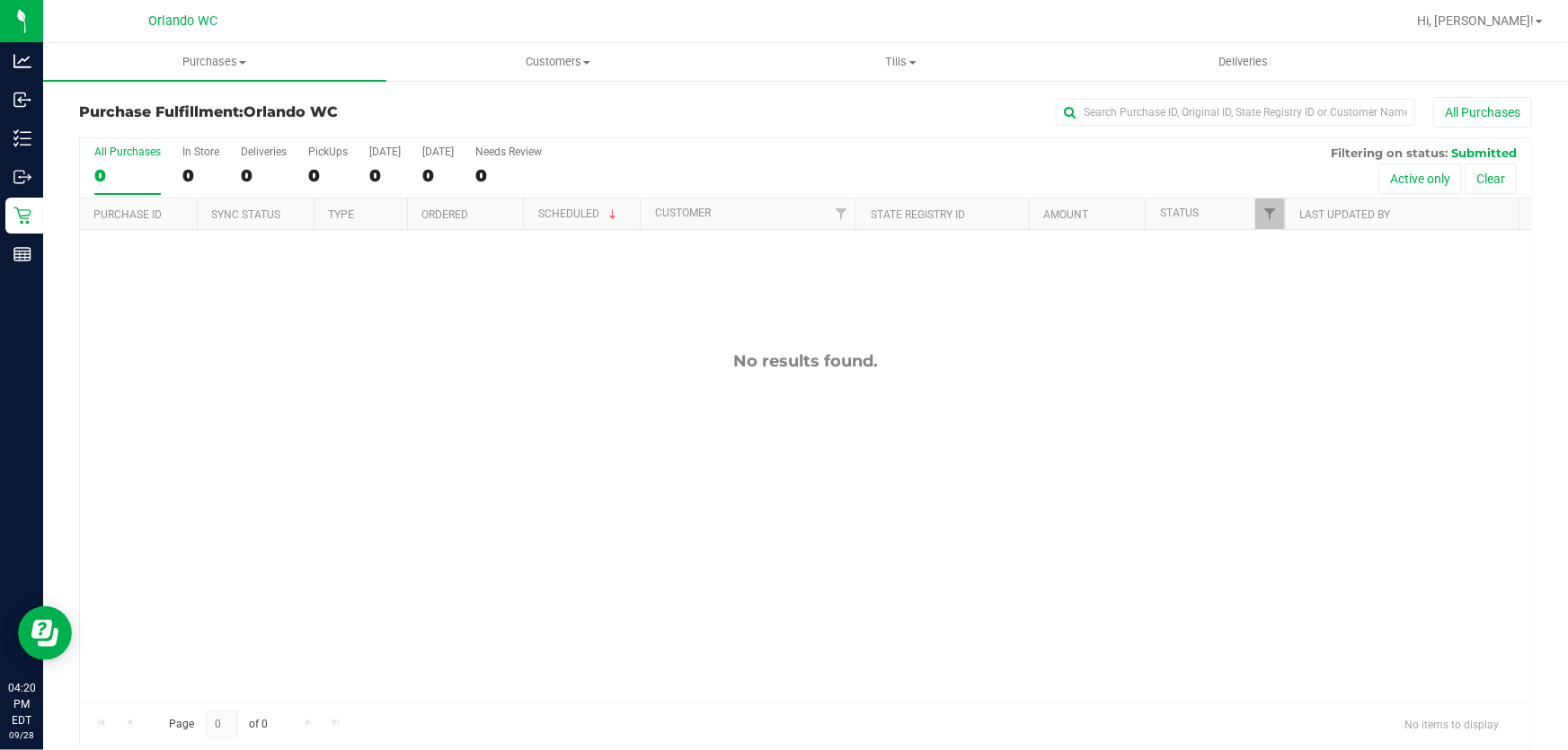
click at [835, 468] on div "No results found." at bounding box center [806, 526] width 1452 height 593
click at [230, 63] on span "Purchases" at bounding box center [215, 61] width 343 height 16
click at [161, 141] on li "All purchases" at bounding box center [215, 151] width 343 height 22
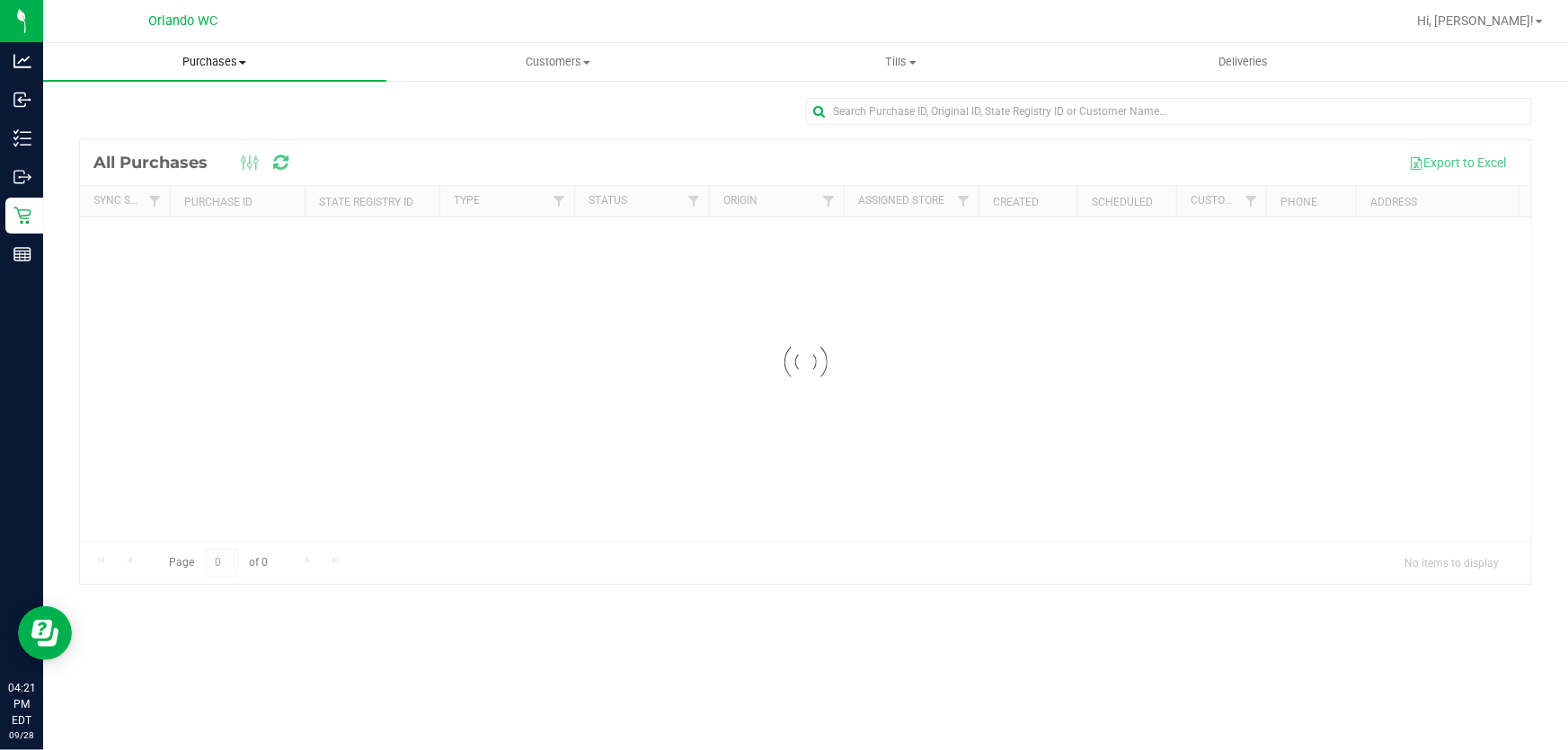
click at [218, 63] on span "Purchases" at bounding box center [215, 61] width 343 height 16
click at [143, 130] on span "Fulfillment" at bounding box center [98, 129] width 112 height 15
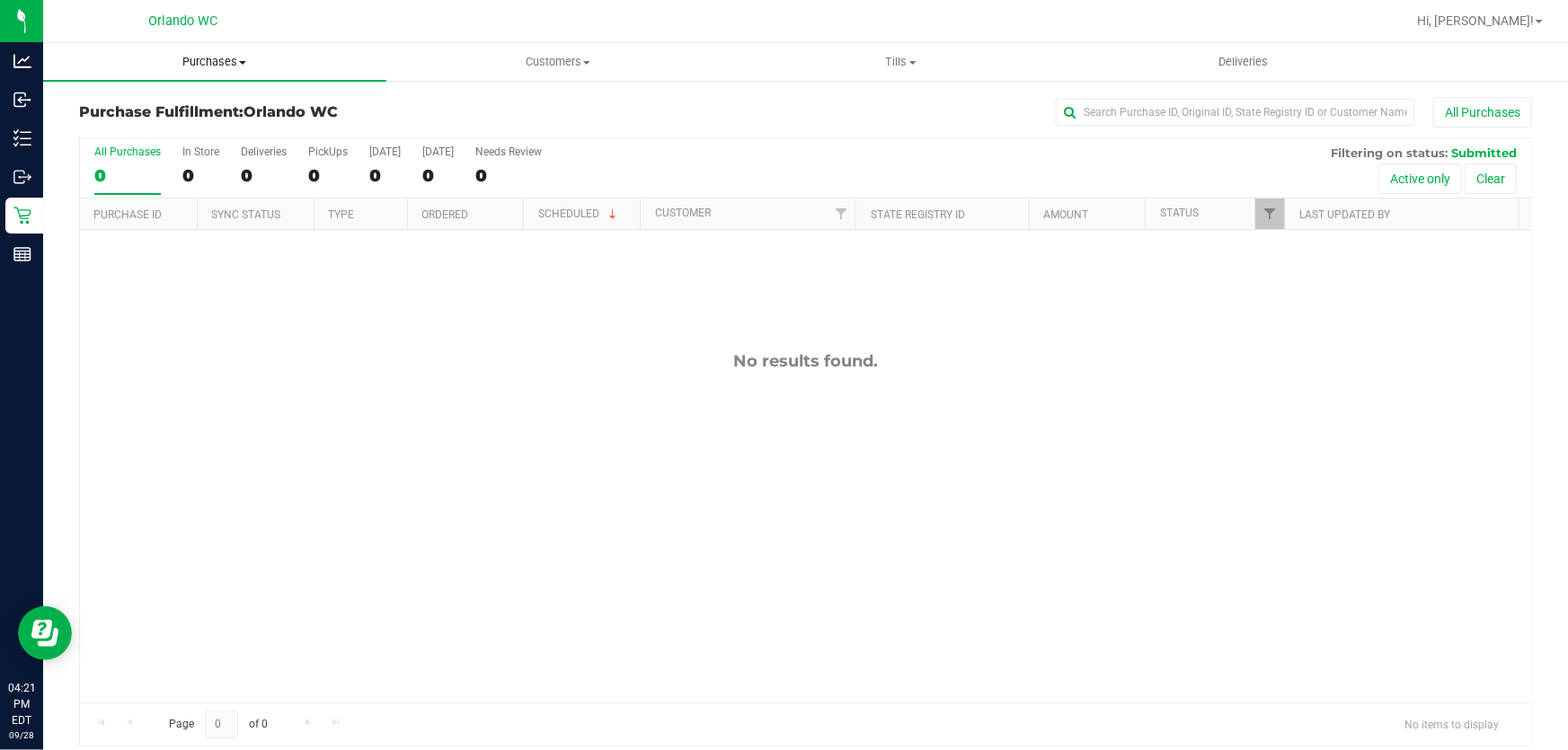
click at [234, 63] on span "Purchases" at bounding box center [215, 61] width 343 height 16
click at [164, 109] on span "Summary of purchases" at bounding box center [135, 108] width 184 height 15
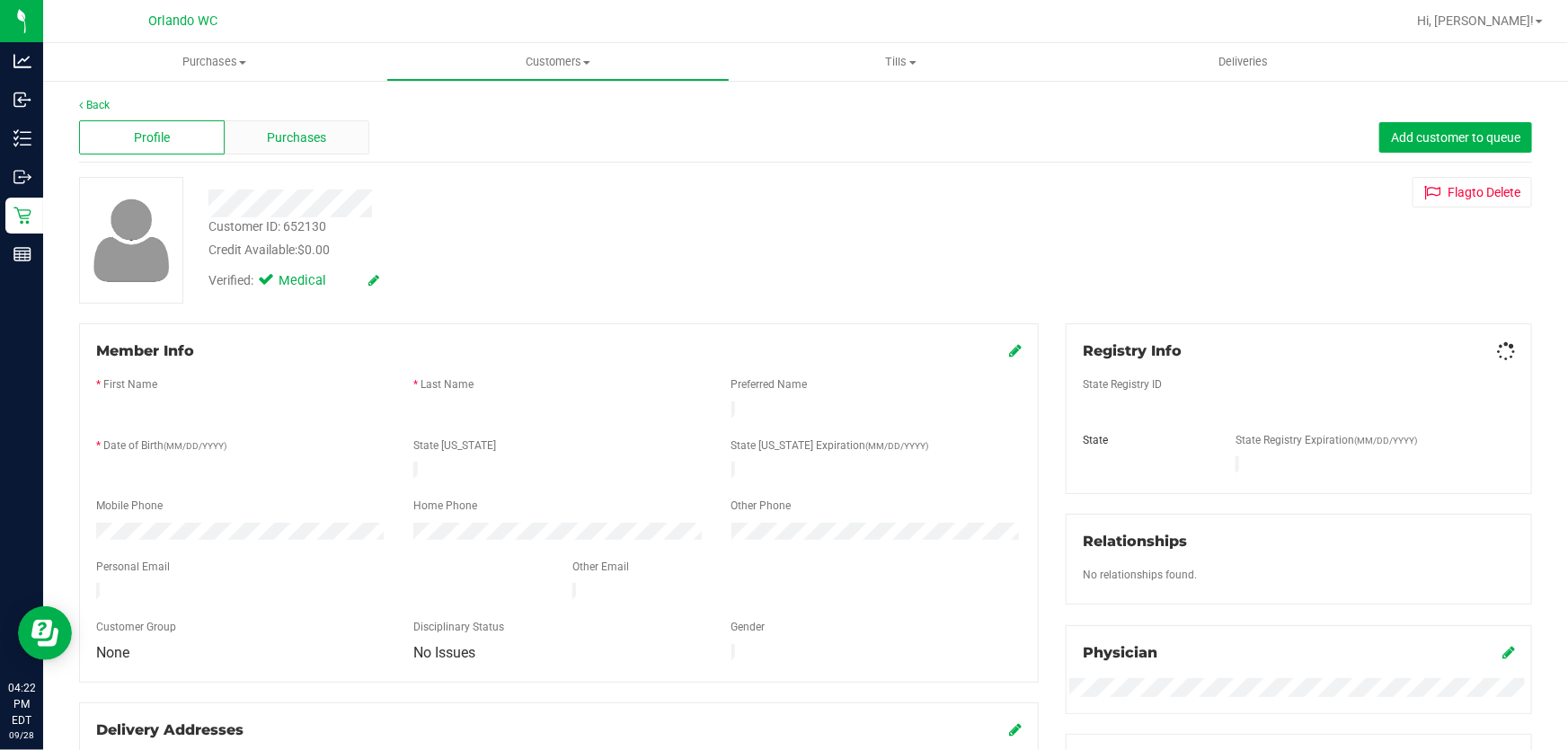
click at [309, 133] on span "Purchases" at bounding box center [297, 138] width 59 height 19
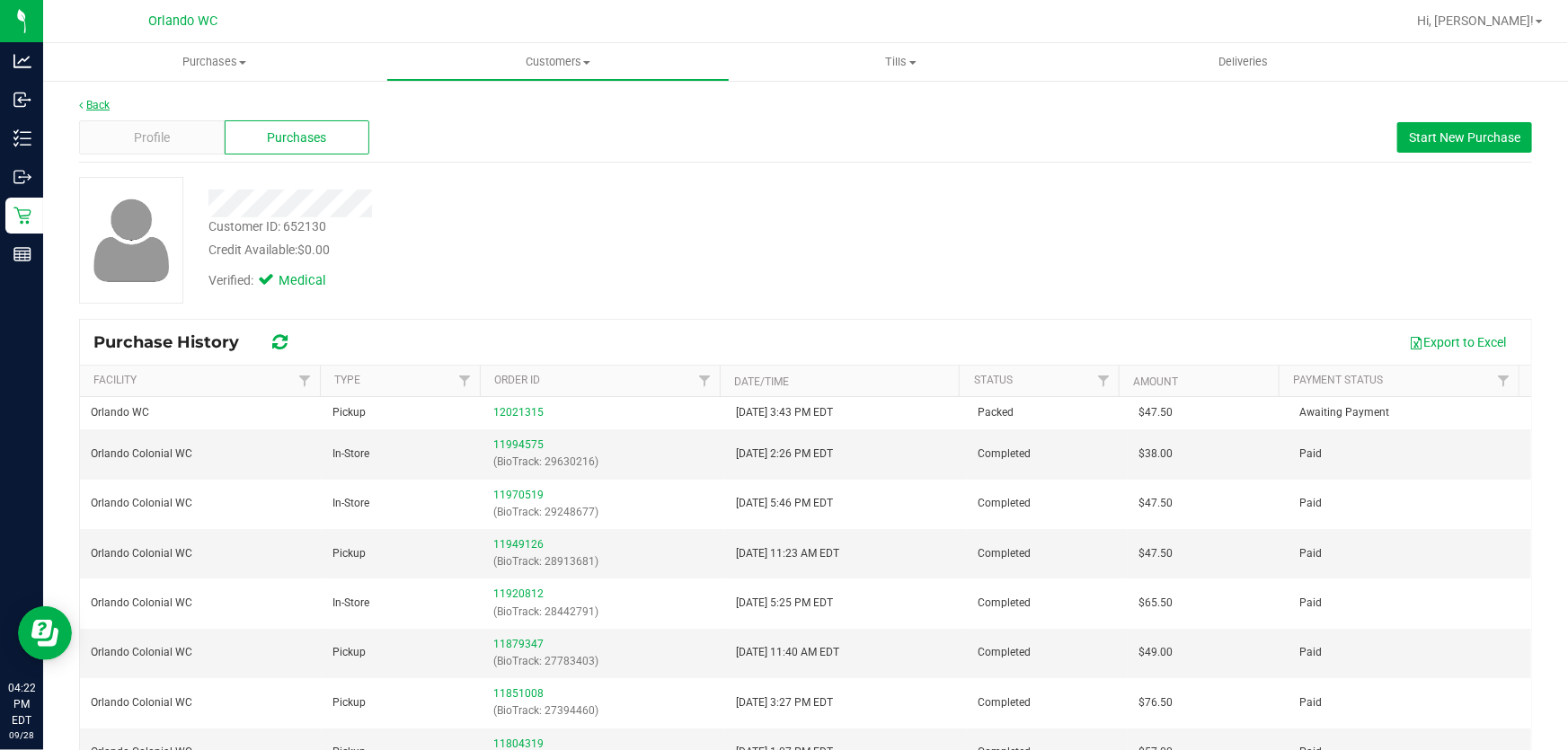
click at [97, 98] on link "Back" at bounding box center [94, 104] width 31 height 12
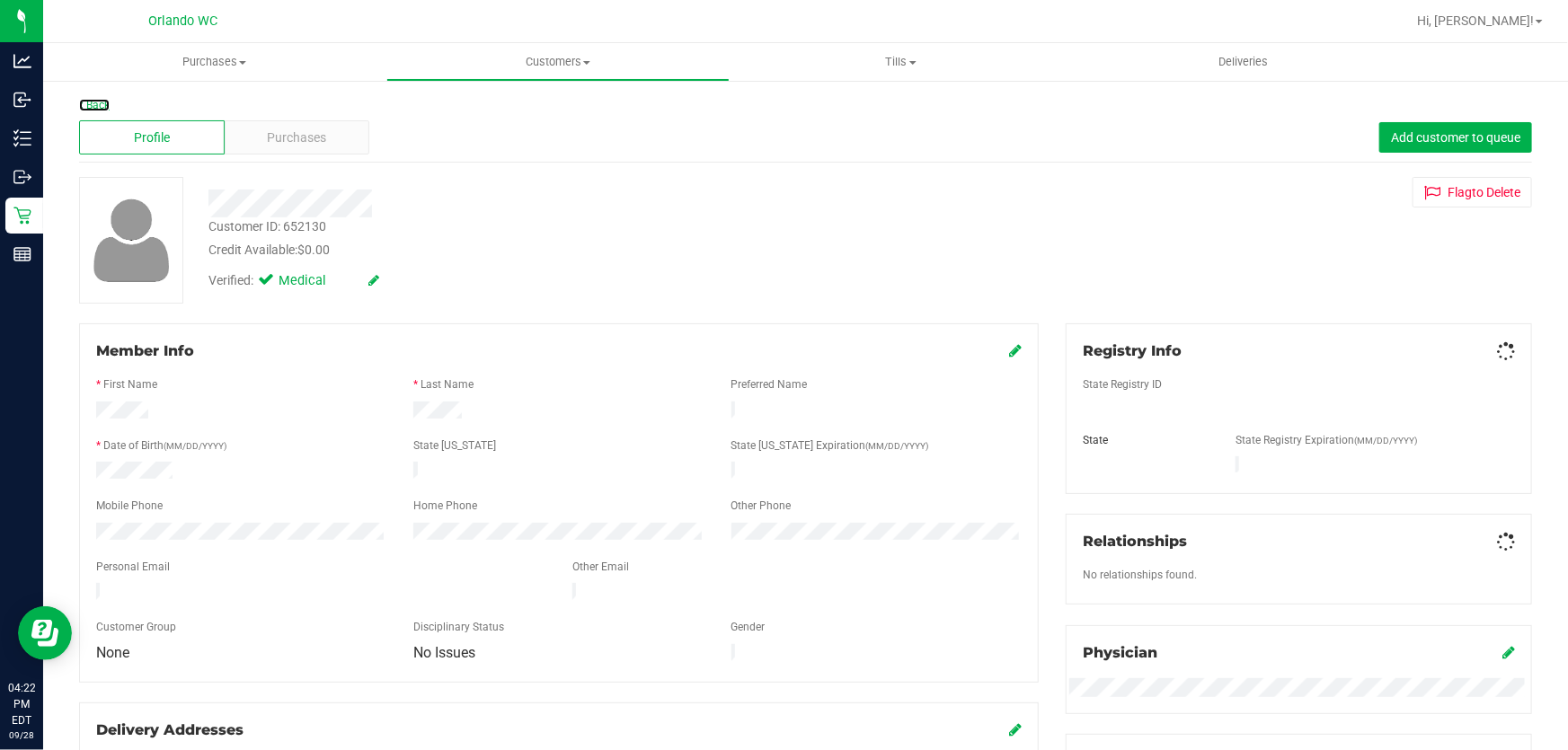
click at [97, 102] on link "Back" at bounding box center [94, 104] width 31 height 12
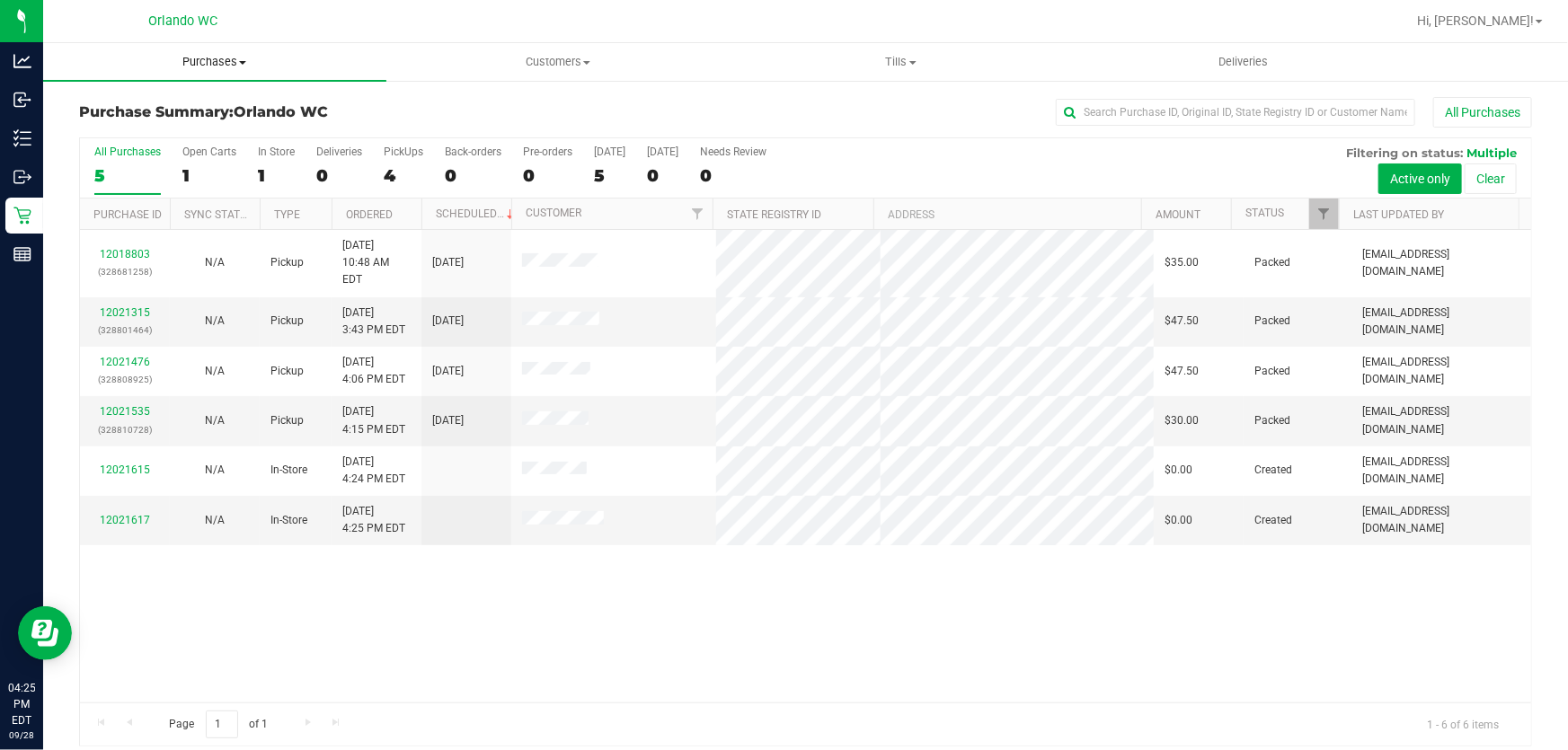
click at [213, 59] on span "Purchases" at bounding box center [215, 61] width 343 height 16
click at [135, 133] on span "Fulfillment" at bounding box center [98, 129] width 112 height 15
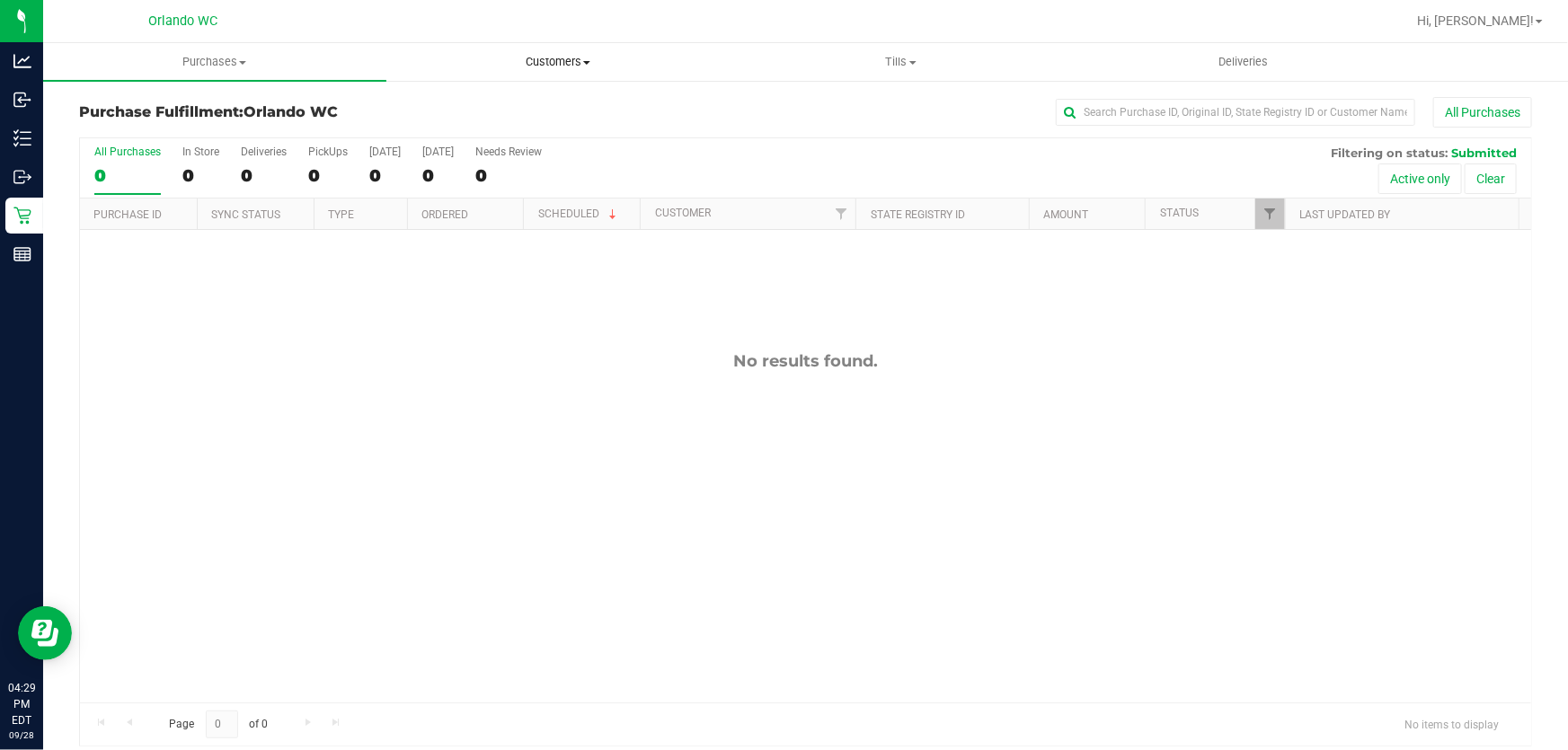
click at [550, 52] on uib-tab-heading "Customers All customers Add a new customer All physicians" at bounding box center [558, 62] width 341 height 36
click at [472, 104] on span "All customers" at bounding box center [451, 108] width 129 height 15
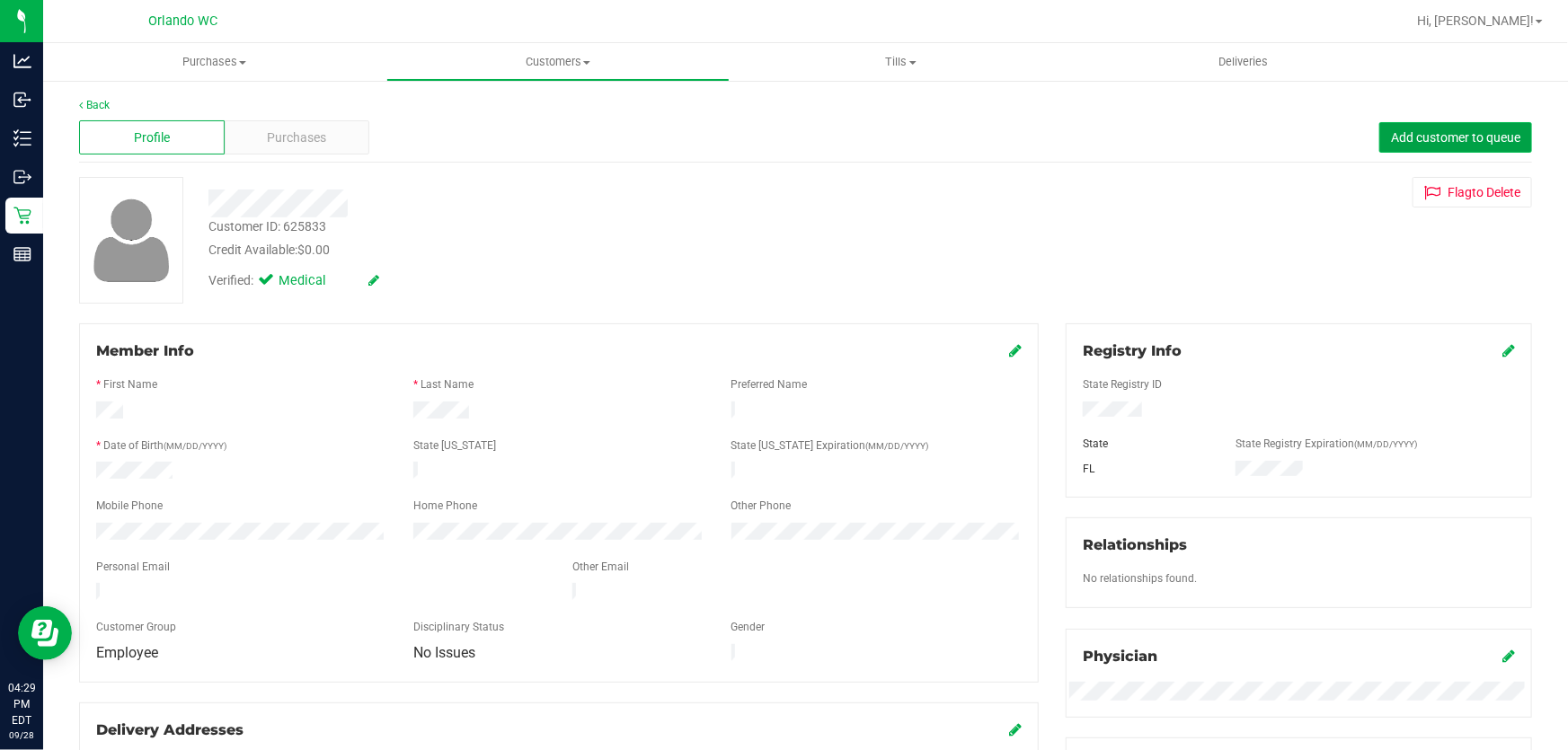
click at [1462, 141] on span "Add customer to queue" at bounding box center [1455, 137] width 129 height 14
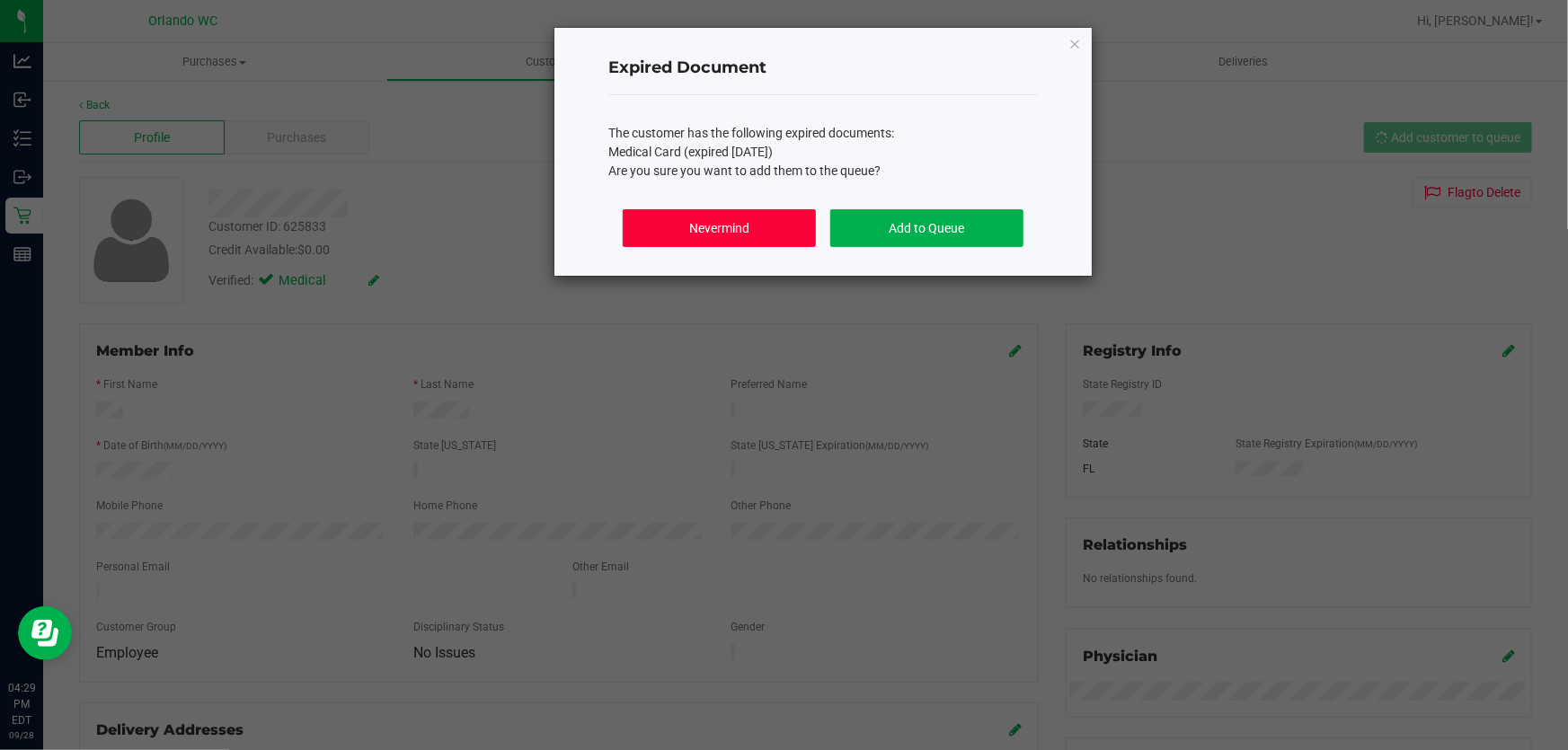
click at [686, 228] on button "Nevermind" at bounding box center [719, 228] width 193 height 38
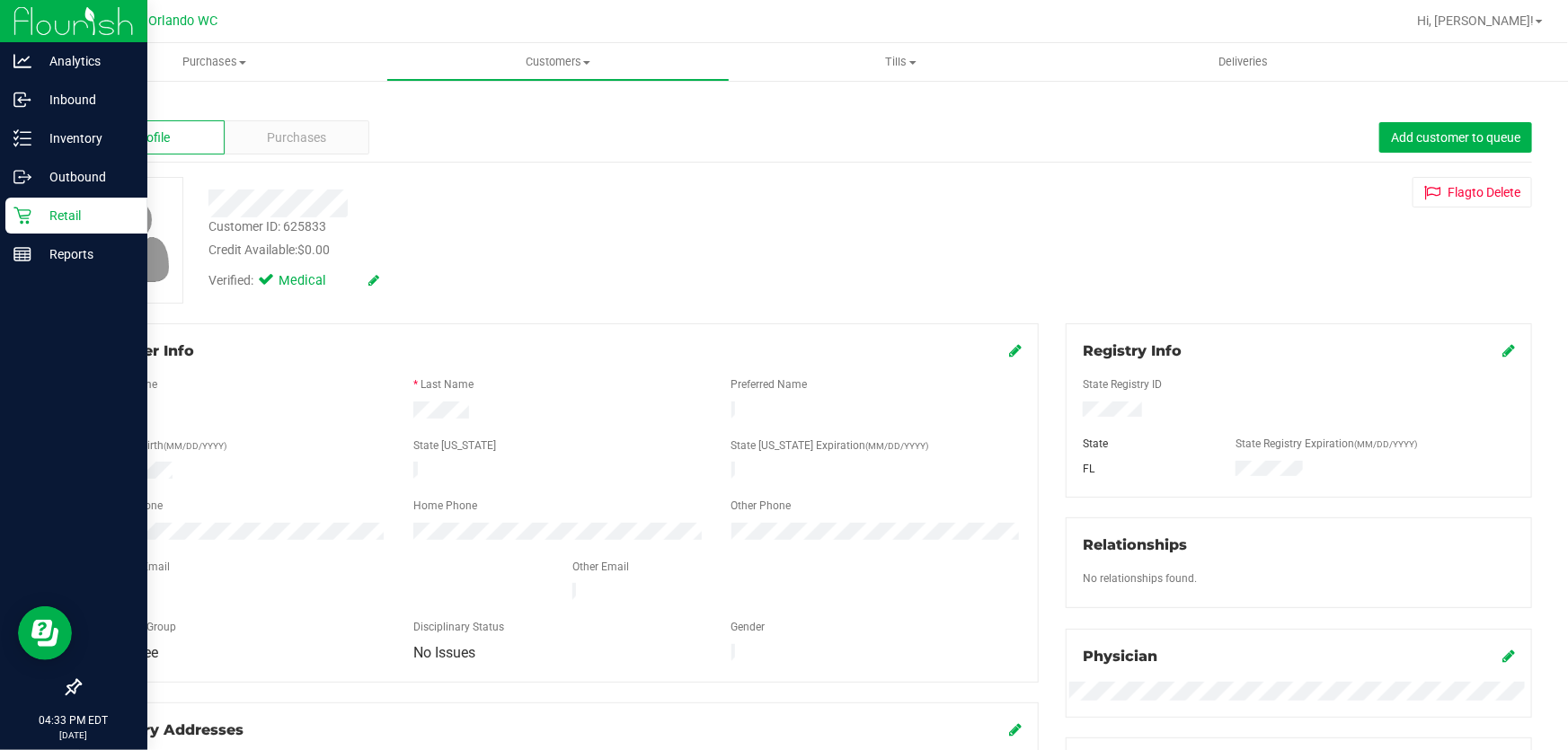
click at [23, 214] on icon at bounding box center [22, 215] width 18 height 18
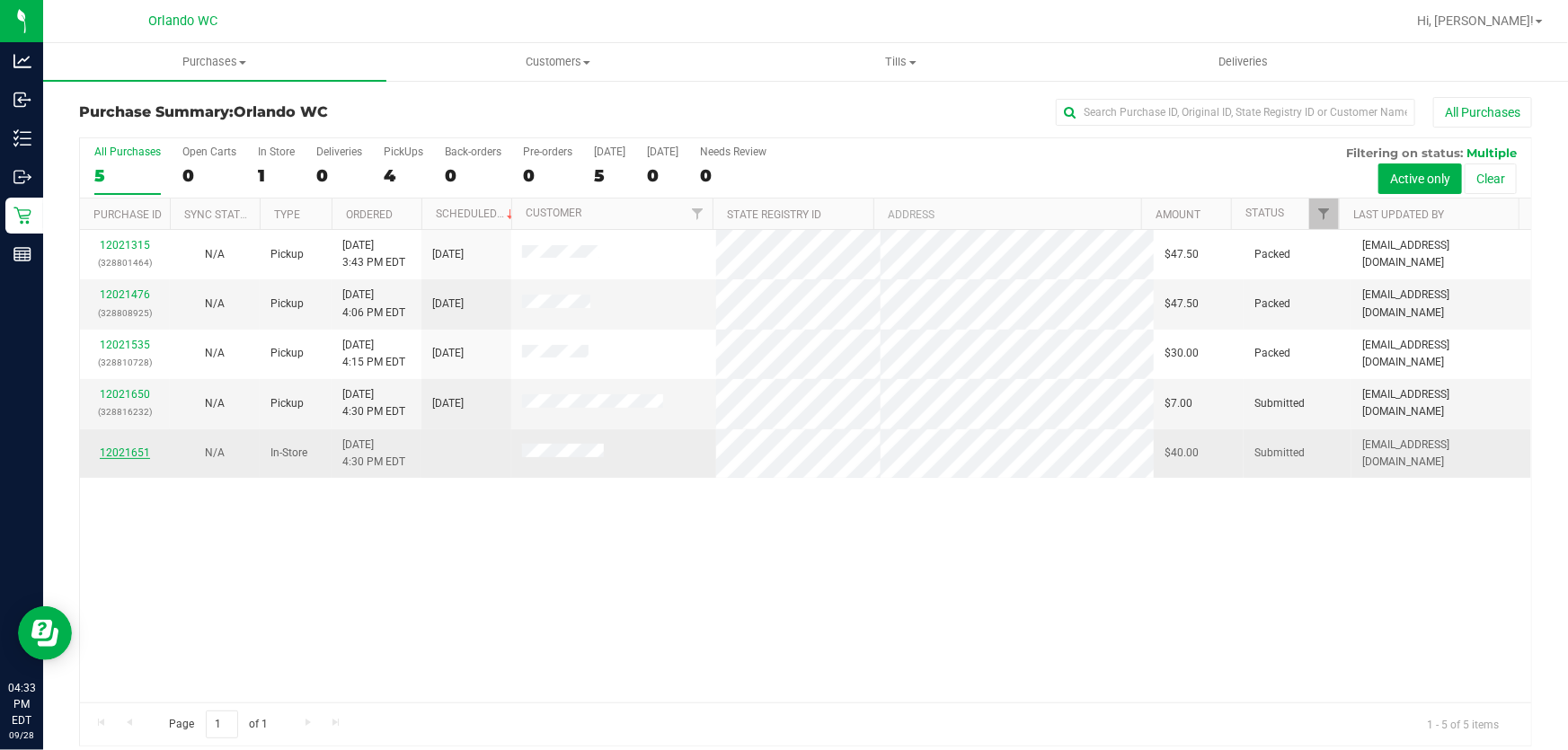
click at [124, 448] on link "12021651" at bounding box center [125, 452] width 51 height 12
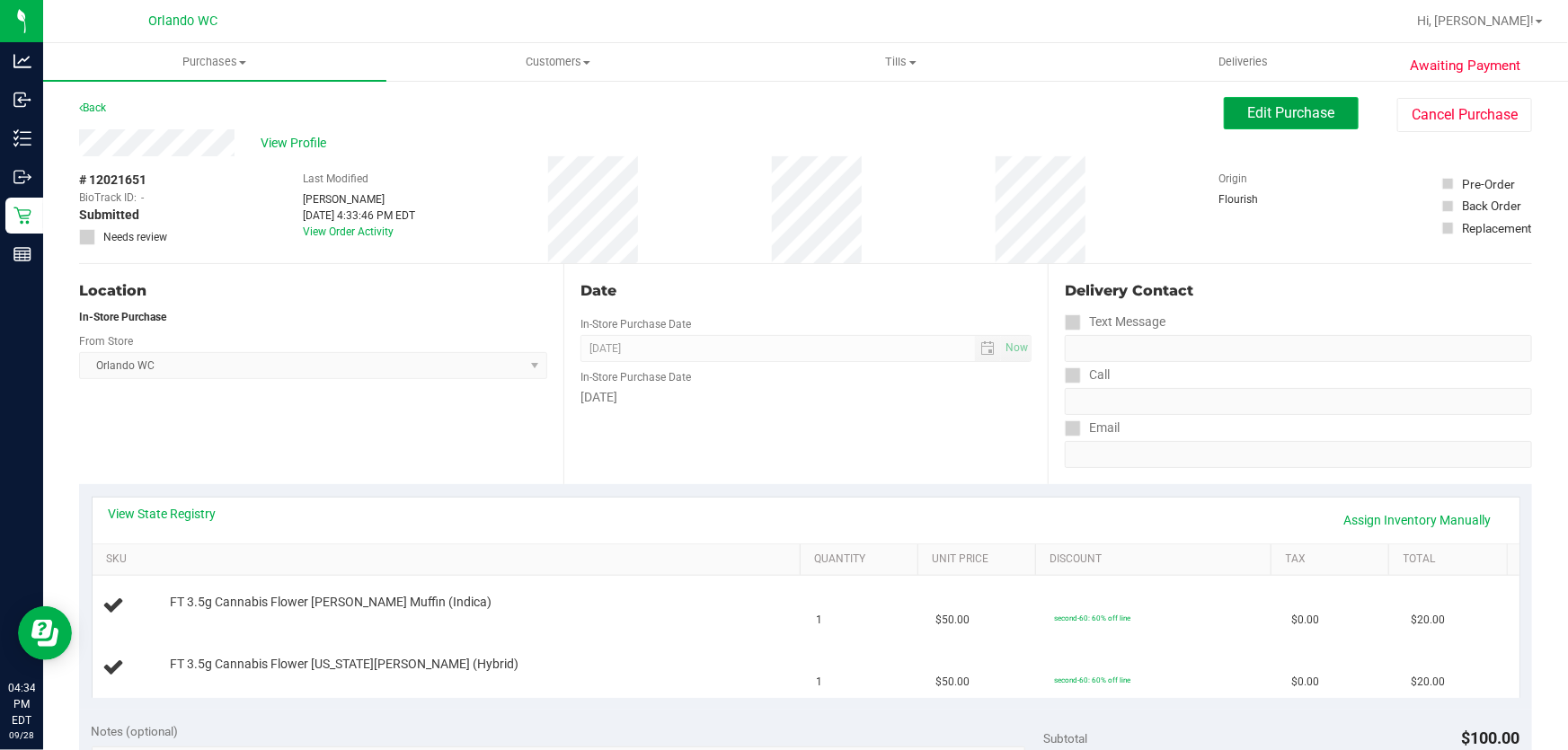
click at [1274, 112] on span "Edit Purchase" at bounding box center [1291, 112] width 87 height 17
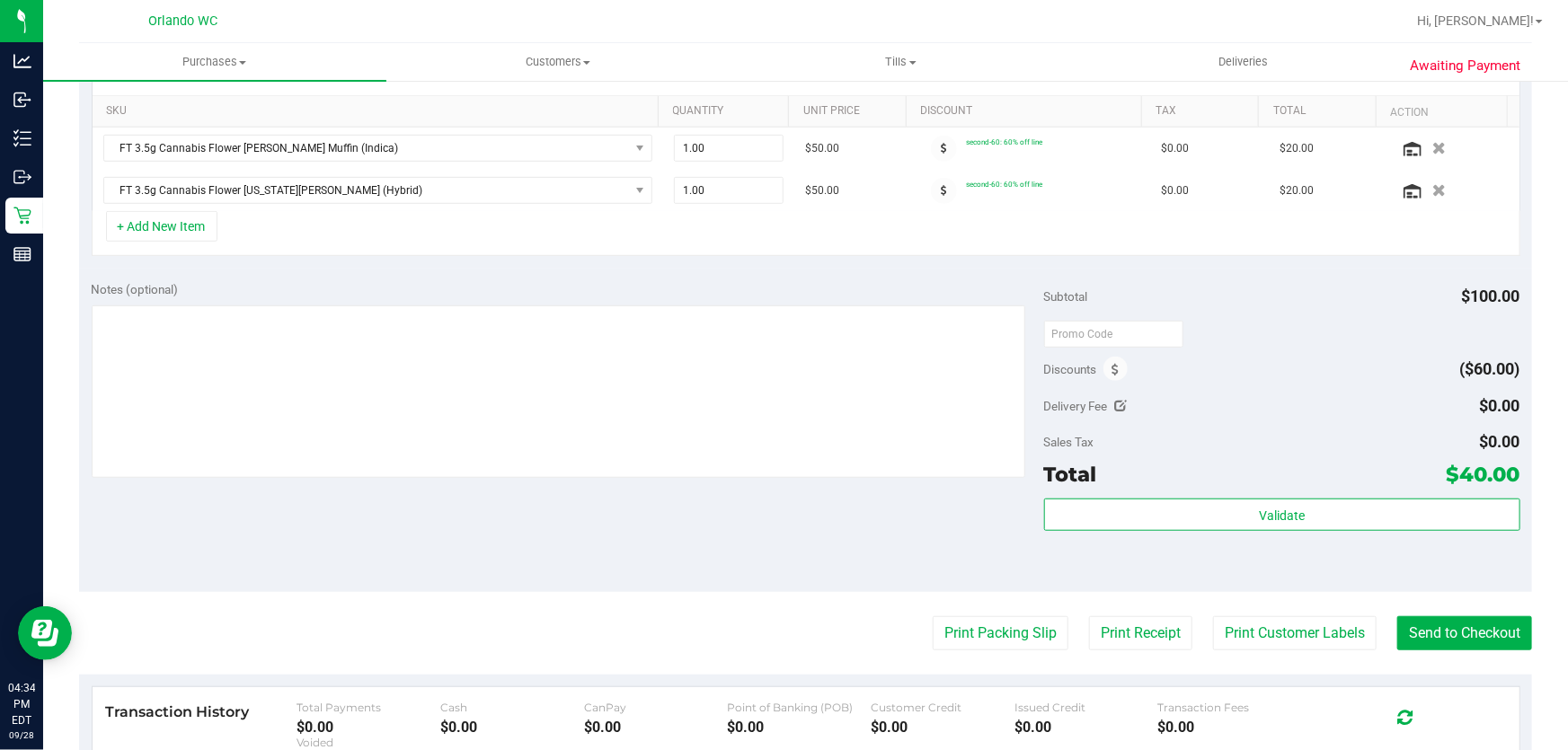
scroll to position [465, 0]
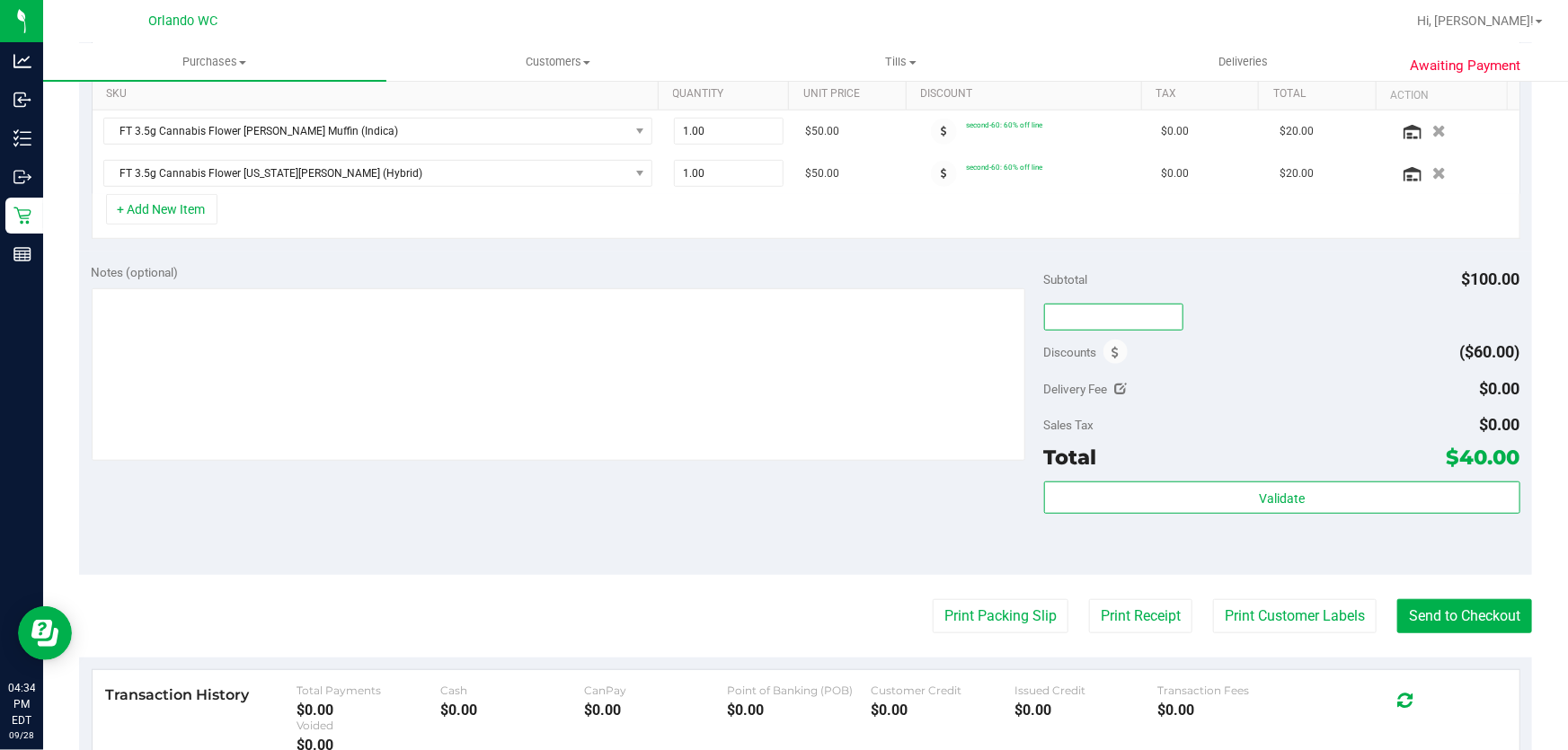
click at [1106, 312] on input "text" at bounding box center [1113, 317] width 140 height 27
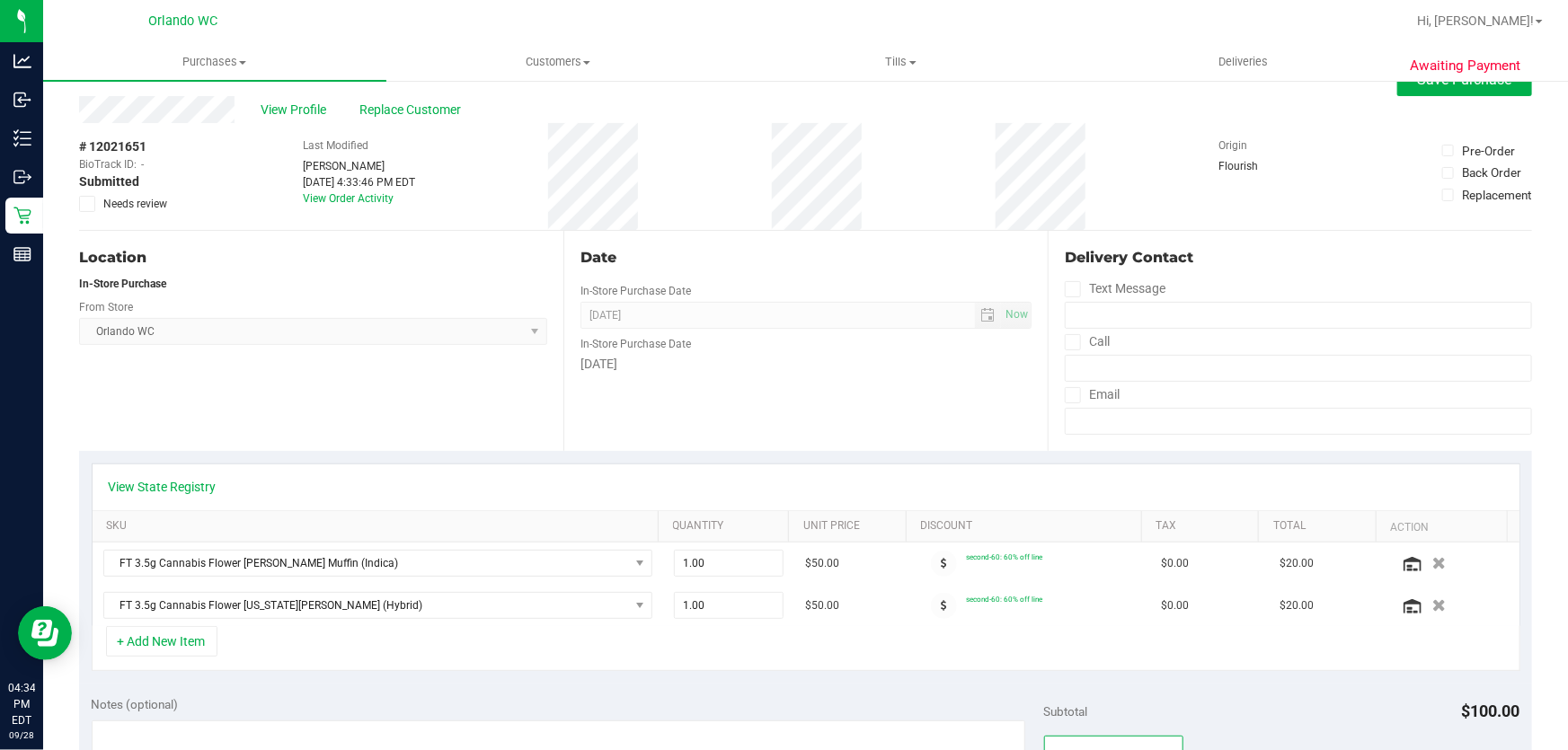
scroll to position [0, 0]
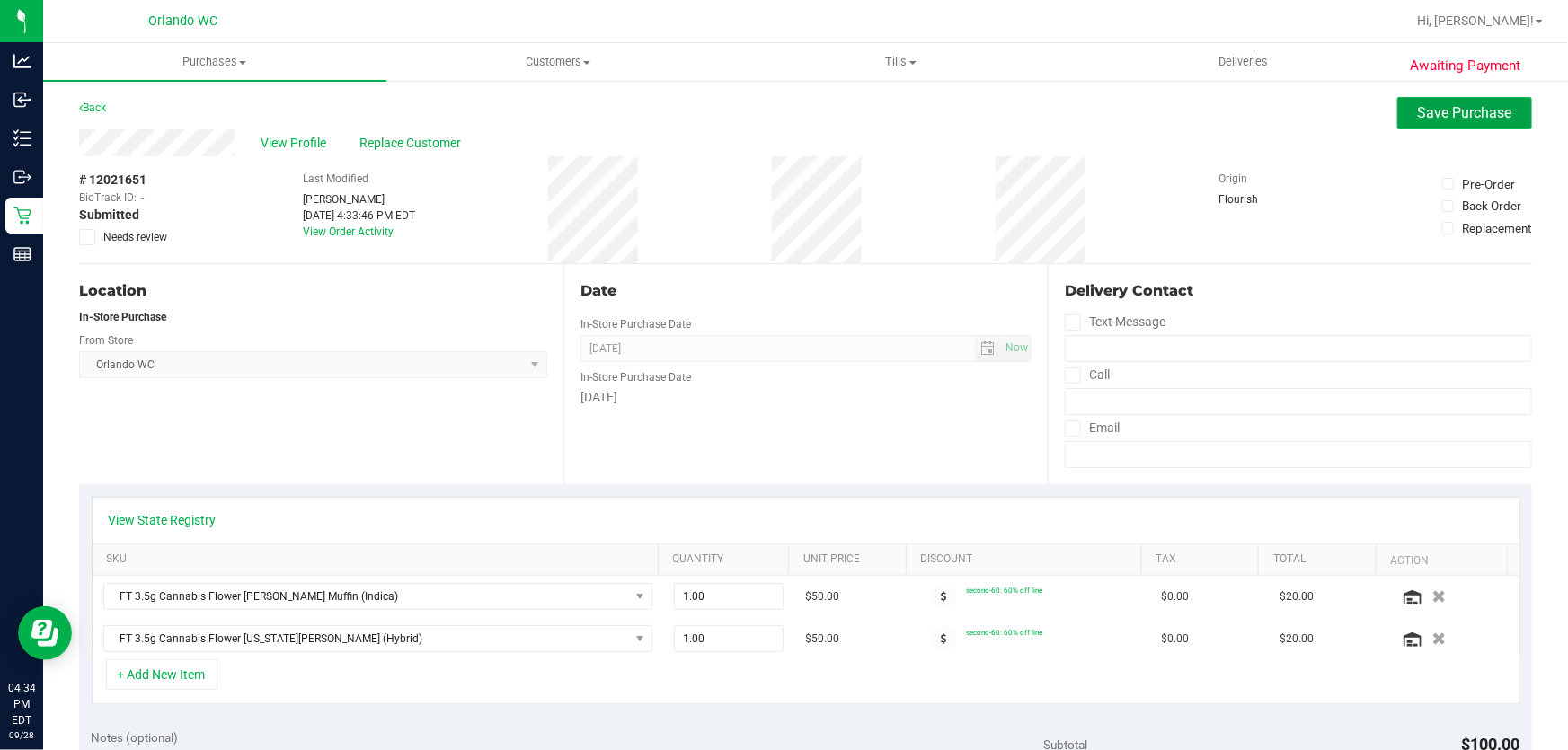
click at [1463, 114] on span "Save Purchase" at bounding box center [1465, 112] width 95 height 17
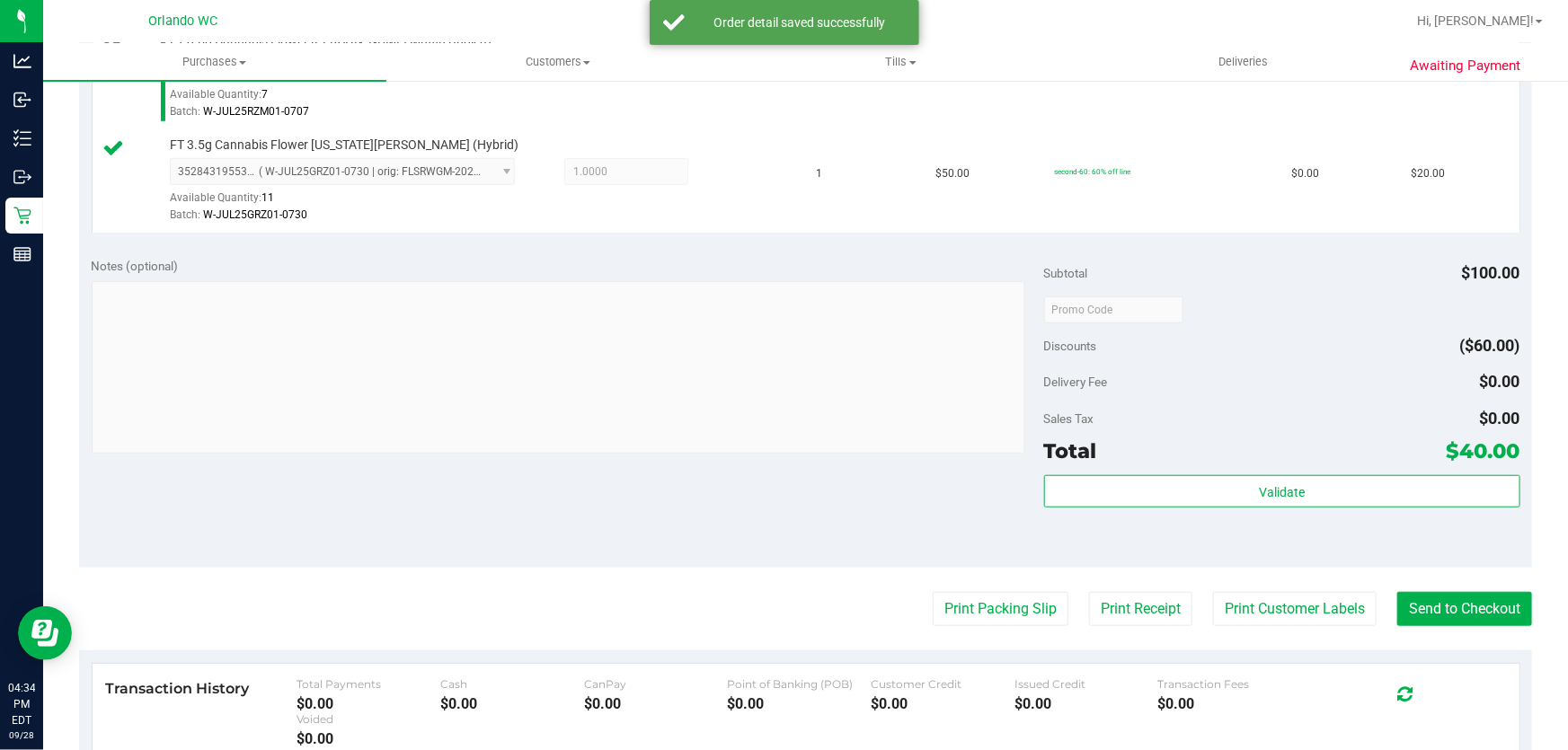
scroll to position [558, 0]
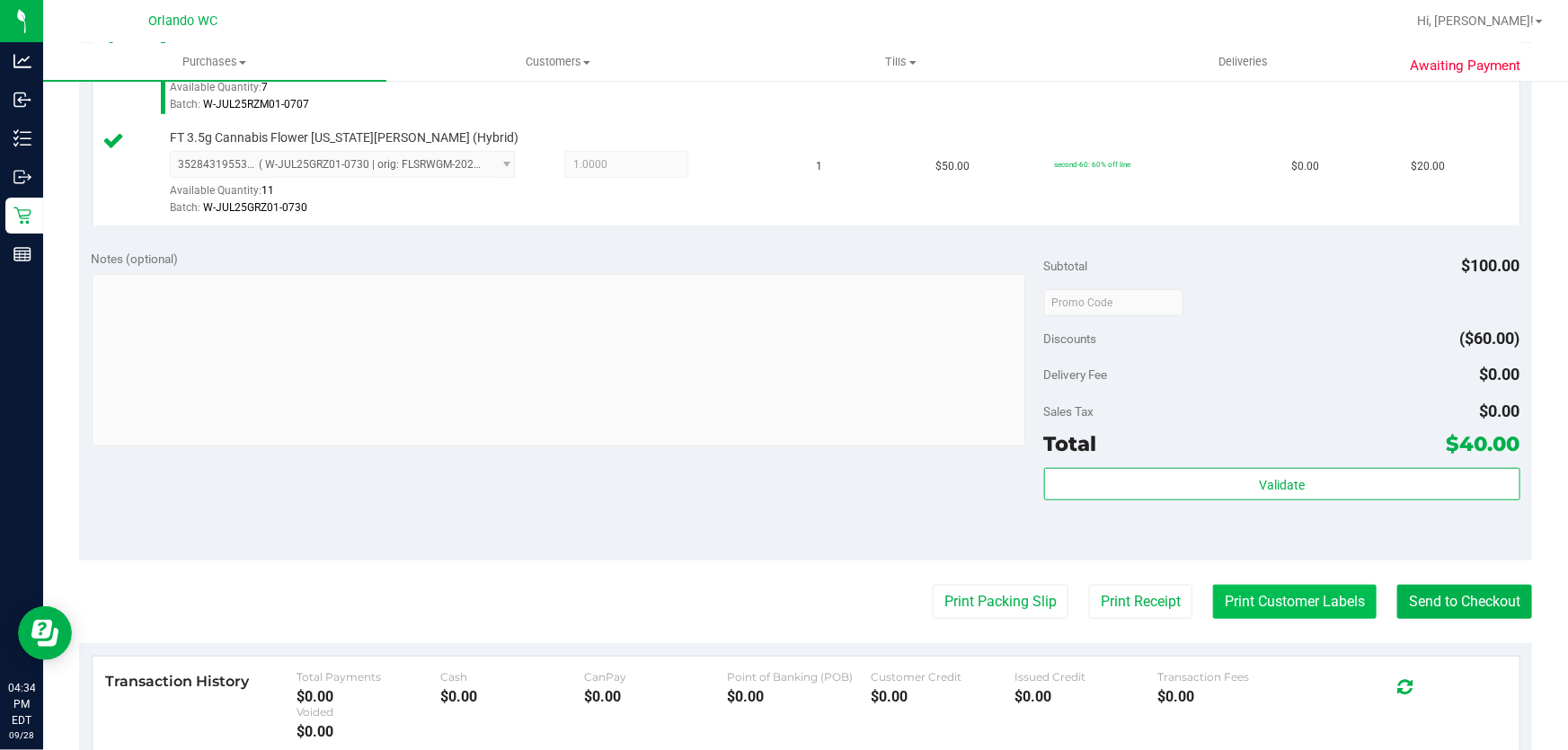
click at [1299, 613] on button "Print Customer Labels" at bounding box center [1295, 602] width 163 height 34
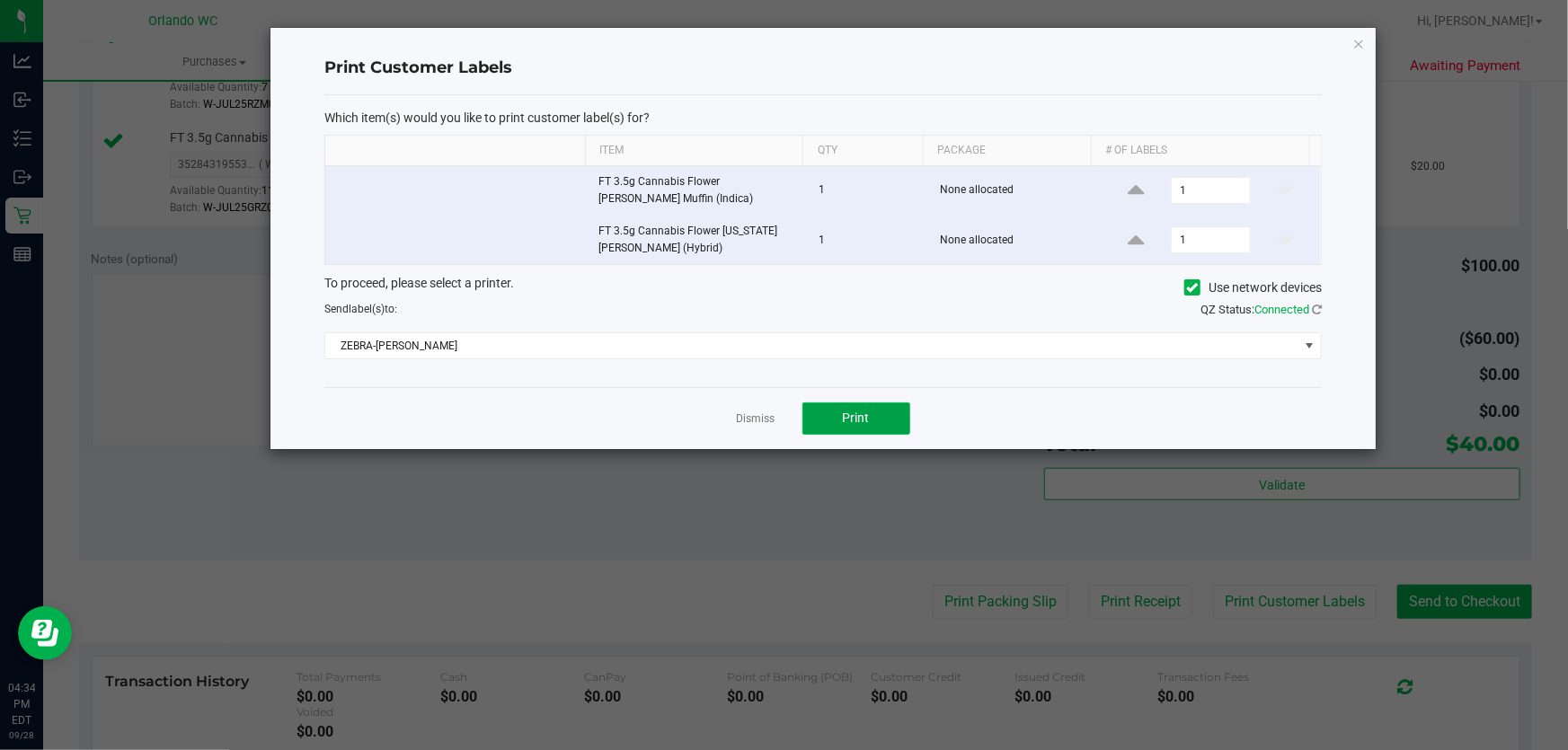
click at [822, 408] on button "Print" at bounding box center [856, 418] width 108 height 32
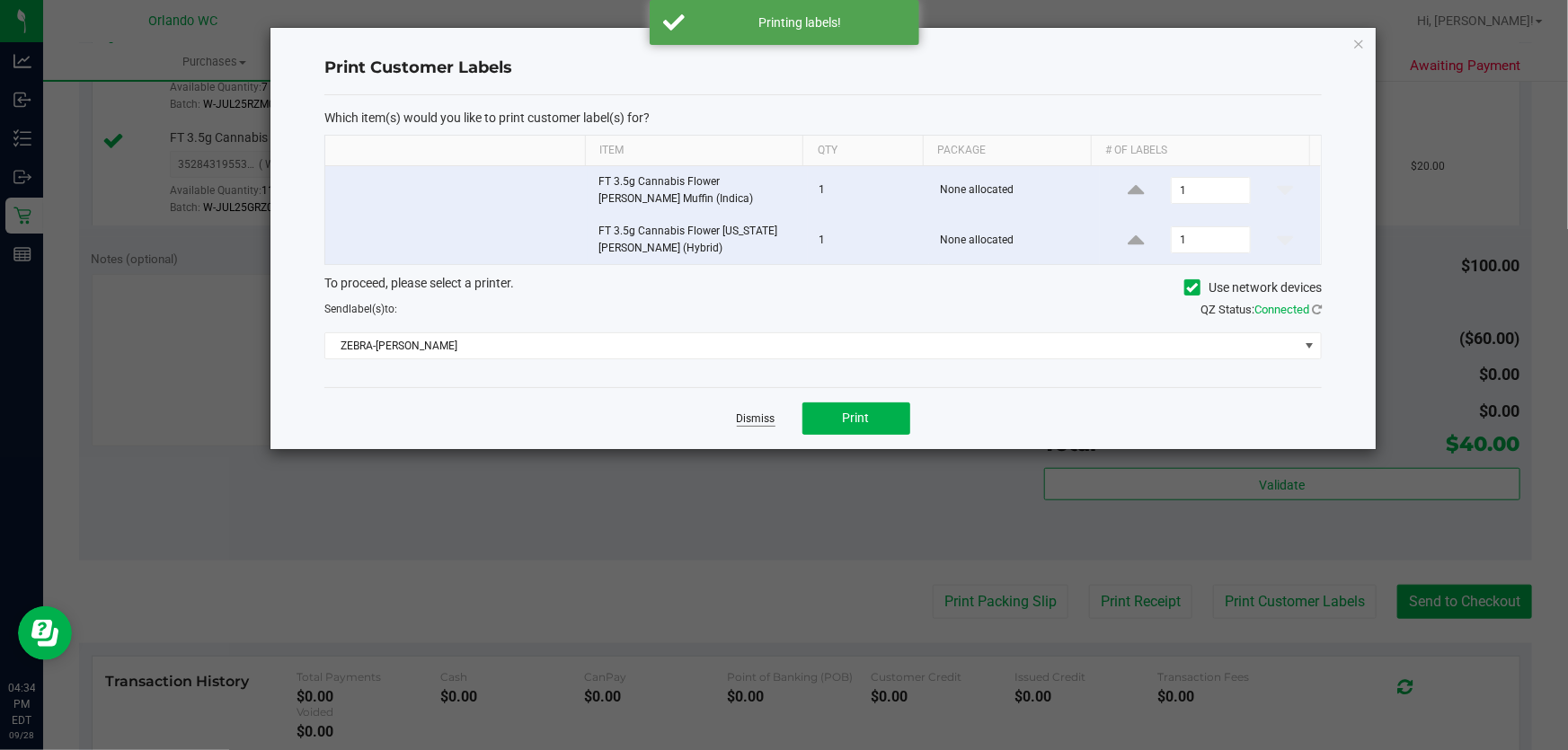
click at [757, 420] on link "Dismiss" at bounding box center [756, 419] width 38 height 15
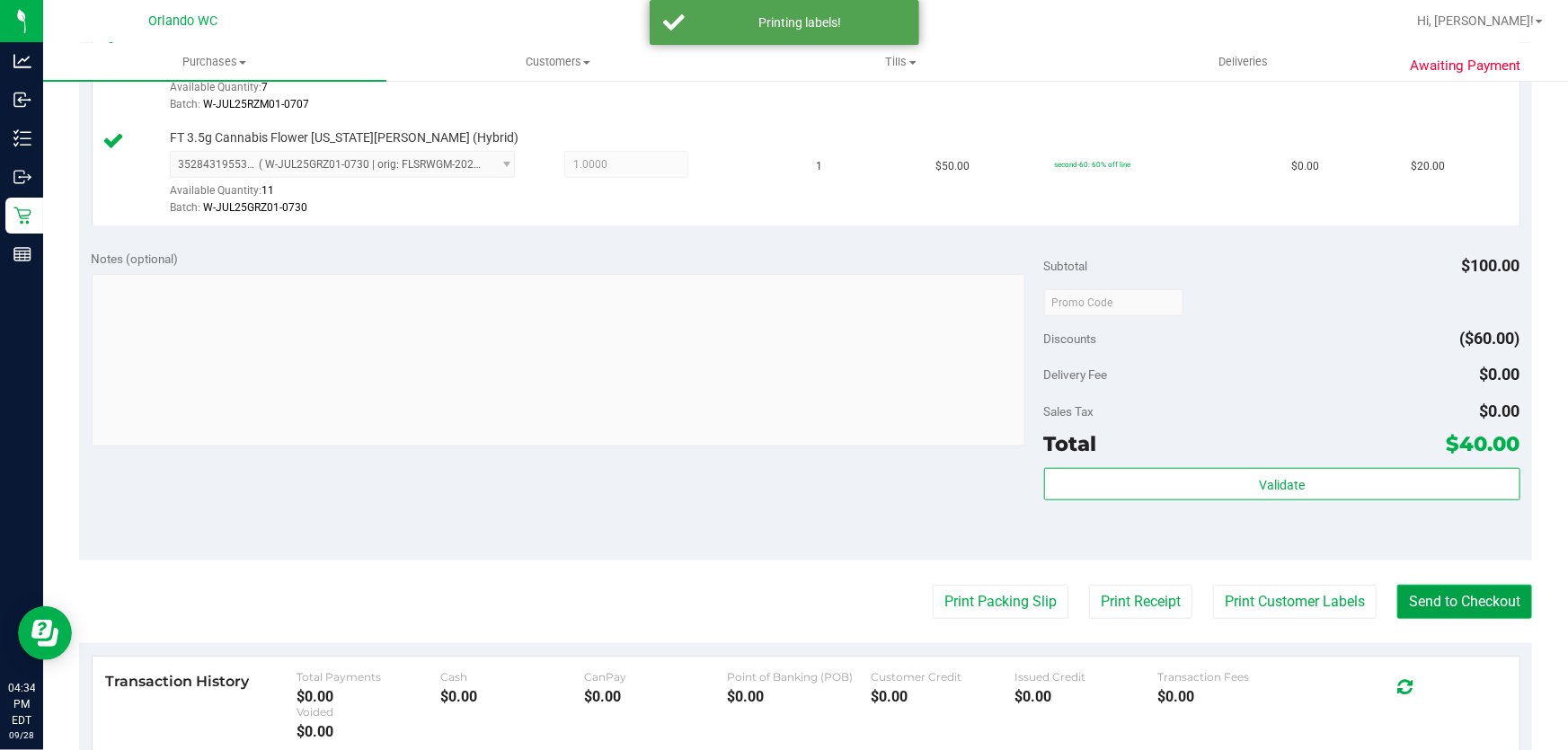
click at [1491, 606] on button "Send to Checkout" at bounding box center [1465, 602] width 135 height 34
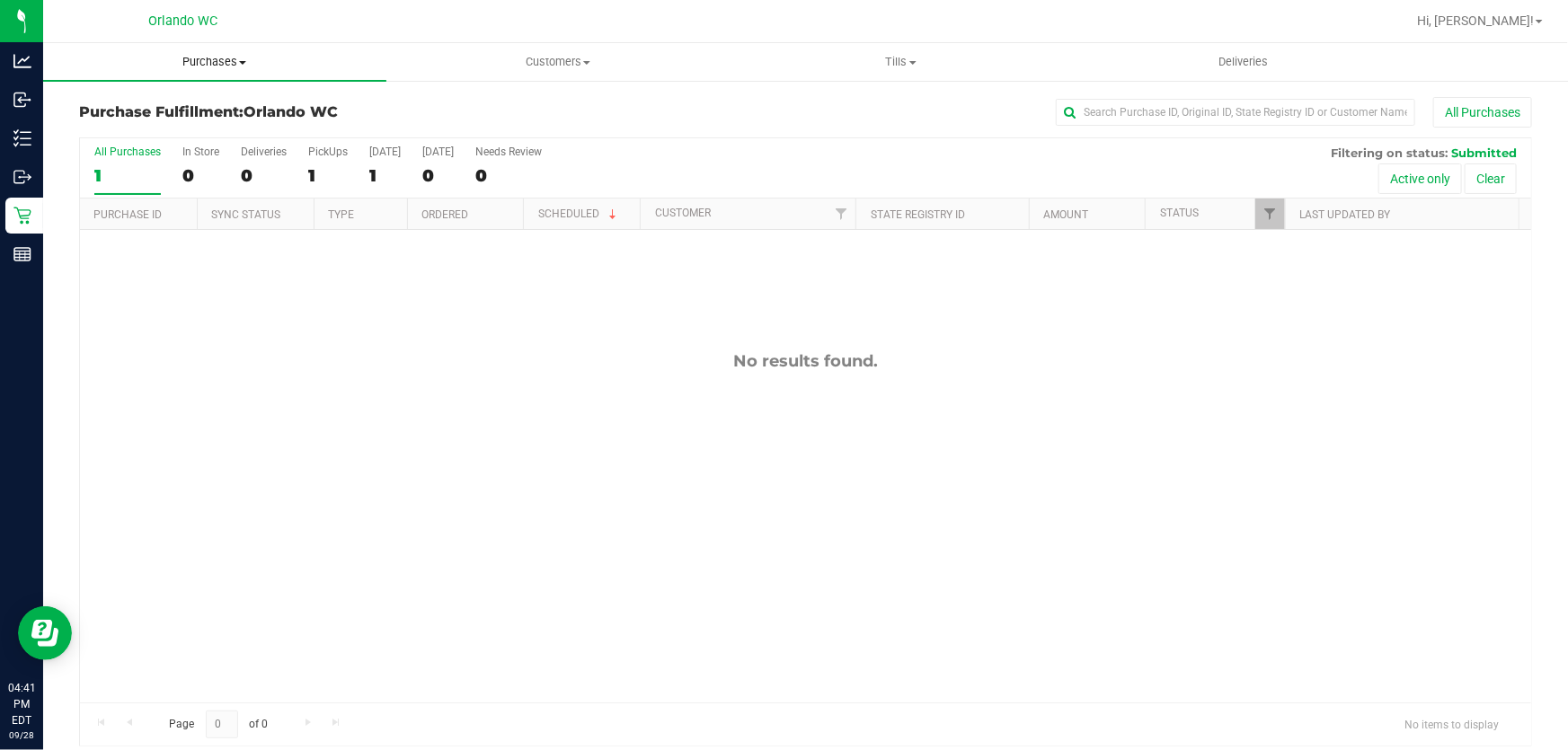
click at [206, 54] on span "Purchases" at bounding box center [215, 61] width 343 height 16
click at [143, 129] on span "Fulfillment" at bounding box center [98, 129] width 112 height 15
click at [224, 54] on span "Purchases" at bounding box center [215, 61] width 343 height 16
click at [140, 136] on span "Fulfillment" at bounding box center [98, 129] width 112 height 15
click at [550, 437] on div "No results found." at bounding box center [806, 526] width 1452 height 593
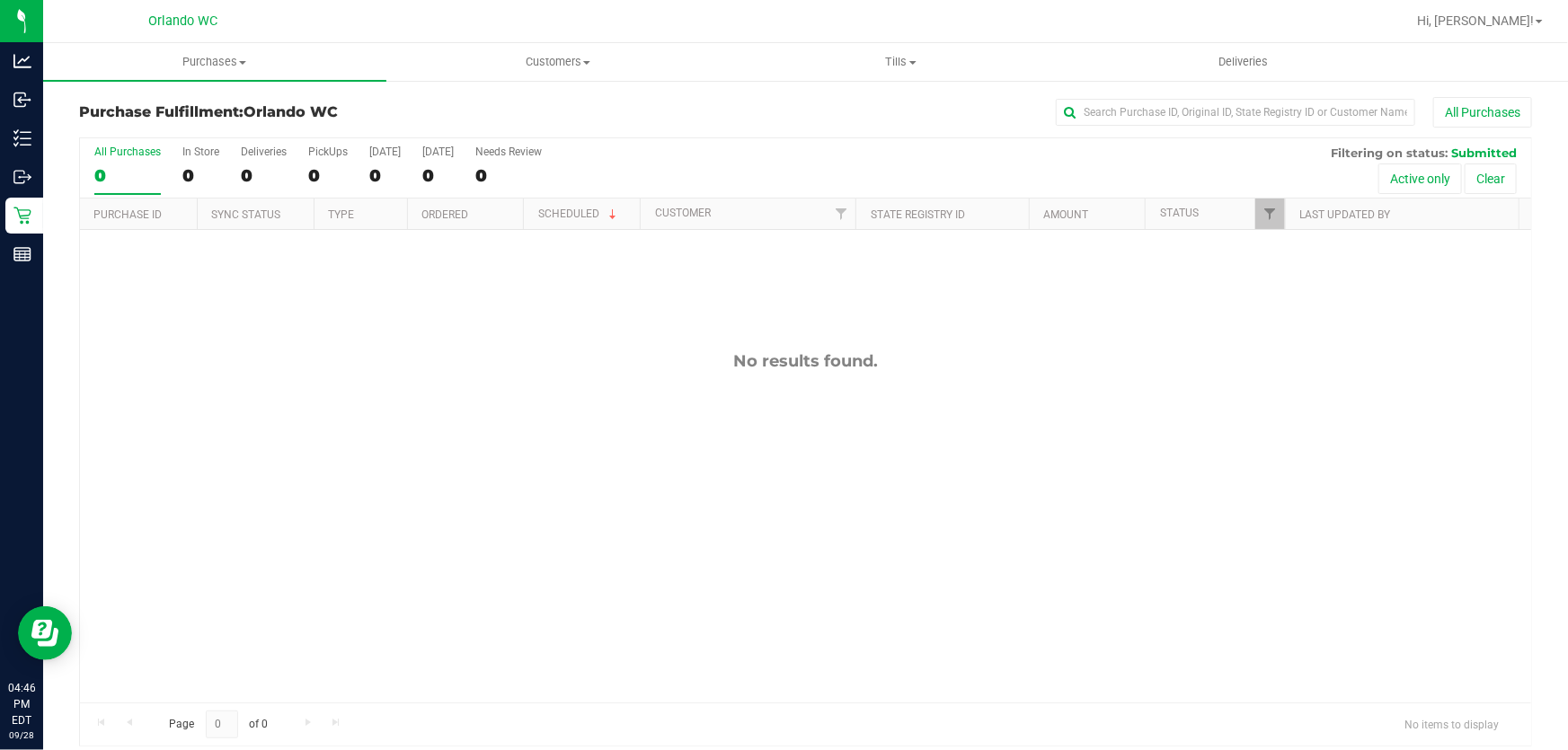
click at [553, 422] on div "No results found." at bounding box center [806, 526] width 1452 height 593
